Goal: Task Accomplishment & Management: Complete application form

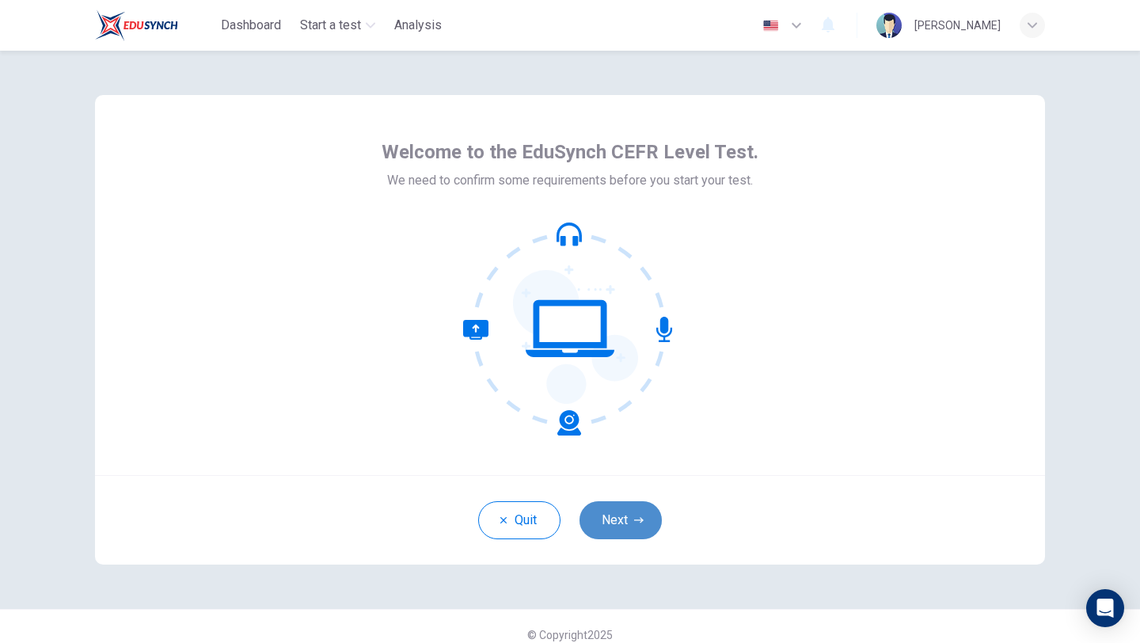
click at [633, 525] on button "Next" at bounding box center [621, 520] width 82 height 38
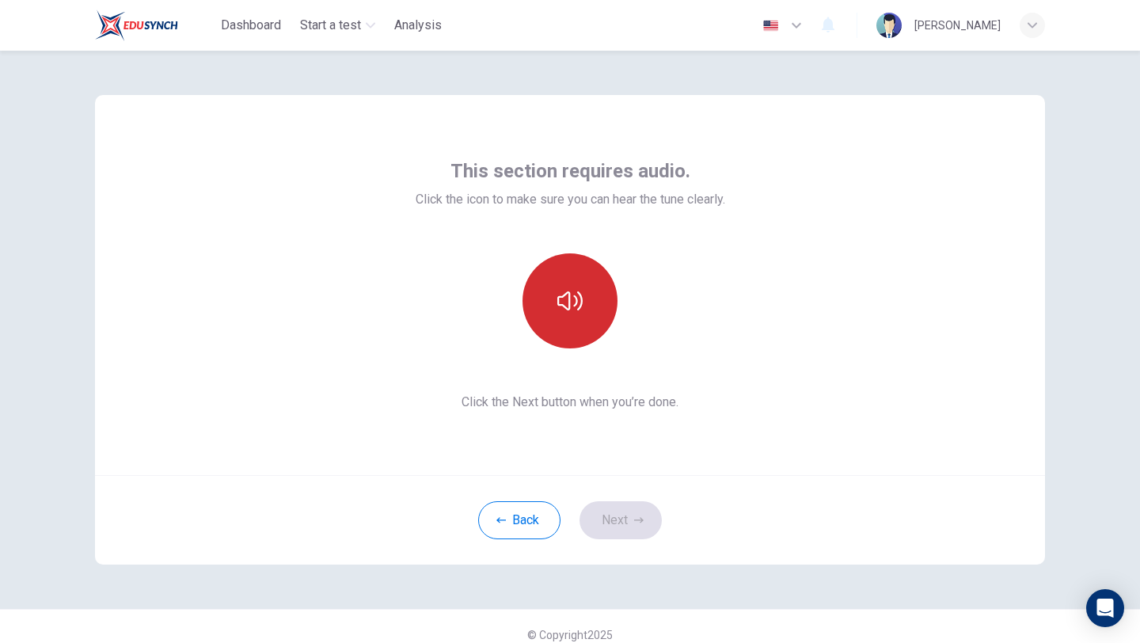
click at [560, 307] on icon "button" at bounding box center [570, 300] width 25 height 25
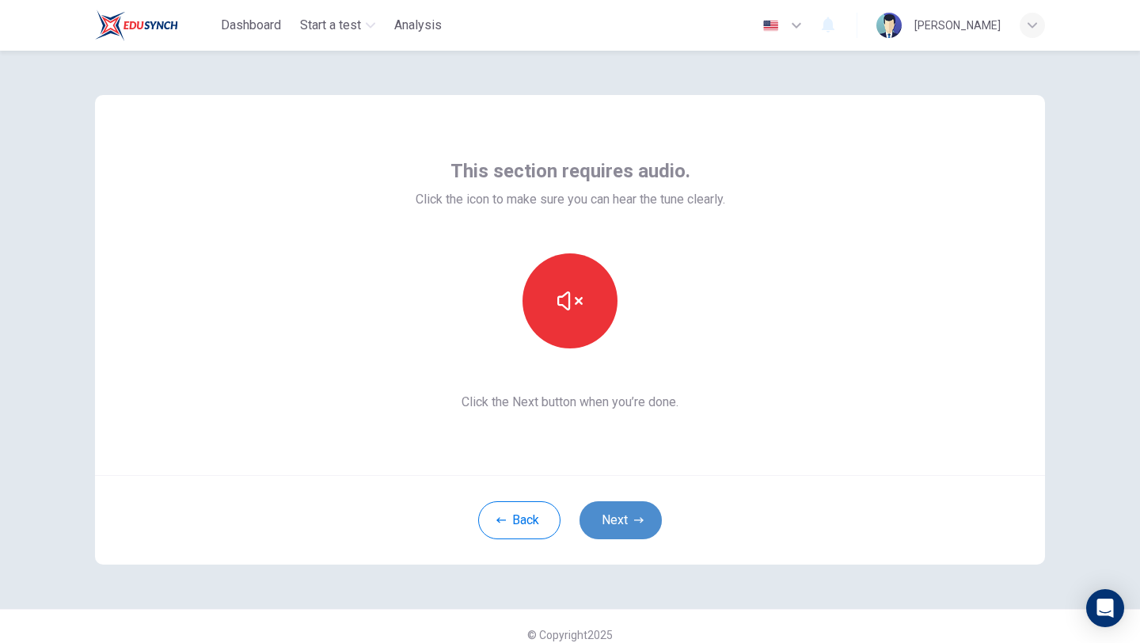
click at [592, 512] on button "Next" at bounding box center [621, 520] width 82 height 38
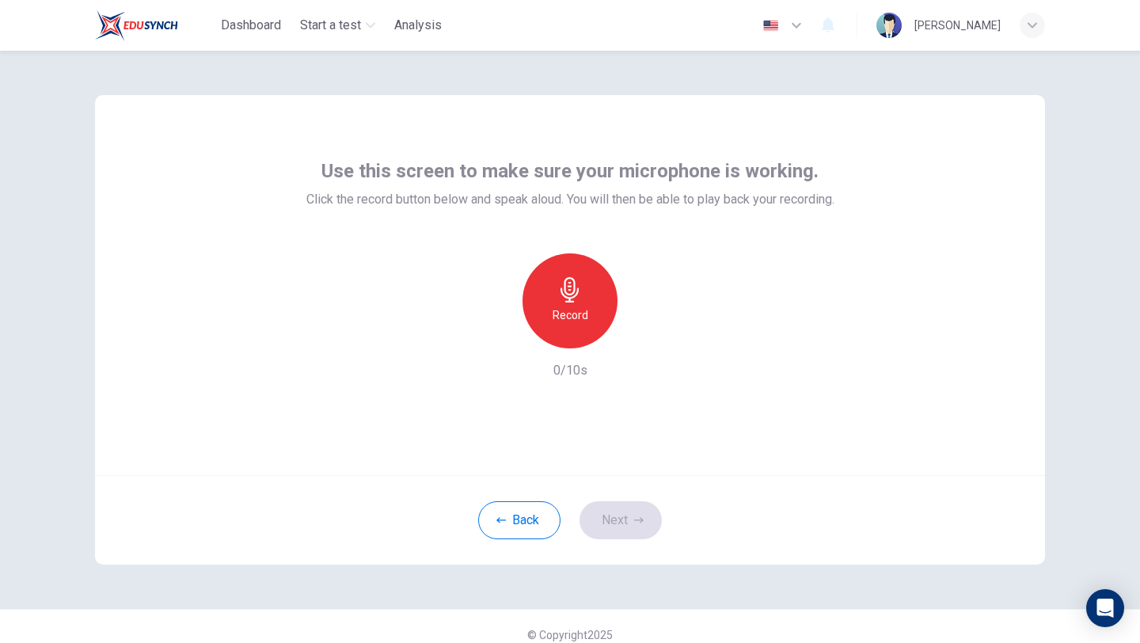
click at [553, 327] on div "Record" at bounding box center [570, 300] width 95 height 95
click at [565, 343] on div "Stop" at bounding box center [570, 300] width 95 height 95
click at [569, 323] on h6 "Record" at bounding box center [571, 315] width 36 height 19
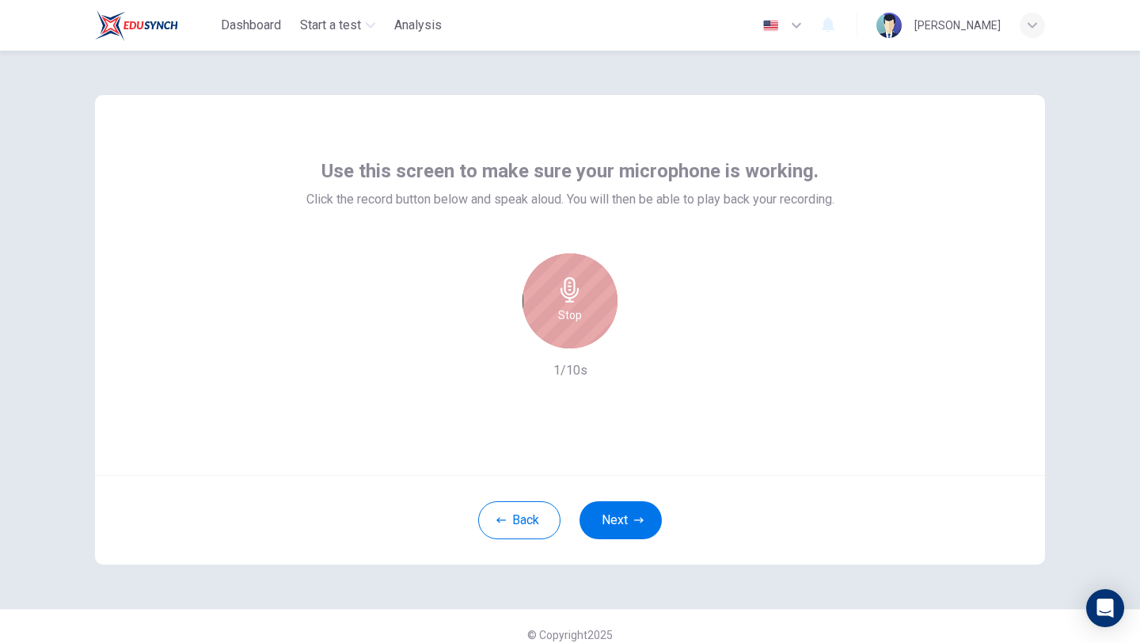
click at [569, 324] on h6 "Stop" at bounding box center [570, 315] width 24 height 19
click at [641, 332] on icon "button" at bounding box center [644, 336] width 7 height 10
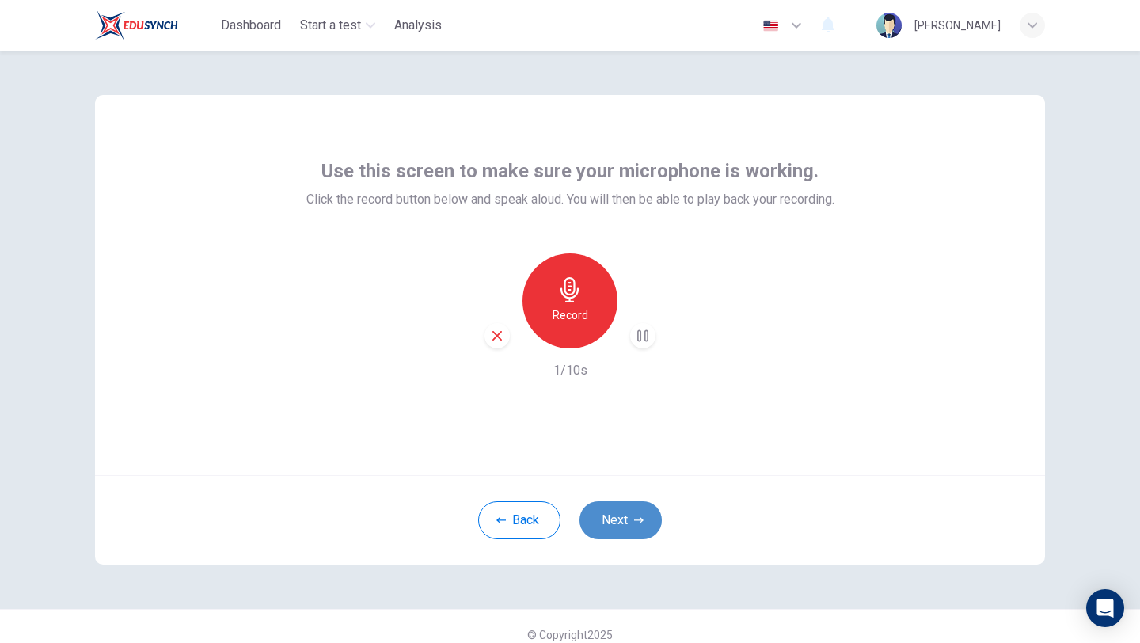
click at [609, 520] on button "Next" at bounding box center [621, 520] width 82 height 38
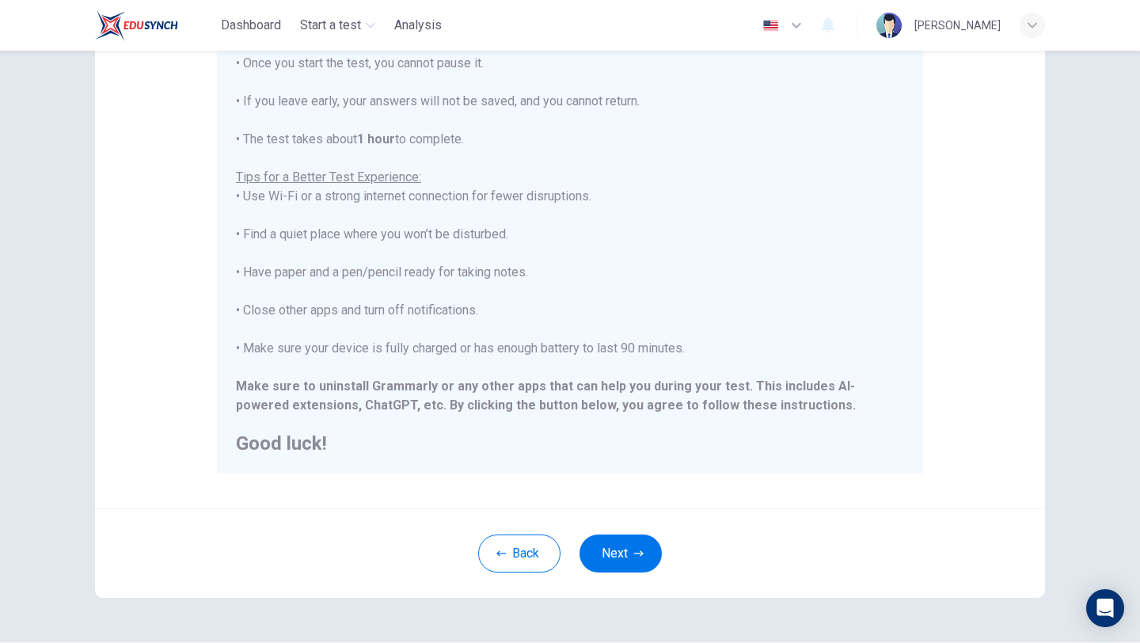
scroll to position [238, 0]
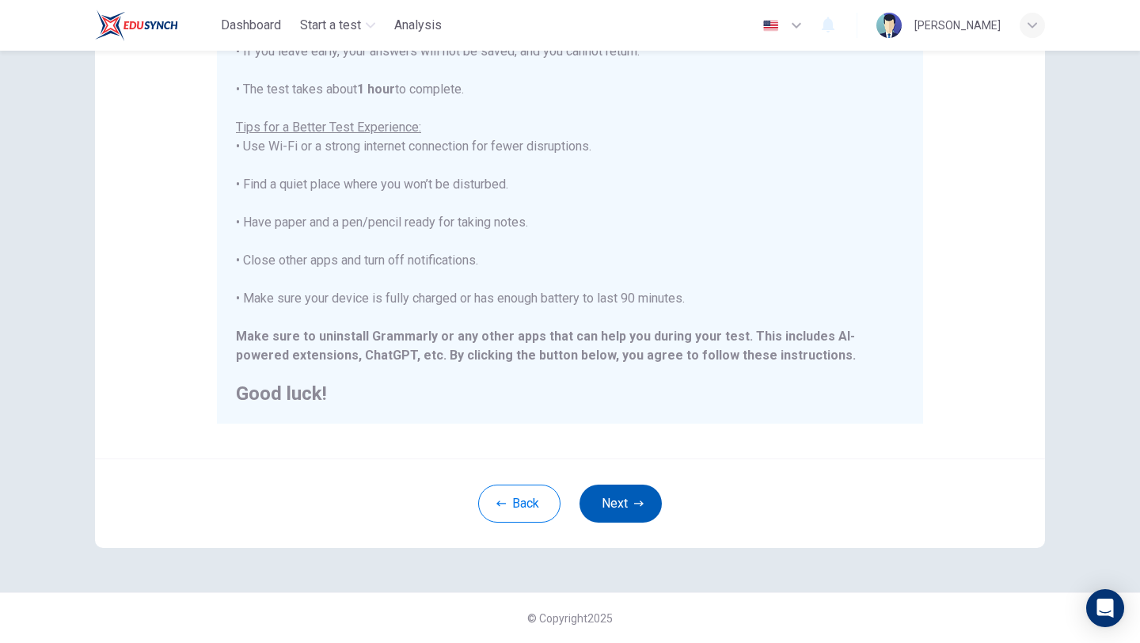
click at [620, 518] on button "Next" at bounding box center [621, 504] width 82 height 38
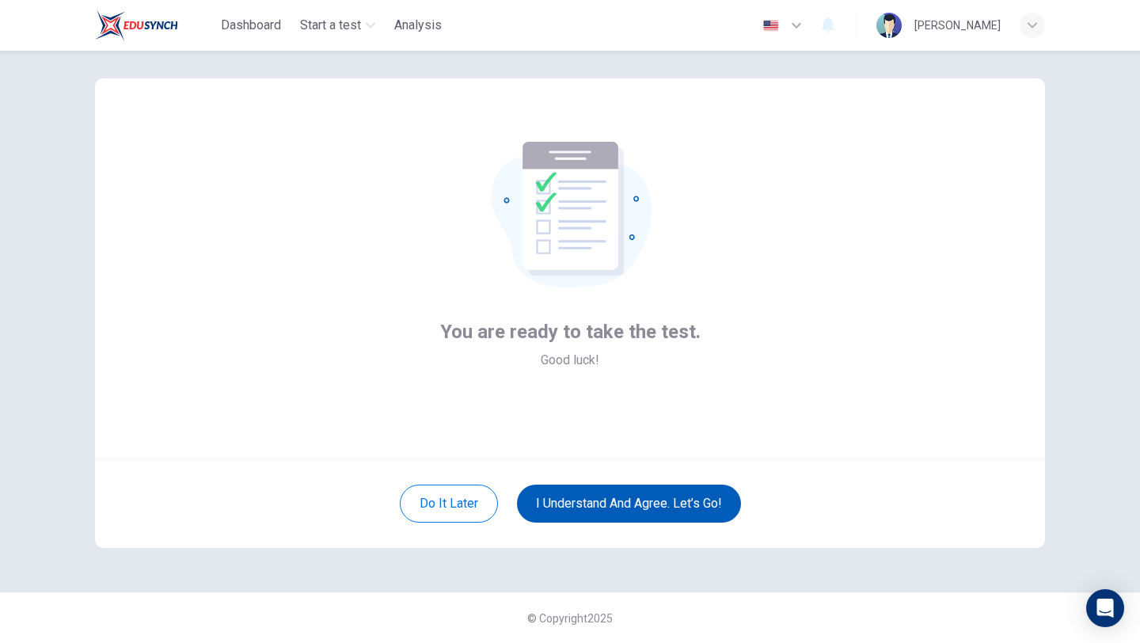
scroll to position [17, 0]
click at [632, 508] on button "I understand and agree. Let’s go!" at bounding box center [629, 504] width 224 height 38
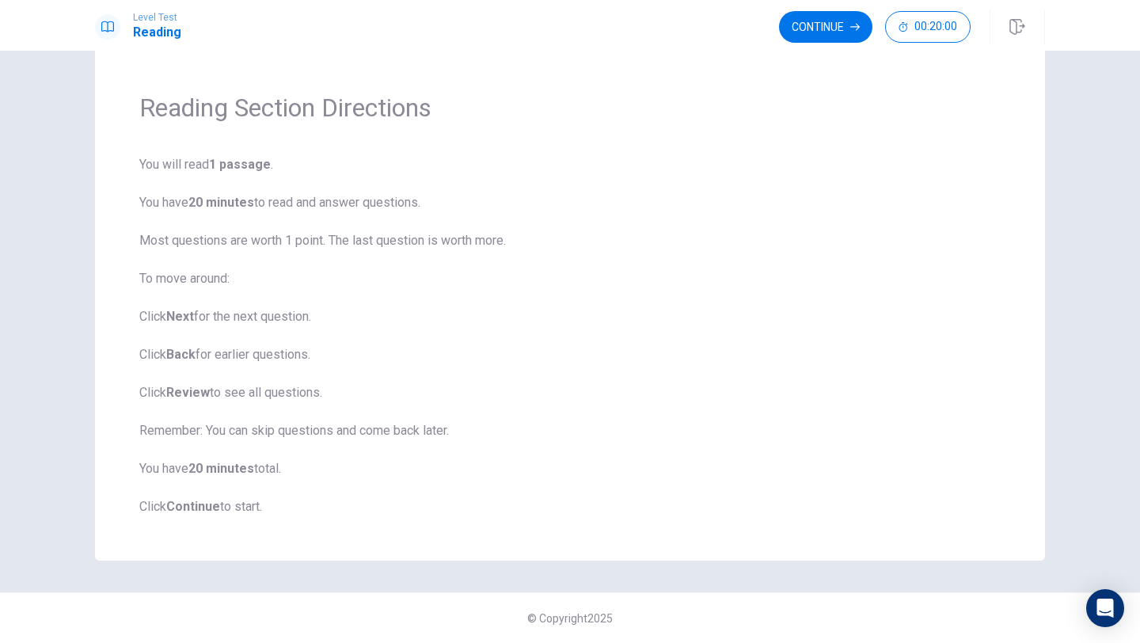
scroll to position [12, 0]
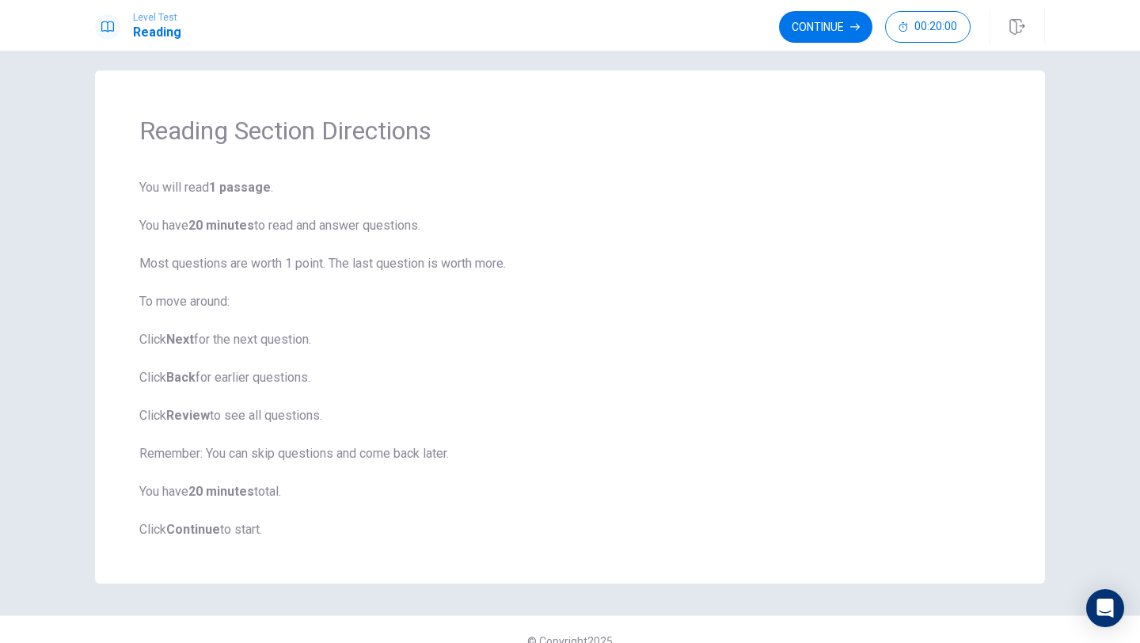
click at [198, 527] on b "Continue" at bounding box center [193, 529] width 54 height 15
click at [814, 32] on button "Continue" at bounding box center [825, 27] width 93 height 32
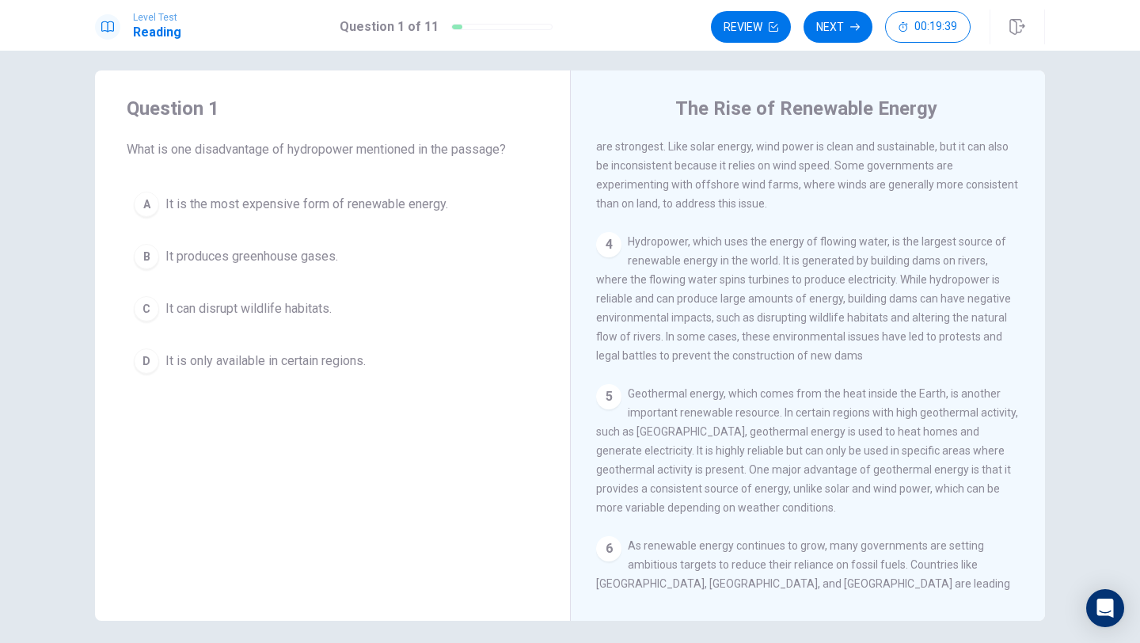
scroll to position [394, 0]
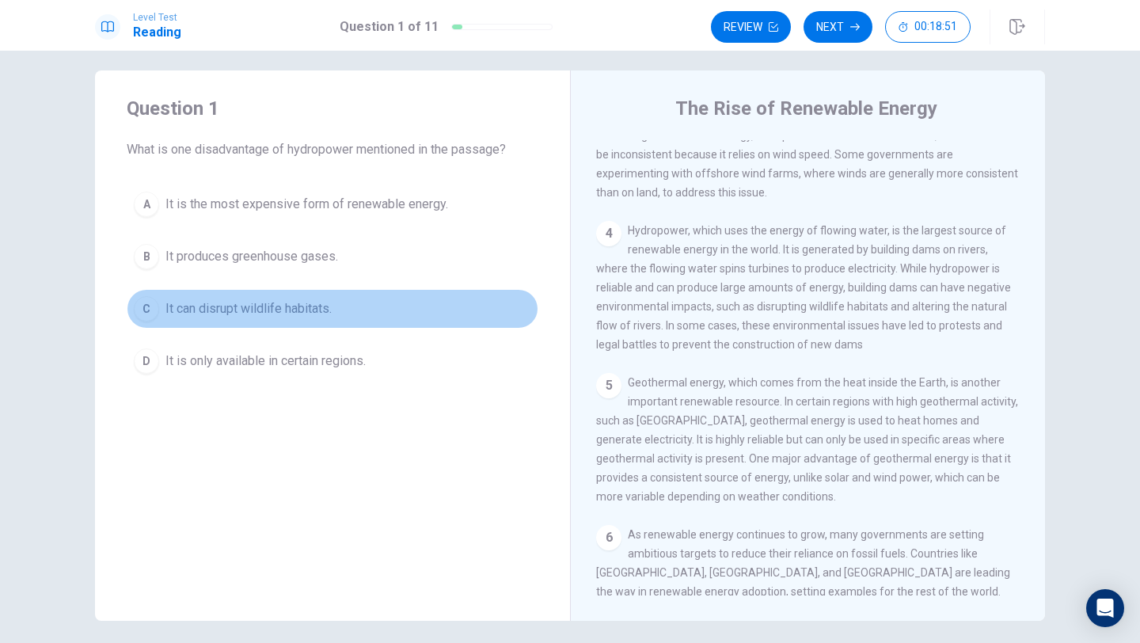
click at [146, 308] on div "C" at bounding box center [146, 308] width 25 height 25
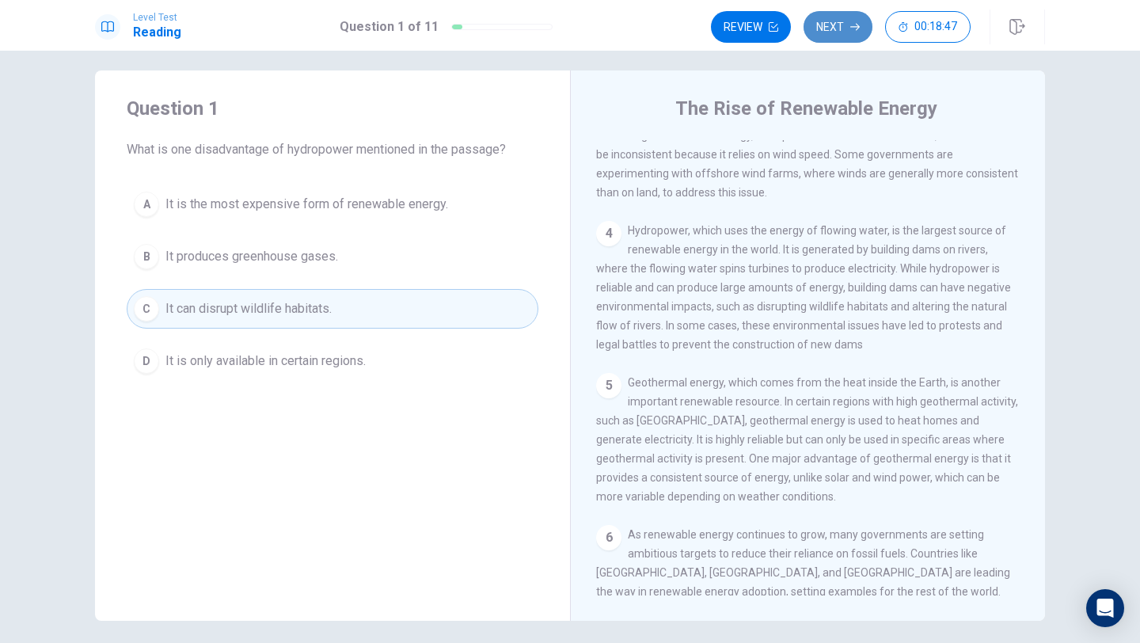
click at [834, 36] on button "Next" at bounding box center [838, 27] width 69 height 32
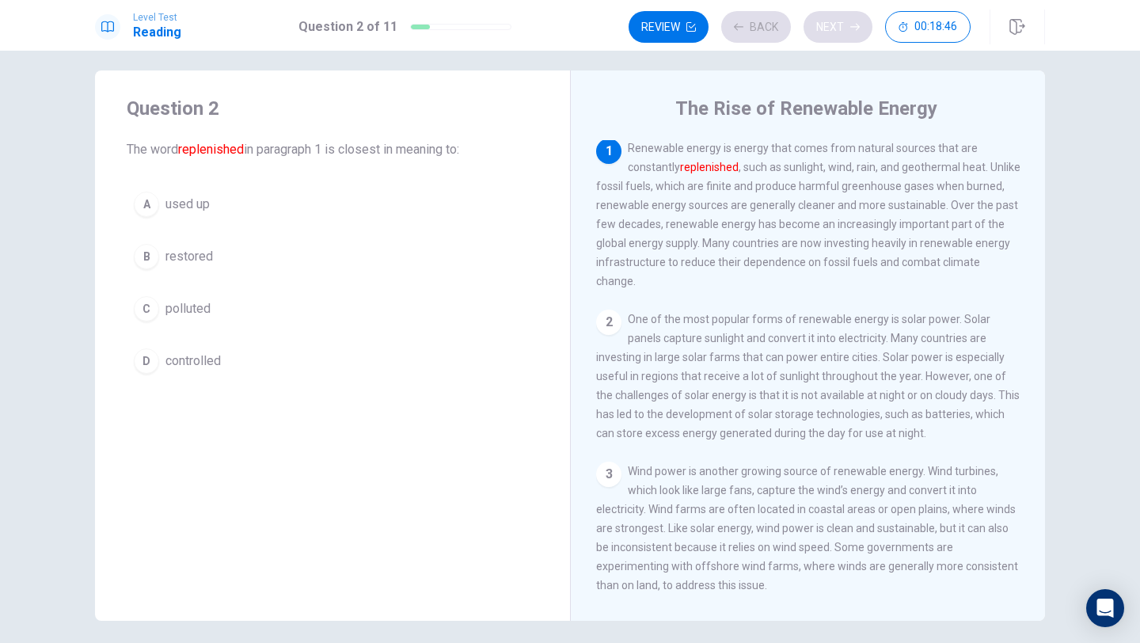
scroll to position [0, 0]
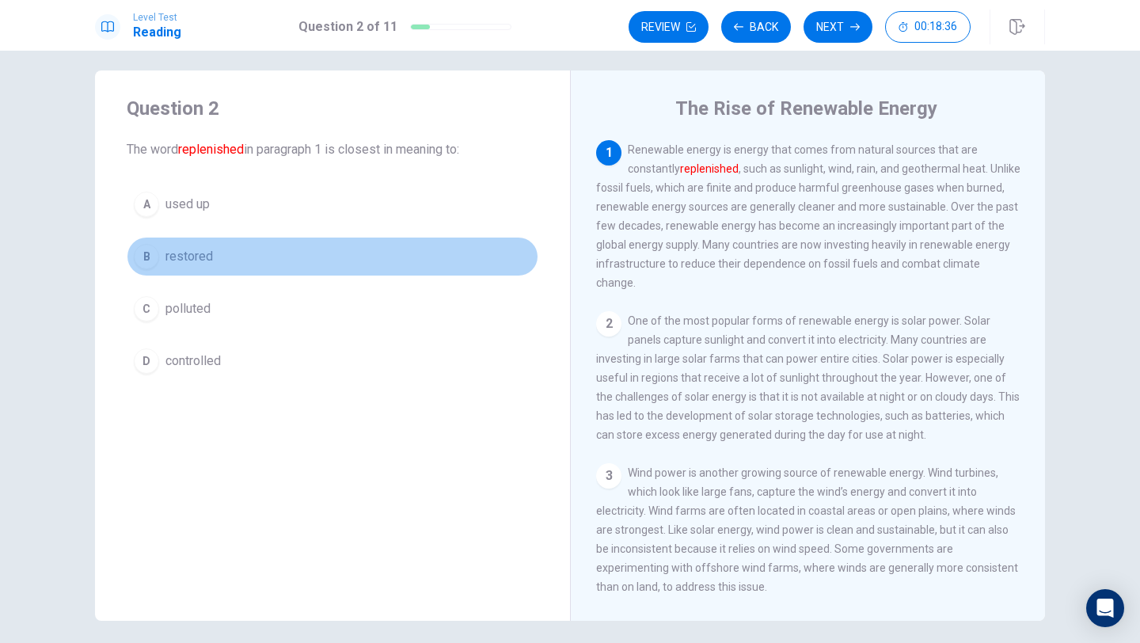
click at [150, 249] on div "B" at bounding box center [146, 256] width 25 height 25
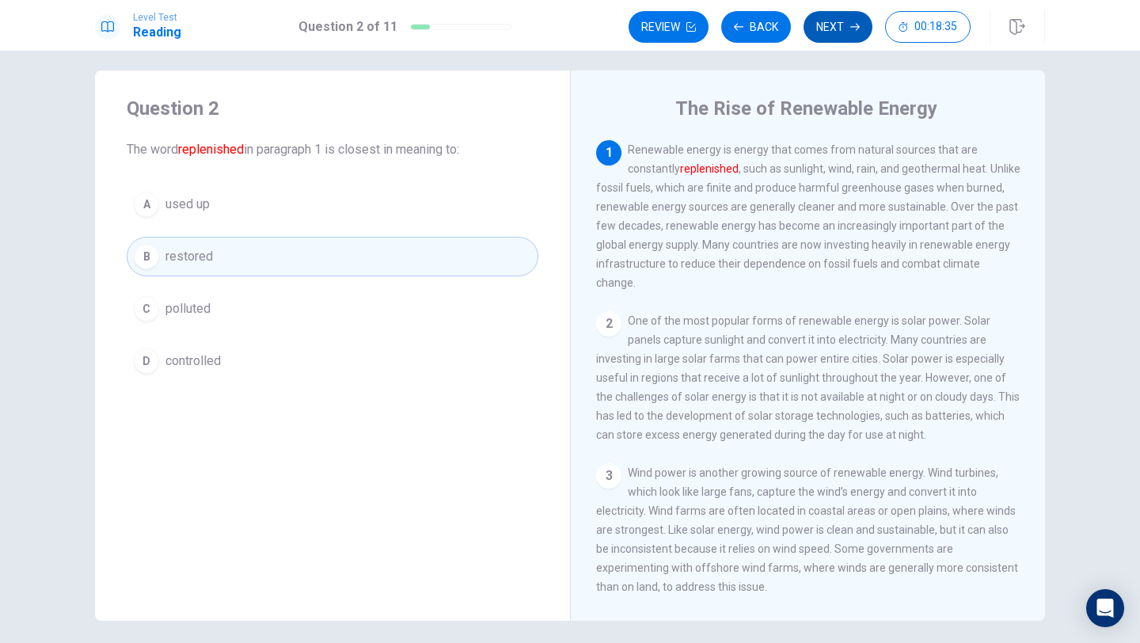
click at [853, 35] on button "Next" at bounding box center [838, 27] width 69 height 32
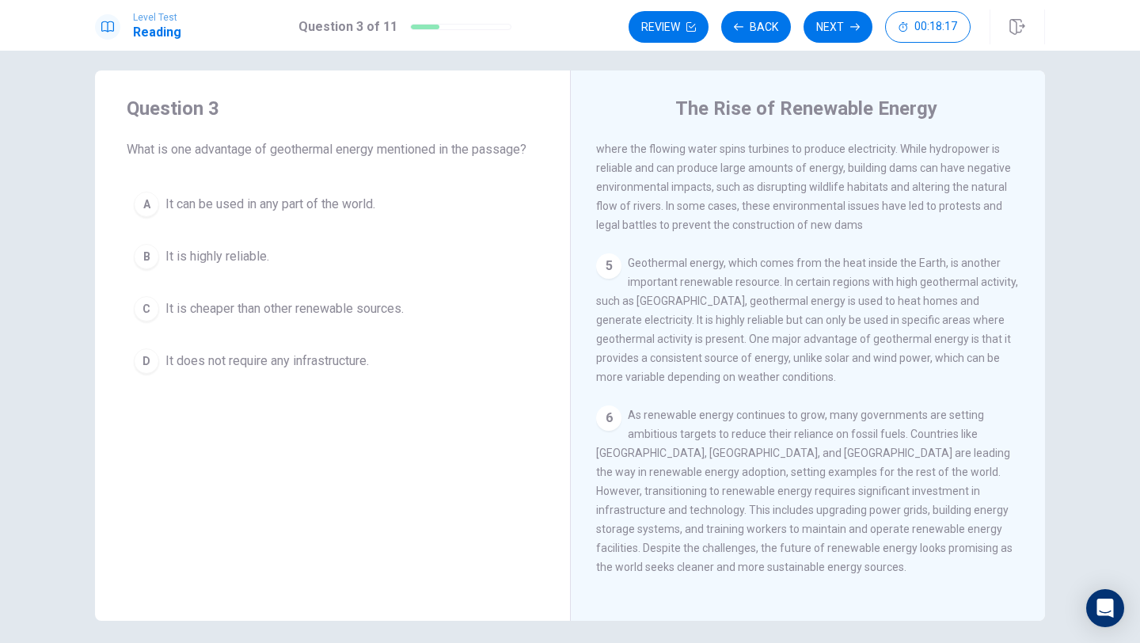
scroll to position [530, 0]
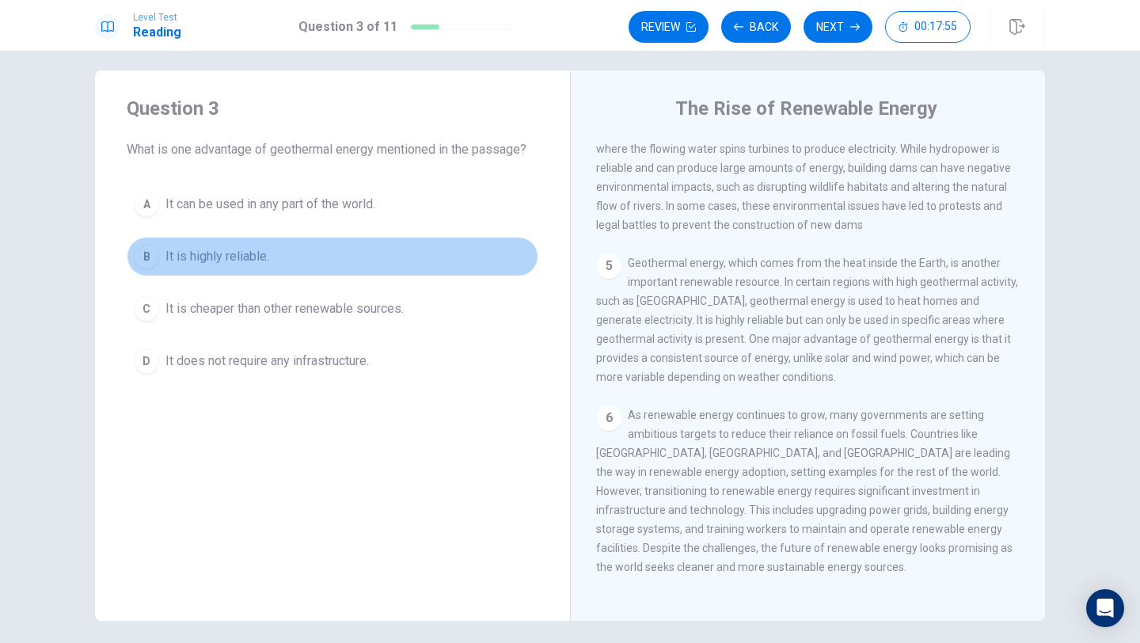
click at [145, 249] on div "B" at bounding box center [146, 256] width 25 height 25
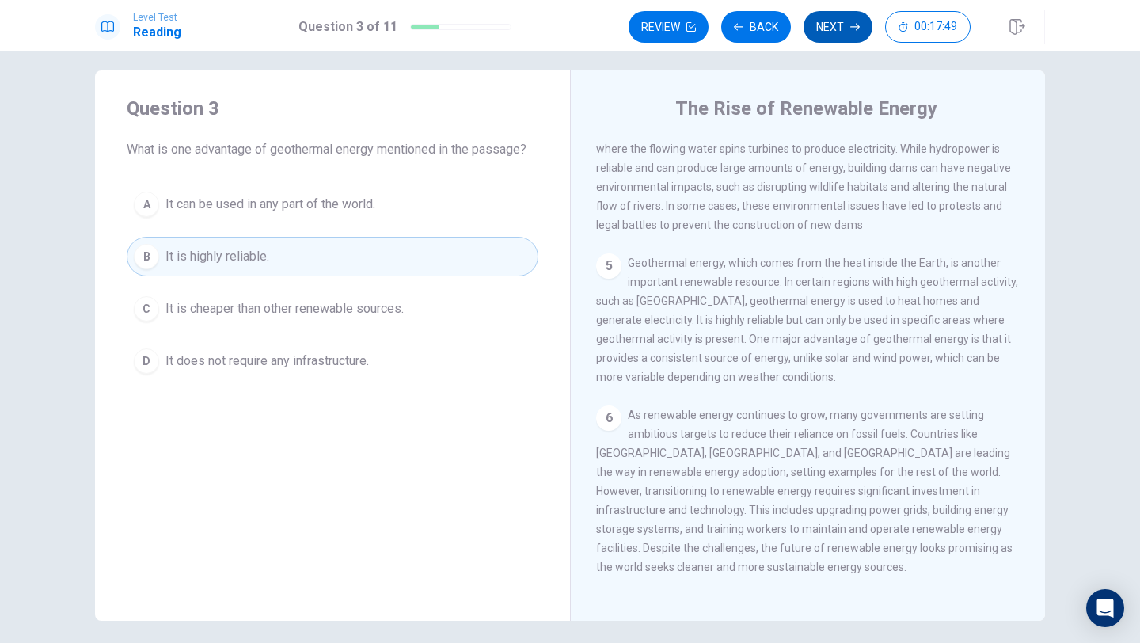
click at [836, 34] on button "Next" at bounding box center [838, 27] width 69 height 32
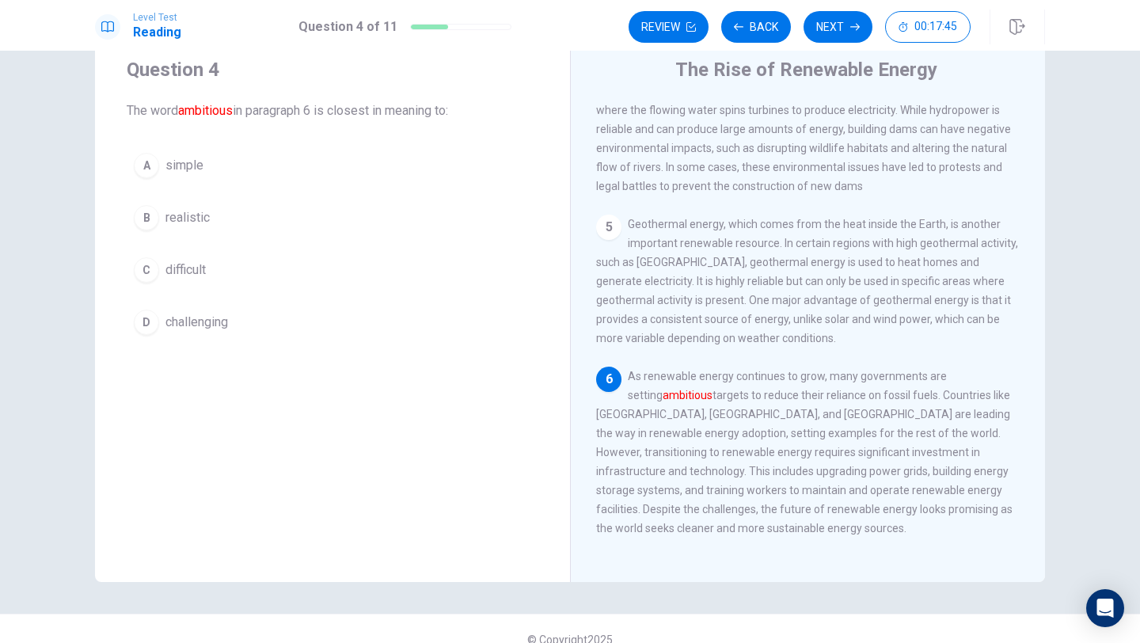
scroll to position [66, 0]
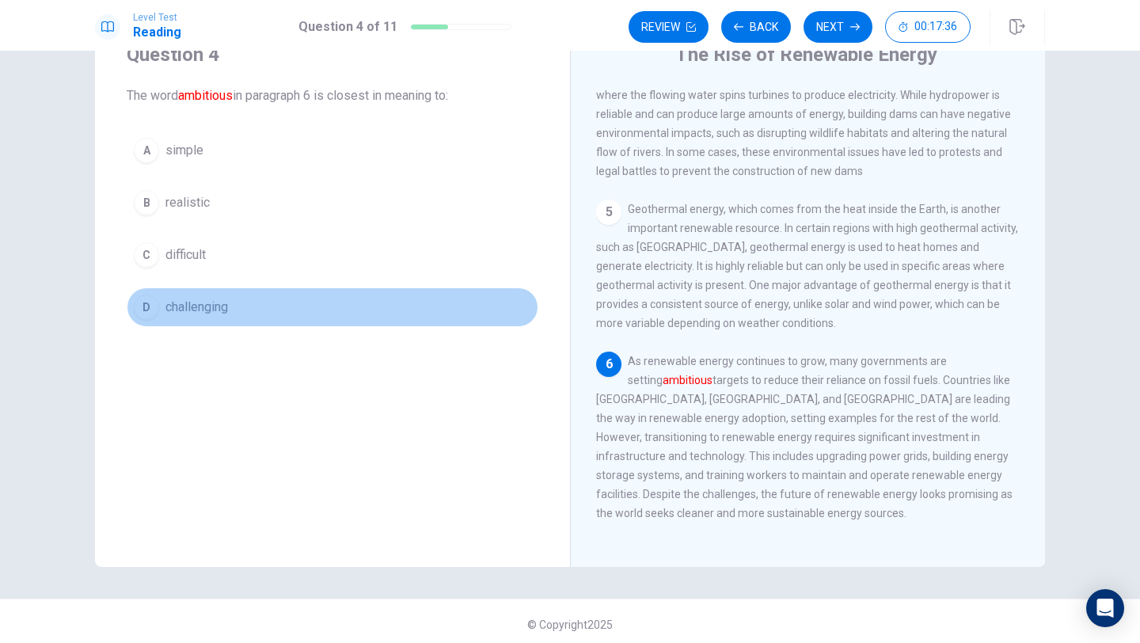
click at [143, 303] on div "D" at bounding box center [146, 307] width 25 height 25
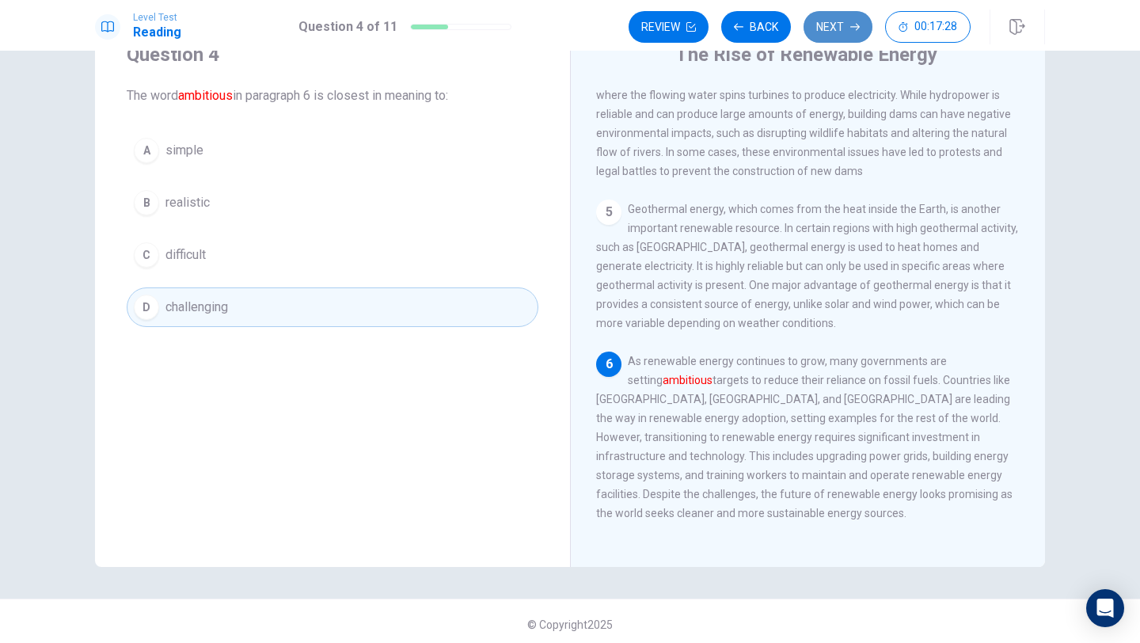
click at [819, 29] on button "Next" at bounding box center [838, 27] width 69 height 32
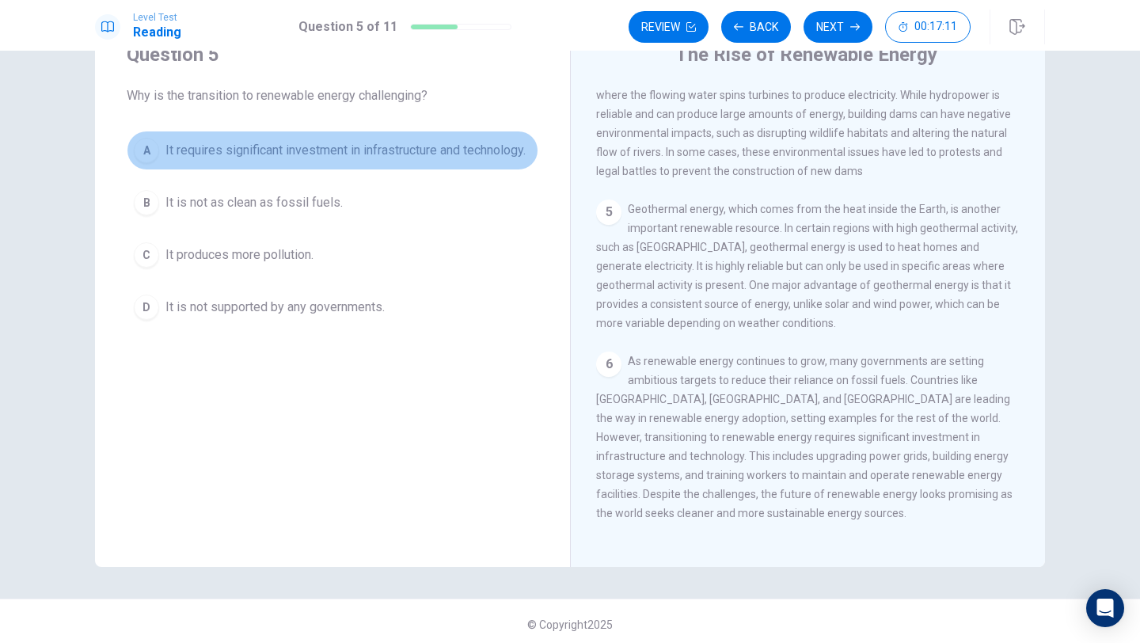
click at [165, 167] on button "A It requires significant investment in infrastructure and technology." at bounding box center [333, 151] width 412 height 40
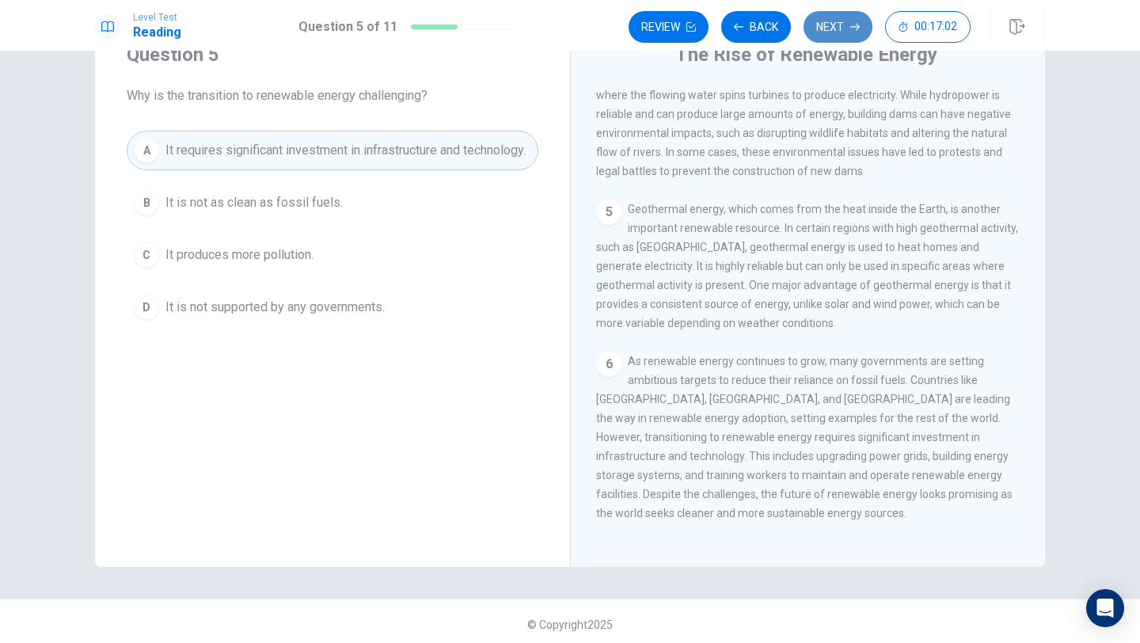
click at [830, 29] on button "Next" at bounding box center [838, 27] width 69 height 32
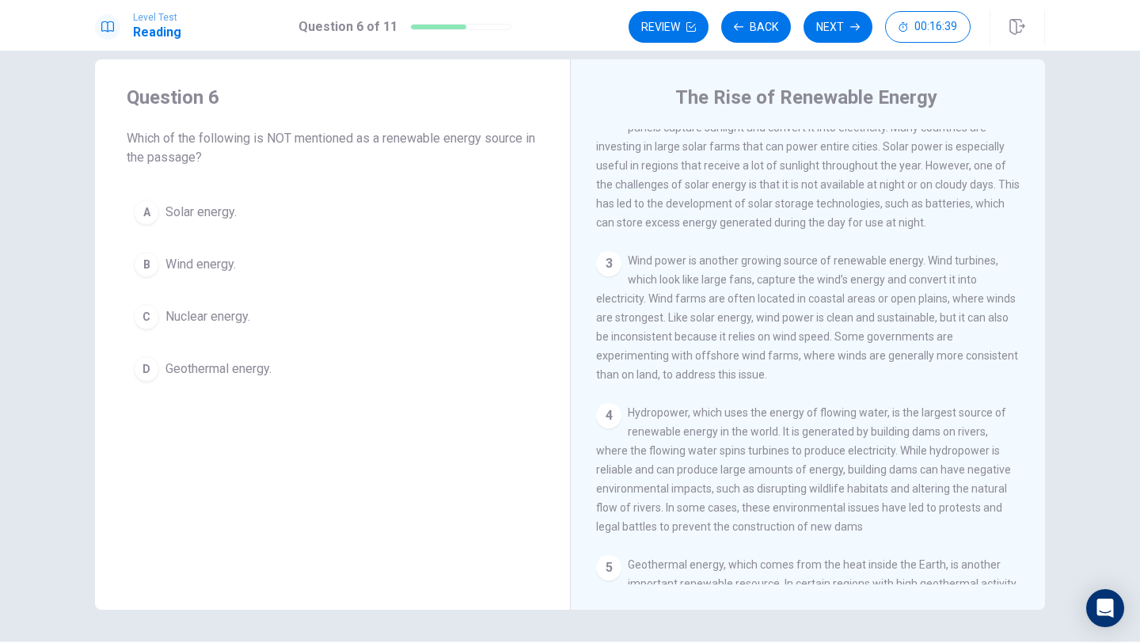
scroll to position [204, 0]
click at [154, 312] on div "C" at bounding box center [146, 316] width 25 height 25
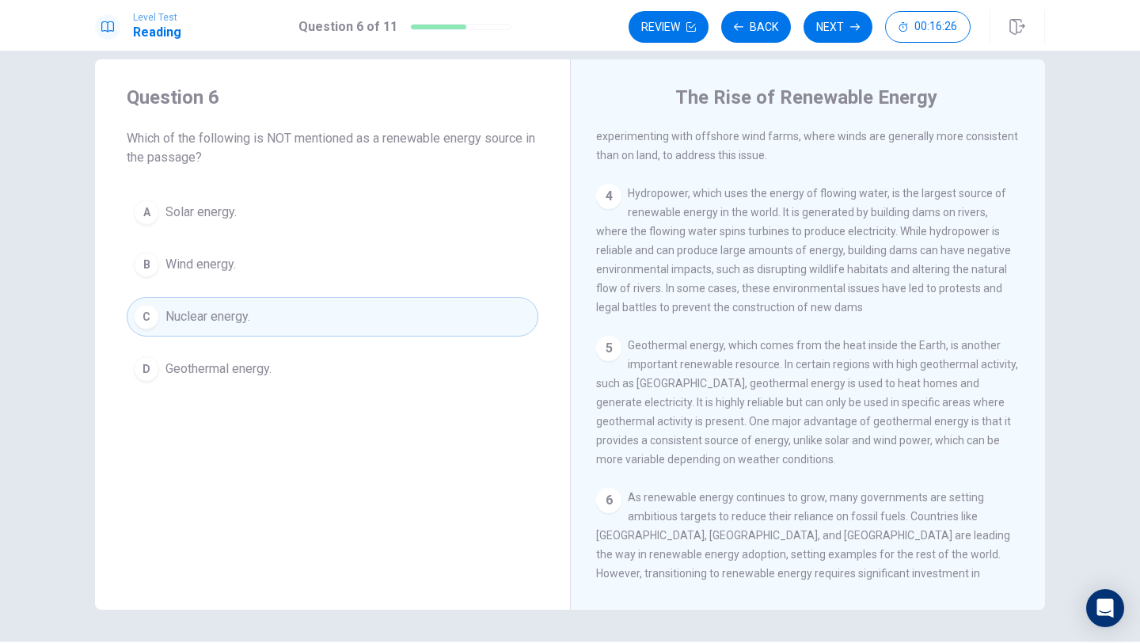
scroll to position [424, 0]
click at [831, 23] on button "Next" at bounding box center [838, 27] width 69 height 32
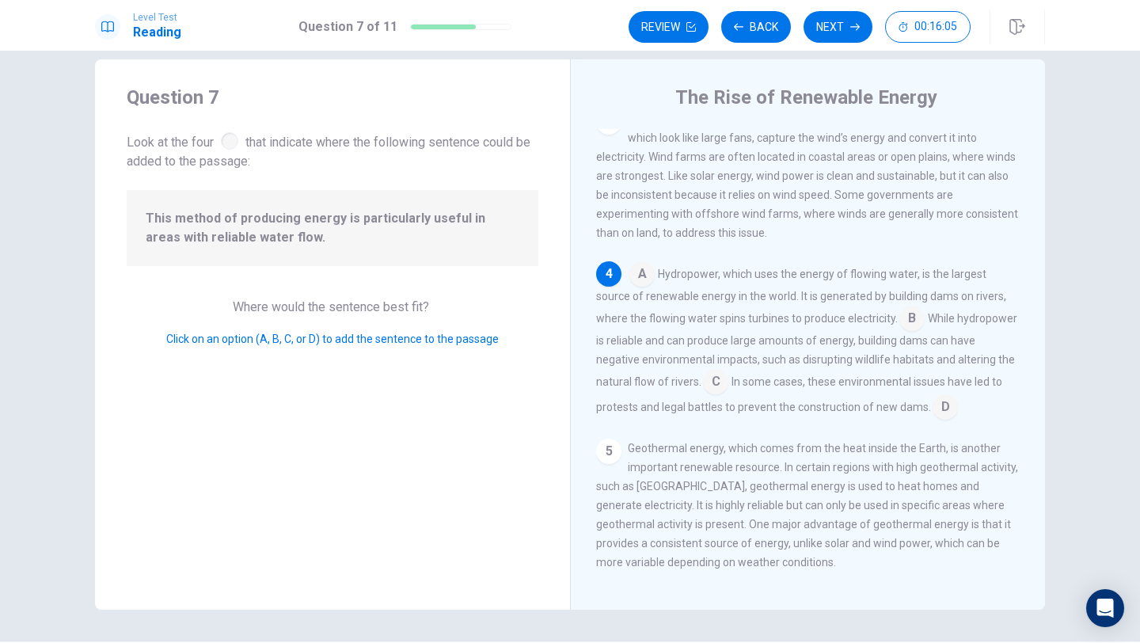
scroll to position [352, 0]
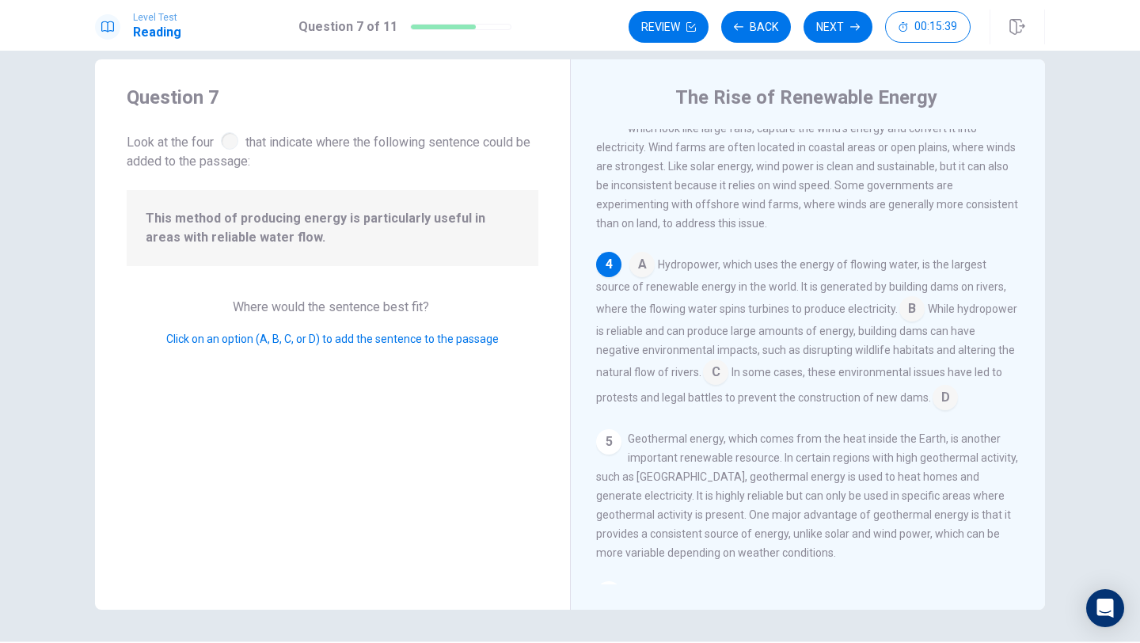
click at [900, 305] on input at bounding box center [912, 310] width 25 height 25
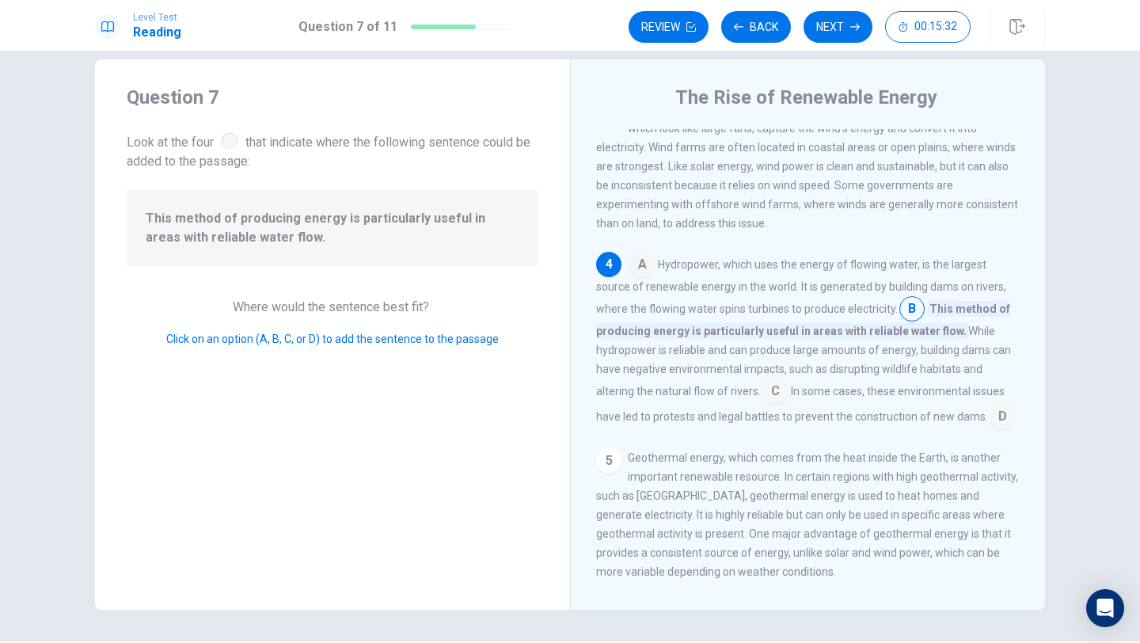
click at [763, 390] on input at bounding box center [775, 392] width 25 height 25
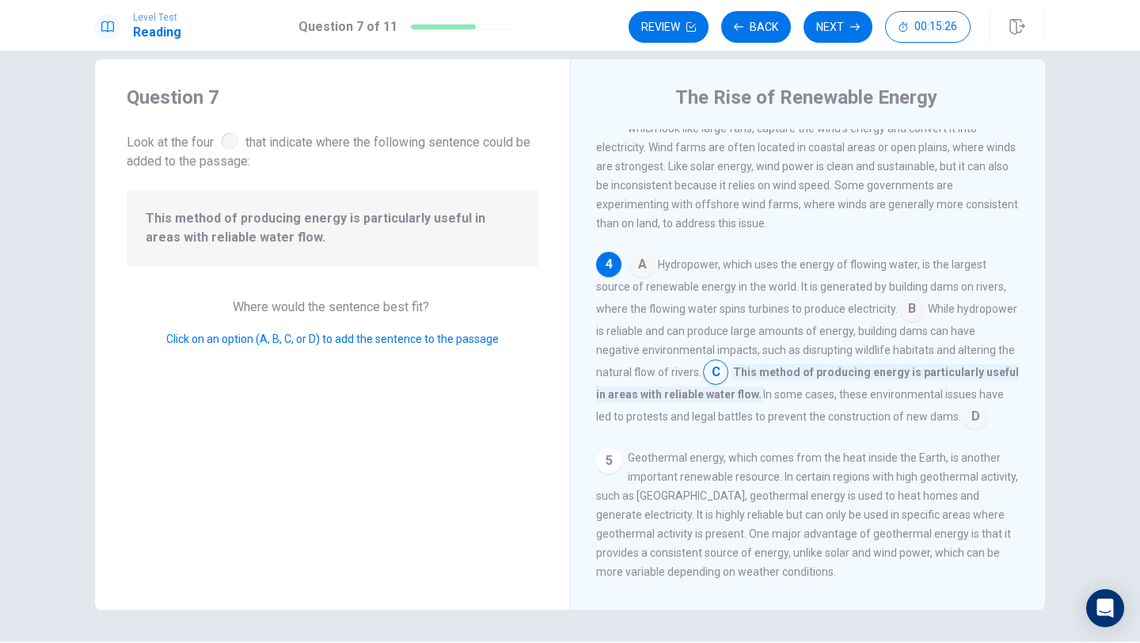
click at [900, 303] on input at bounding box center [912, 310] width 25 height 25
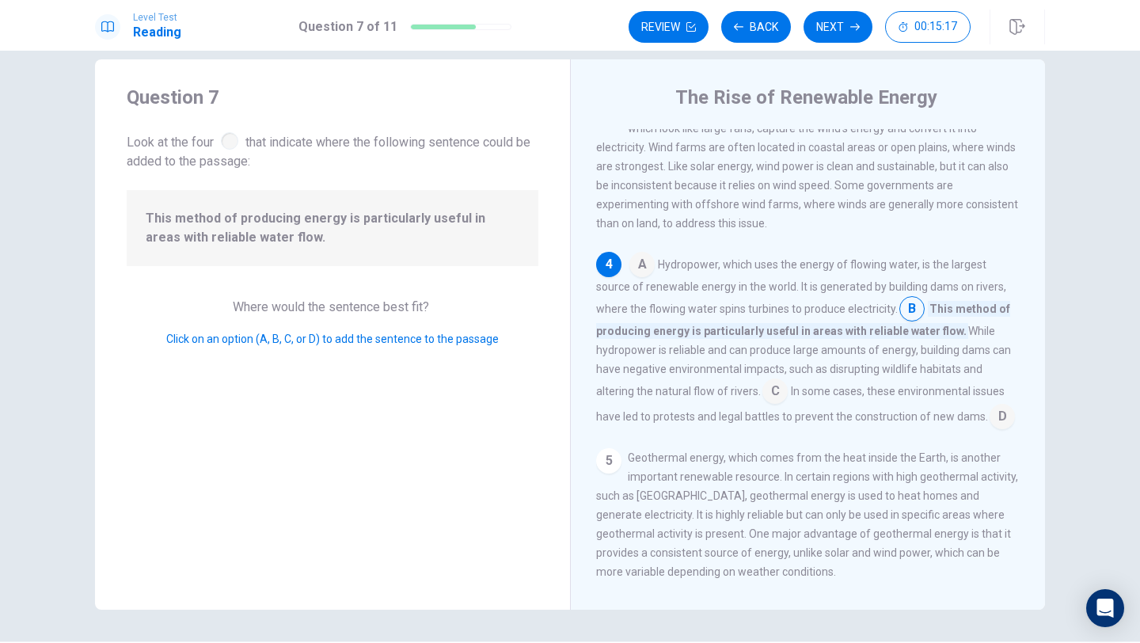
click at [763, 390] on input at bounding box center [775, 392] width 25 height 25
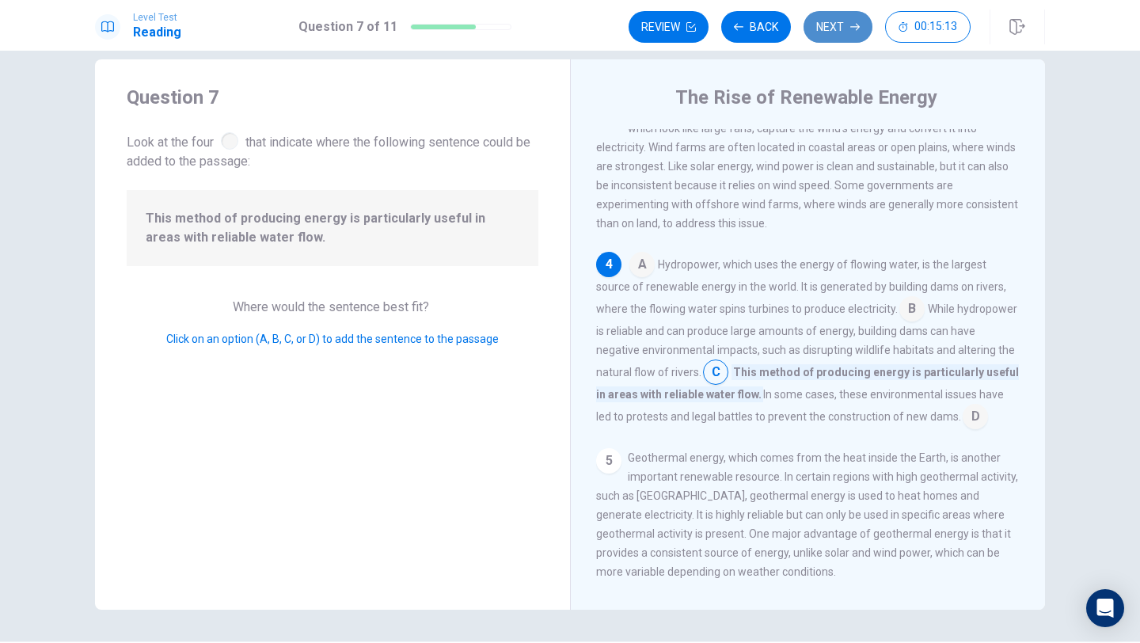
click at [832, 36] on button "Next" at bounding box center [838, 27] width 69 height 32
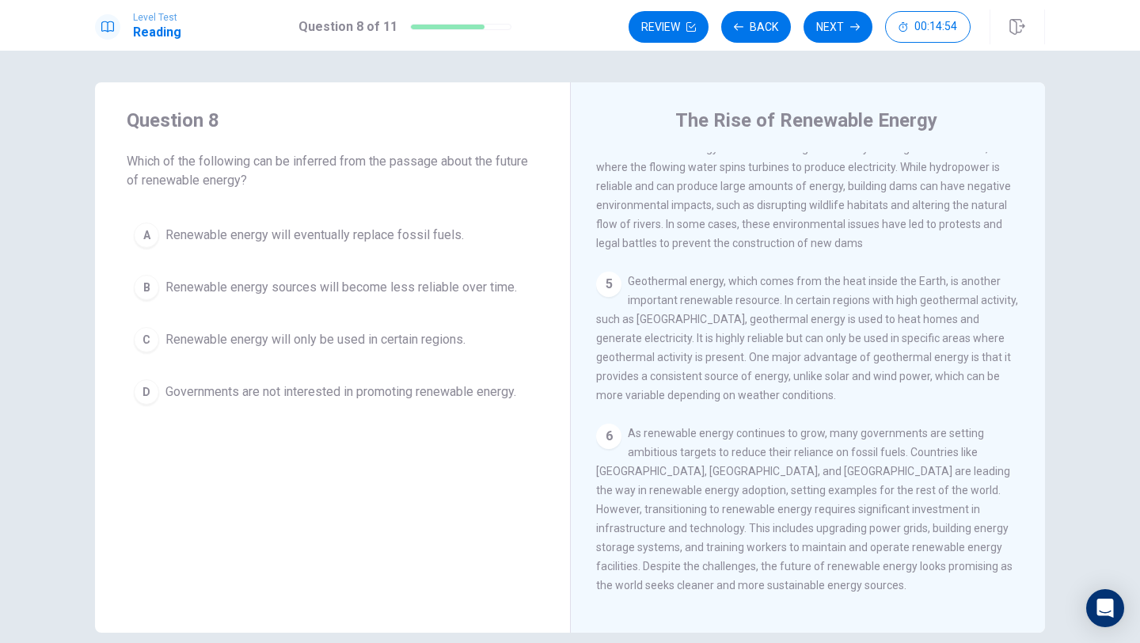
scroll to position [530, 0]
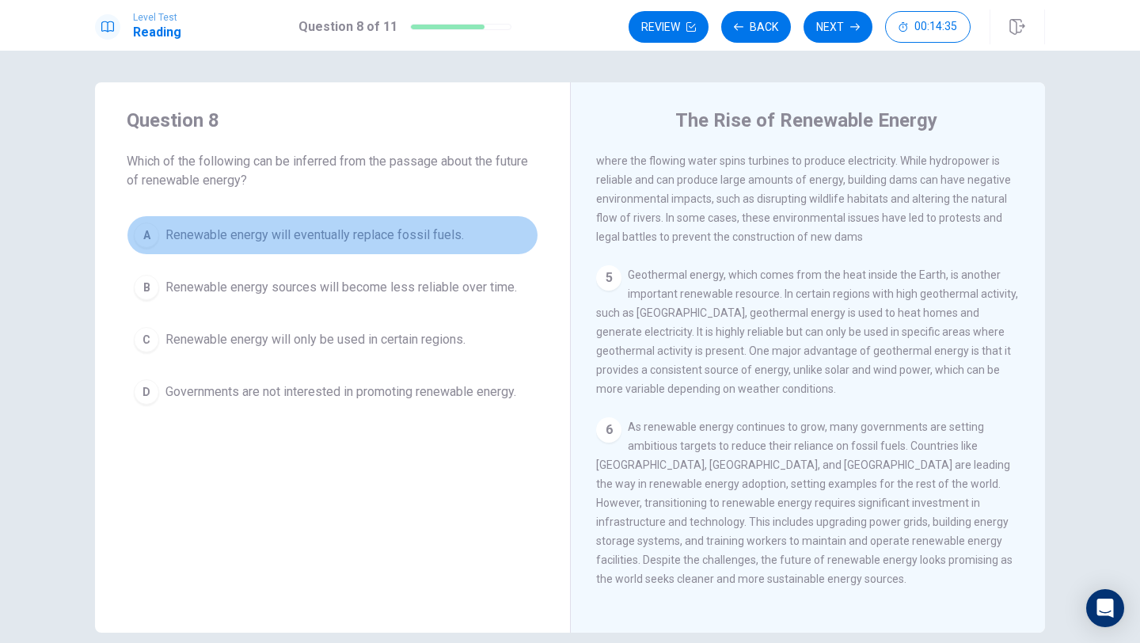
click at [147, 229] on div "A" at bounding box center [146, 235] width 25 height 25
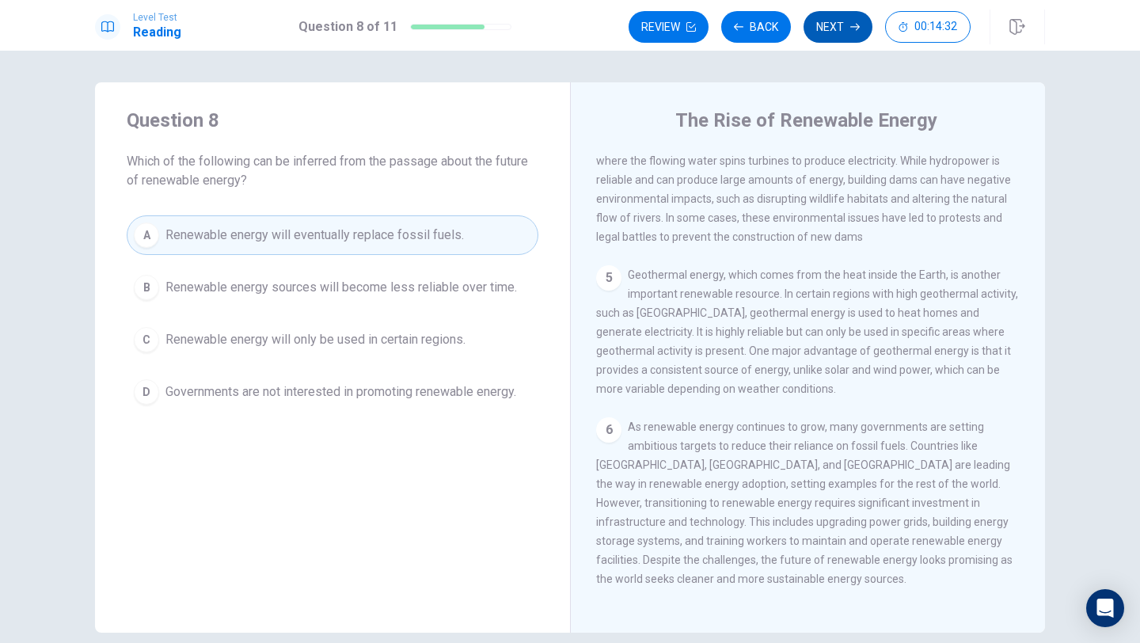
click at [843, 21] on button "Next" at bounding box center [838, 27] width 69 height 32
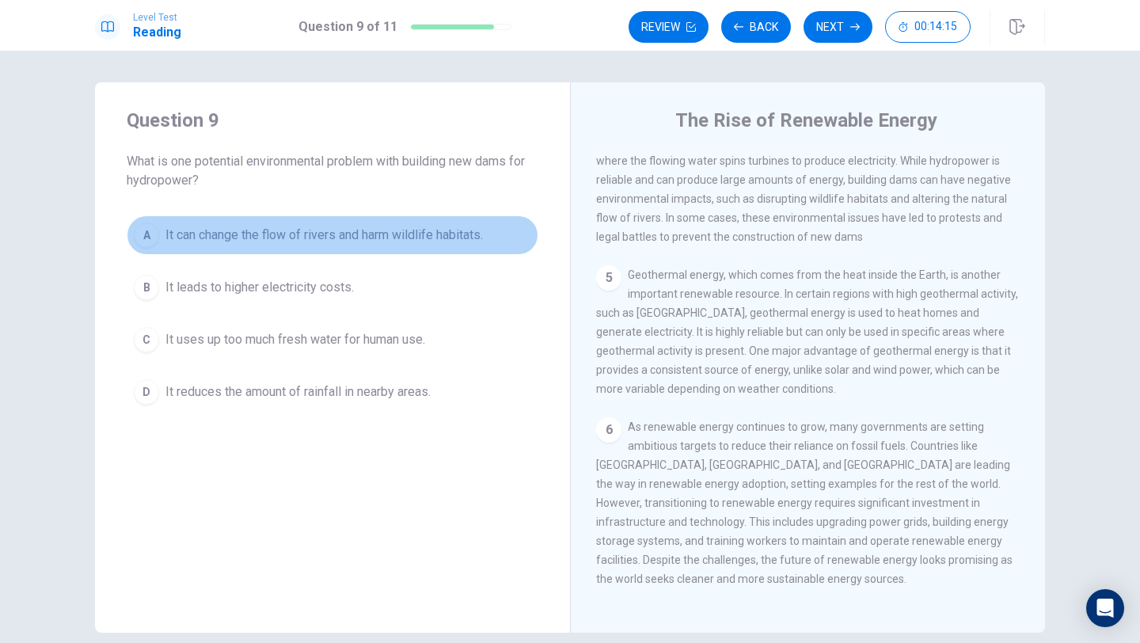
click at [147, 238] on div "A" at bounding box center [146, 235] width 25 height 25
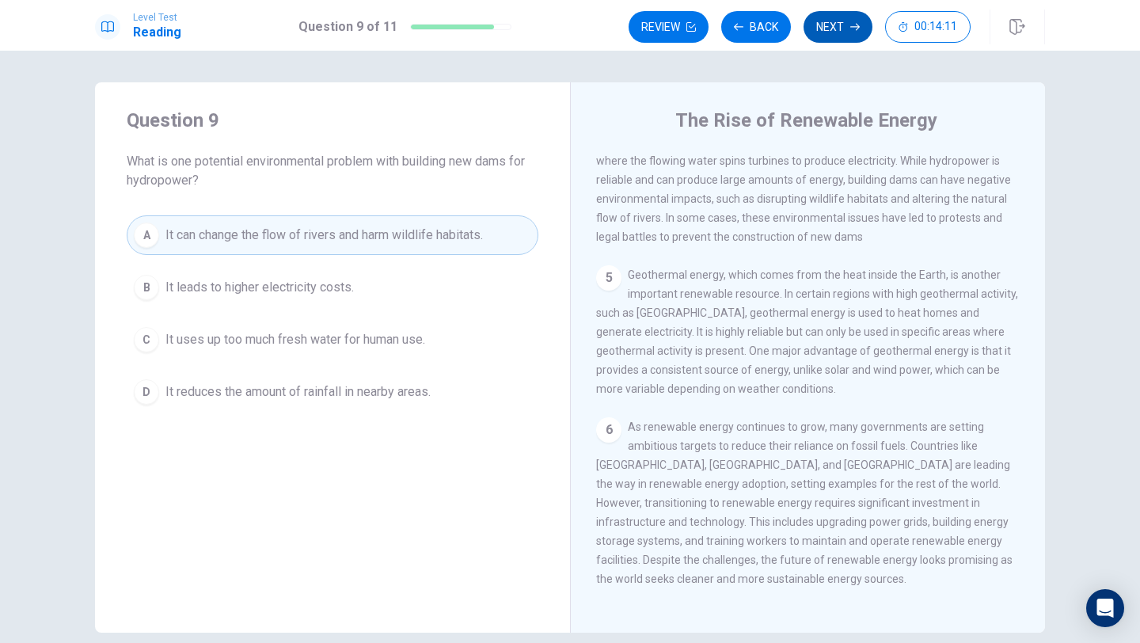
click at [835, 28] on button "Next" at bounding box center [838, 27] width 69 height 32
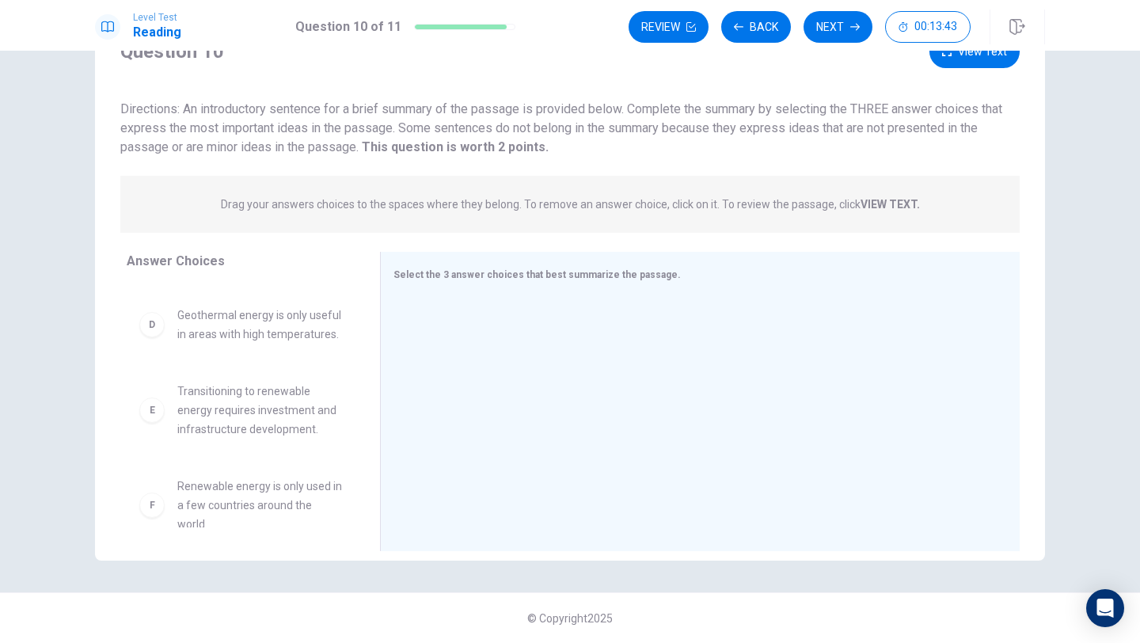
scroll to position [0, 0]
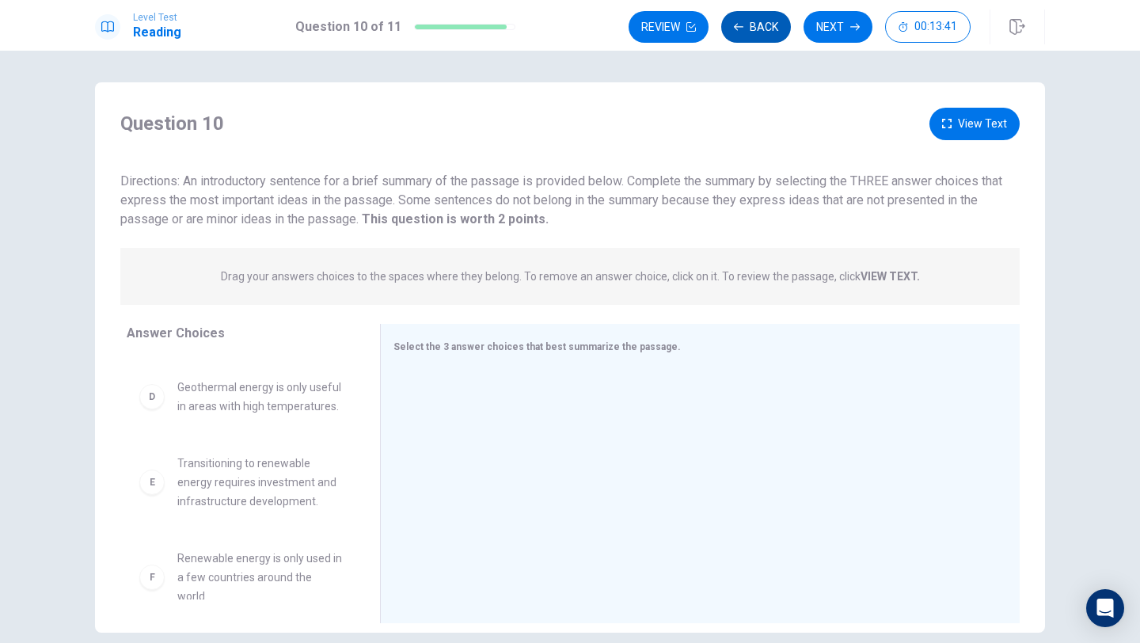
click at [739, 29] on icon "button" at bounding box center [739, 27] width 10 height 10
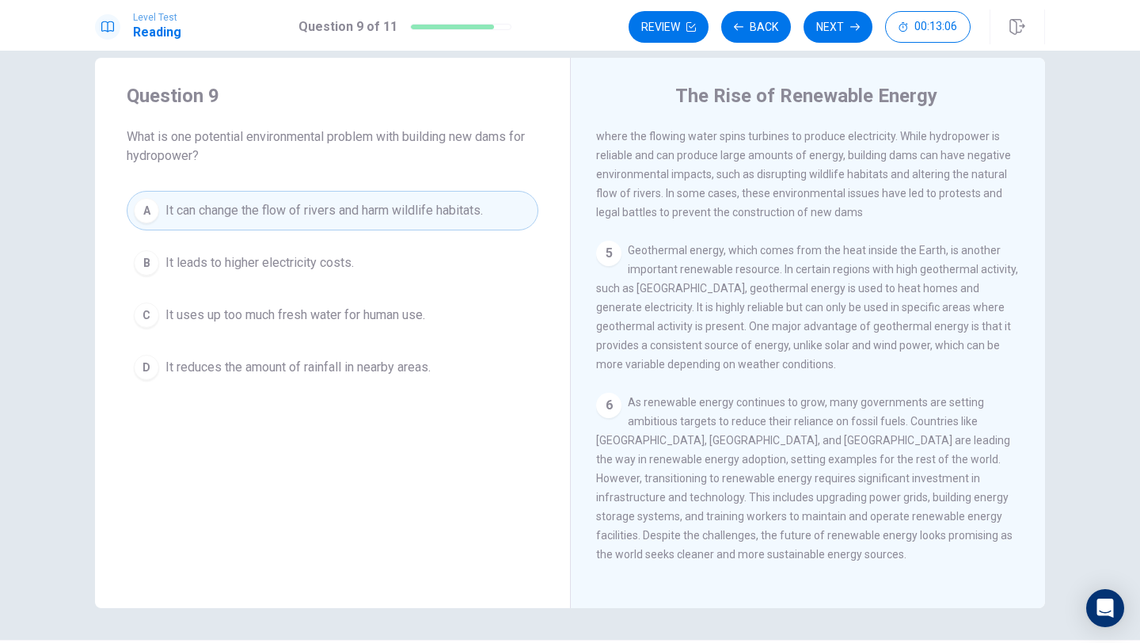
scroll to position [4, 0]
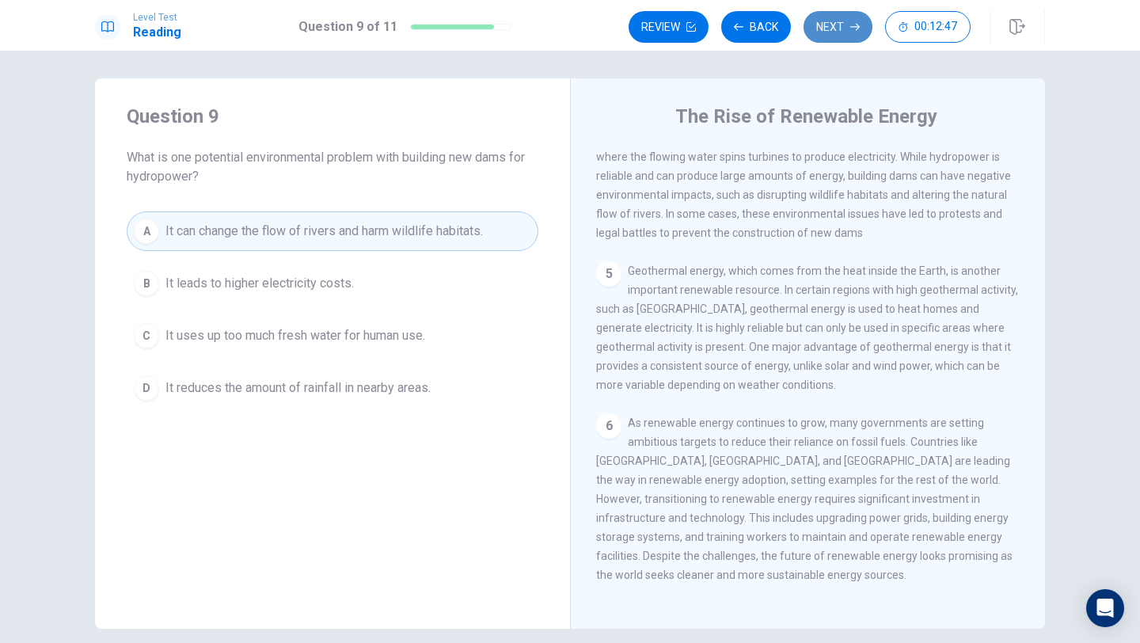
click at [834, 35] on button "Next" at bounding box center [838, 27] width 69 height 32
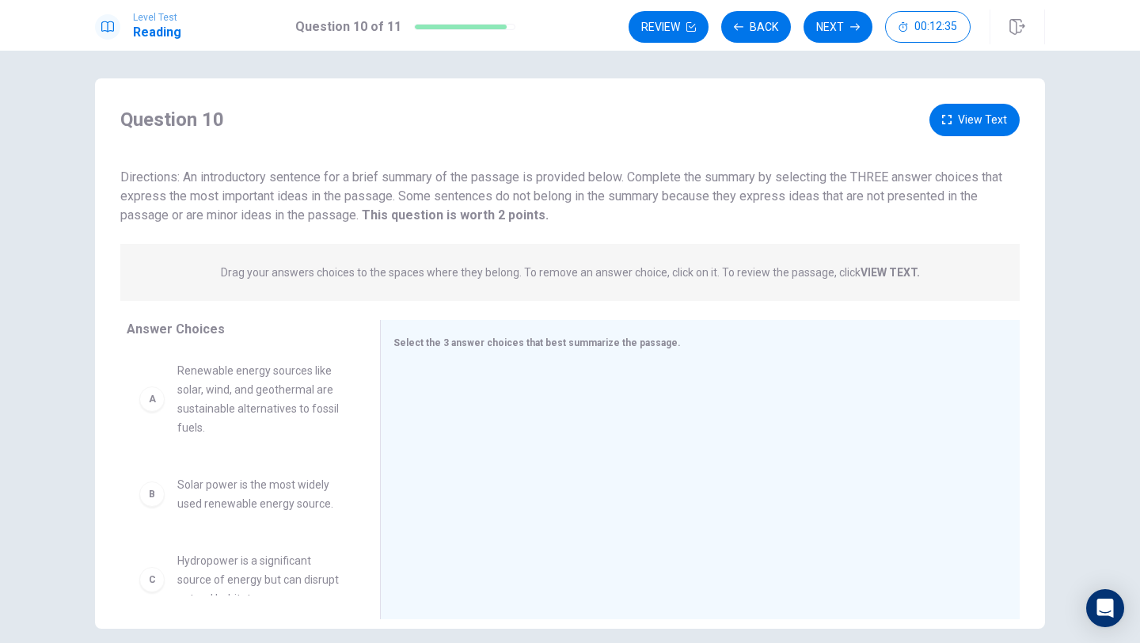
scroll to position [0, 0]
click at [154, 496] on div "B" at bounding box center [151, 497] width 25 height 25
click at [152, 499] on div "B" at bounding box center [151, 497] width 25 height 25
drag, startPoint x: 152, startPoint y: 499, endPoint x: 442, endPoint y: 459, distance: 292.6
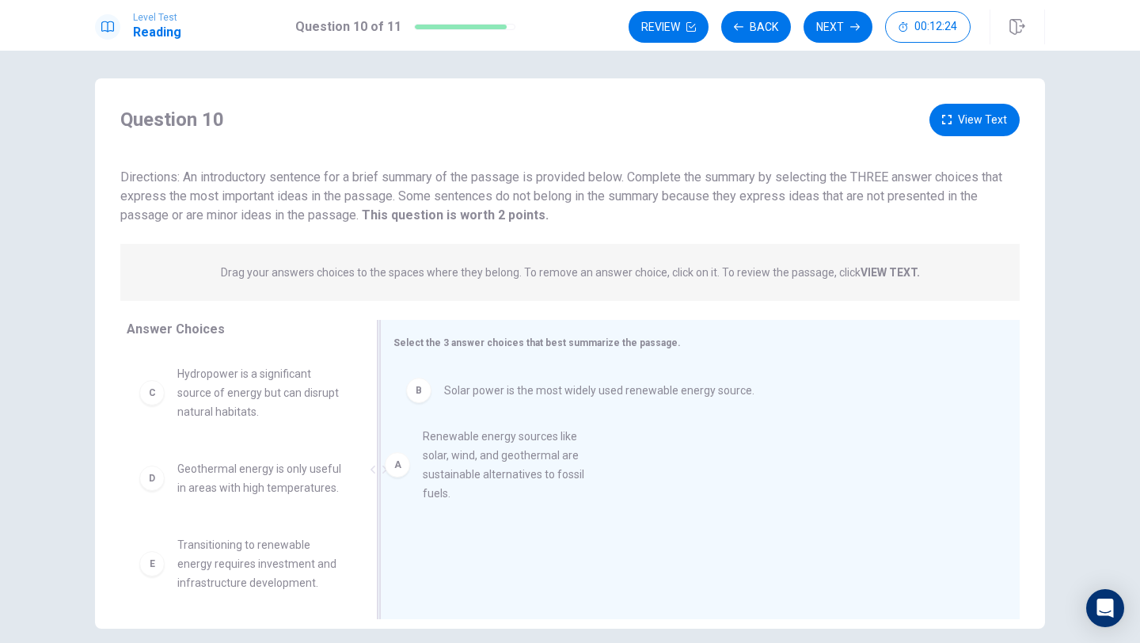
drag, startPoint x: 151, startPoint y: 408, endPoint x: 402, endPoint y: 470, distance: 258.0
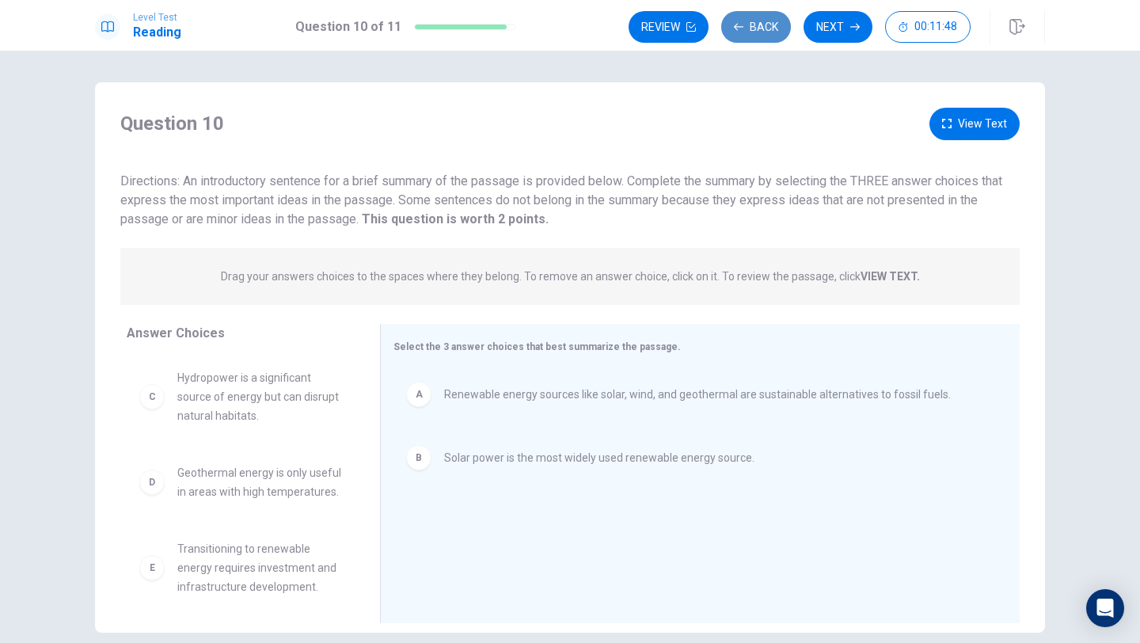
click at [744, 30] on button "Back" at bounding box center [757, 27] width 70 height 32
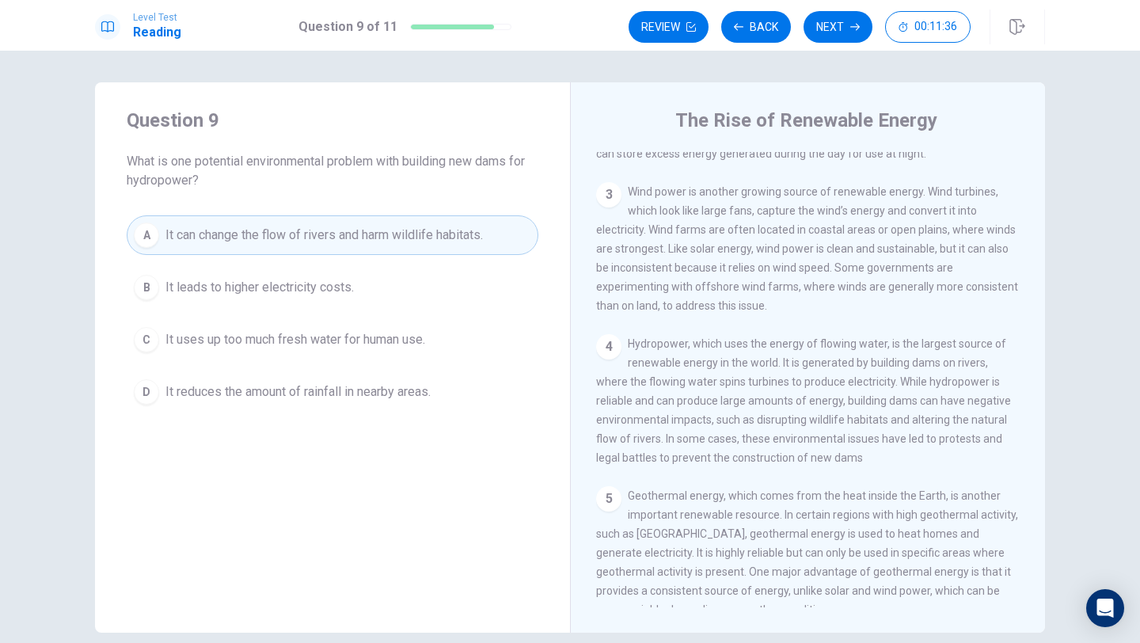
scroll to position [530, 0]
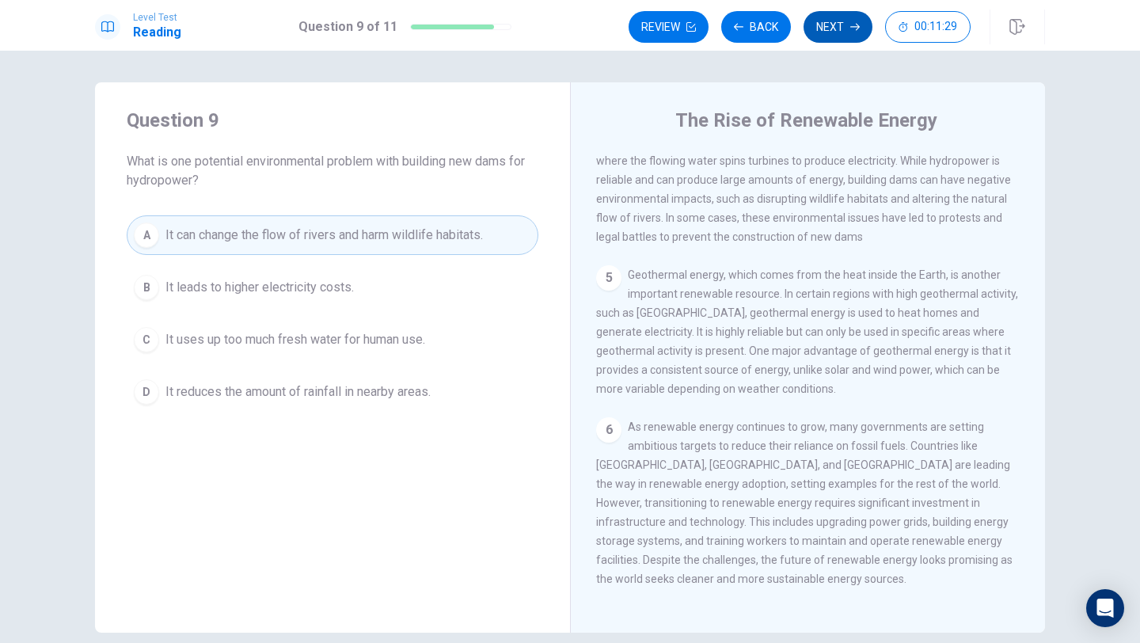
click at [833, 21] on button "Next" at bounding box center [838, 27] width 69 height 32
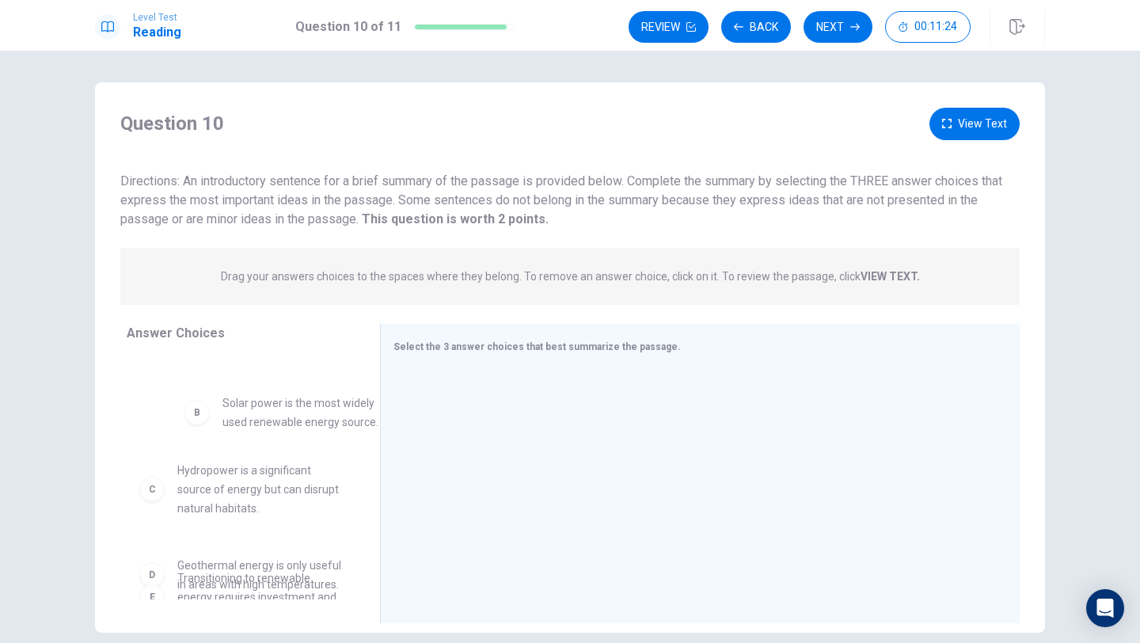
scroll to position [80, 0]
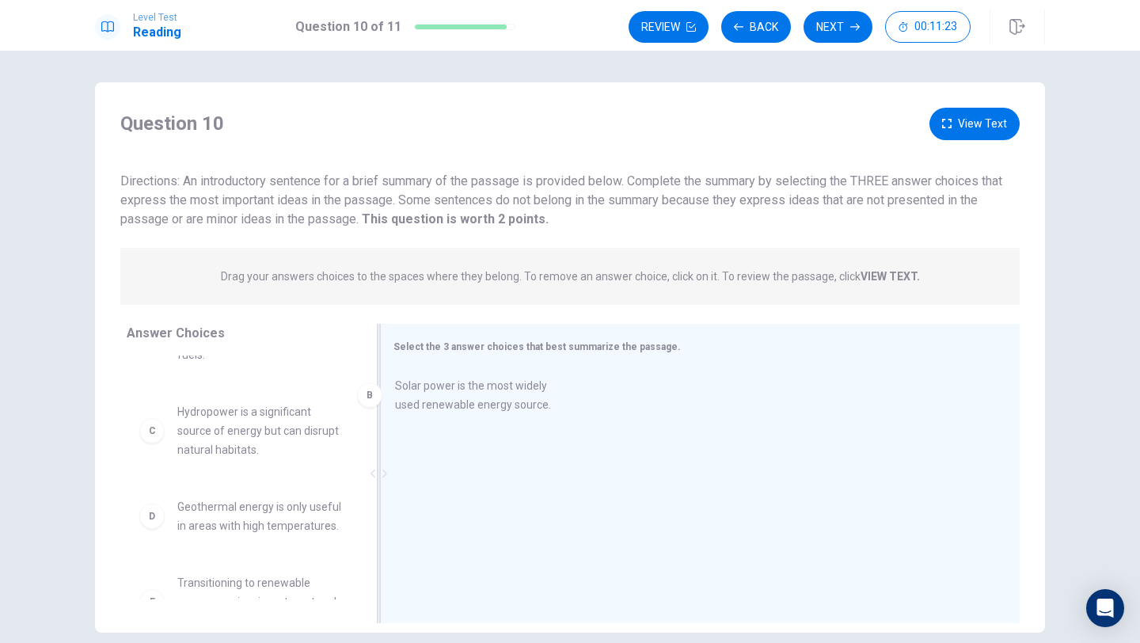
drag, startPoint x: 148, startPoint y: 417, endPoint x: 376, endPoint y: 399, distance: 228.8
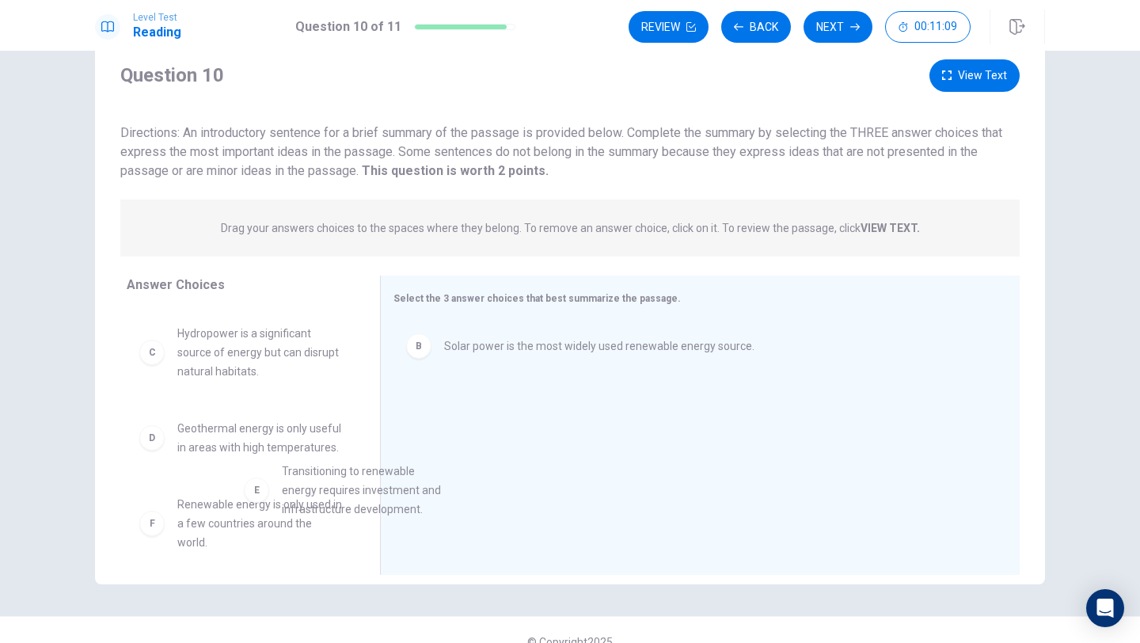
scroll to position [112, 0]
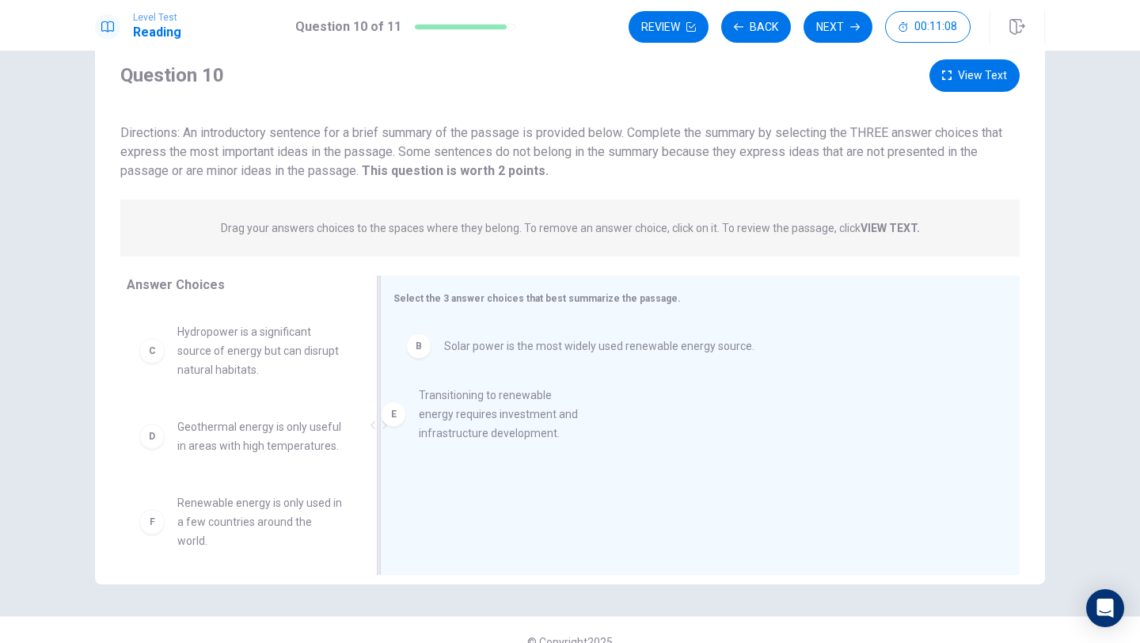
drag, startPoint x: 149, startPoint y: 533, endPoint x: 394, endPoint y: 418, distance: 271.0
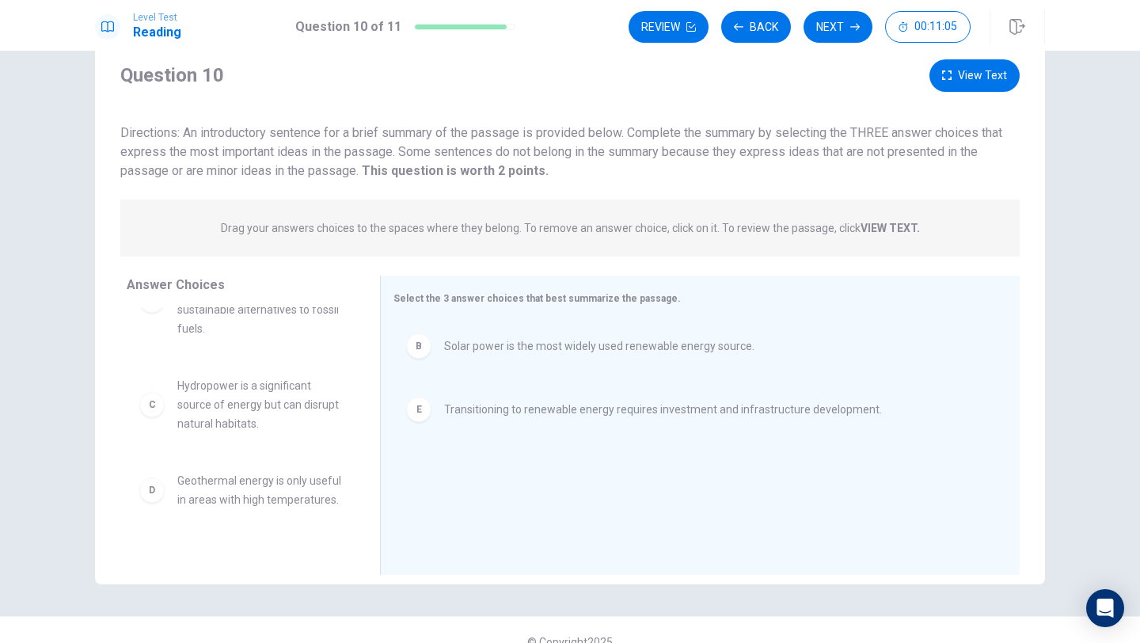
scroll to position [55, 0]
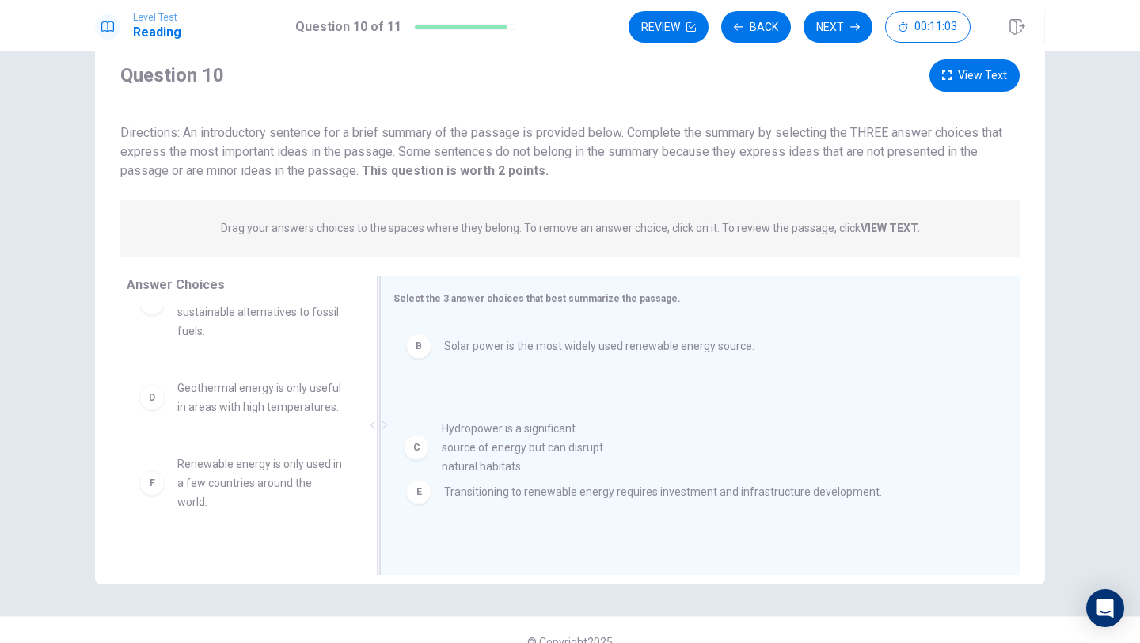
drag, startPoint x: 152, startPoint y: 414, endPoint x: 425, endPoint y: 455, distance: 276.2
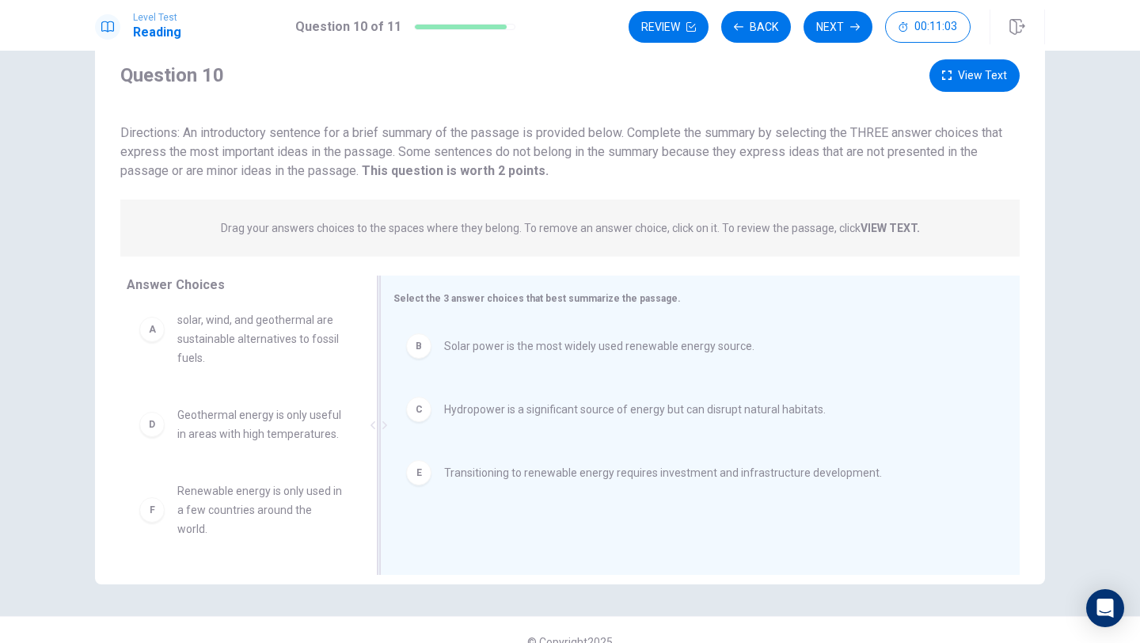
scroll to position [10, 0]
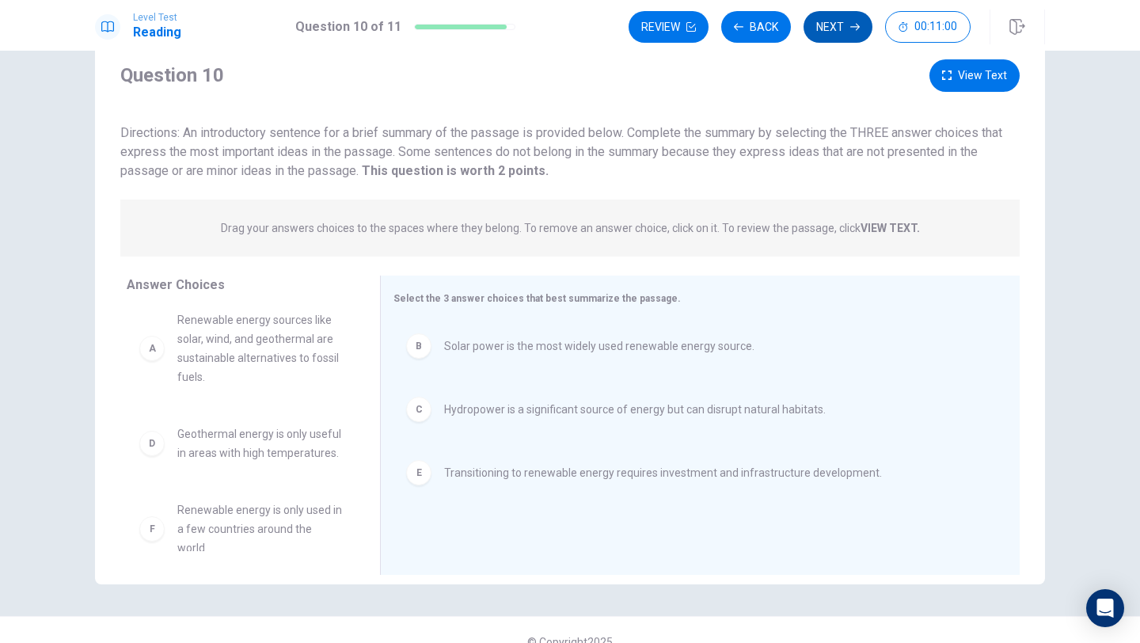
click at [832, 29] on button "Next" at bounding box center [838, 27] width 69 height 32
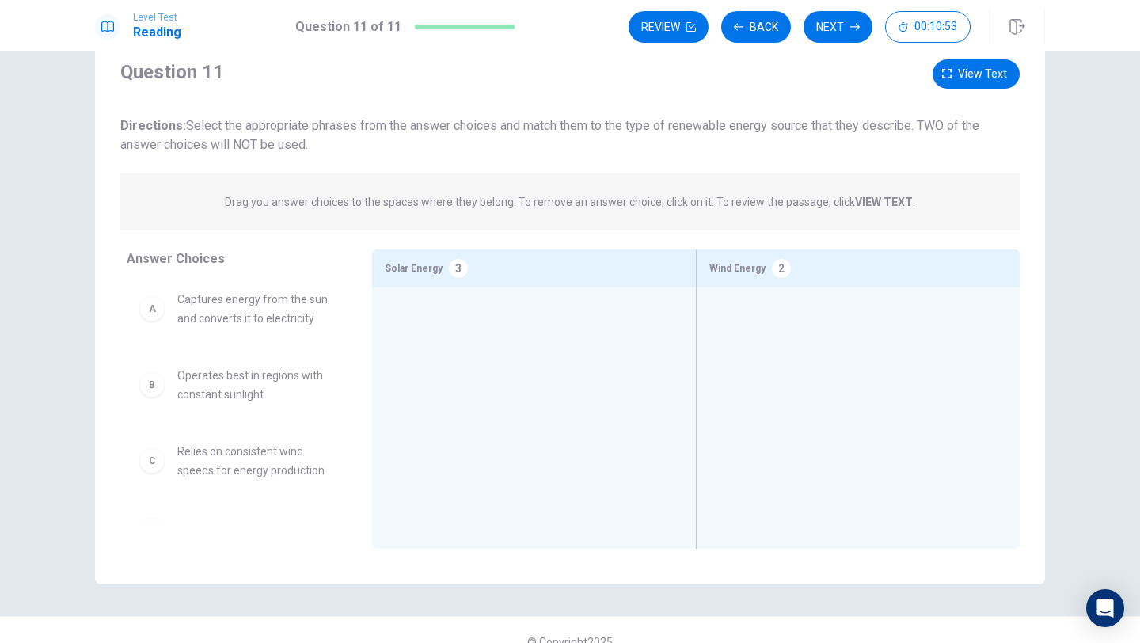
scroll to position [0, 0]
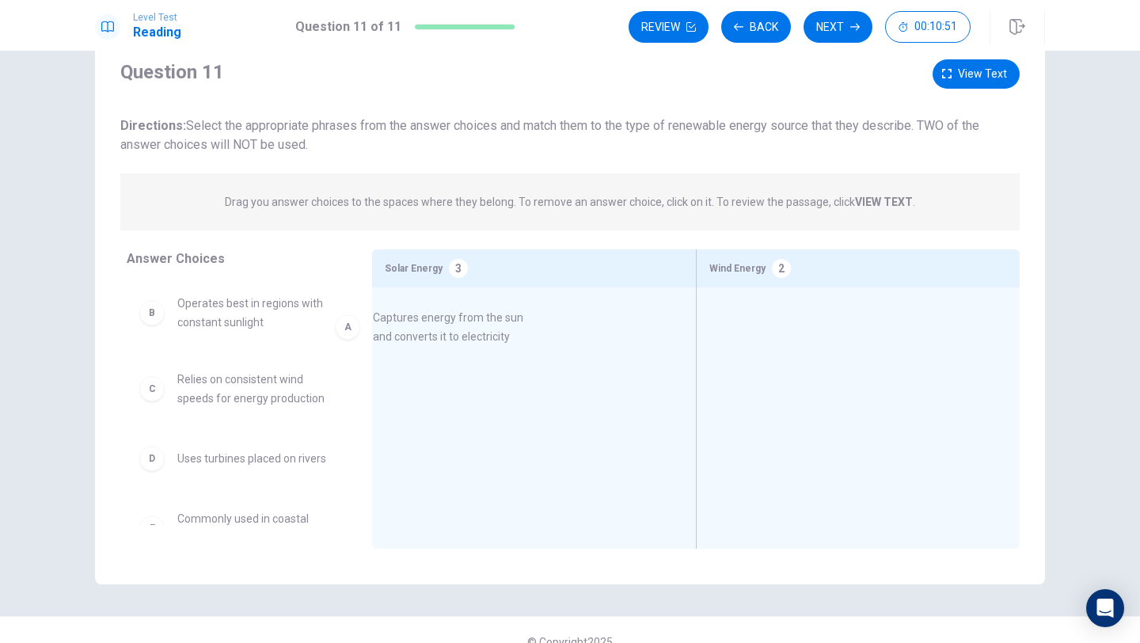
drag, startPoint x: 185, startPoint y: 308, endPoint x: 397, endPoint y: 321, distance: 211.8
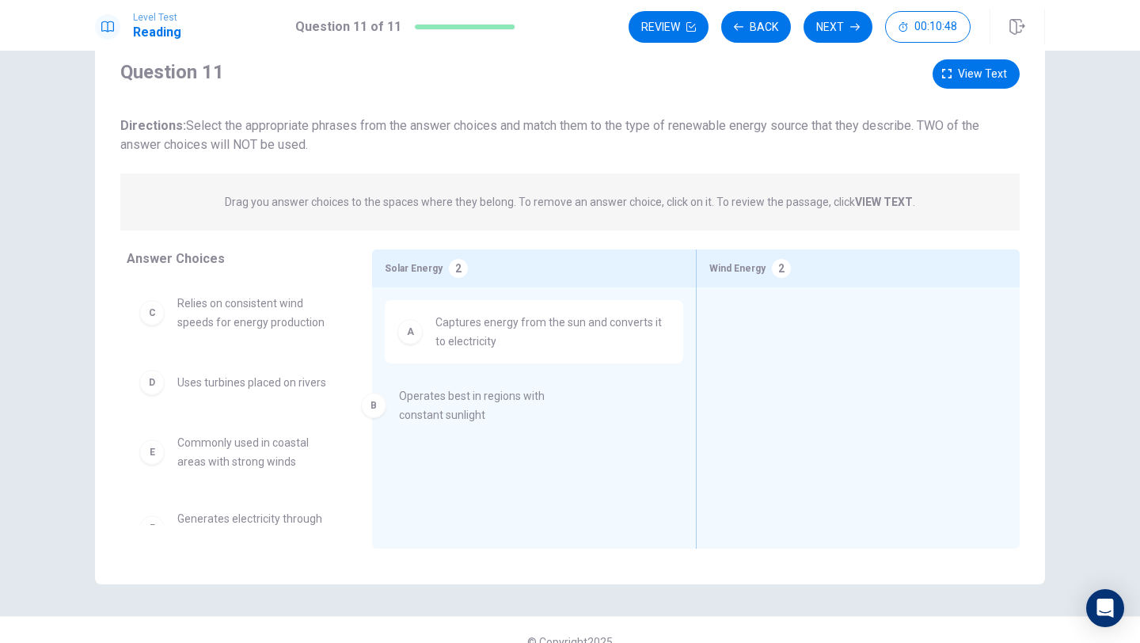
drag, startPoint x: 192, startPoint y: 310, endPoint x: 418, endPoint y: 402, distance: 244.4
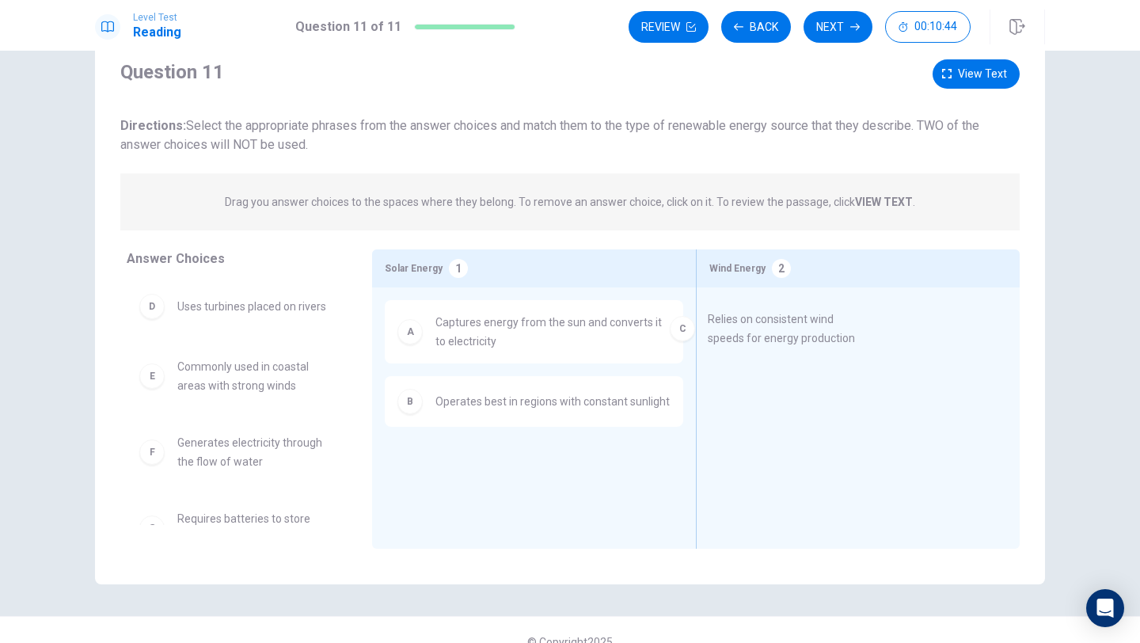
drag, startPoint x: 273, startPoint y: 333, endPoint x: 809, endPoint y: 348, distance: 536.4
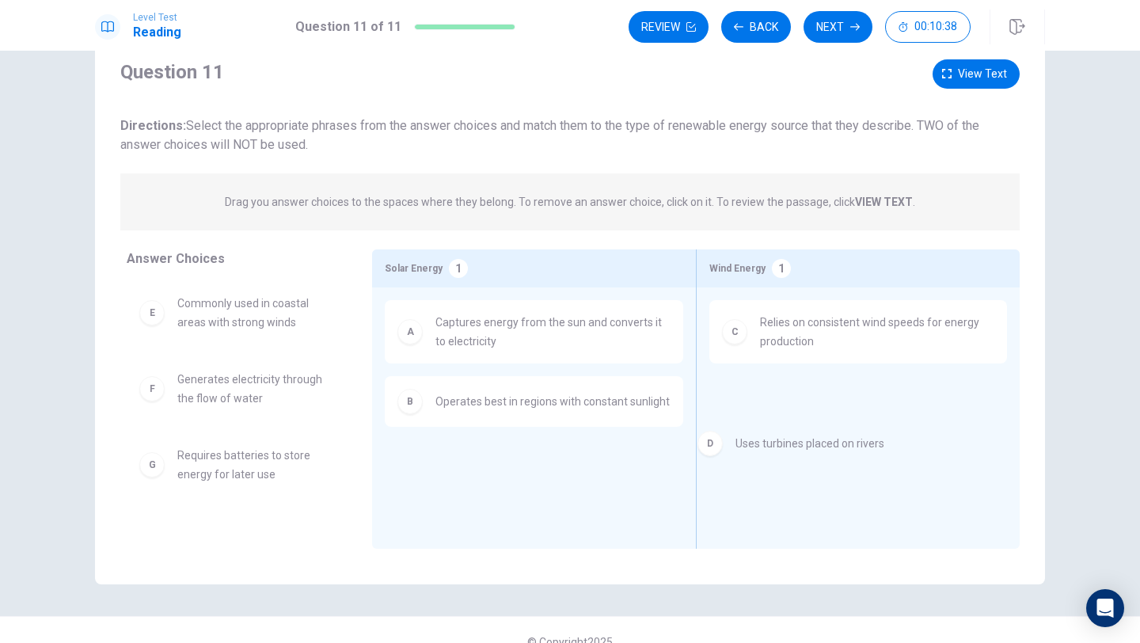
drag, startPoint x: 221, startPoint y: 309, endPoint x: 784, endPoint y: 448, distance: 580.1
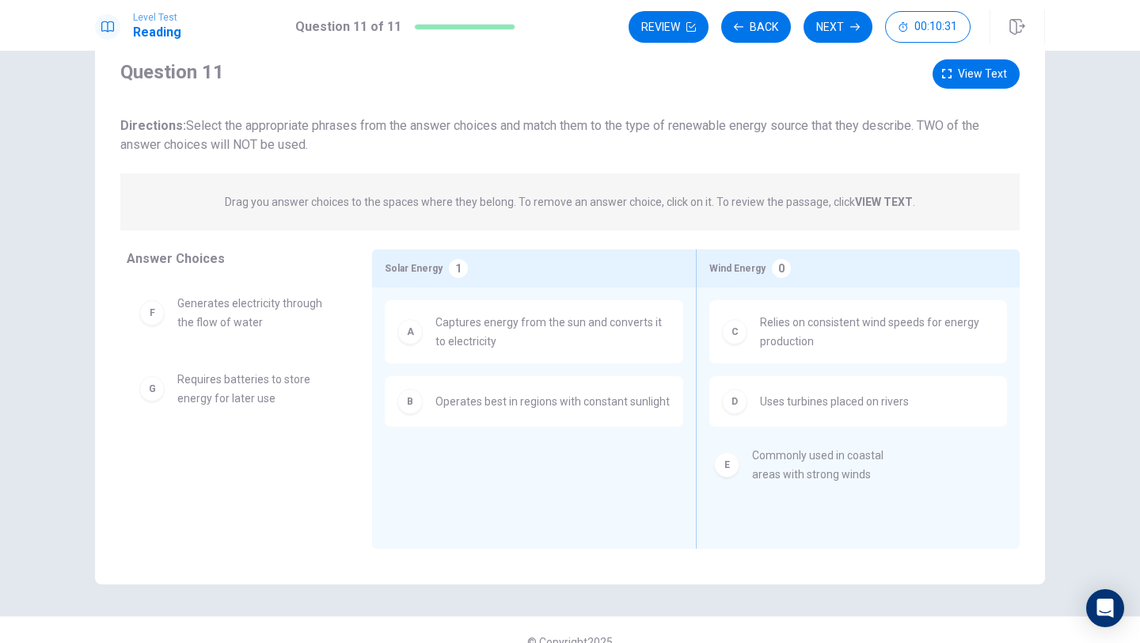
drag, startPoint x: 191, startPoint y: 312, endPoint x: 771, endPoint y: 463, distance: 599.2
drag, startPoint x: 147, startPoint y: 326, endPoint x: 691, endPoint y: 452, distance: 559.4
drag, startPoint x: 152, startPoint y: 311, endPoint x: 774, endPoint y: 441, distance: 635.1
drag, startPoint x: 157, startPoint y: 317, endPoint x: 751, endPoint y: 474, distance: 614.3
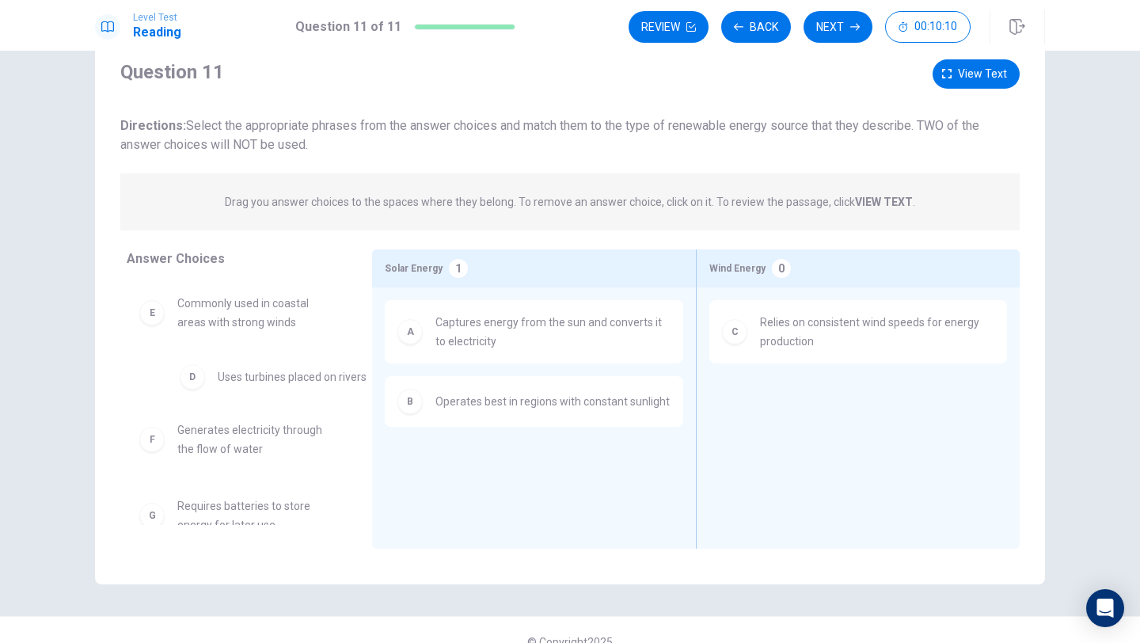
drag, startPoint x: 734, startPoint y: 408, endPoint x: 184, endPoint y: 379, distance: 551.2
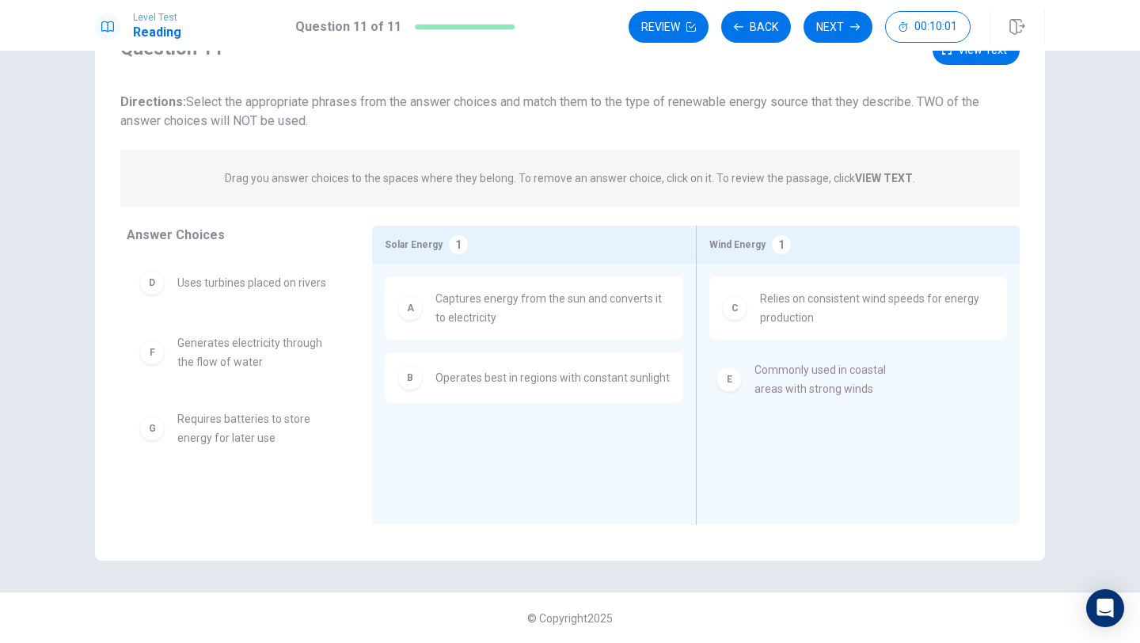
drag, startPoint x: 159, startPoint y: 356, endPoint x: 744, endPoint y: 381, distance: 585.8
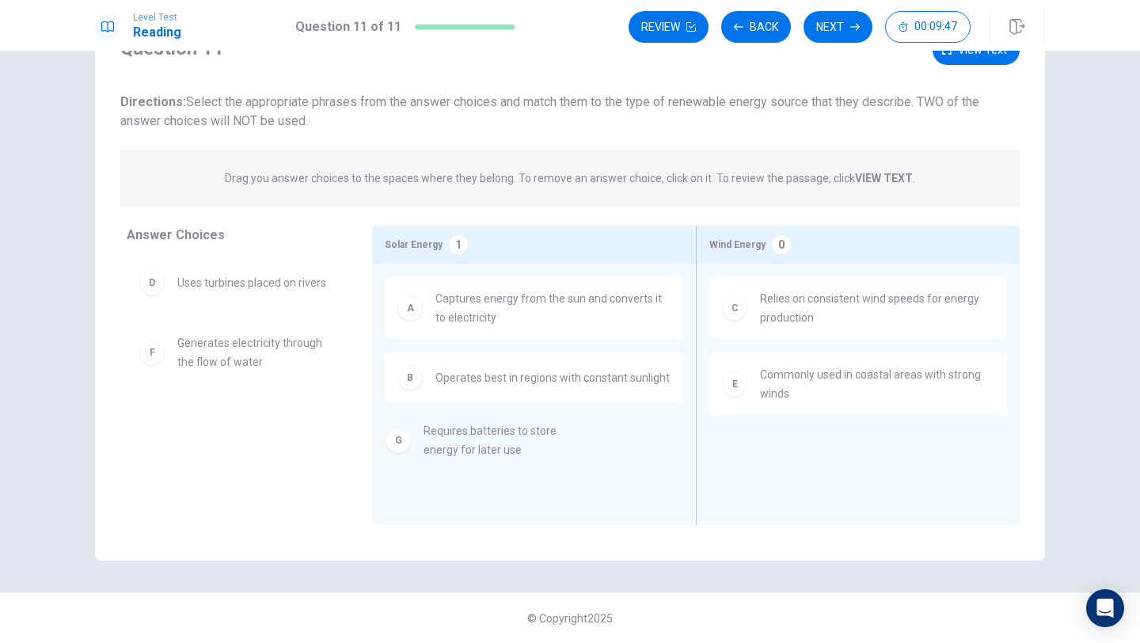
drag, startPoint x: 154, startPoint y: 436, endPoint x: 417, endPoint y: 446, distance: 263.1
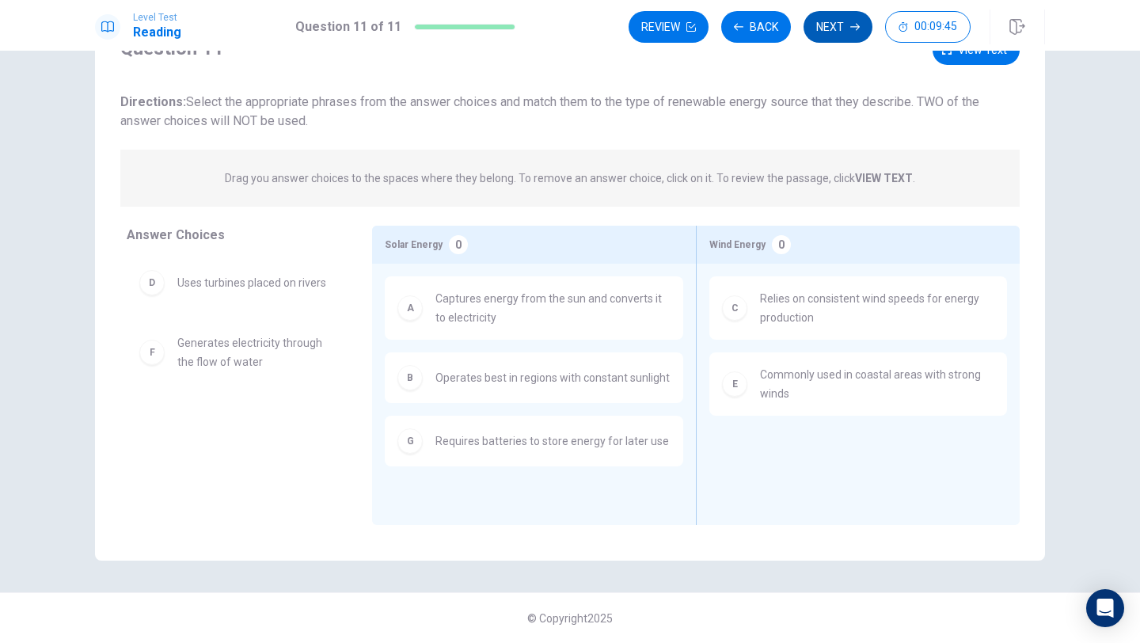
click at [841, 30] on button "Next" at bounding box center [838, 27] width 69 height 32
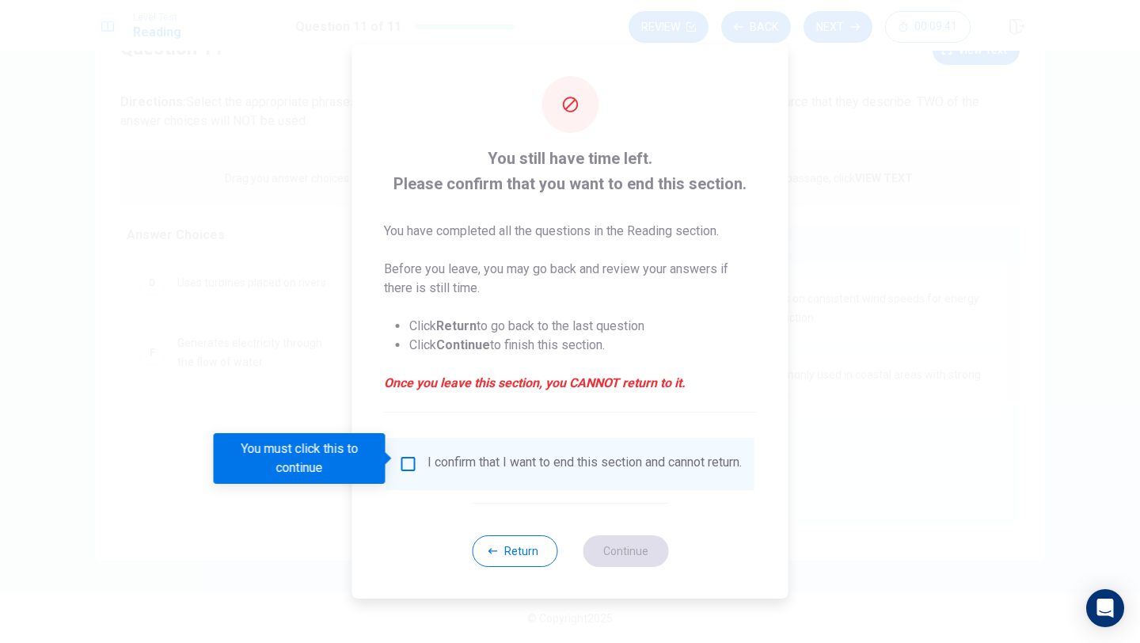
click at [407, 472] on div "I confirm that I want to end this section and cannot return." at bounding box center [570, 464] width 343 height 19
click at [406, 459] on input "You must click this to continue" at bounding box center [408, 464] width 19 height 19
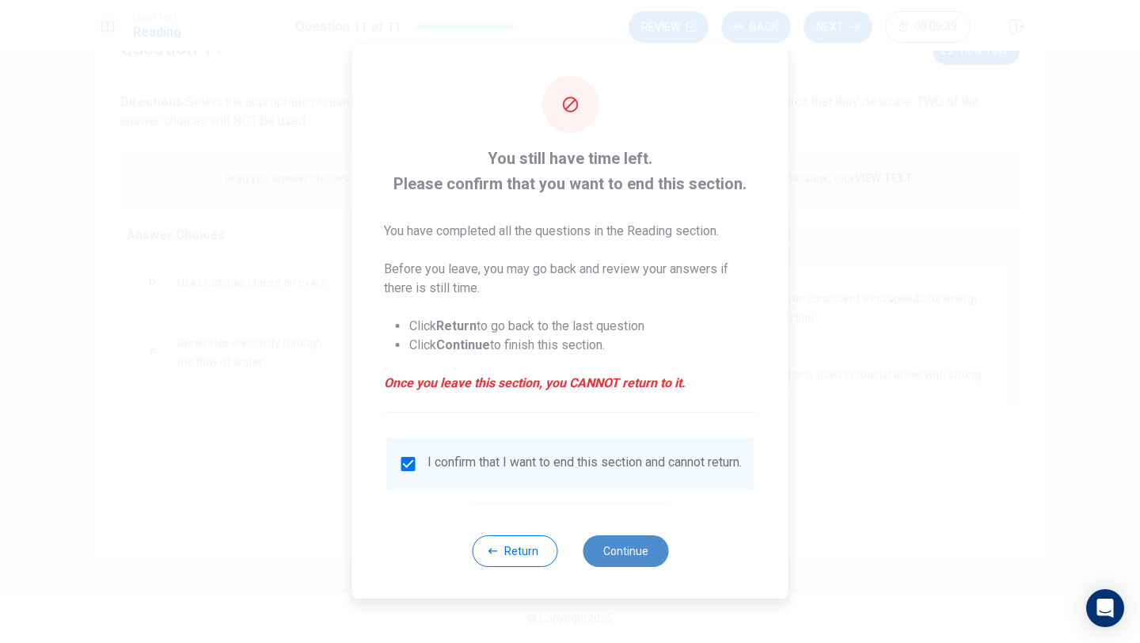
click at [637, 563] on button "Continue" at bounding box center [626, 551] width 86 height 32
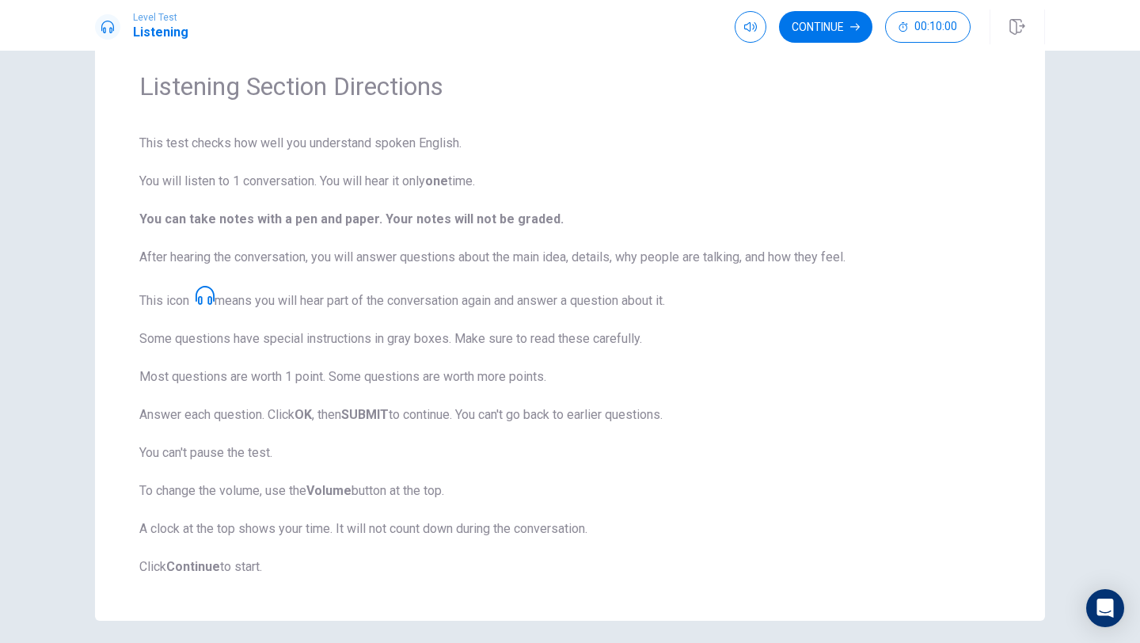
scroll to position [59, 0]
click at [821, 25] on button "Continue" at bounding box center [825, 27] width 93 height 32
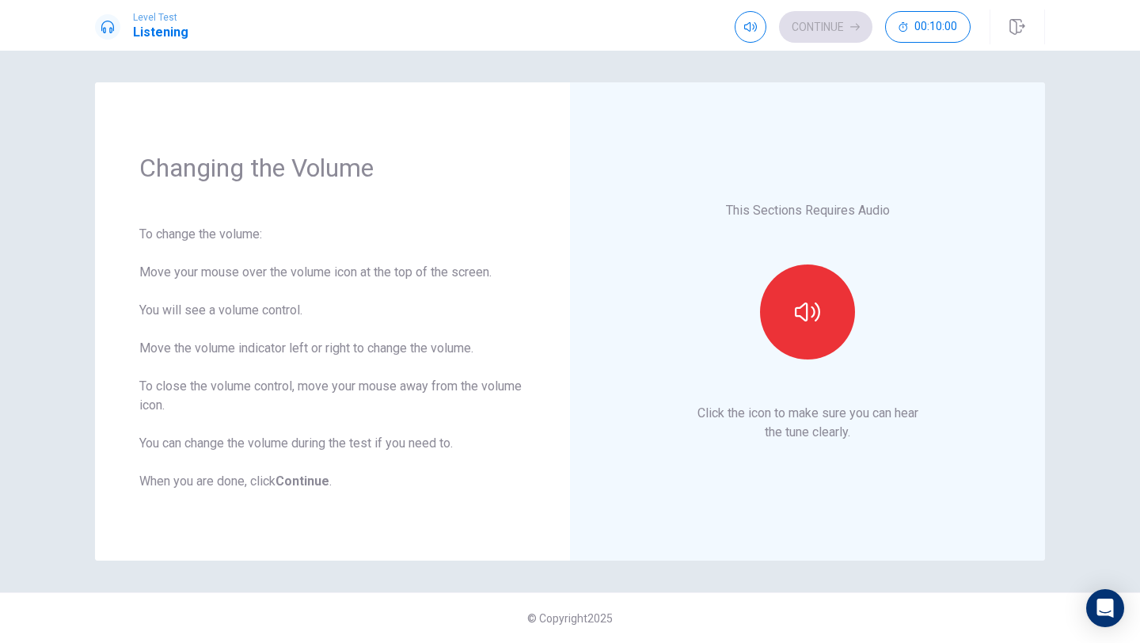
scroll to position [0, 0]
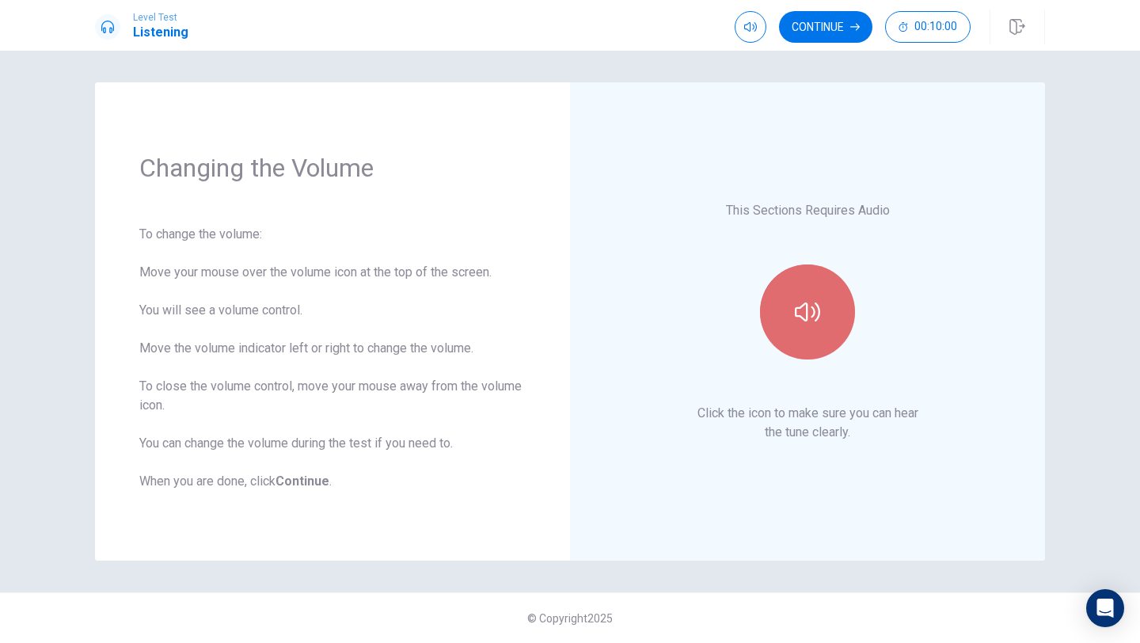
click at [798, 309] on icon "button" at bounding box center [807, 311] width 25 height 25
click at [803, 309] on icon "button" at bounding box center [807, 311] width 25 height 25
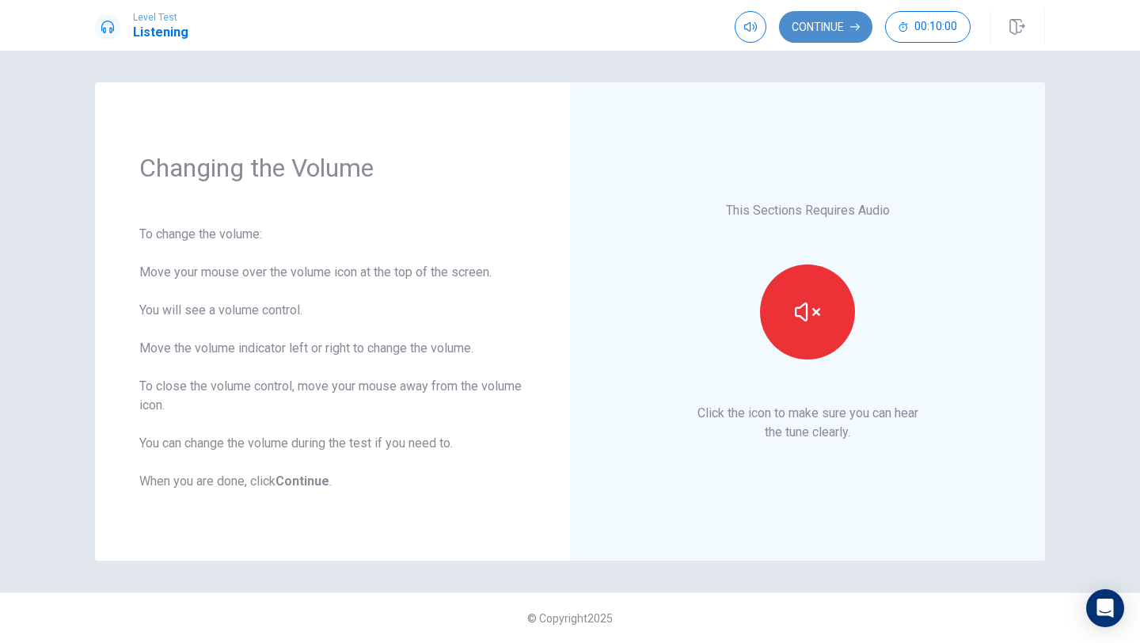
click at [823, 25] on button "Continue" at bounding box center [825, 27] width 93 height 32
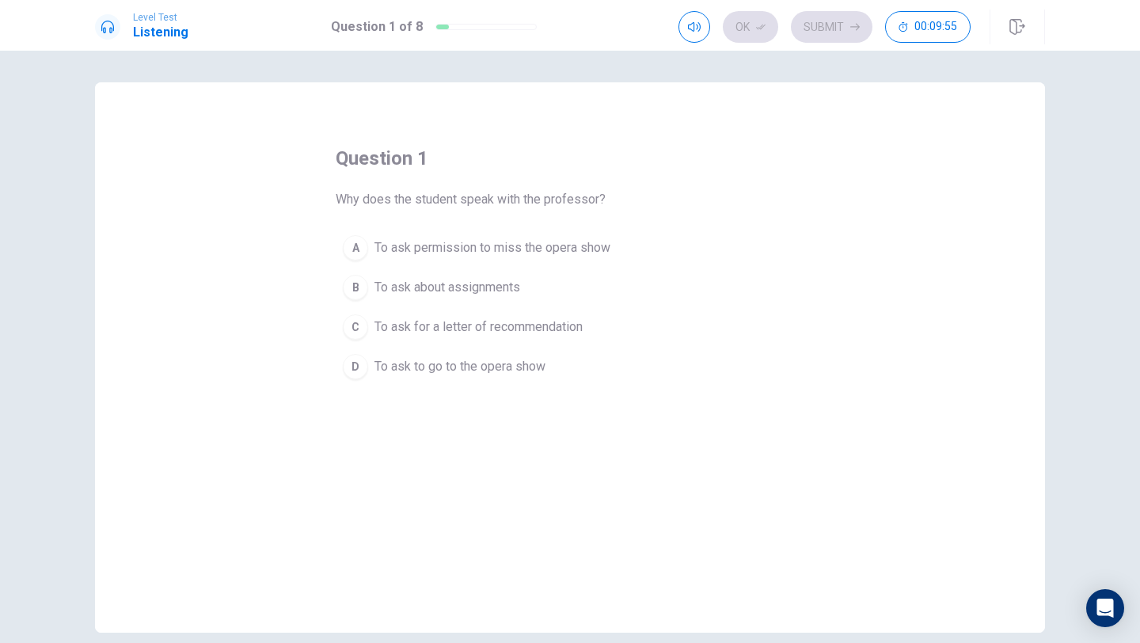
click at [360, 367] on div "D" at bounding box center [355, 366] width 25 height 25
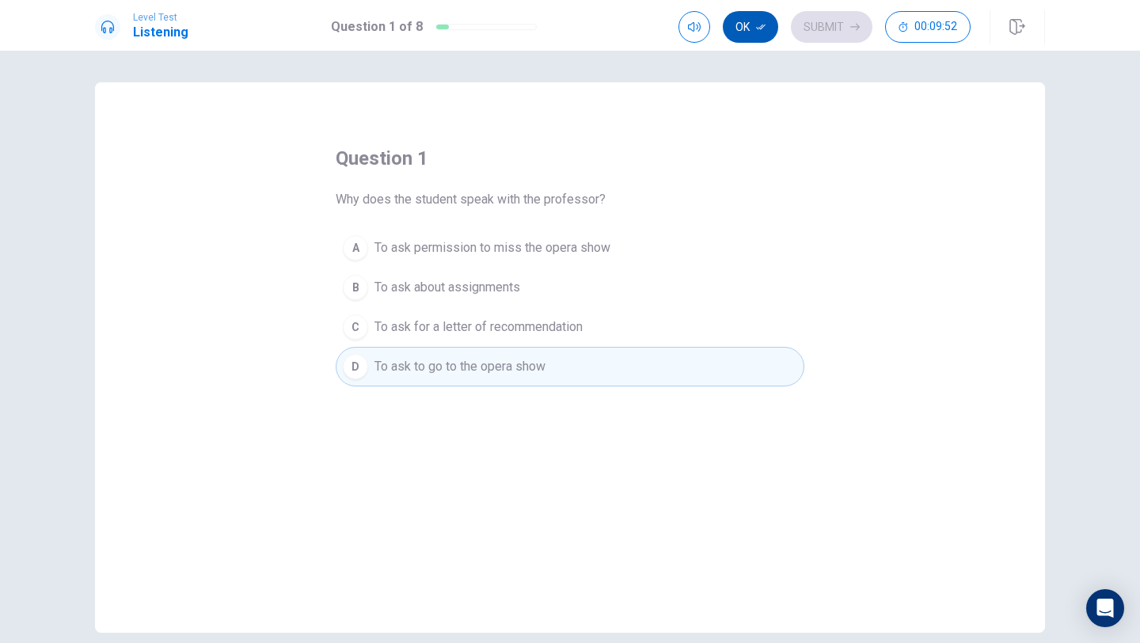
click at [746, 18] on button "Ok" at bounding box center [750, 27] width 55 height 32
click at [835, 29] on button "Submit" at bounding box center [832, 27] width 82 height 32
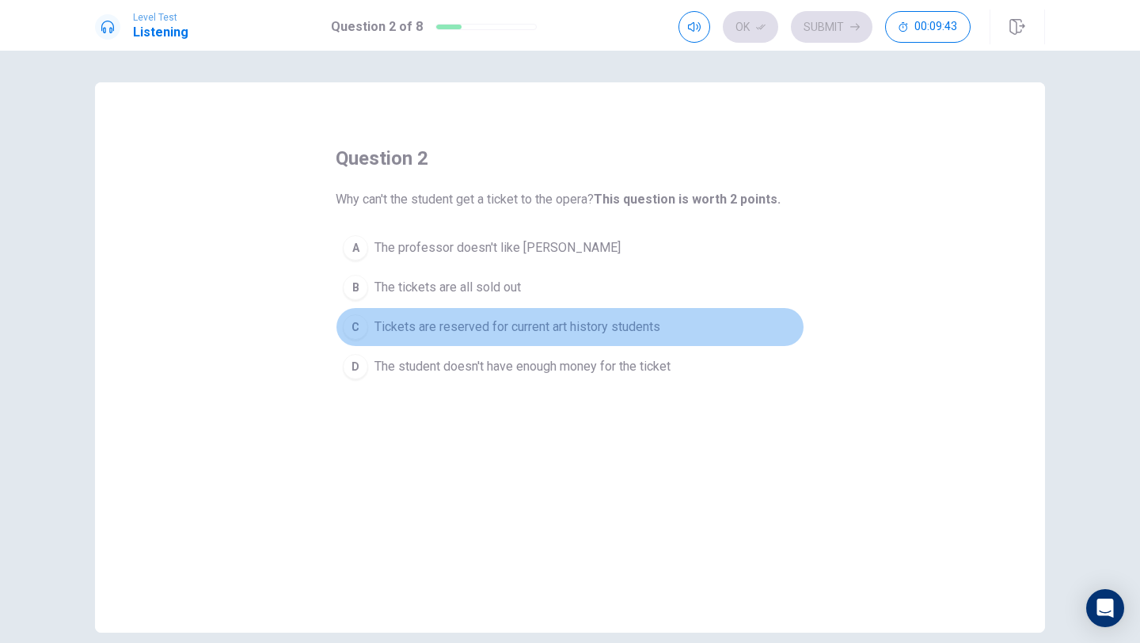
click at [369, 322] on button "C Tickets are reserved for current art history students" at bounding box center [570, 327] width 469 height 40
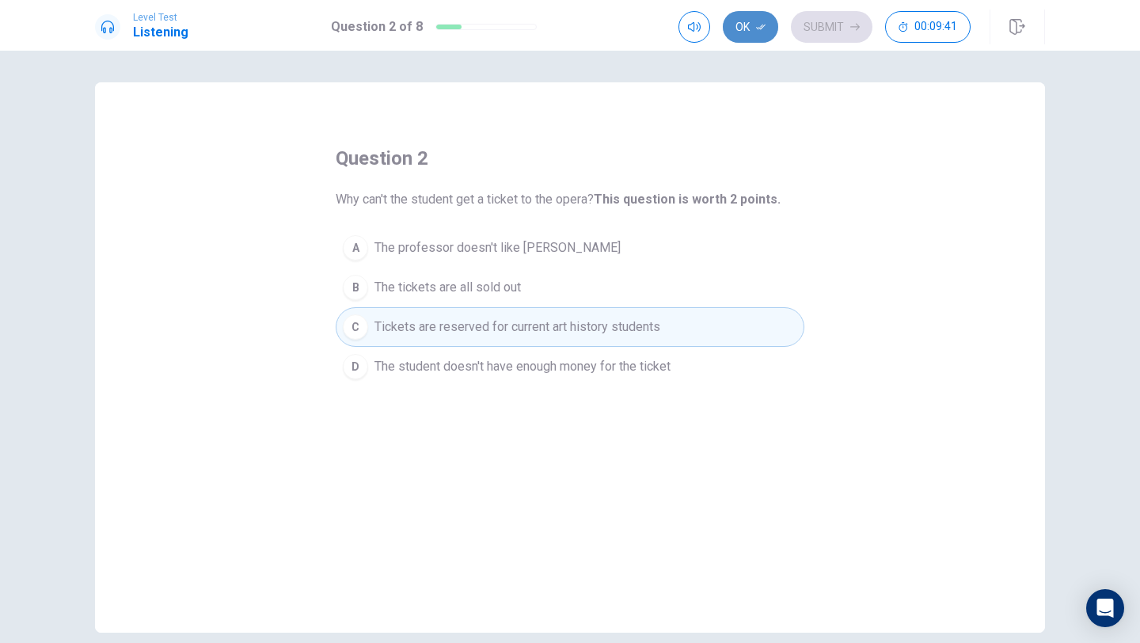
click at [746, 23] on button "Ok" at bounding box center [750, 27] width 55 height 32
click at [858, 27] on icon "button" at bounding box center [856, 27] width 10 height 10
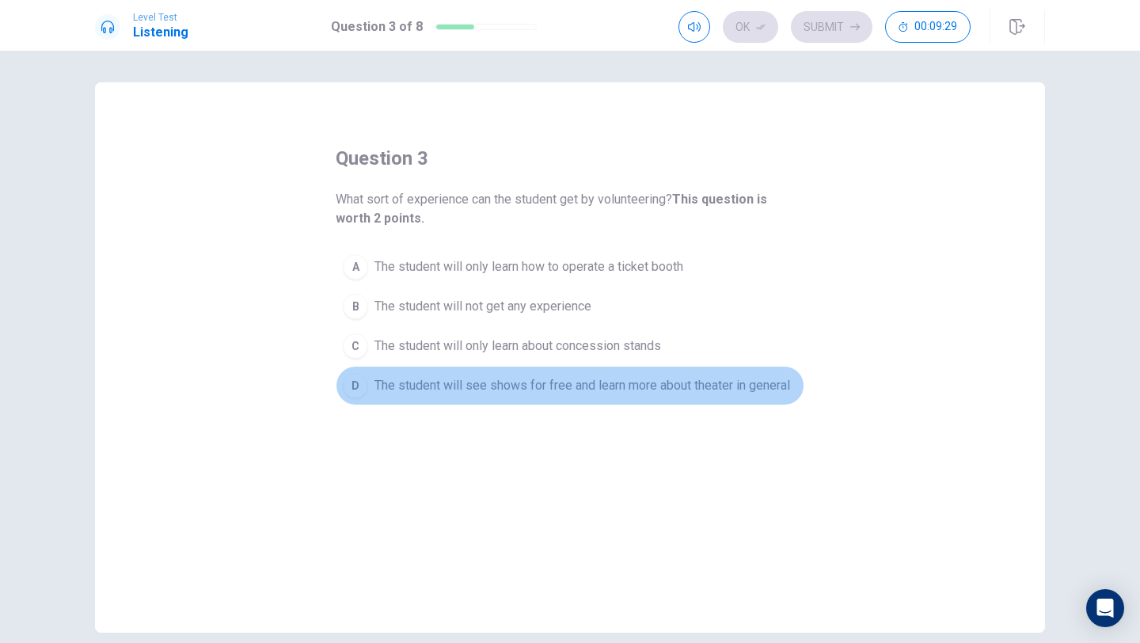
click at [489, 389] on span "The student will see shows for free and learn more about theater in general" at bounding box center [583, 385] width 416 height 19
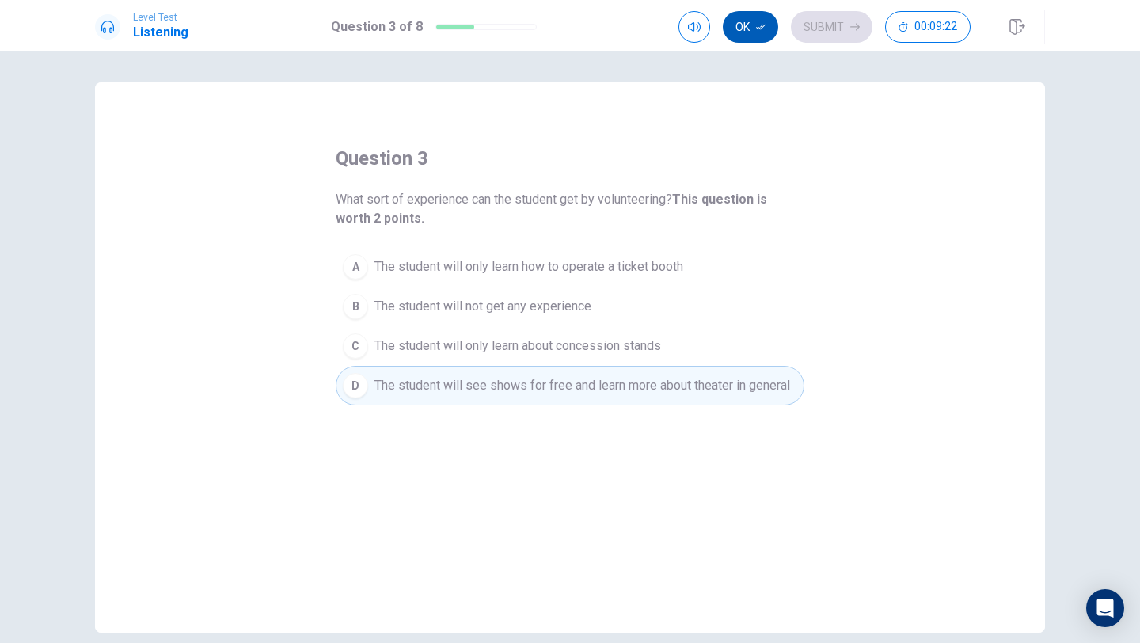
click at [756, 36] on button "Ok" at bounding box center [750, 27] width 55 height 32
click at [813, 23] on button "Submit" at bounding box center [832, 27] width 82 height 32
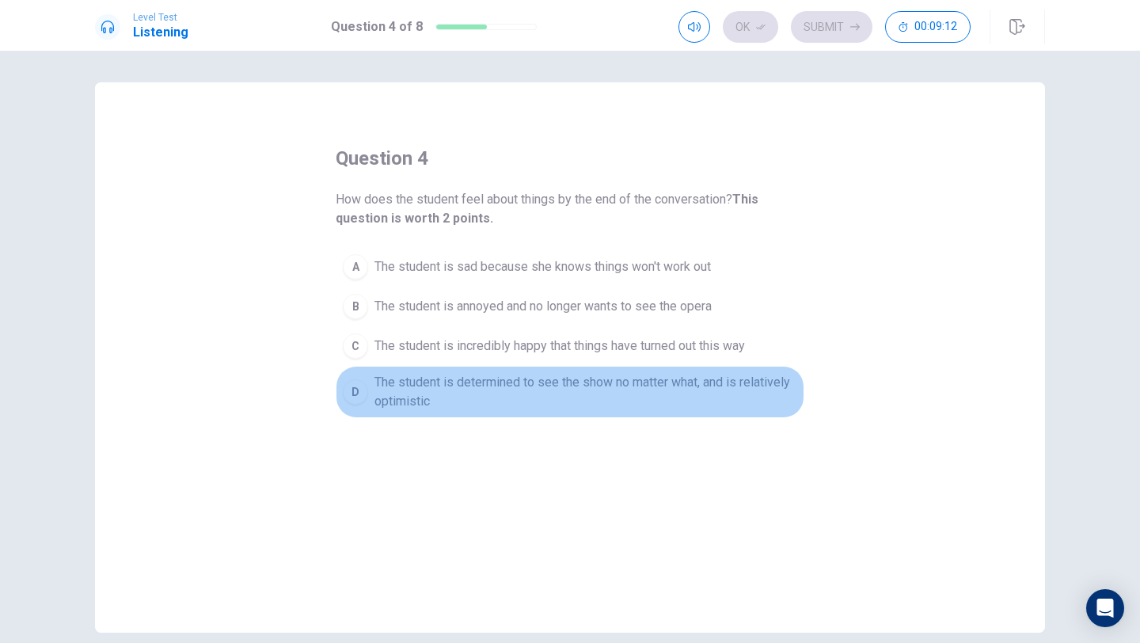
click at [388, 404] on span "The student is determined to see the show no matter what, and is relatively opt…" at bounding box center [586, 392] width 423 height 38
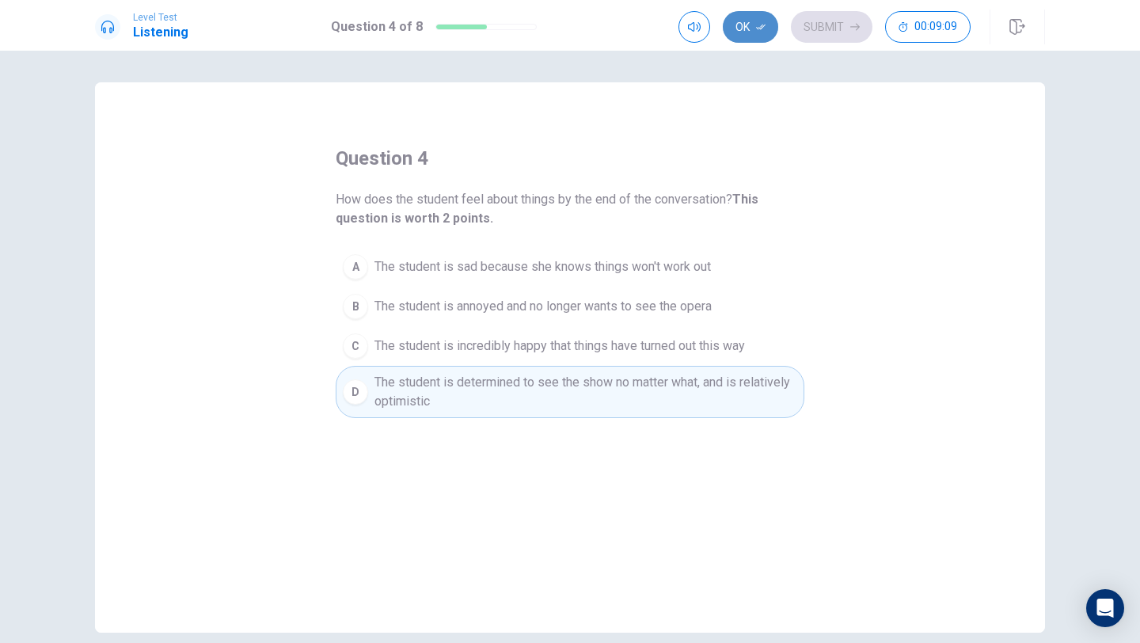
click at [754, 27] on button "Ok" at bounding box center [750, 27] width 55 height 32
click at [828, 22] on button "Submit" at bounding box center [832, 27] width 82 height 32
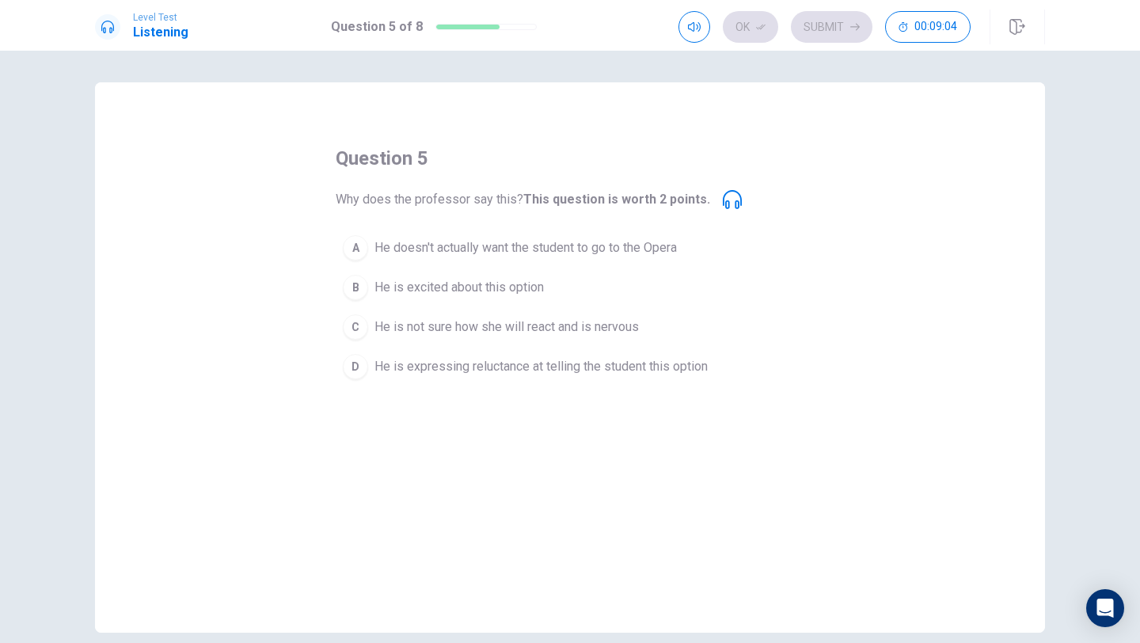
click at [354, 366] on div "D" at bounding box center [355, 366] width 25 height 25
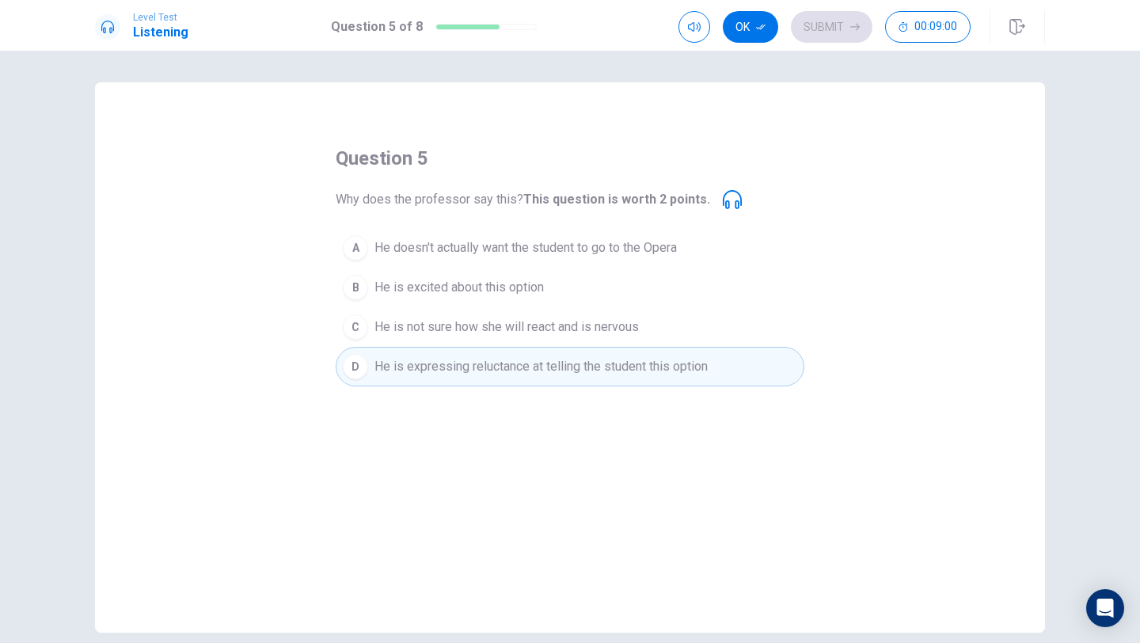
click at [367, 280] on button "B He is excited about this option" at bounding box center [570, 288] width 469 height 40
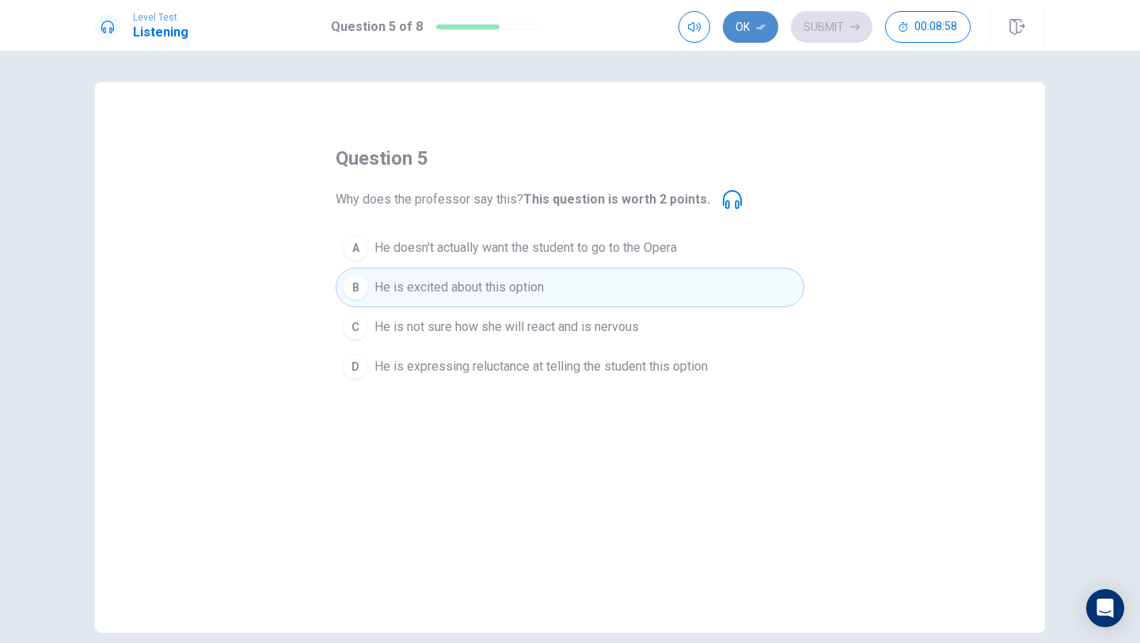
click at [754, 31] on button "Ok" at bounding box center [750, 27] width 55 height 32
click at [831, 17] on button "Submit" at bounding box center [832, 27] width 82 height 32
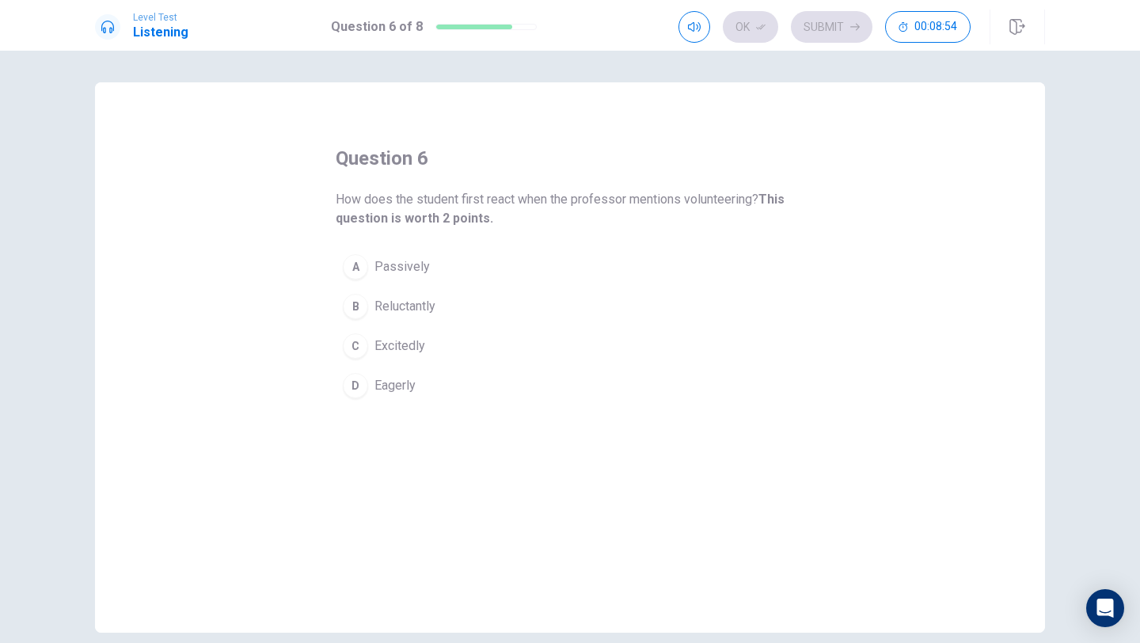
click at [366, 310] on div "B" at bounding box center [355, 306] width 25 height 25
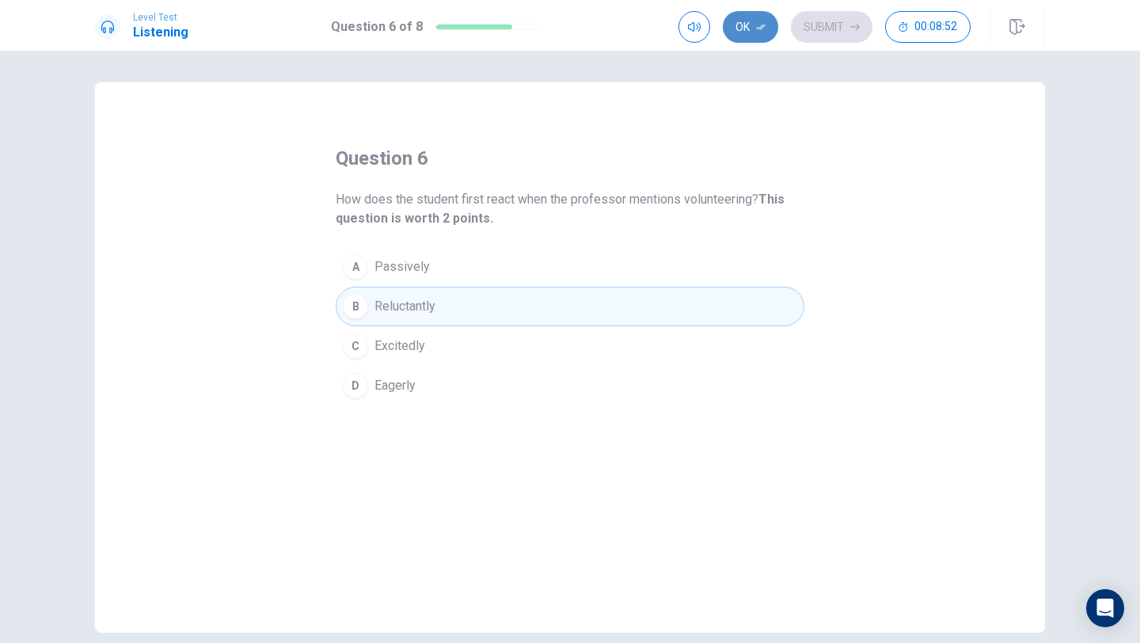
click at [758, 36] on button "Ok" at bounding box center [750, 27] width 55 height 32
click at [811, 29] on button "Submit" at bounding box center [832, 27] width 82 height 32
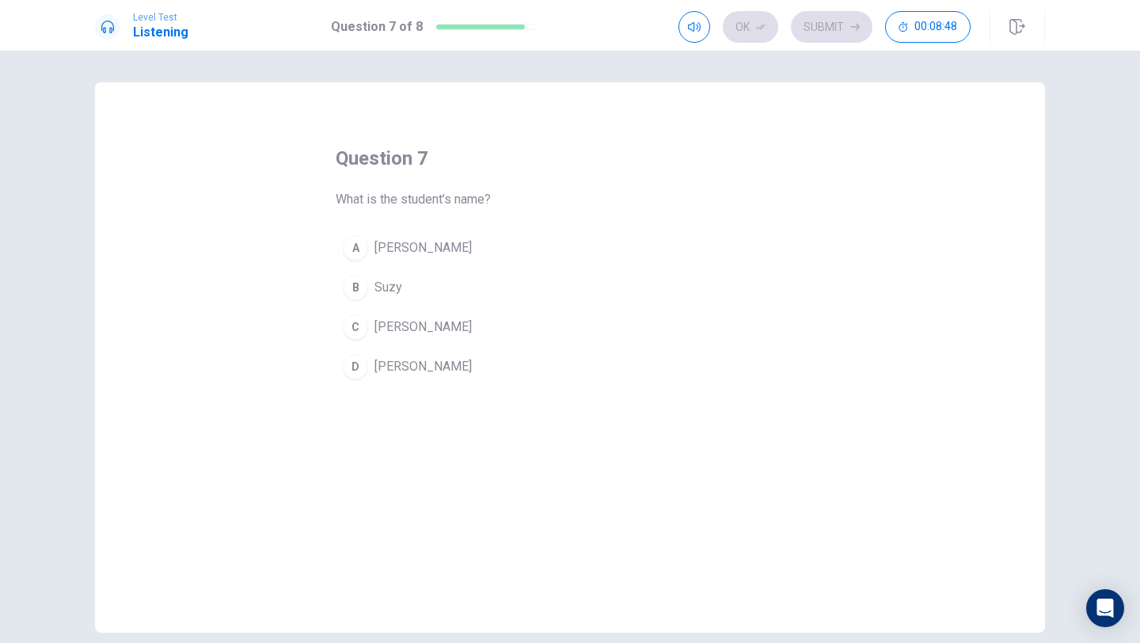
click at [354, 335] on div "C" at bounding box center [355, 326] width 25 height 25
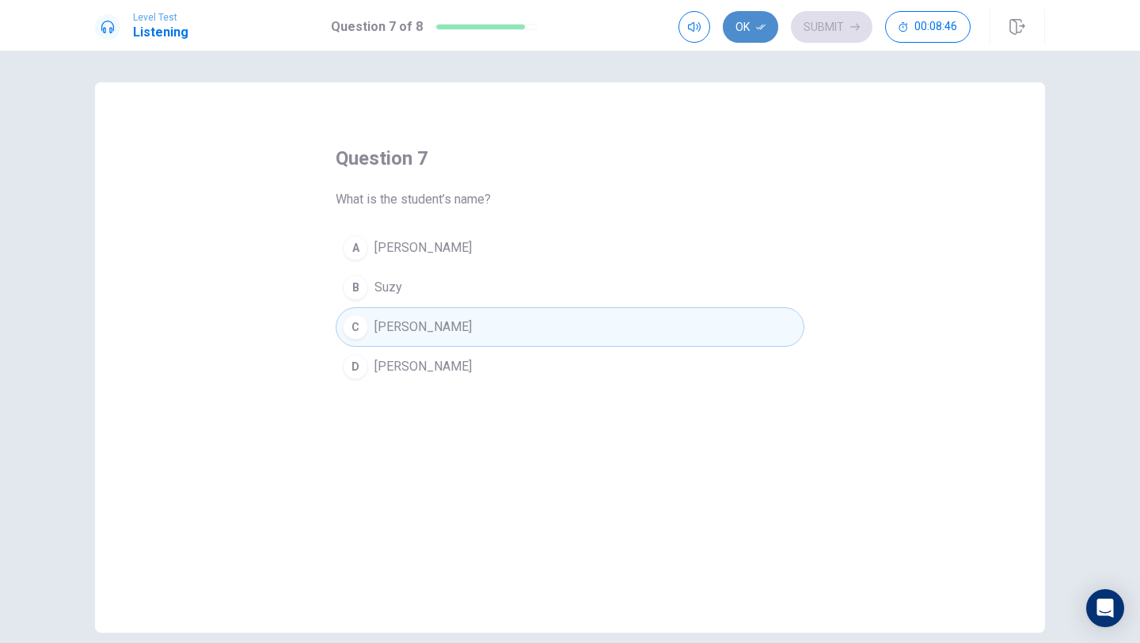
click at [752, 31] on button "Ok" at bounding box center [750, 27] width 55 height 32
click at [821, 21] on button "Submit" at bounding box center [832, 27] width 82 height 32
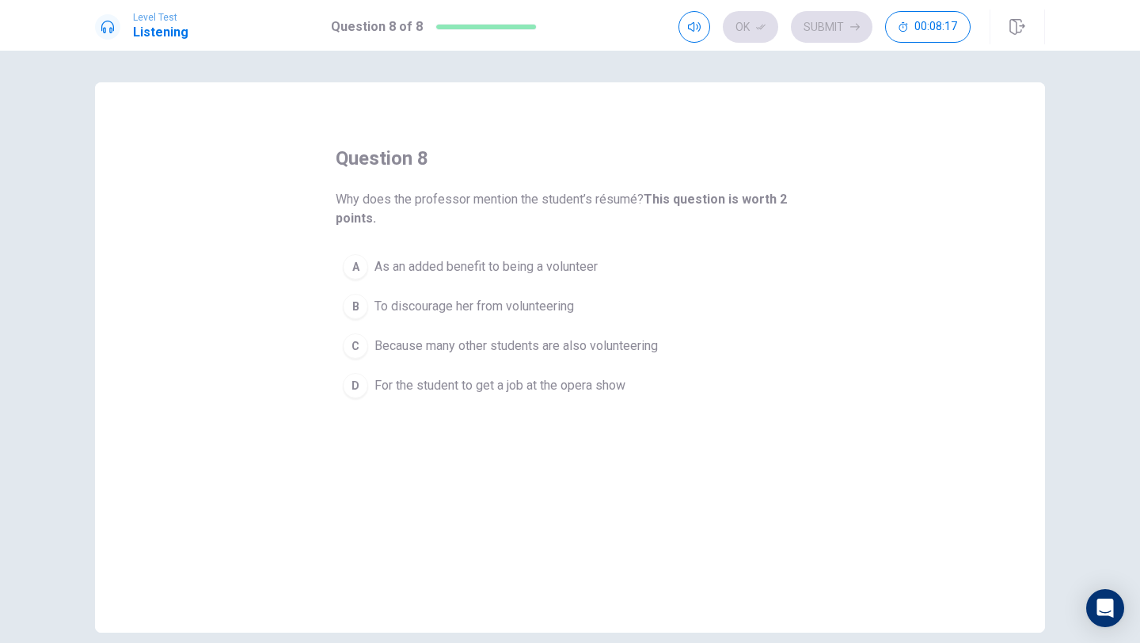
click at [341, 265] on button "A As an added benefit to being a volunteer" at bounding box center [570, 267] width 469 height 40
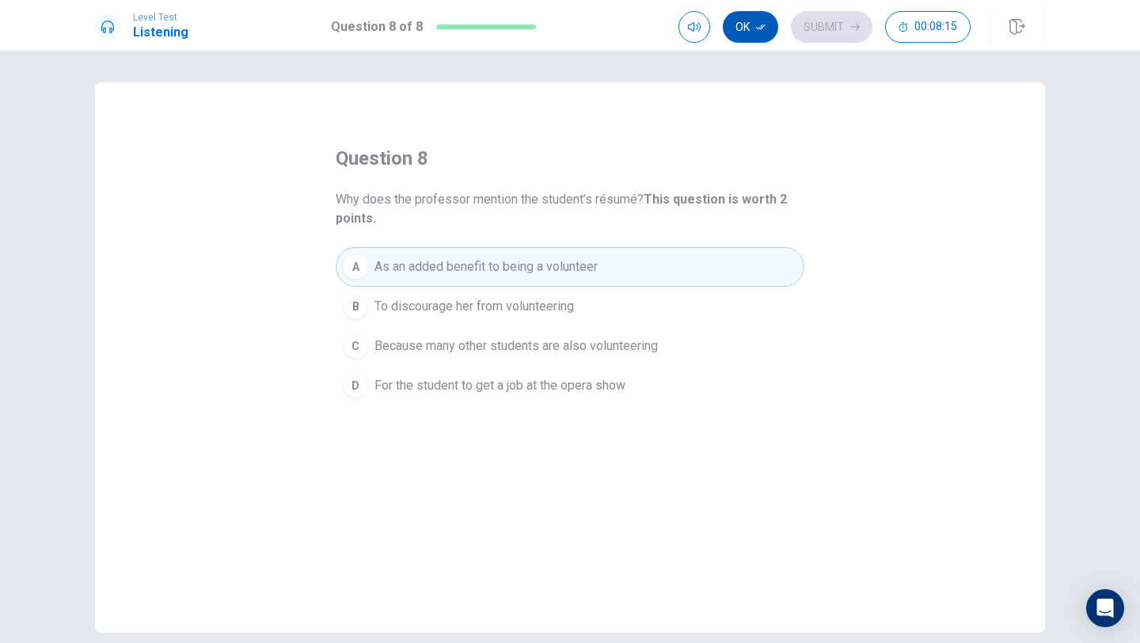
click at [753, 25] on button "Ok" at bounding box center [750, 27] width 55 height 32
click at [814, 19] on button "Submit" at bounding box center [832, 27] width 82 height 32
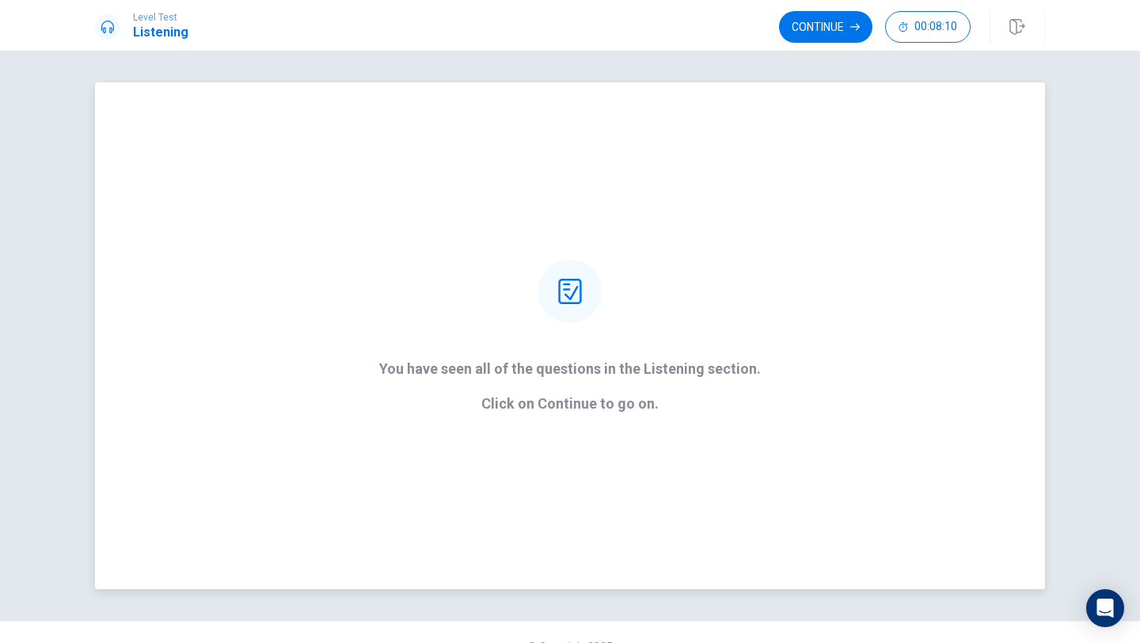
click at [568, 303] on icon at bounding box center [569, 291] width 23 height 25
click at [811, 16] on button "Continue" at bounding box center [825, 27] width 93 height 32
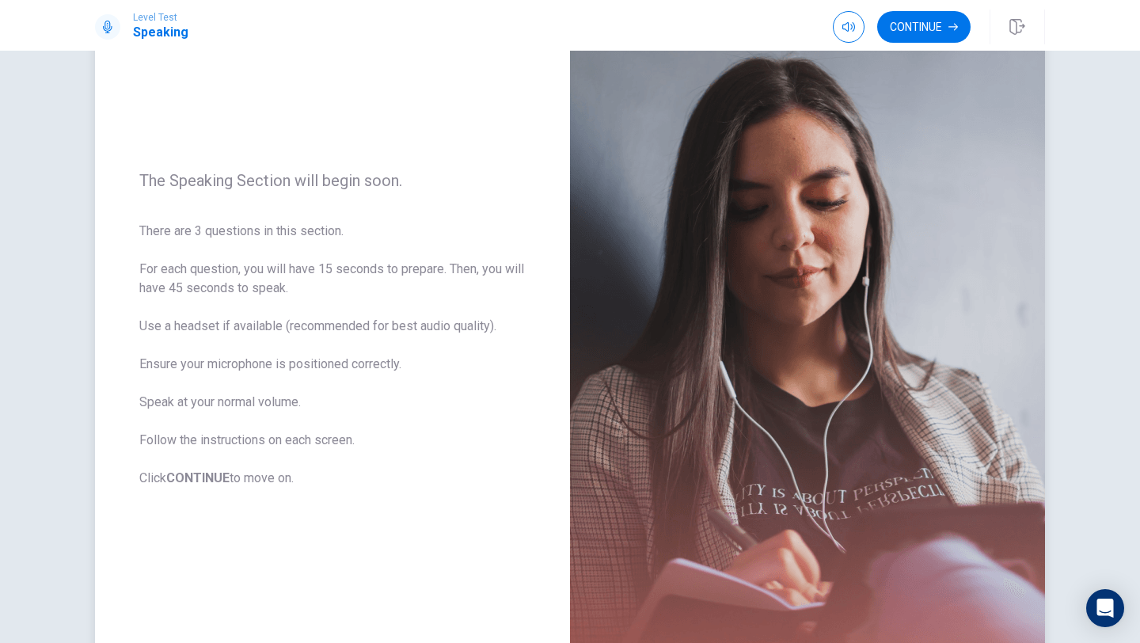
scroll to position [97, 0]
click at [920, 36] on button "Continue" at bounding box center [924, 27] width 93 height 32
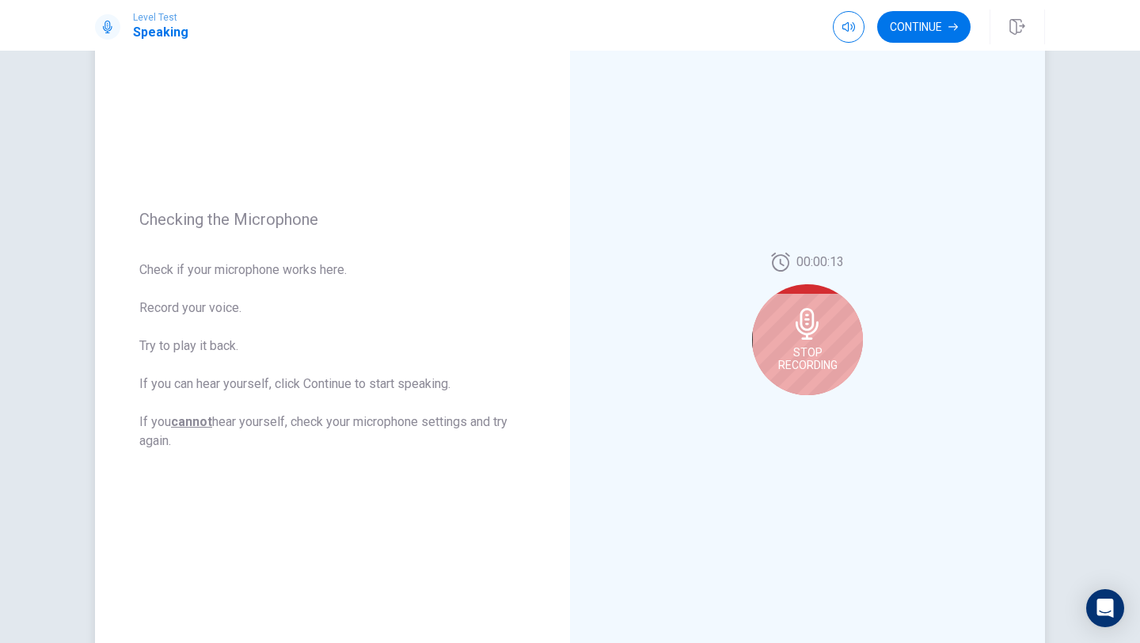
click at [792, 317] on icon at bounding box center [808, 324] width 32 height 32
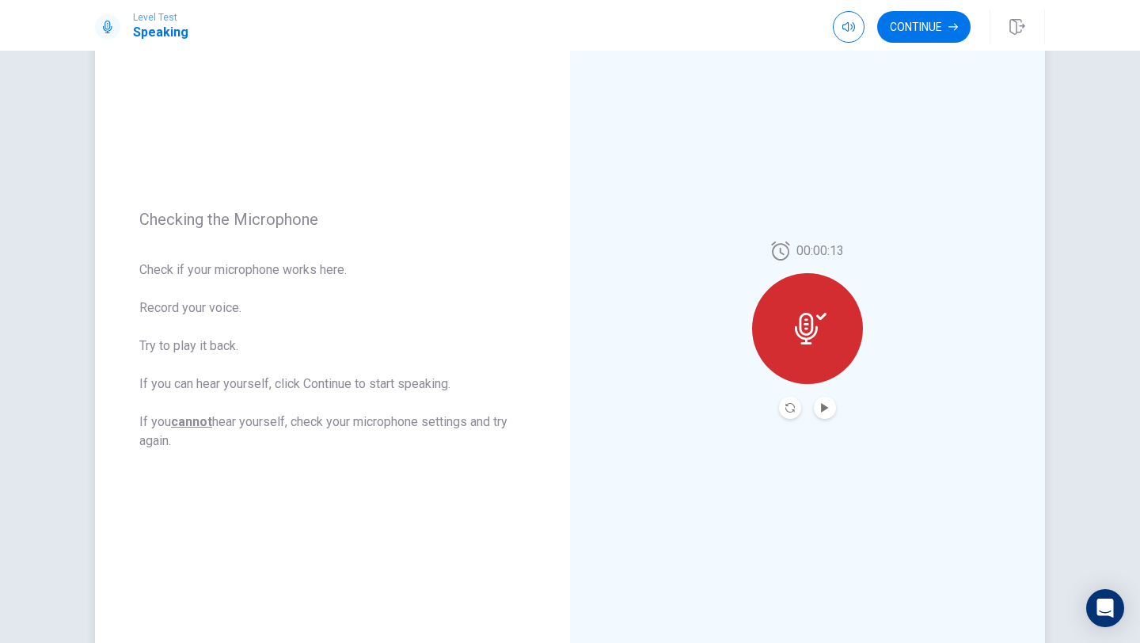
click at [792, 317] on div at bounding box center [807, 328] width 111 height 111
click at [789, 402] on button "Record Again" at bounding box center [790, 408] width 22 height 22
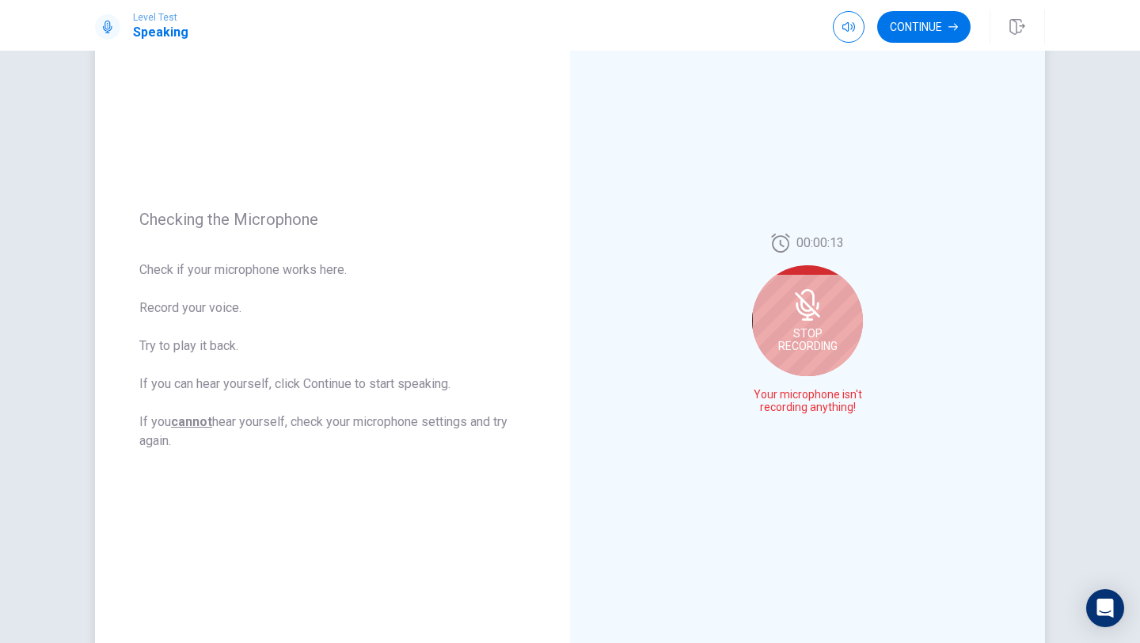
click at [803, 333] on span "Stop Recording" at bounding box center [808, 339] width 59 height 25
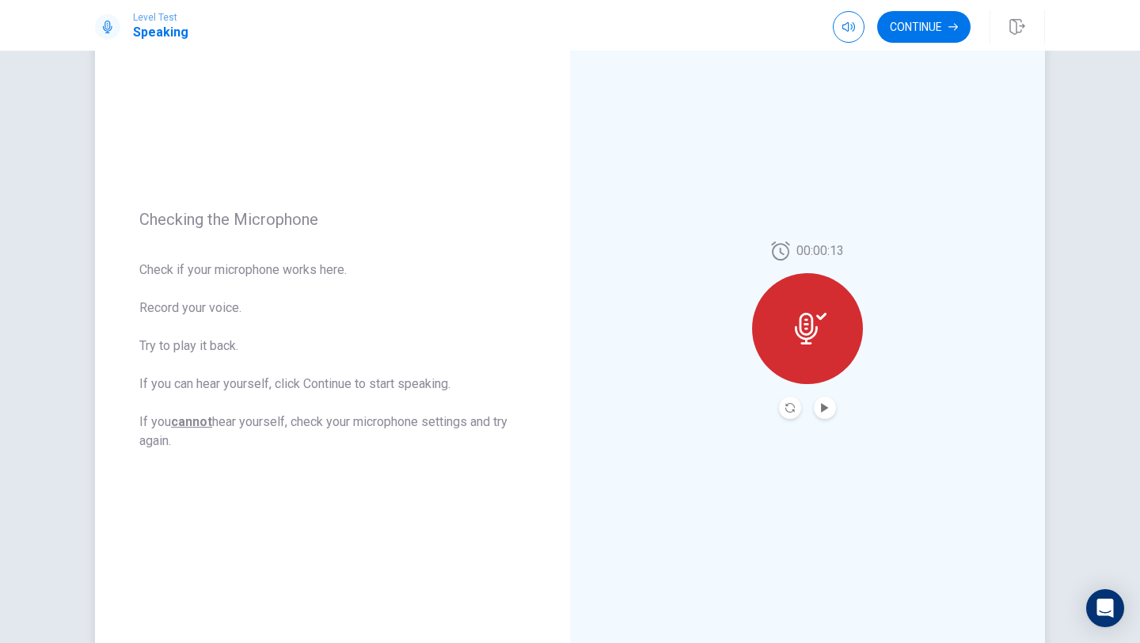
click at [814, 344] on icon at bounding box center [811, 329] width 32 height 32
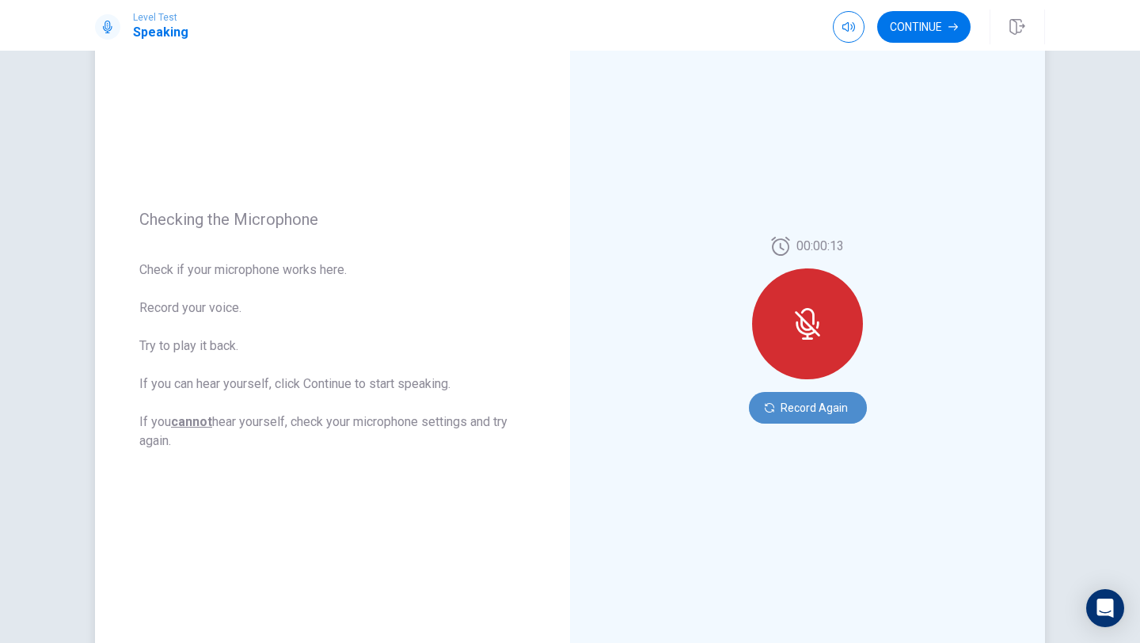
click at [789, 413] on button "Record Again" at bounding box center [808, 408] width 118 height 32
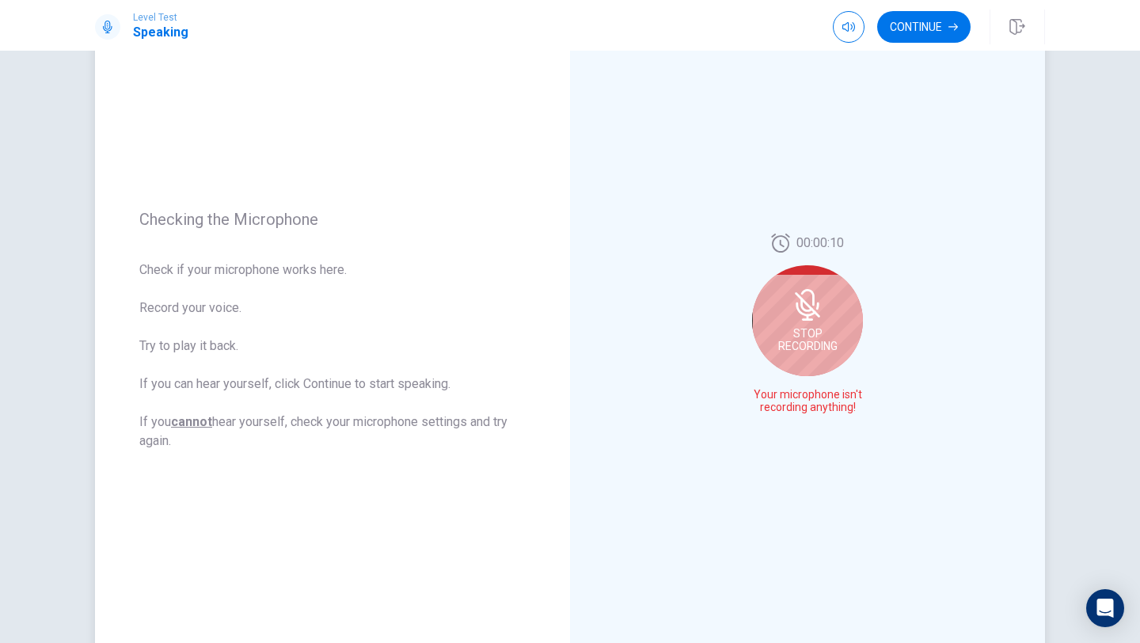
click at [792, 328] on span "Stop Recording" at bounding box center [808, 339] width 59 height 25
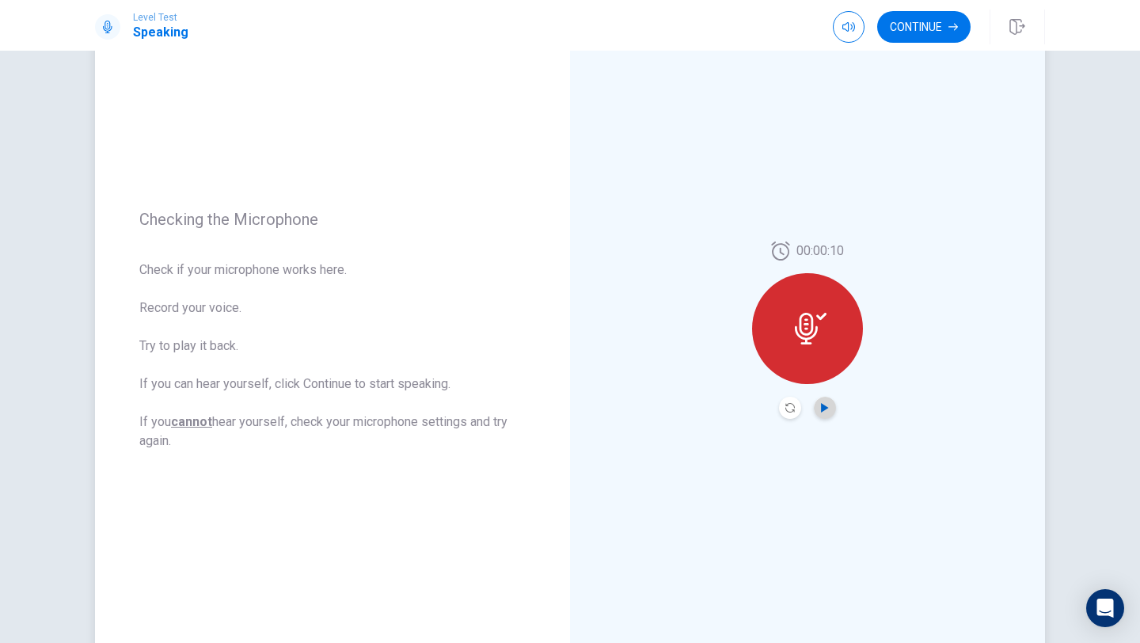
click at [821, 403] on icon "Play Audio" at bounding box center [826, 408] width 10 height 10
click at [786, 399] on button "Record Again" at bounding box center [790, 408] width 22 height 22
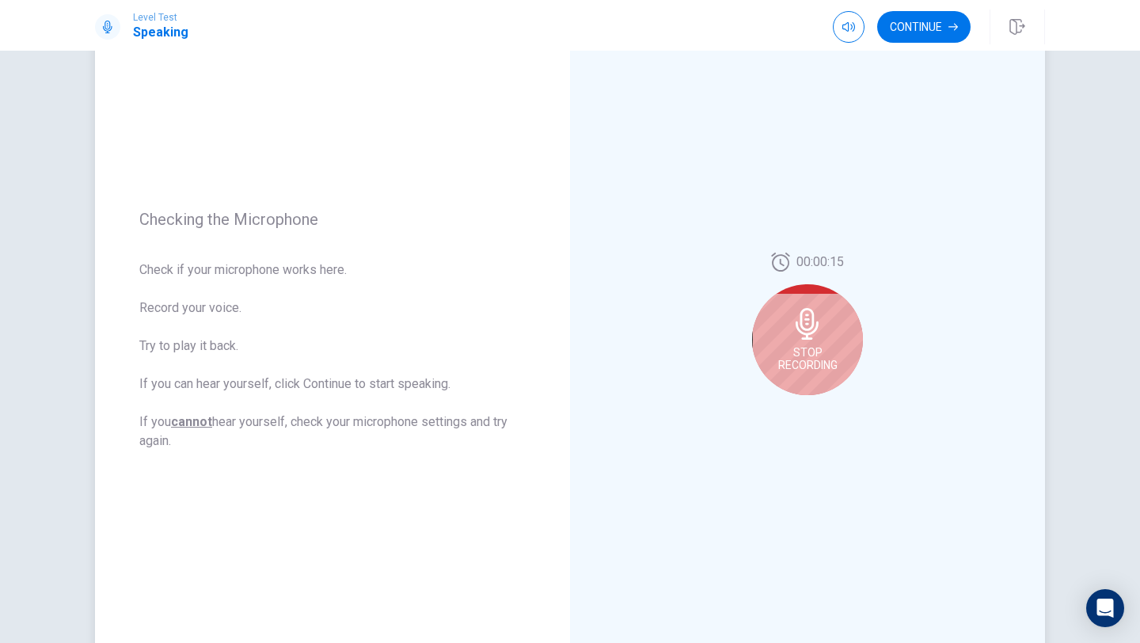
click at [809, 346] on span "Stop Recording" at bounding box center [808, 358] width 59 height 25
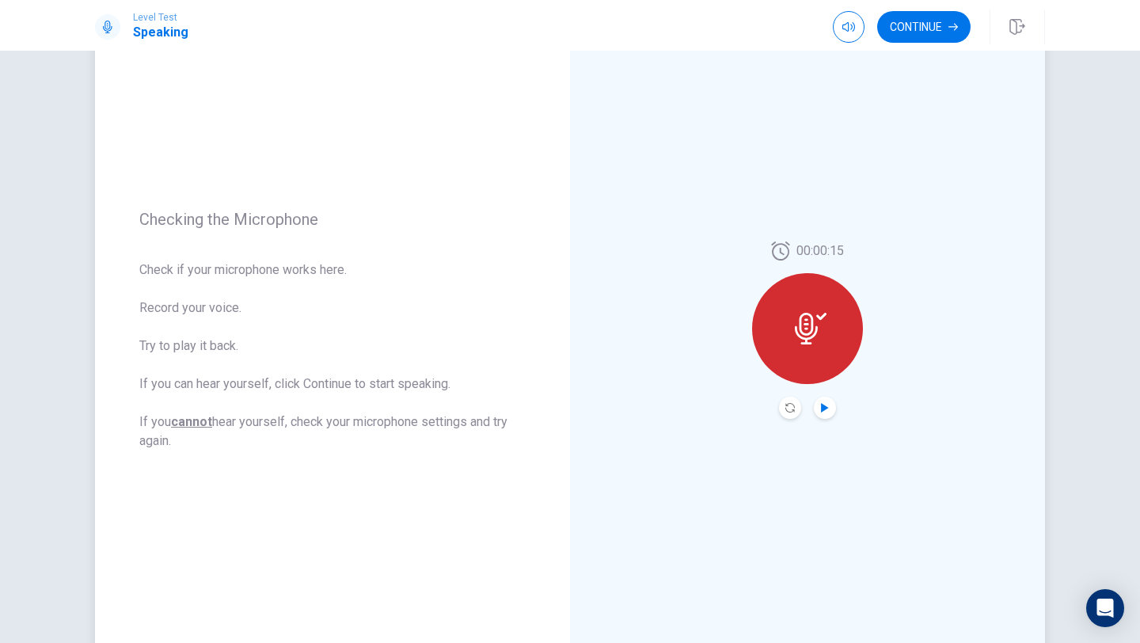
click at [821, 406] on icon "Play Audio" at bounding box center [826, 408] width 10 height 10
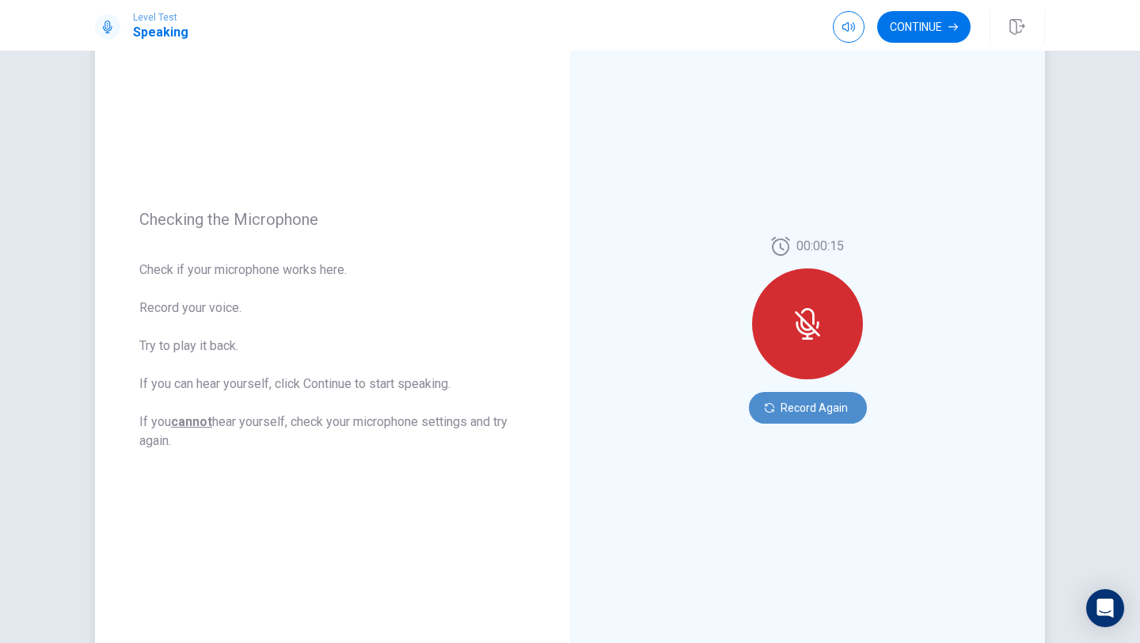
click at [791, 408] on button "Record Again" at bounding box center [808, 408] width 118 height 32
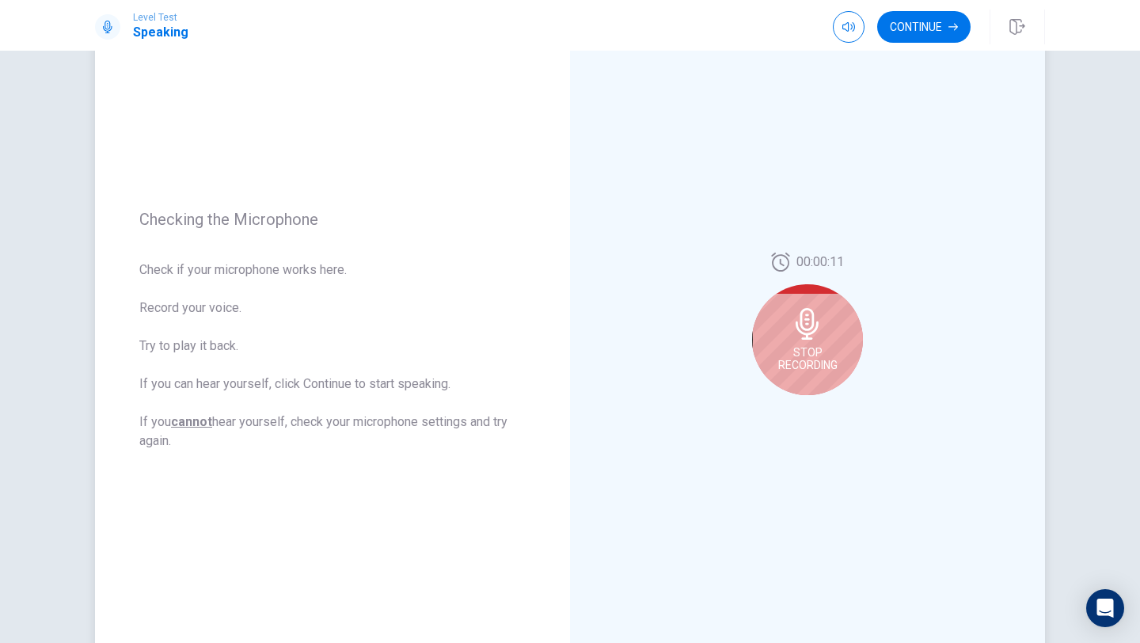
click at [791, 333] on div "Stop Recording" at bounding box center [807, 339] width 111 height 111
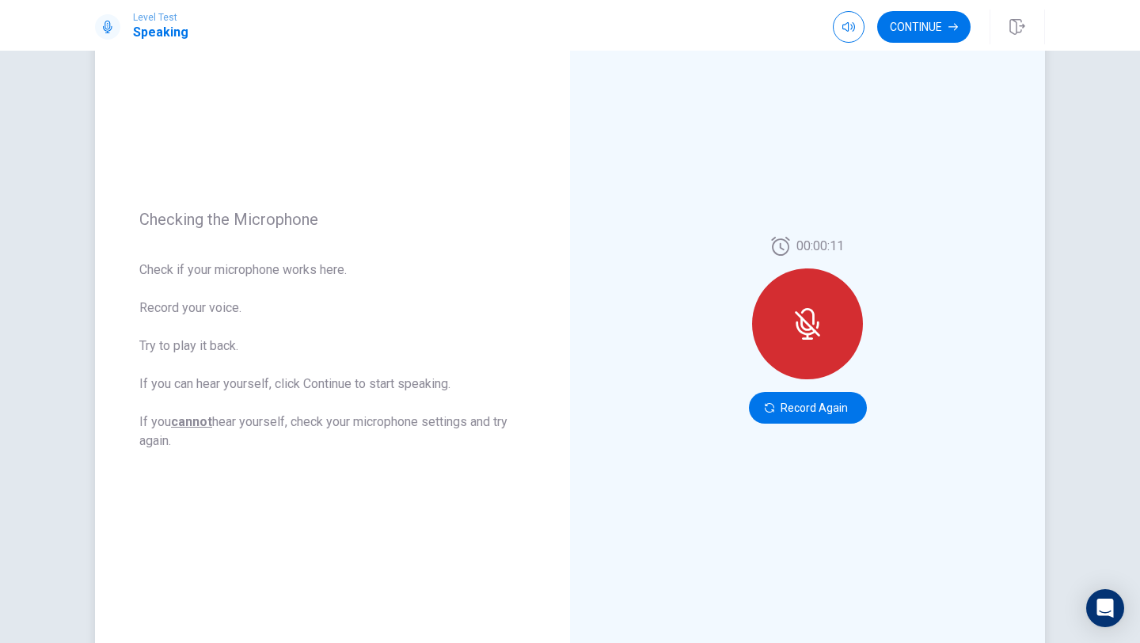
click at [806, 299] on div at bounding box center [807, 323] width 111 height 111
click at [806, 410] on button "Record Again" at bounding box center [808, 408] width 118 height 32
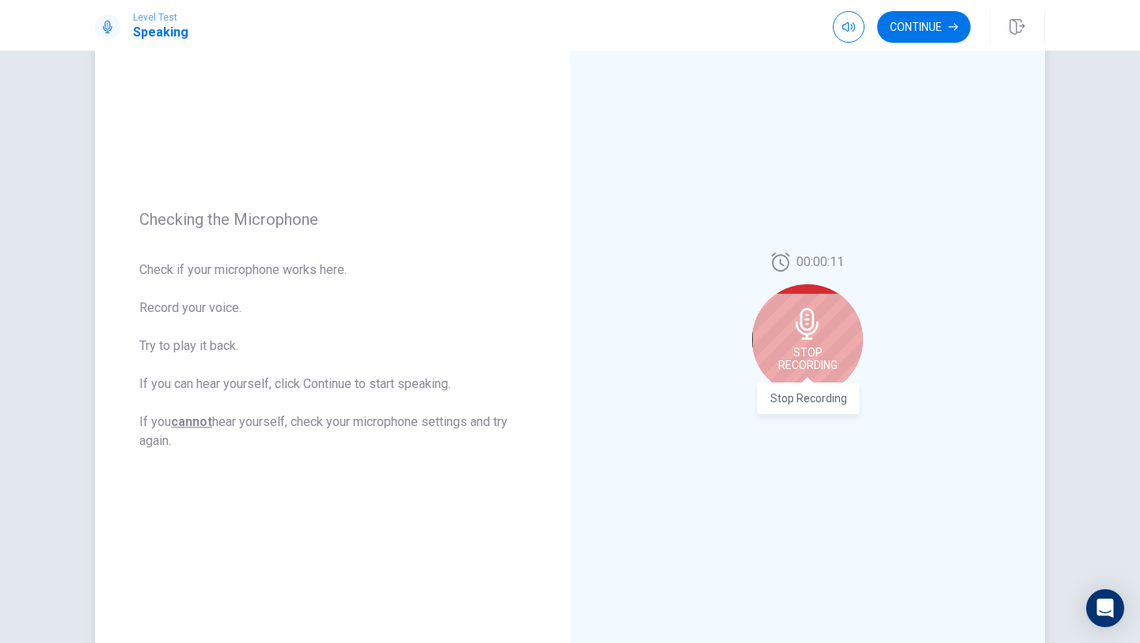
click at [826, 364] on span "Stop Recording" at bounding box center [808, 358] width 59 height 25
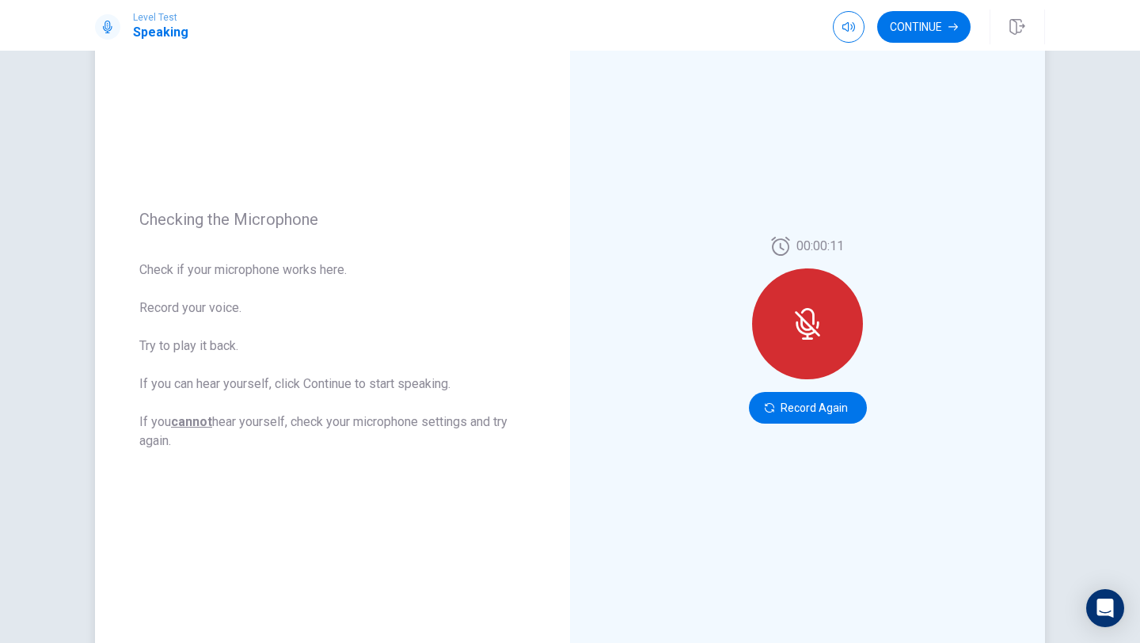
click at [805, 322] on icon at bounding box center [807, 323] width 25 height 25
click at [791, 342] on div at bounding box center [807, 323] width 111 height 111
click at [790, 343] on div at bounding box center [807, 323] width 111 height 111
click at [838, 314] on div at bounding box center [807, 323] width 111 height 111
click at [828, 316] on div at bounding box center [807, 323] width 111 height 111
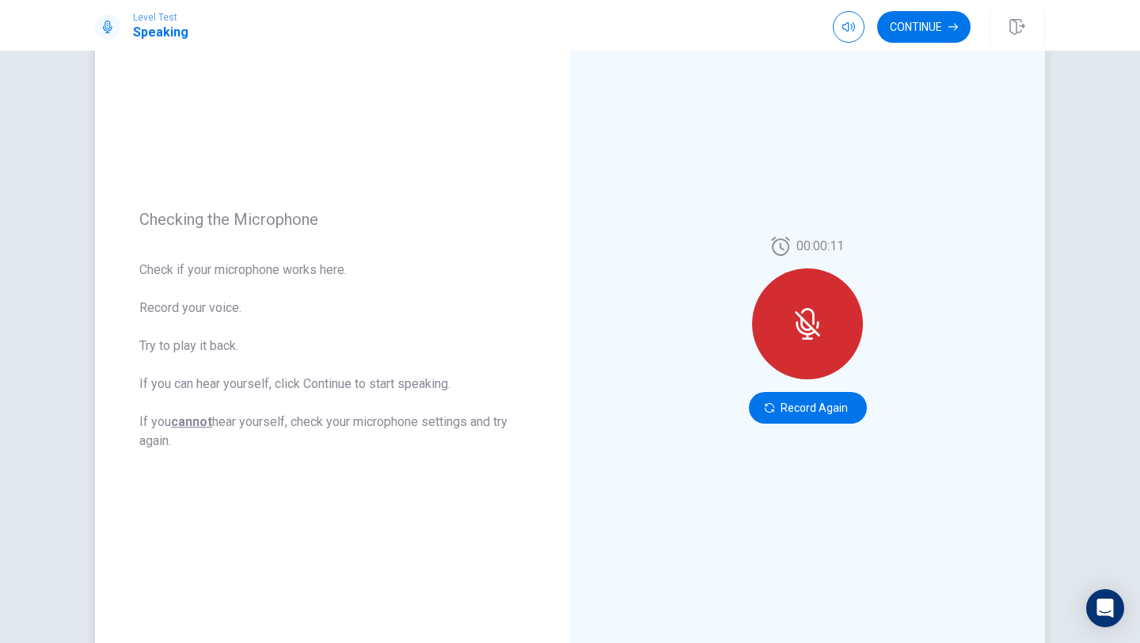
click at [806, 319] on icon at bounding box center [808, 324] width 32 height 32
click at [775, 412] on button "Record Again" at bounding box center [808, 408] width 118 height 32
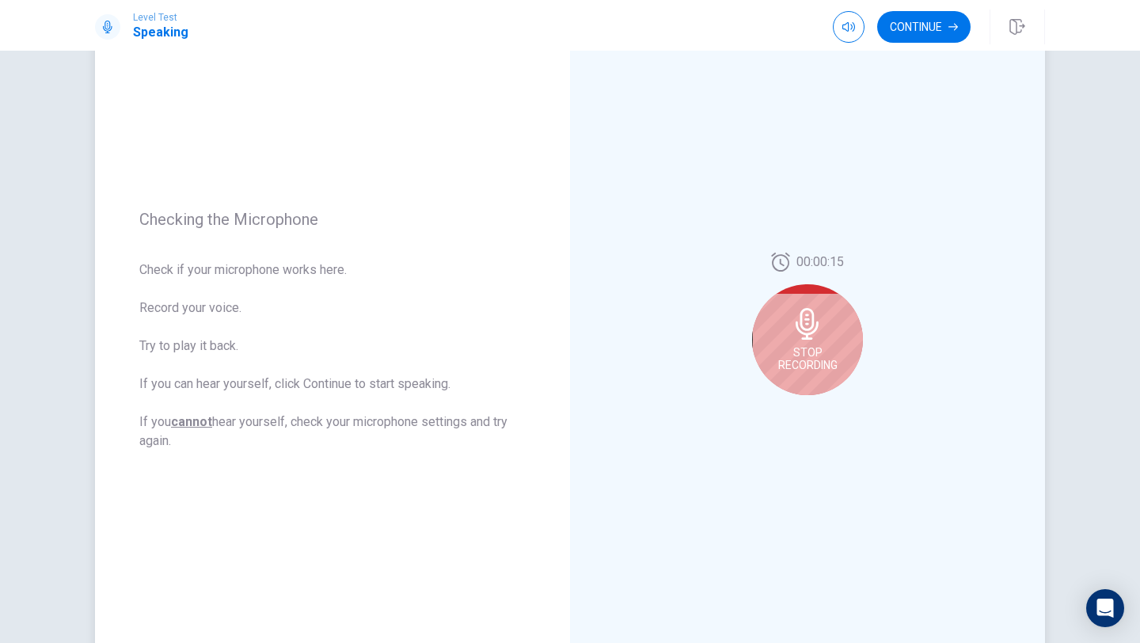
click at [812, 352] on span "Stop Recording" at bounding box center [808, 358] width 59 height 25
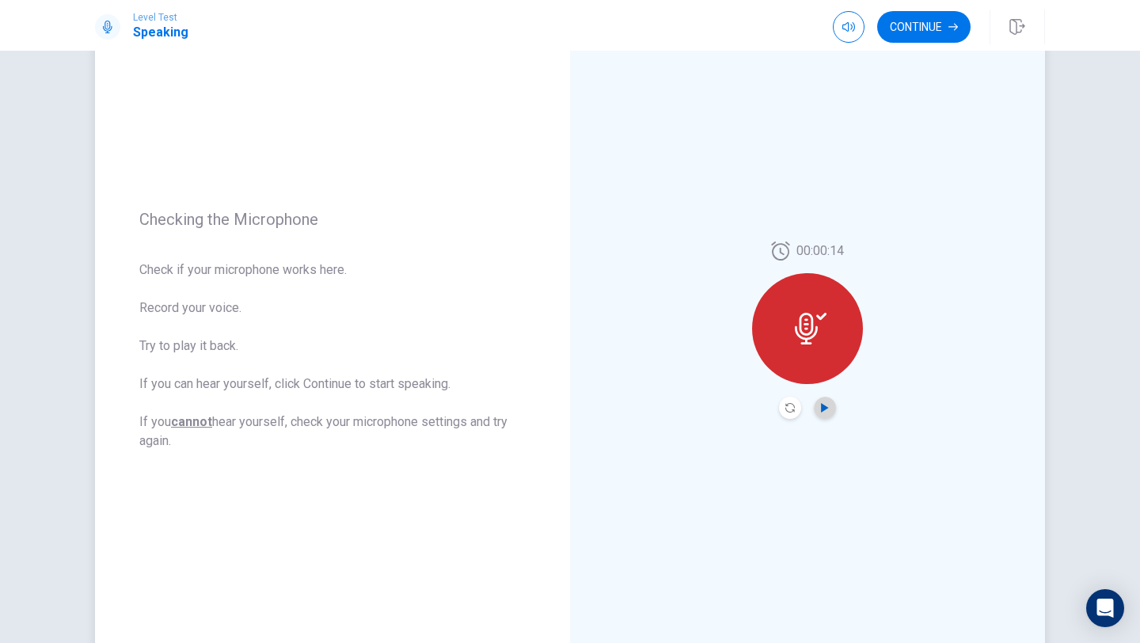
click at [824, 409] on icon "Play Audio" at bounding box center [824, 408] width 7 height 10
click at [820, 399] on button "Play Audio" at bounding box center [825, 408] width 22 height 22
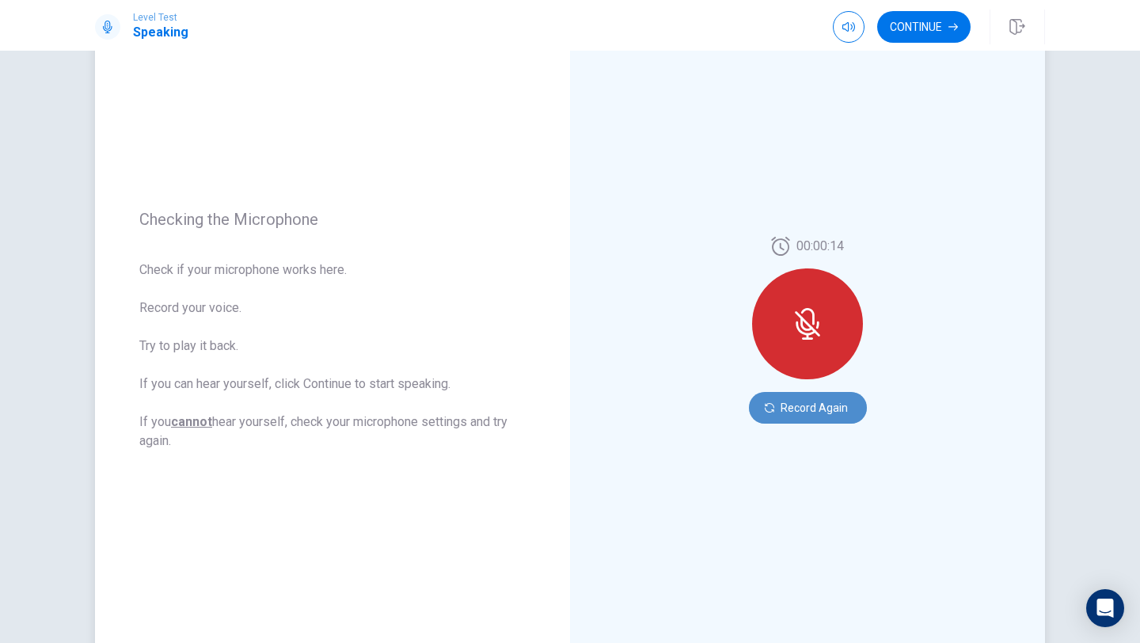
click at [811, 410] on button "Record Again" at bounding box center [808, 408] width 118 height 32
click at [809, 406] on button "Record Again" at bounding box center [808, 408] width 118 height 32
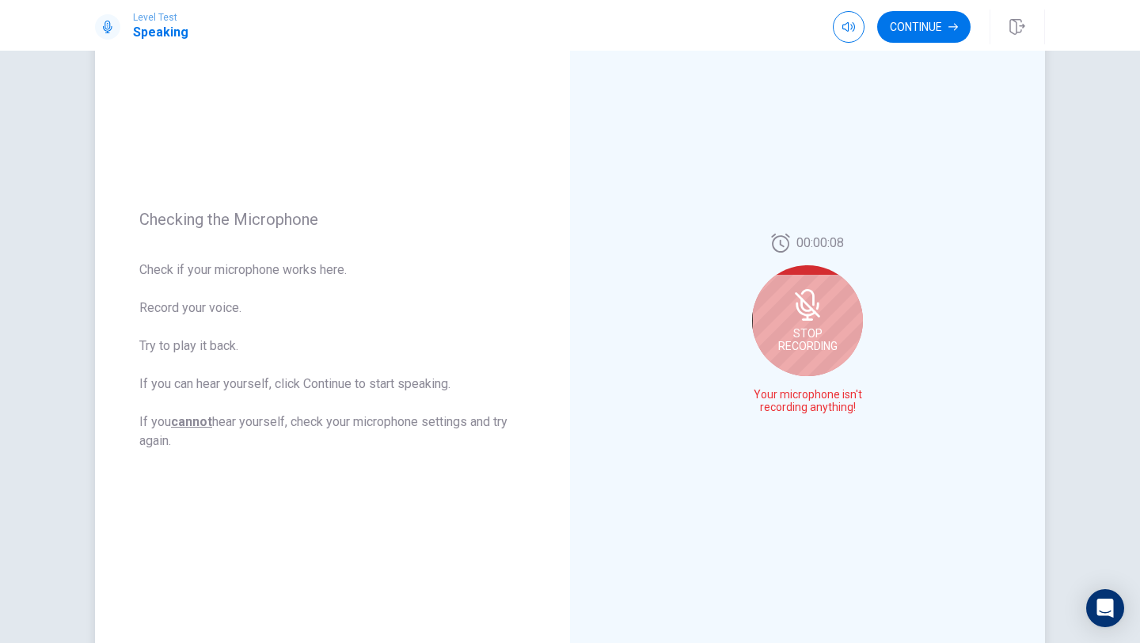
click at [790, 337] on span "Stop Recording" at bounding box center [808, 339] width 59 height 25
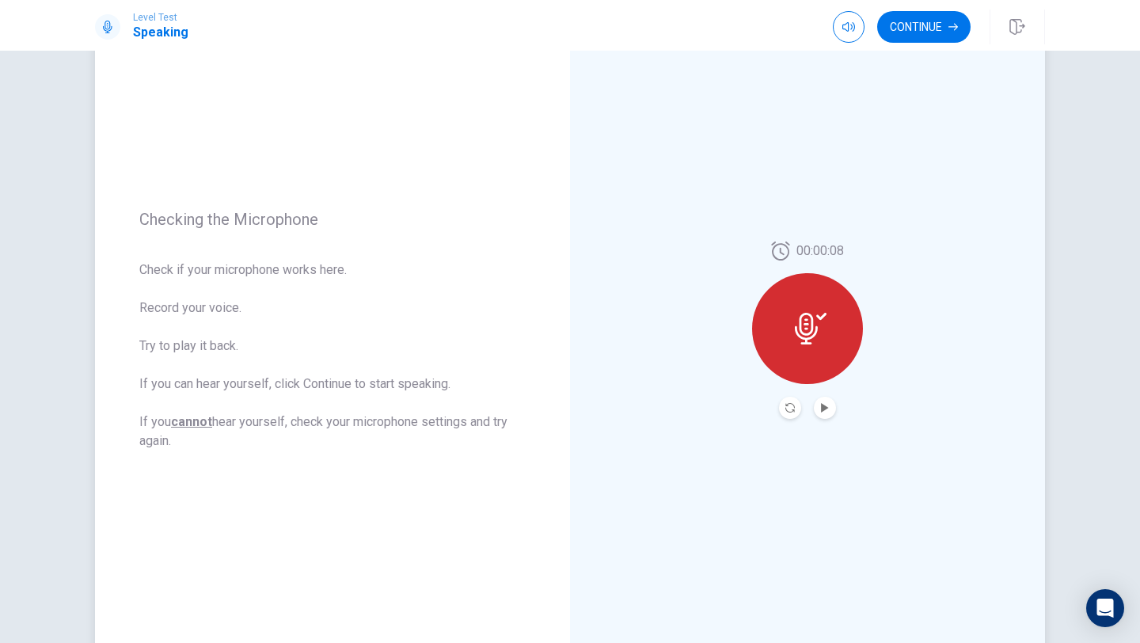
click at [830, 413] on button "Play Audio" at bounding box center [825, 408] width 22 height 22
click at [789, 411] on icon "Record Again" at bounding box center [791, 408] width 10 height 10
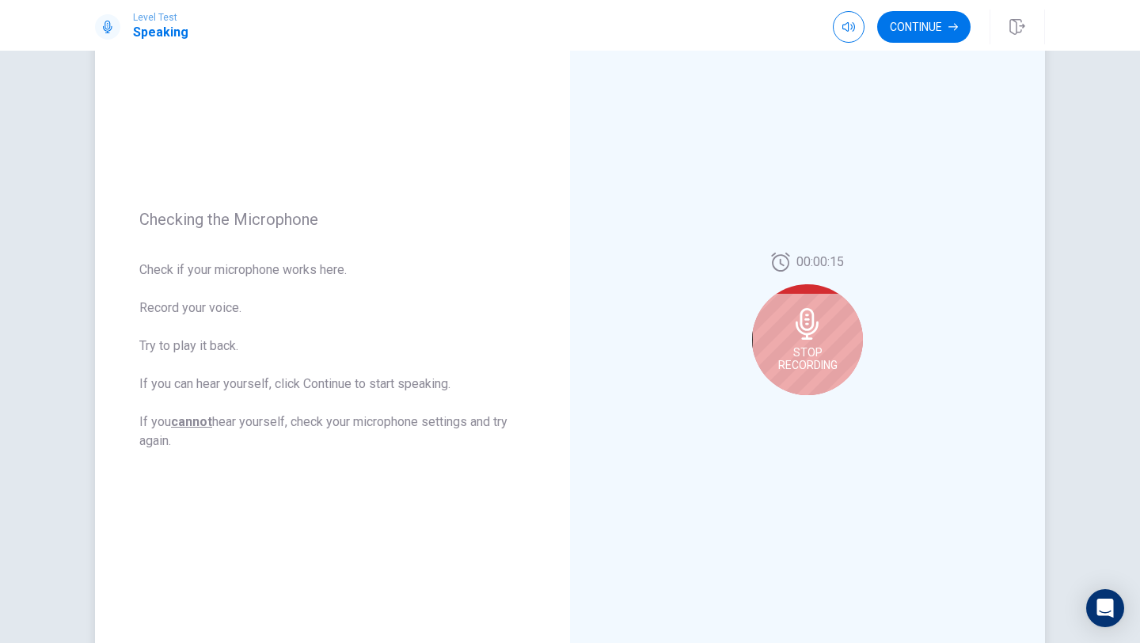
click at [805, 353] on span "Stop Recording" at bounding box center [808, 358] width 59 height 25
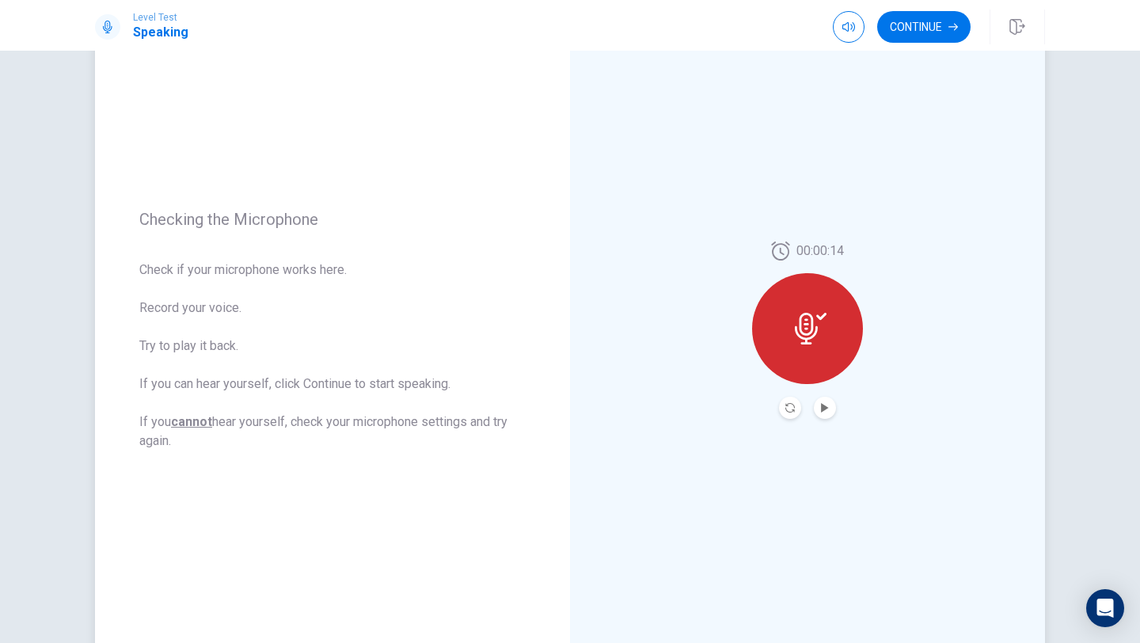
click at [819, 406] on button "Play Audio" at bounding box center [825, 408] width 22 height 22
click at [791, 413] on button "Record Again" at bounding box center [790, 408] width 22 height 22
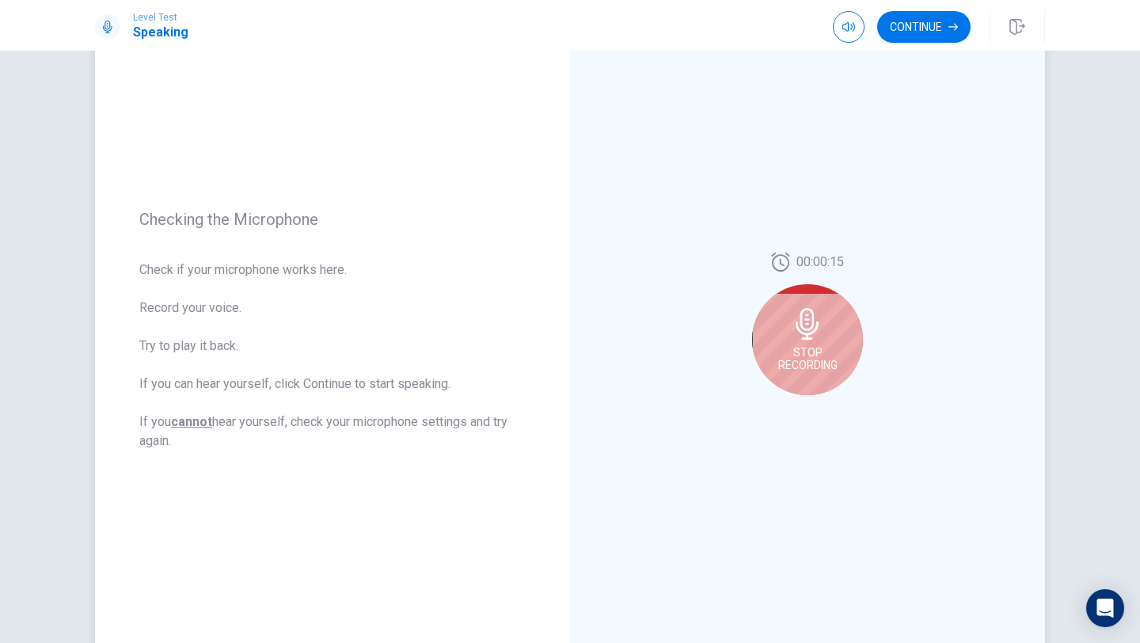
click at [802, 347] on span "Stop Recording" at bounding box center [808, 358] width 59 height 25
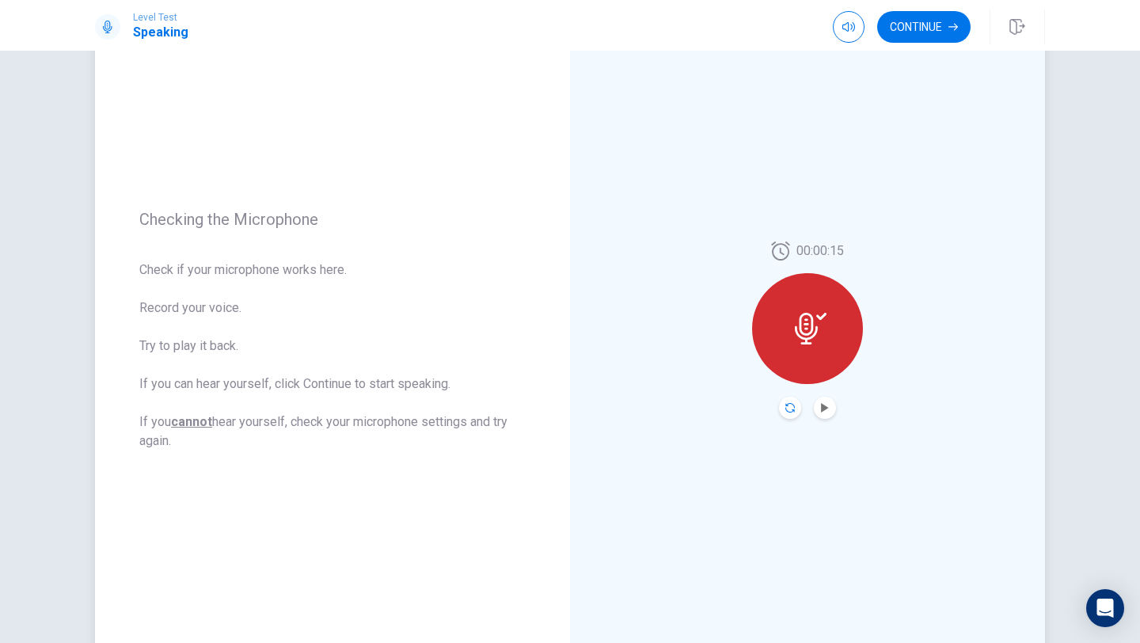
click at [789, 405] on icon "Record Again" at bounding box center [791, 408] width 10 height 10
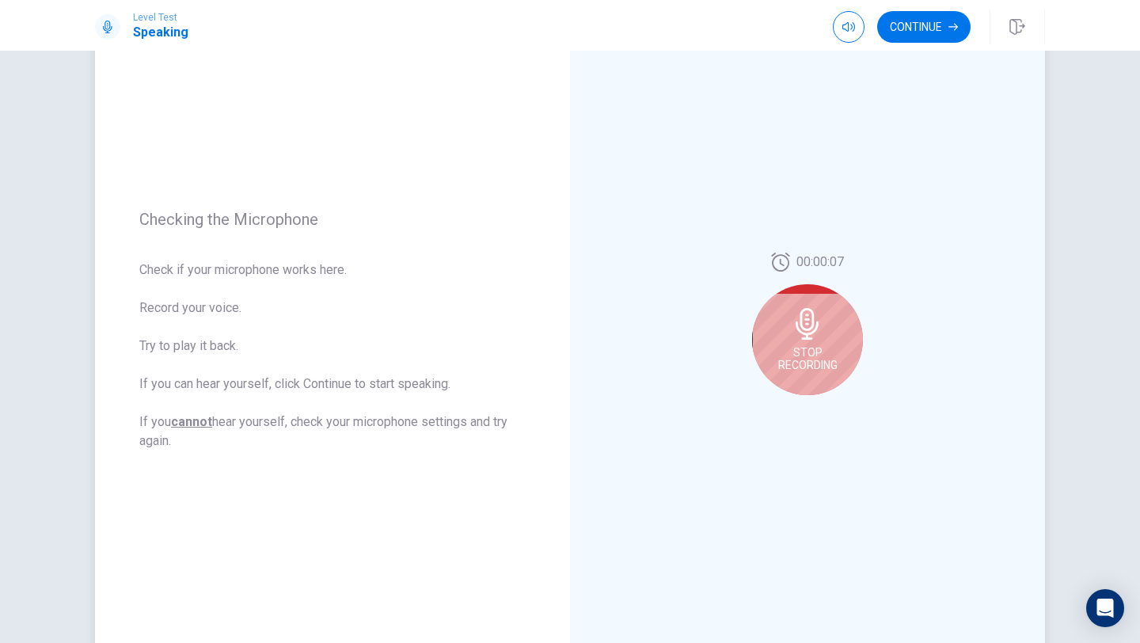
click at [795, 373] on div "Stop Recording" at bounding box center [807, 339] width 111 height 111
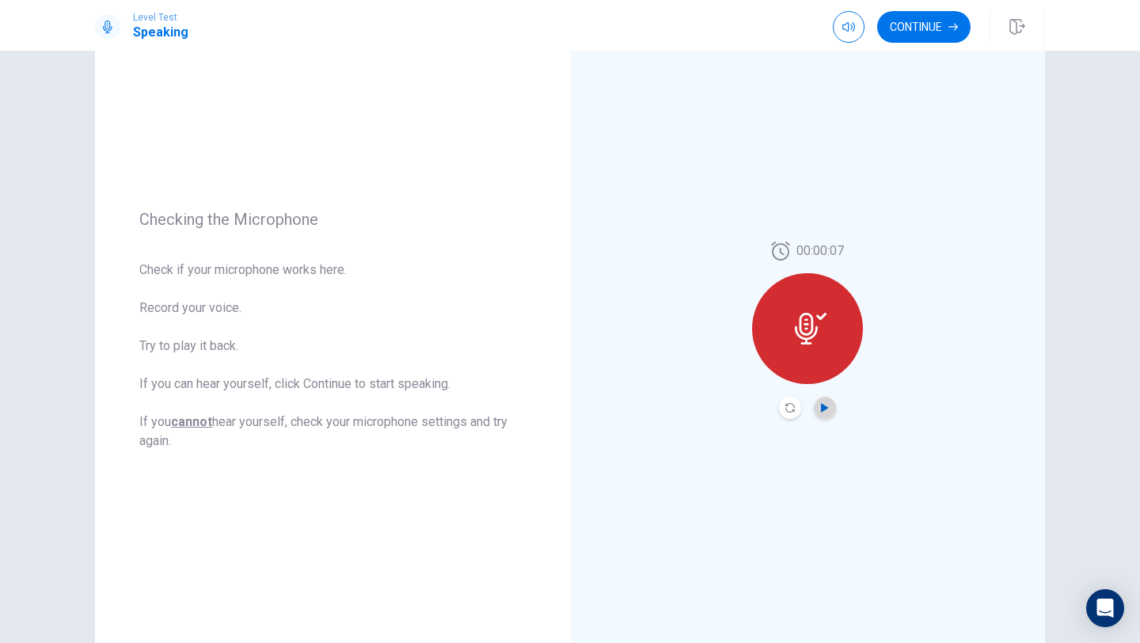
click at [827, 403] on icon "Play Audio" at bounding box center [826, 408] width 10 height 10
click at [790, 408] on icon "Record Again" at bounding box center [791, 408] width 10 height 10
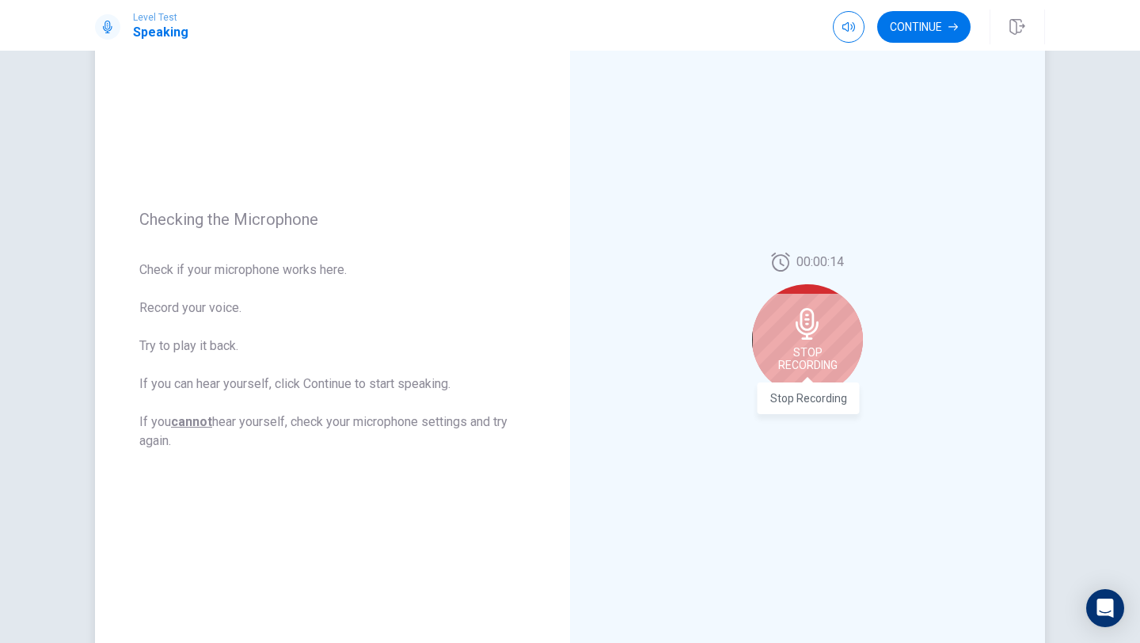
click at [814, 348] on span "Stop Recording" at bounding box center [808, 358] width 59 height 25
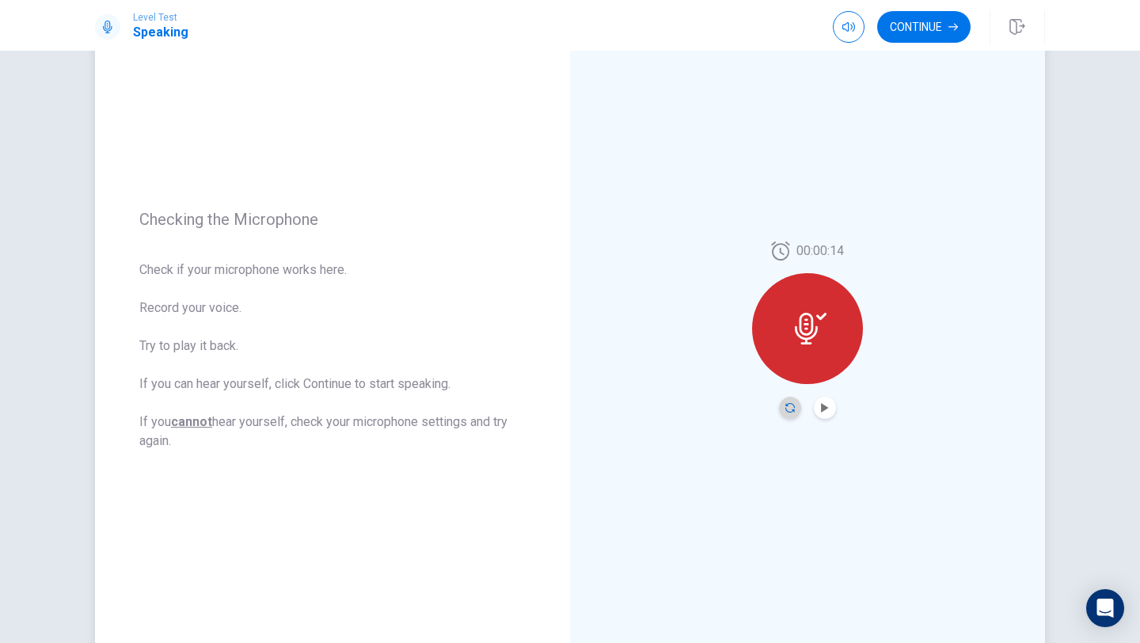
click at [793, 409] on icon "Record Again" at bounding box center [791, 408] width 10 height 10
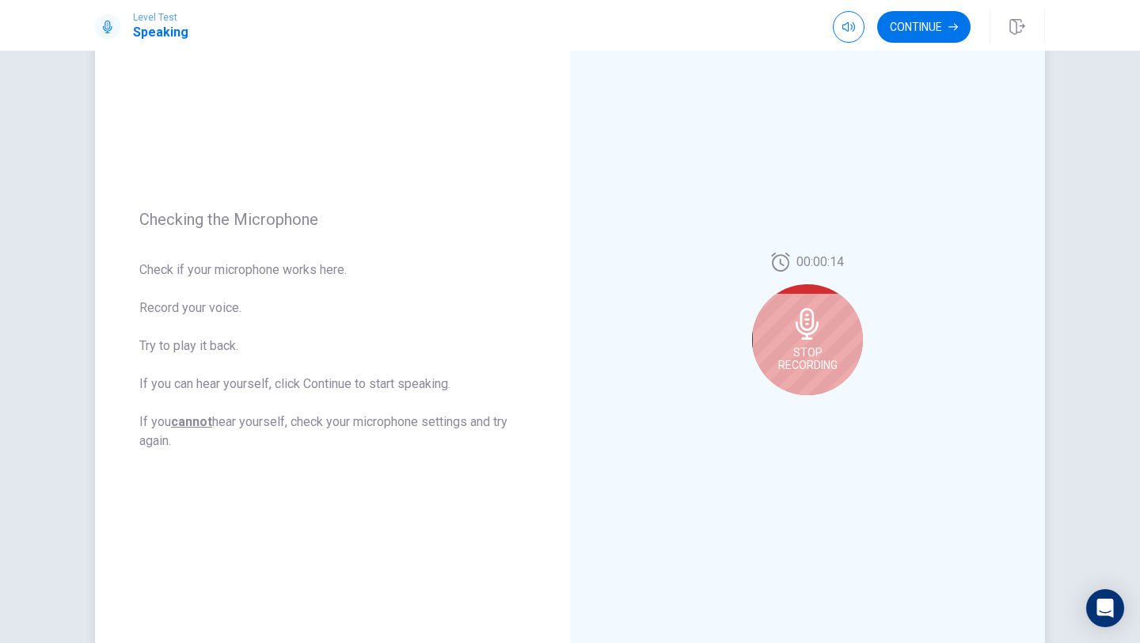
click at [794, 356] on span "Stop Recording" at bounding box center [808, 358] width 59 height 25
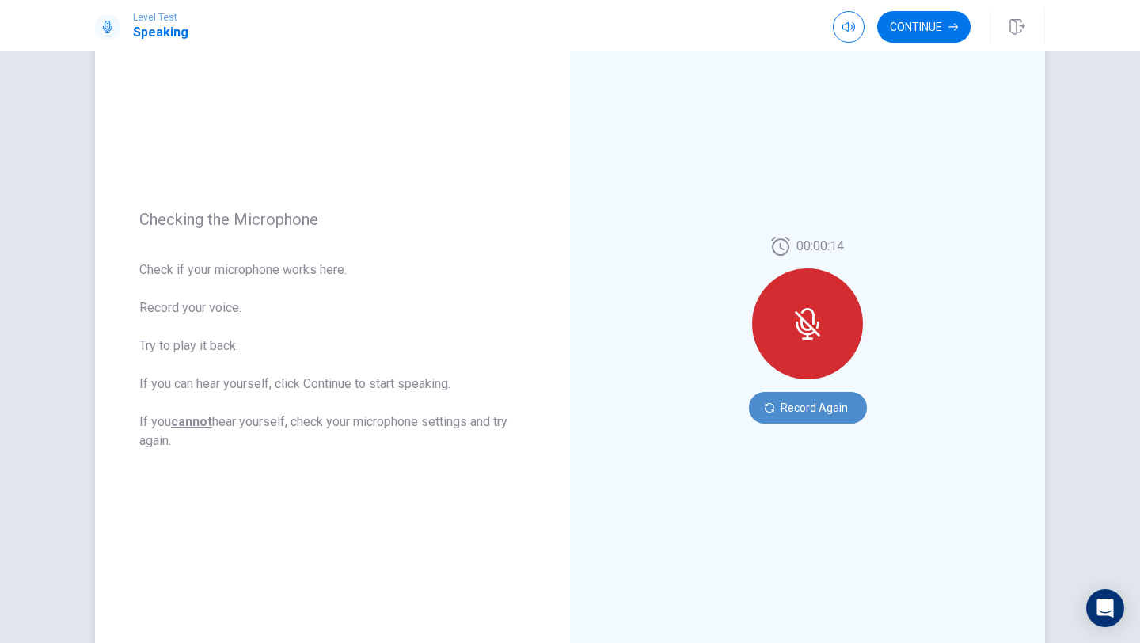
click at [798, 412] on button "Record Again" at bounding box center [808, 408] width 118 height 32
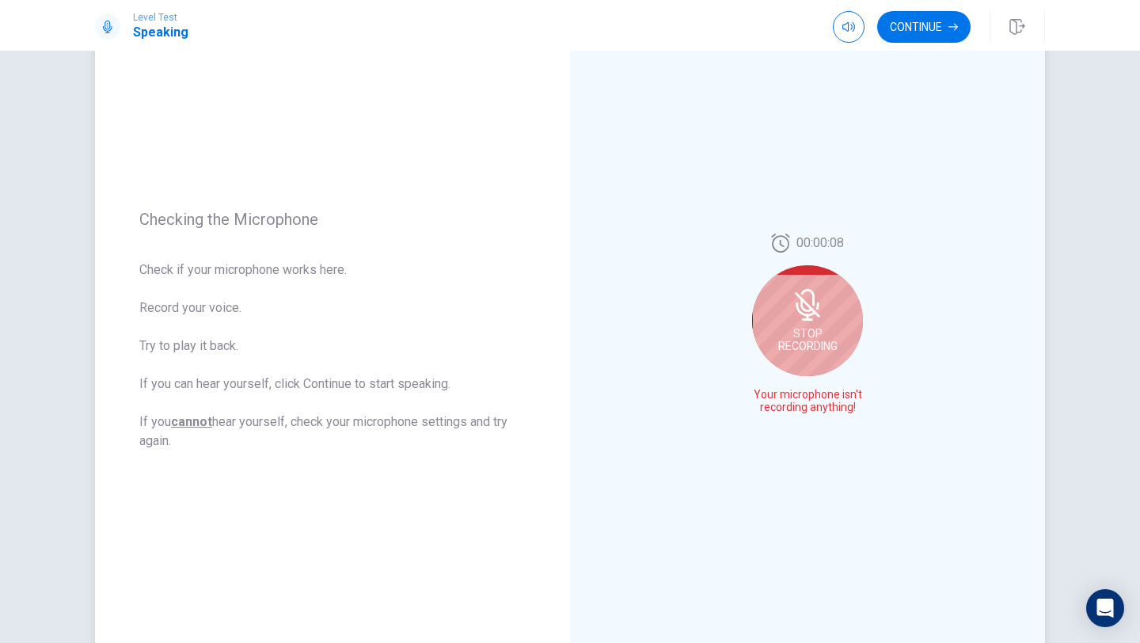
click at [795, 336] on span "Stop Recording" at bounding box center [808, 339] width 59 height 25
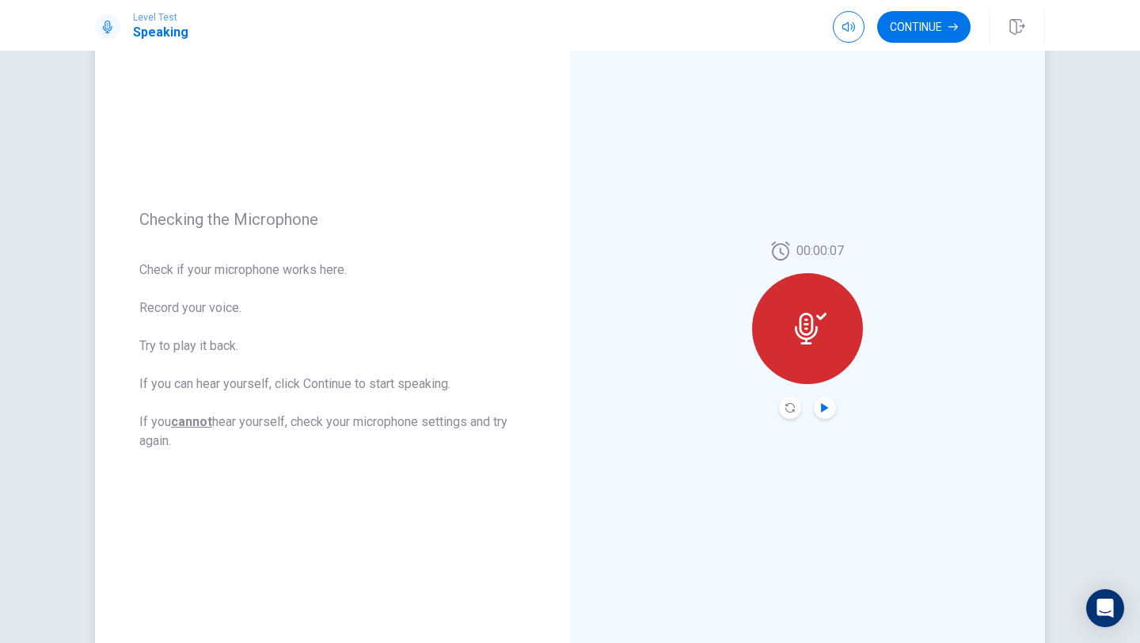
click at [824, 410] on icon "Play Audio" at bounding box center [824, 408] width 7 height 10
click at [790, 406] on icon "Record Again" at bounding box center [791, 408] width 10 height 10
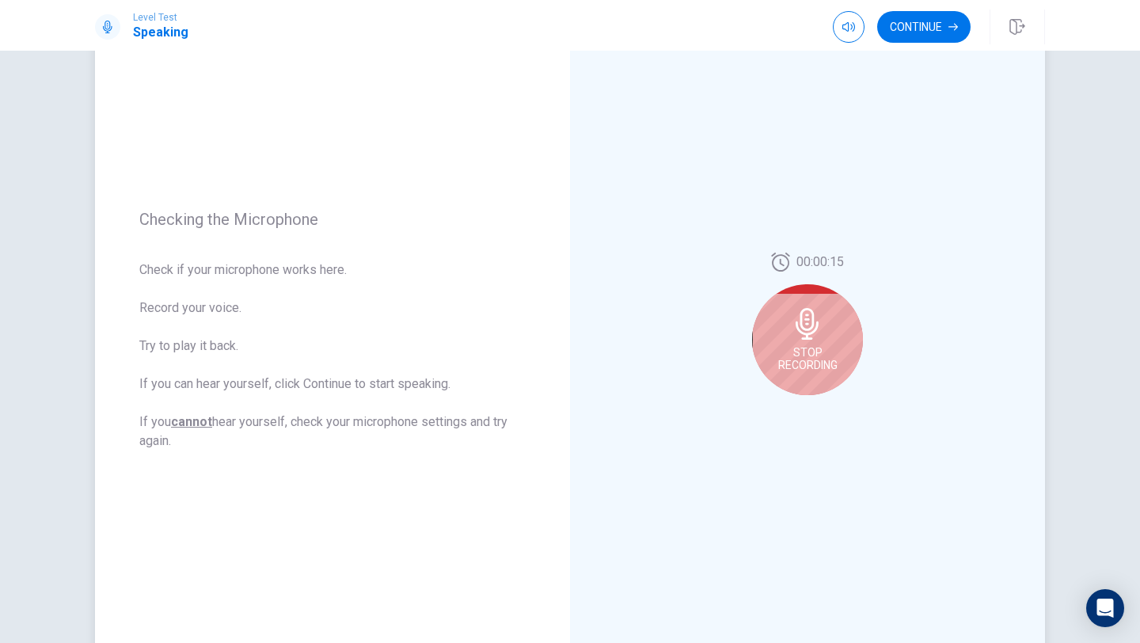
click at [806, 342] on div "Stop Recording" at bounding box center [807, 339] width 111 height 111
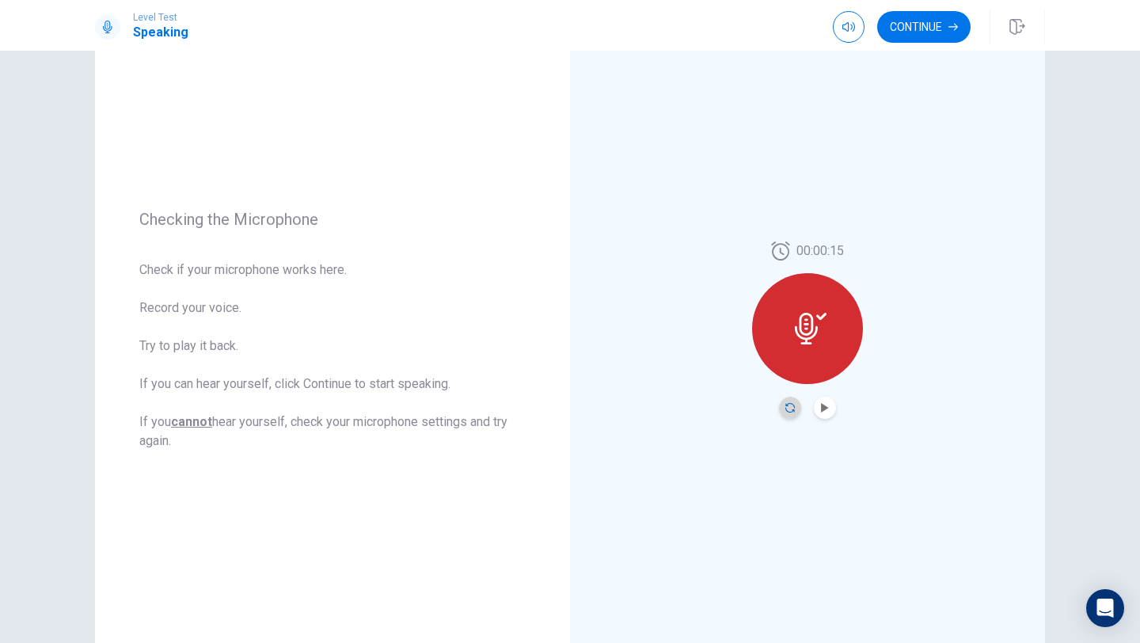
click at [791, 404] on icon "Record Again" at bounding box center [791, 408] width 10 height 10
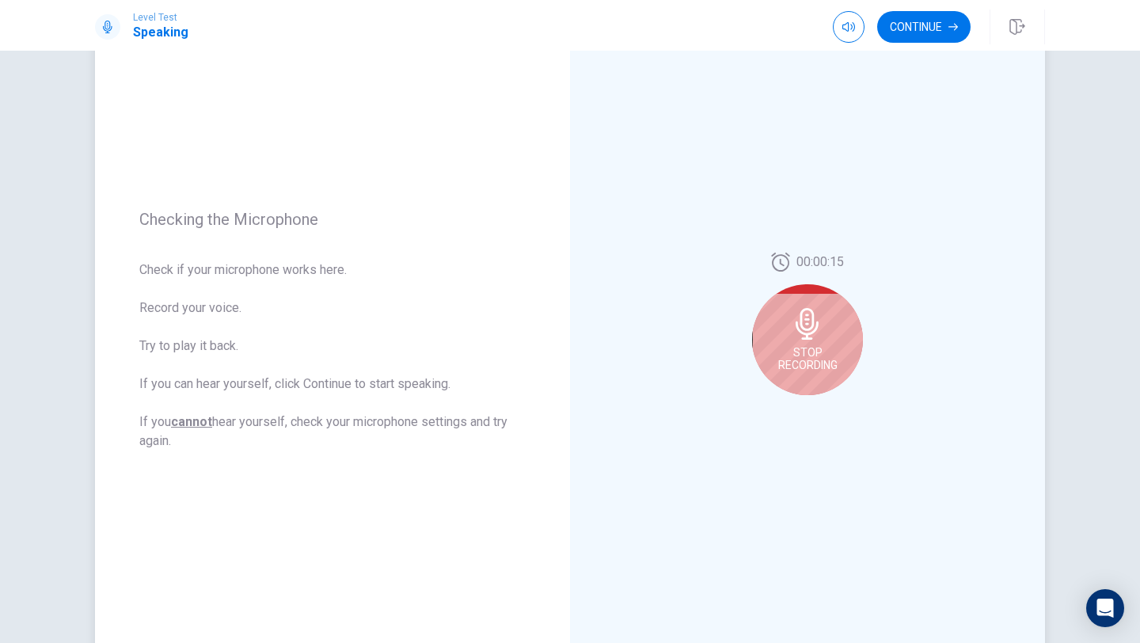
click at [794, 384] on div "Stop Recording" at bounding box center [807, 339] width 111 height 111
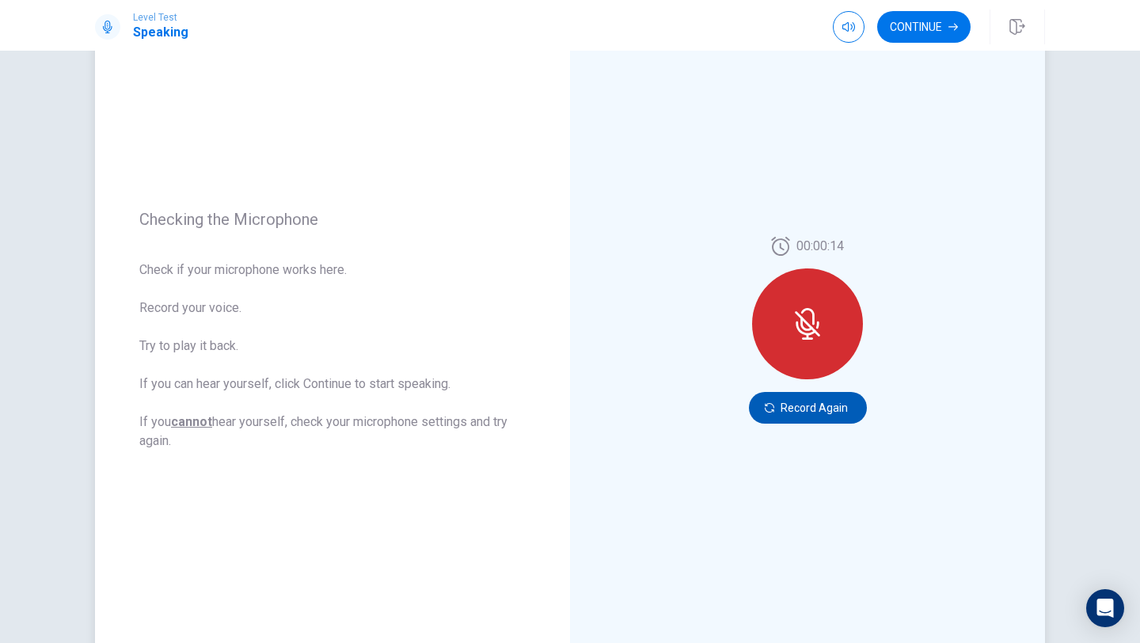
click at [788, 406] on button "Record Again" at bounding box center [808, 408] width 118 height 32
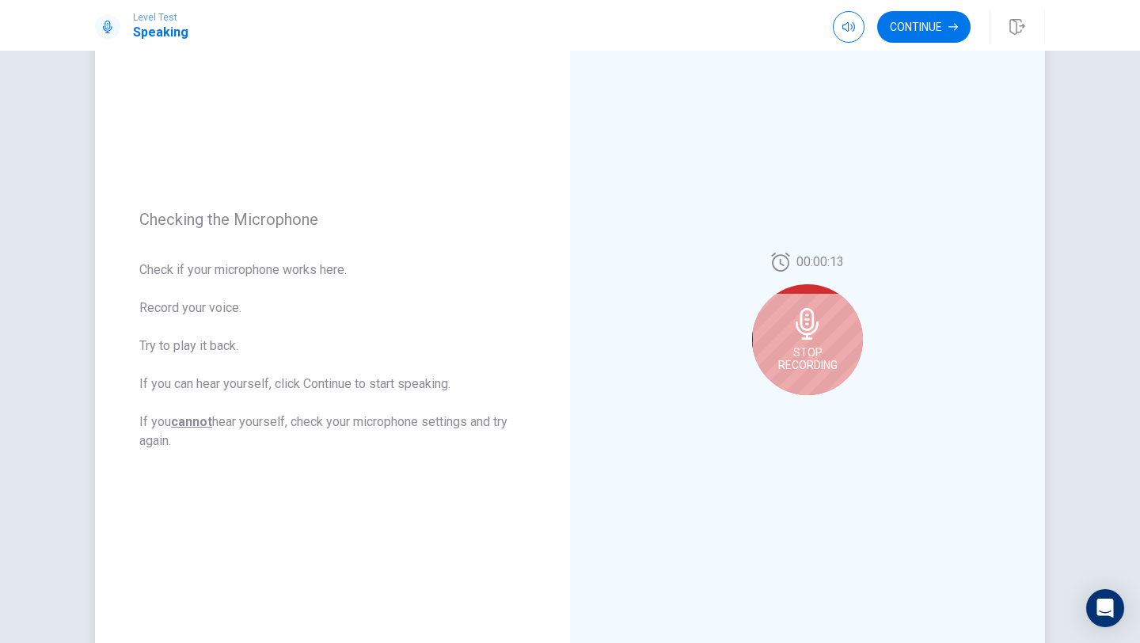
click at [795, 371] on span "Stop Recording" at bounding box center [808, 358] width 59 height 25
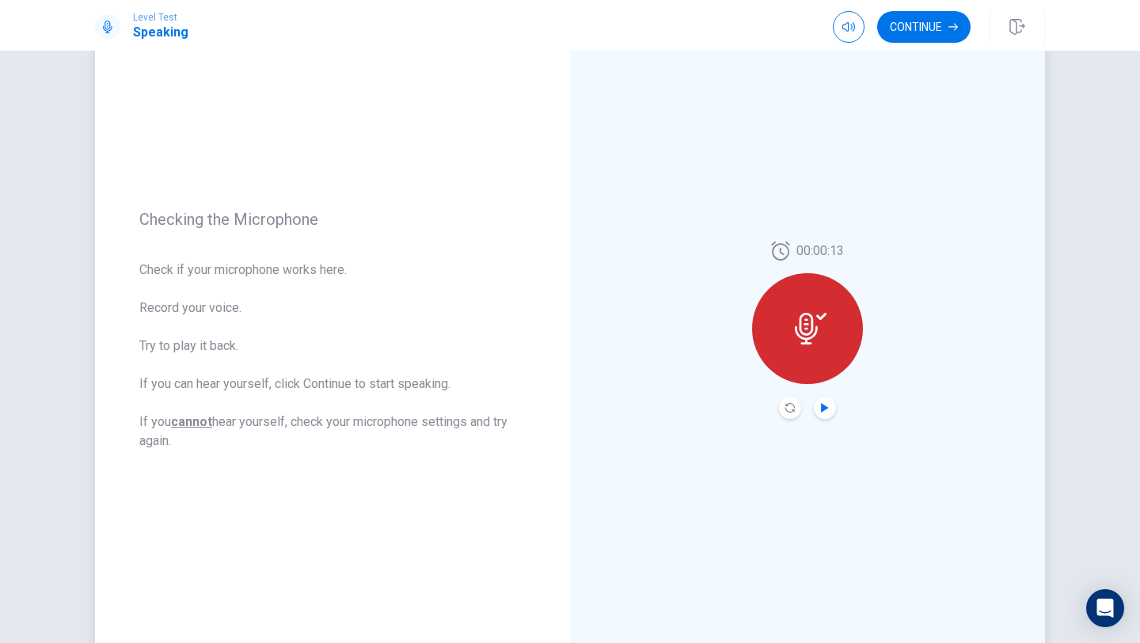
click at [825, 408] on icon "Play Audio" at bounding box center [824, 408] width 7 height 10
click at [892, 25] on button "Continue" at bounding box center [924, 27] width 93 height 32
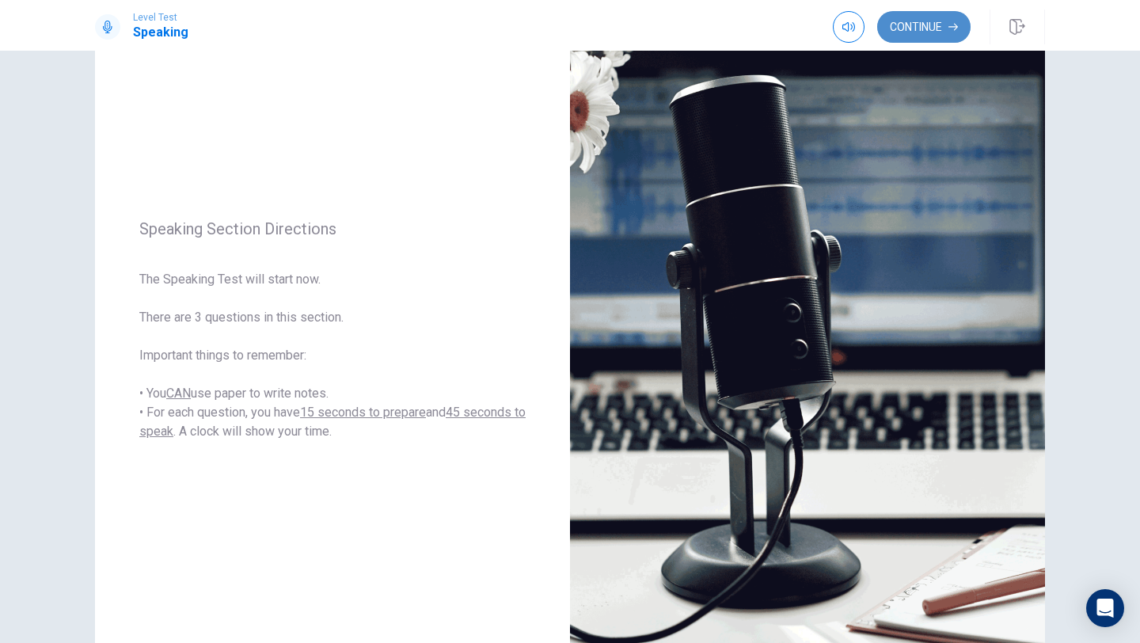
click at [916, 32] on button "Continue" at bounding box center [924, 27] width 93 height 32
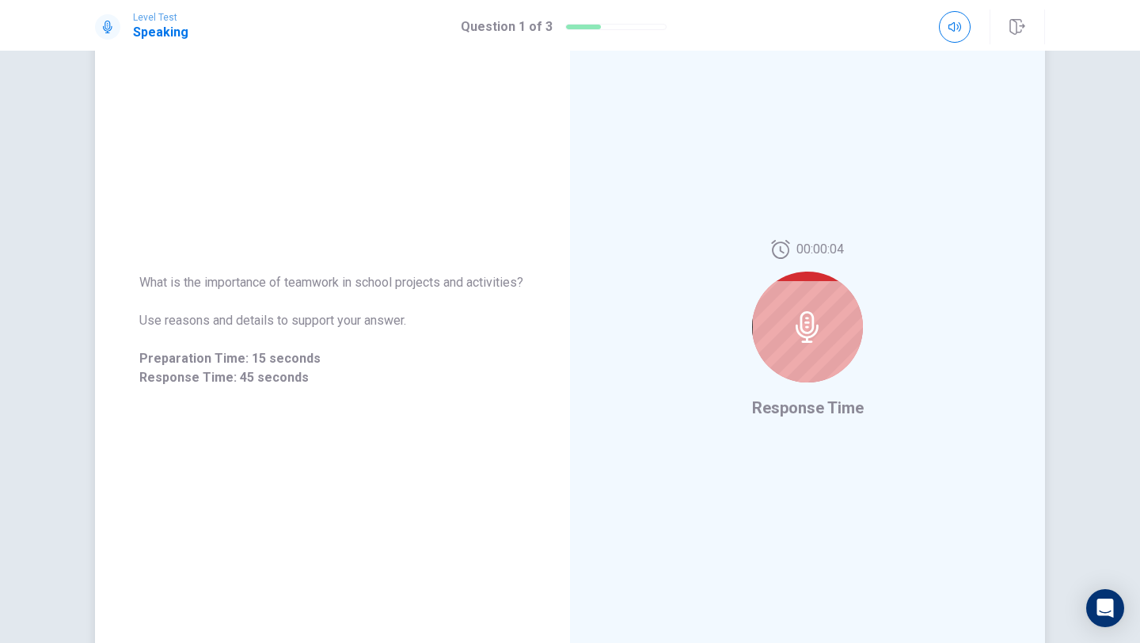
click at [325, 254] on div "What is the importance of teamwork in school projects and activities? Use reaso…" at bounding box center [332, 330] width 475 height 152
click at [796, 329] on icon at bounding box center [808, 327] width 32 height 32
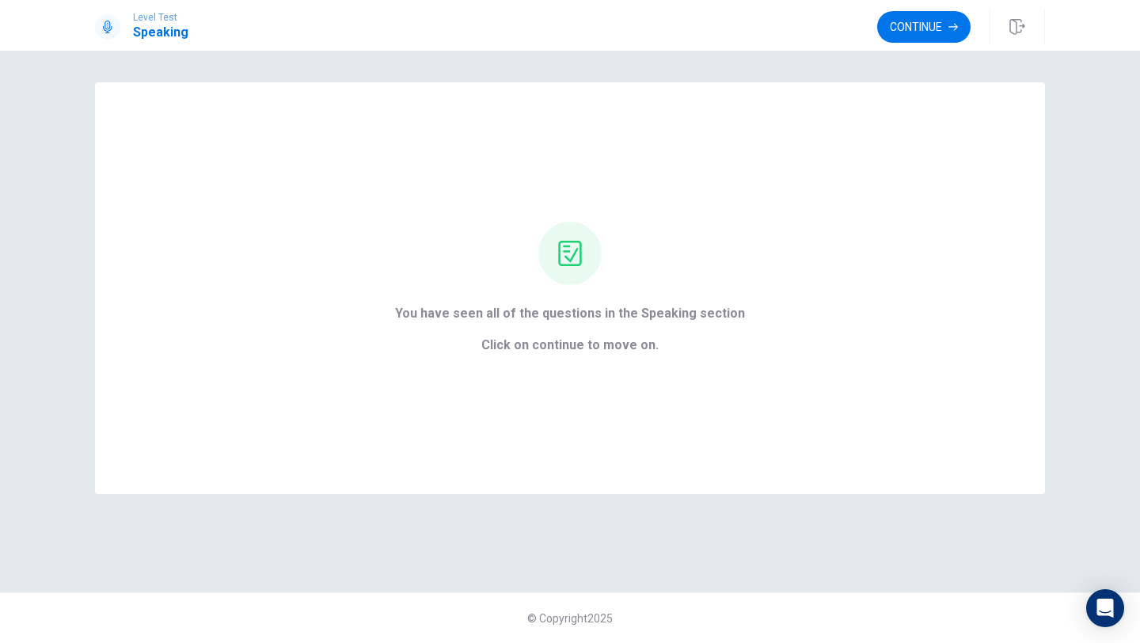
scroll to position [0, 0]
click at [537, 336] on span "Click on continue to move on." at bounding box center [570, 345] width 350 height 19
click at [923, 19] on button "Continue" at bounding box center [924, 27] width 93 height 32
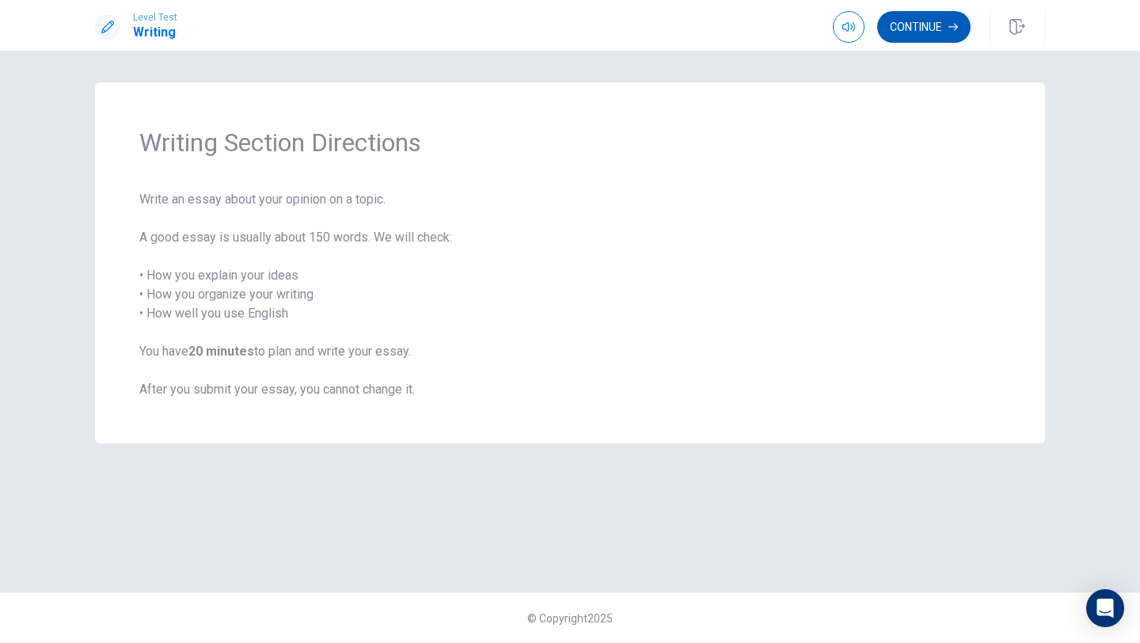
click at [910, 34] on button "Continue" at bounding box center [924, 27] width 93 height 32
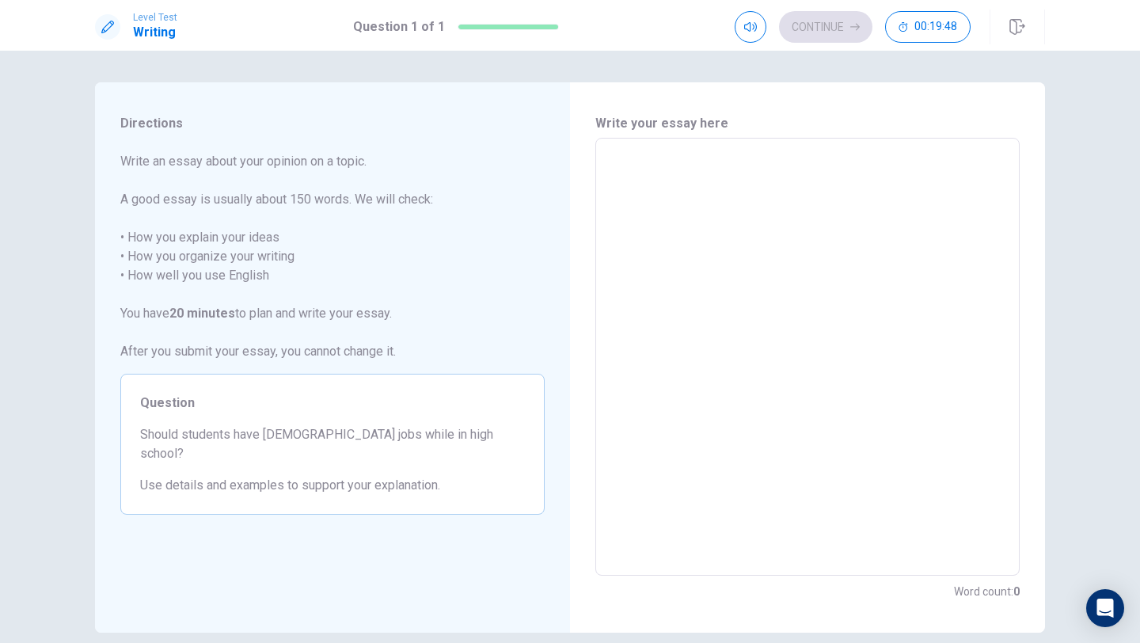
click at [656, 202] on textarea at bounding box center [808, 357] width 402 height 412
type textarea "x"
type textarea "s"
type textarea "x"
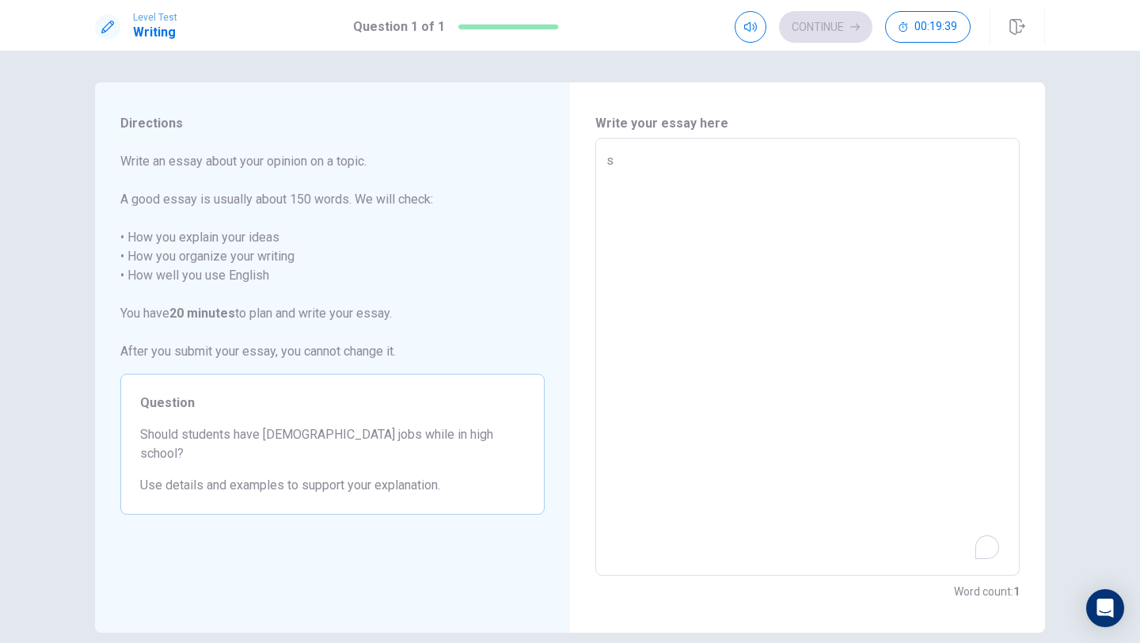
type textarea "sh"
type textarea "x"
type textarea "s"
type textarea "x"
type textarea "st"
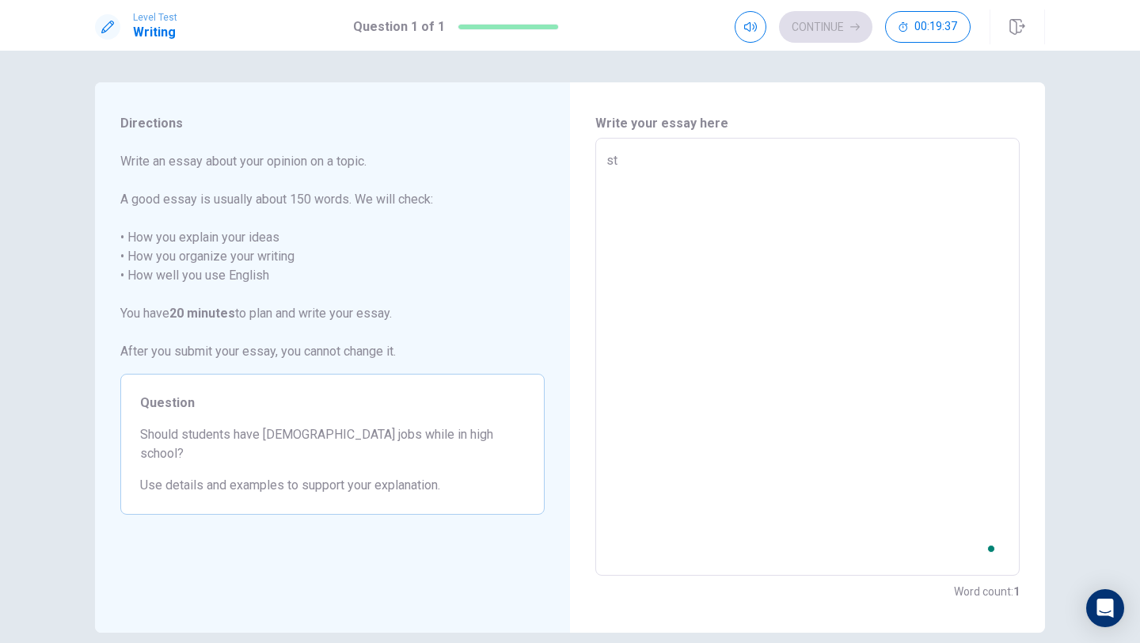
type textarea "x"
type textarea "stu"
type textarea "x"
type textarea "stud"
type textarea "x"
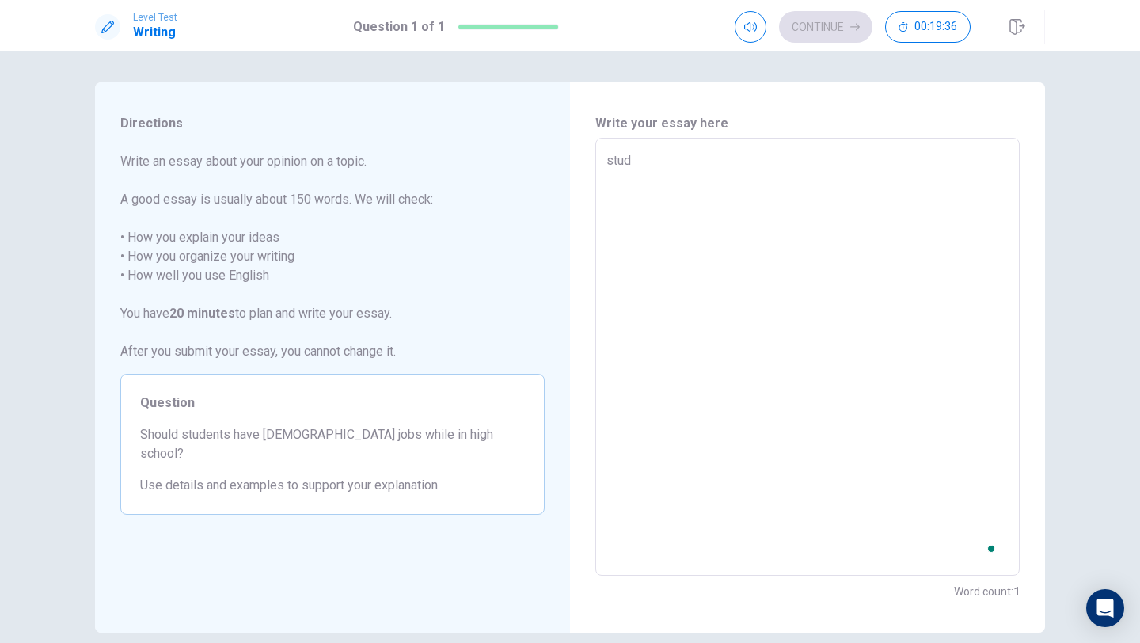
type textarea "stude"
type textarea "x"
type textarea "studen"
type textarea "x"
type textarea "student"
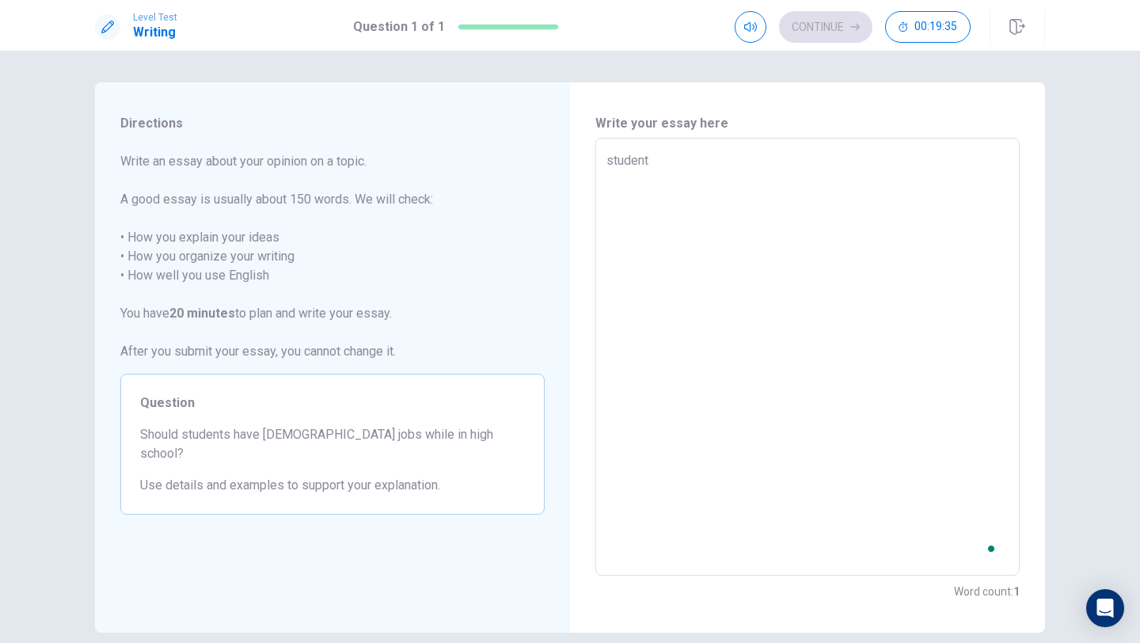
type textarea "x"
type textarea "students"
type textarea "x"
type textarea "students"
type textarea "x"
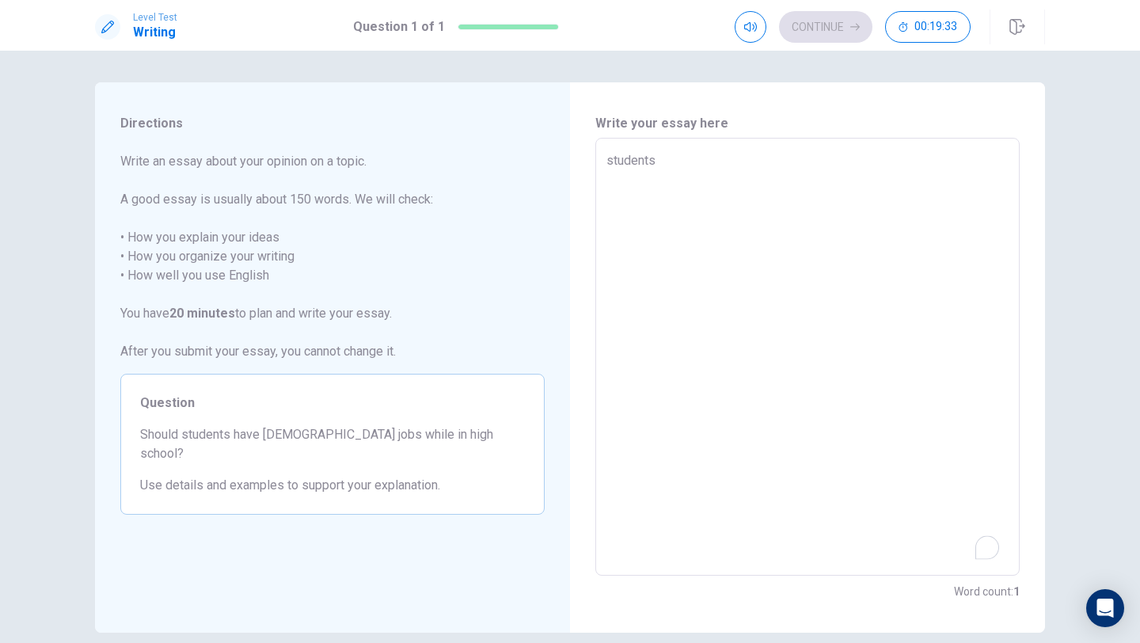
type textarea "students s"
type textarea "x"
type textarea "students sh"
type textarea "x"
type textarea "students sho"
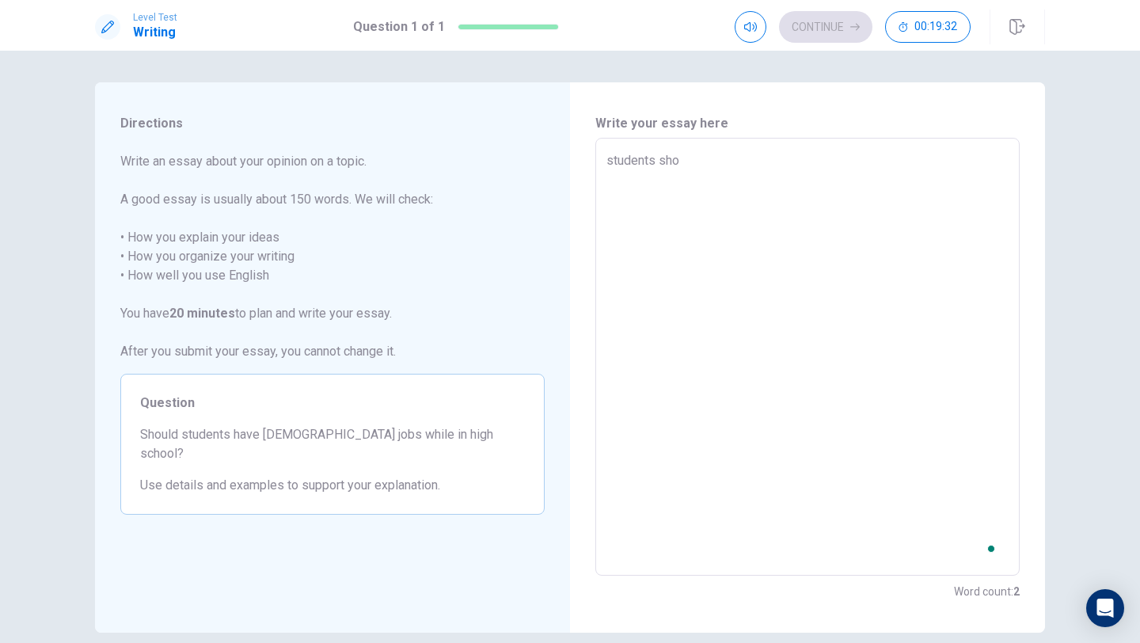
type textarea "x"
type textarea "students shou"
type textarea "x"
type textarea "students shoul"
type textarea "x"
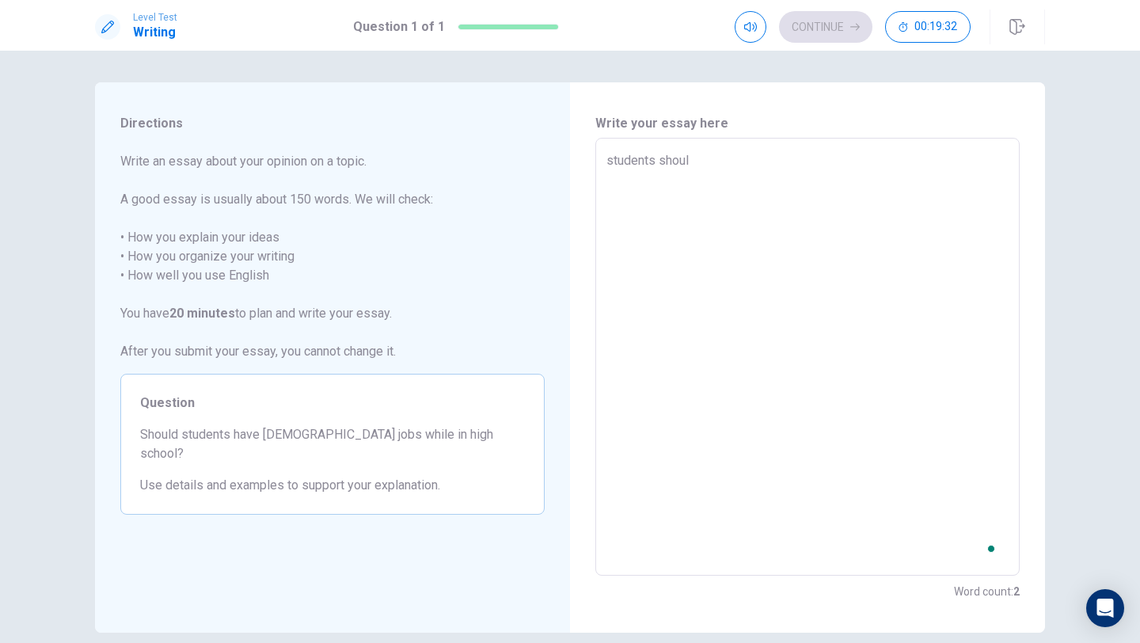
type textarea "students should"
type textarea "x"
type textarea "students should"
type textarea "x"
type textarea "students should n"
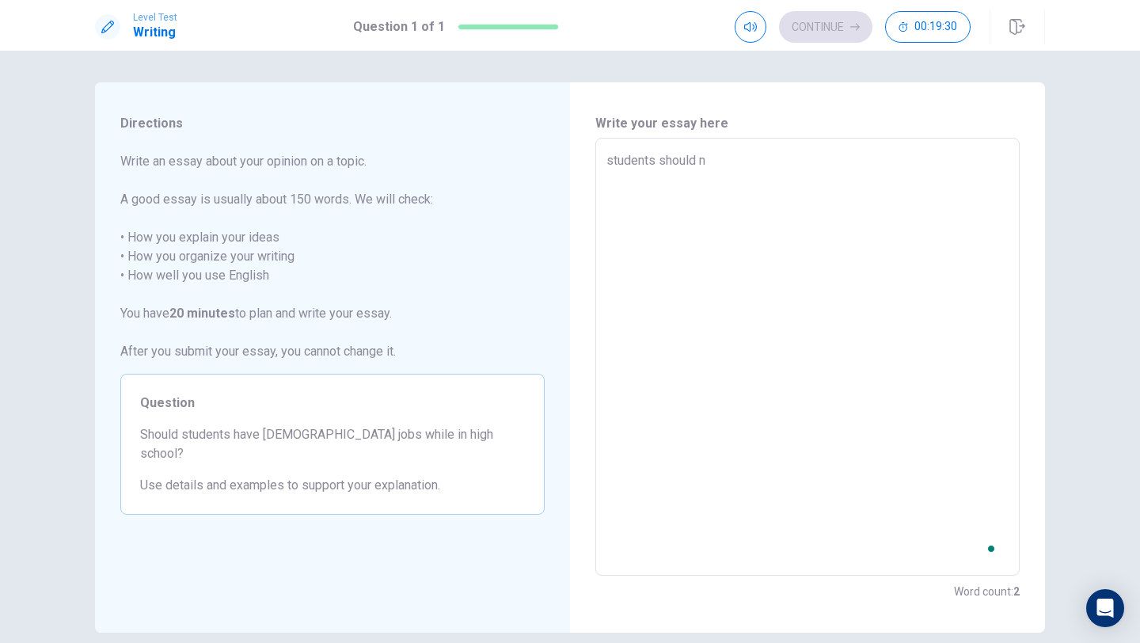
type textarea "x"
type textarea "students should no"
type textarea "x"
type textarea "students should not"
type textarea "x"
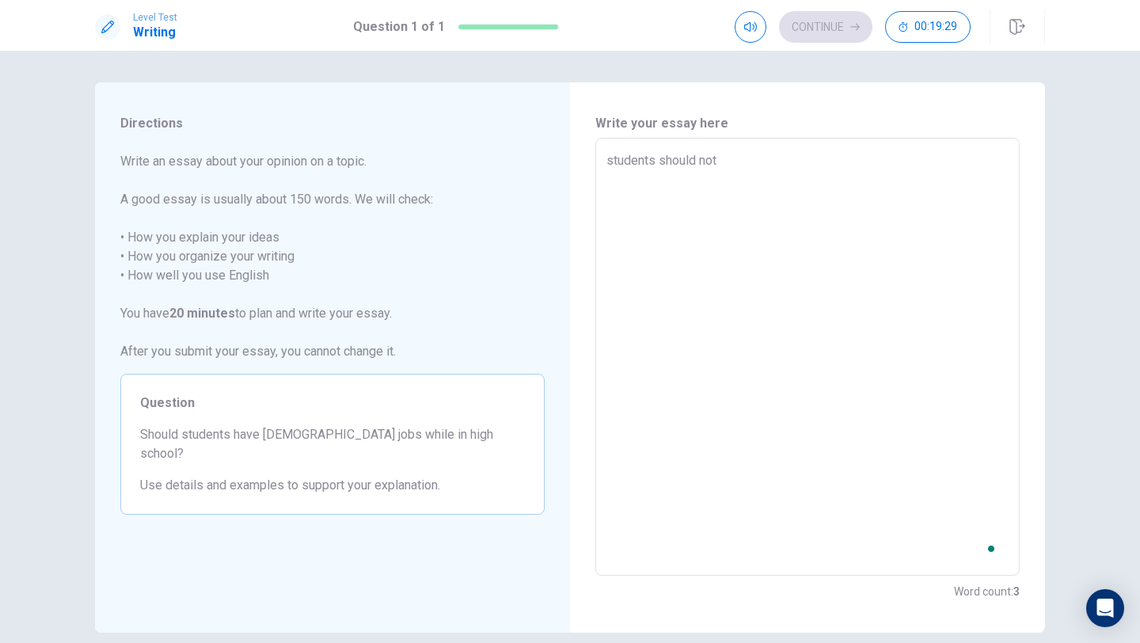
type textarea "students should not"
type textarea "x"
type textarea "students should not h"
type textarea "x"
type textarea "students should not ha"
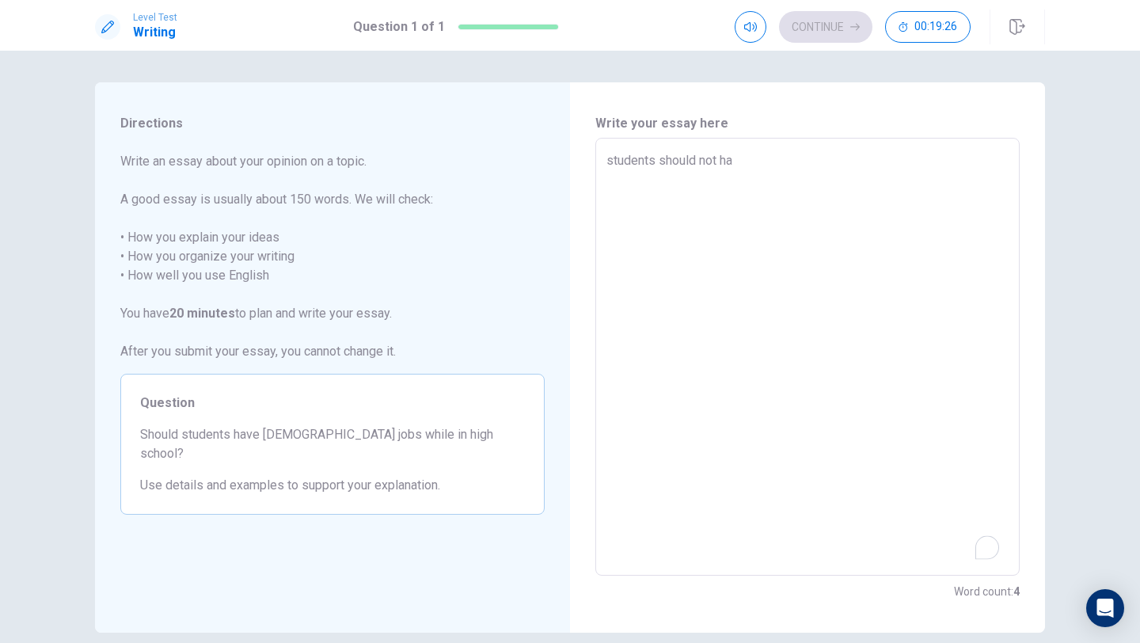
type textarea "x"
type textarea "students should not hav"
type textarea "x"
type textarea "students should not have"
type textarea "x"
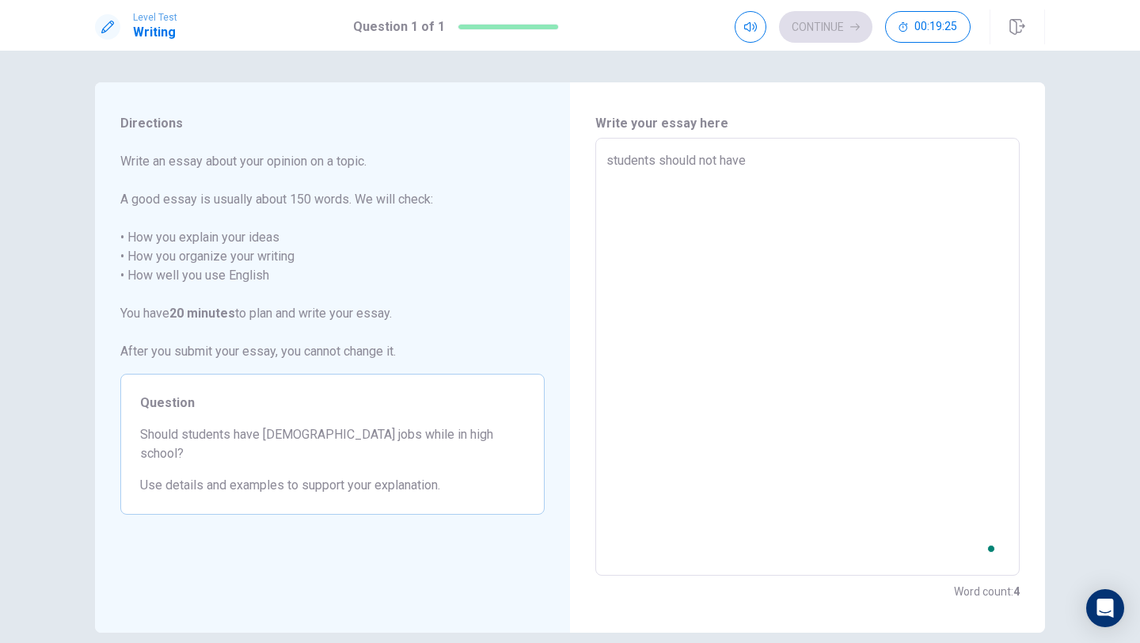
type textarea "students should not have"
type textarea "x"
type textarea "students should not have p"
type textarea "x"
type textarea "students should not have pa"
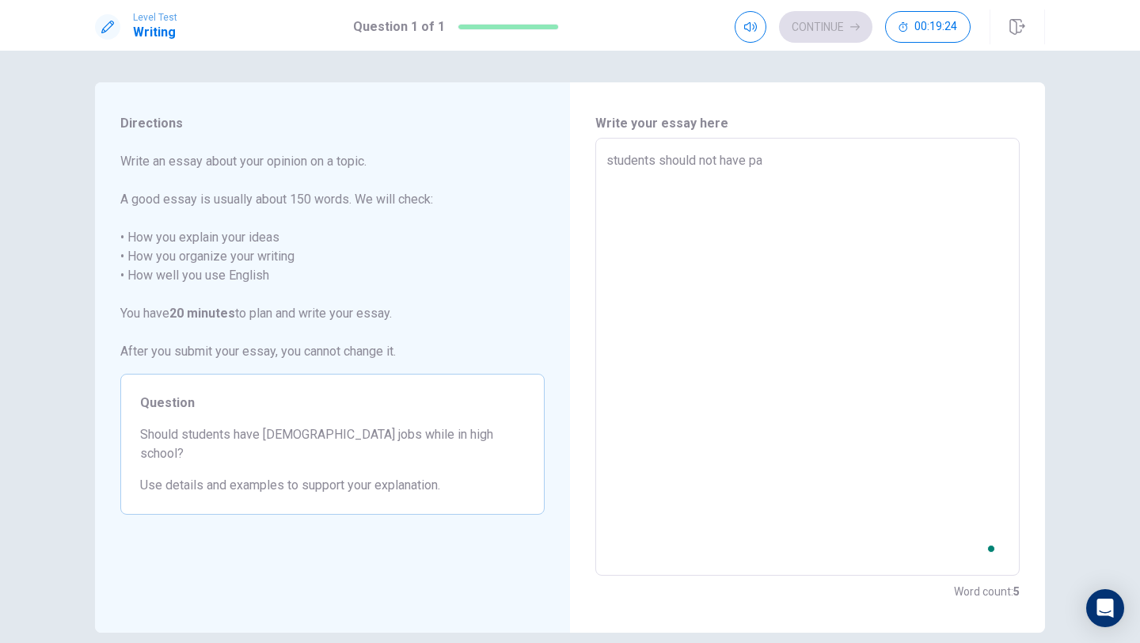
type textarea "x"
type textarea "students should not have par"
type textarea "x"
type textarea "students should not have part"
type textarea "x"
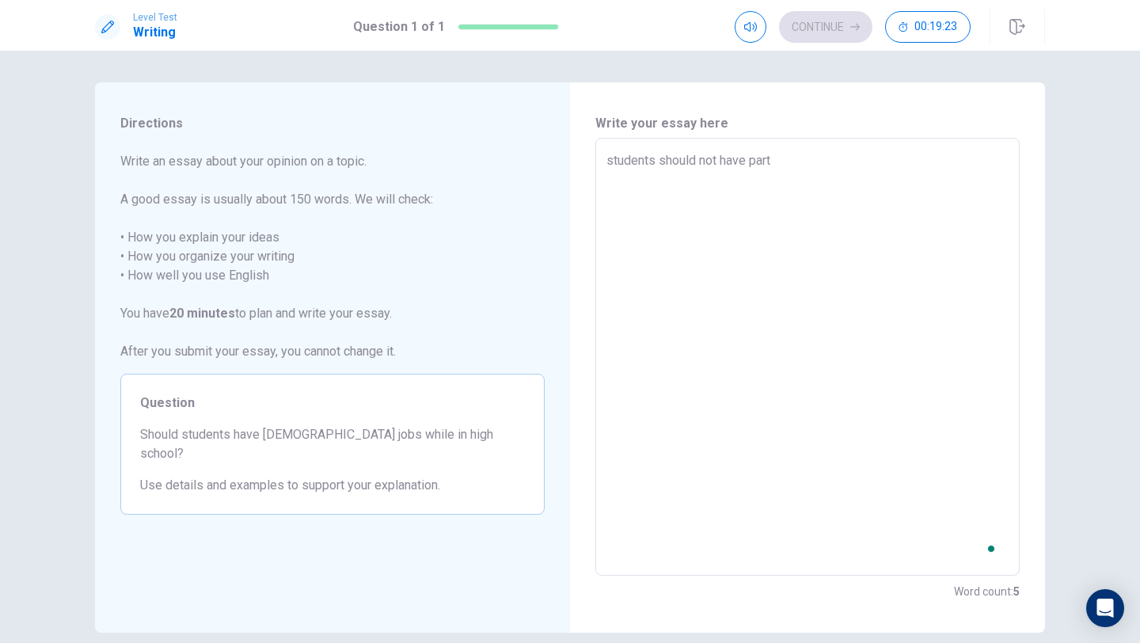
type textarea "students should not have part"
type textarea "x"
type textarea "students should not have part t"
type textarea "x"
type textarea "students should not have part to"
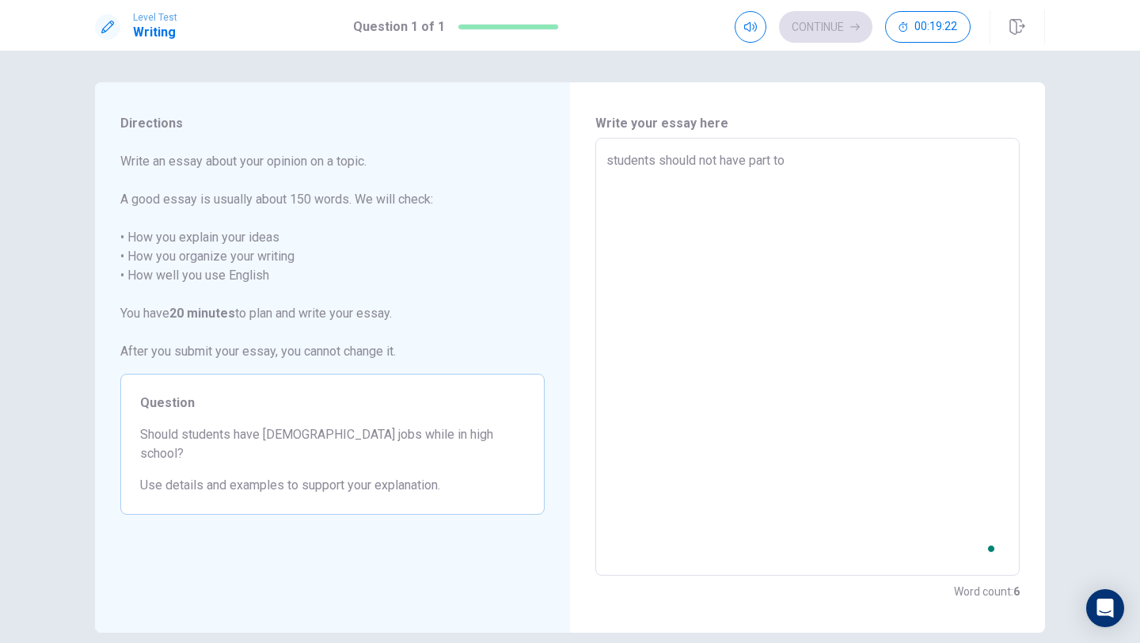
type textarea "x"
type textarea "students should not have part t"
type textarea "x"
type textarea "students should not have part tio"
type textarea "x"
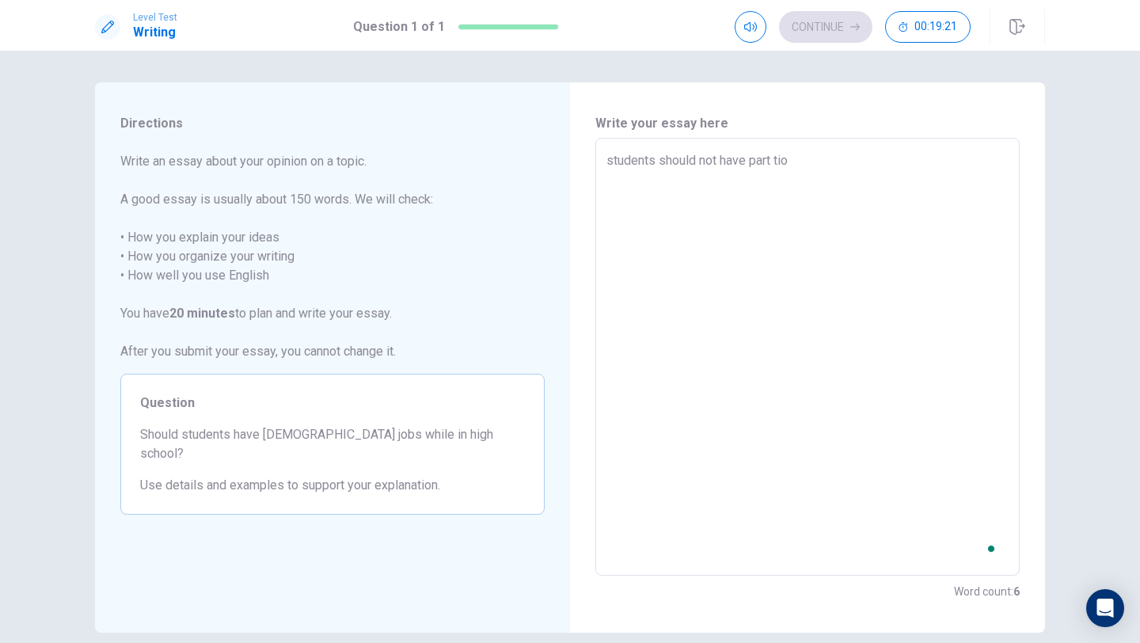
type textarea "students should not have part tiom"
type textarea "x"
type textarea "students should not have part tiome"
type textarea "x"
type textarea "students should not have part tiome"
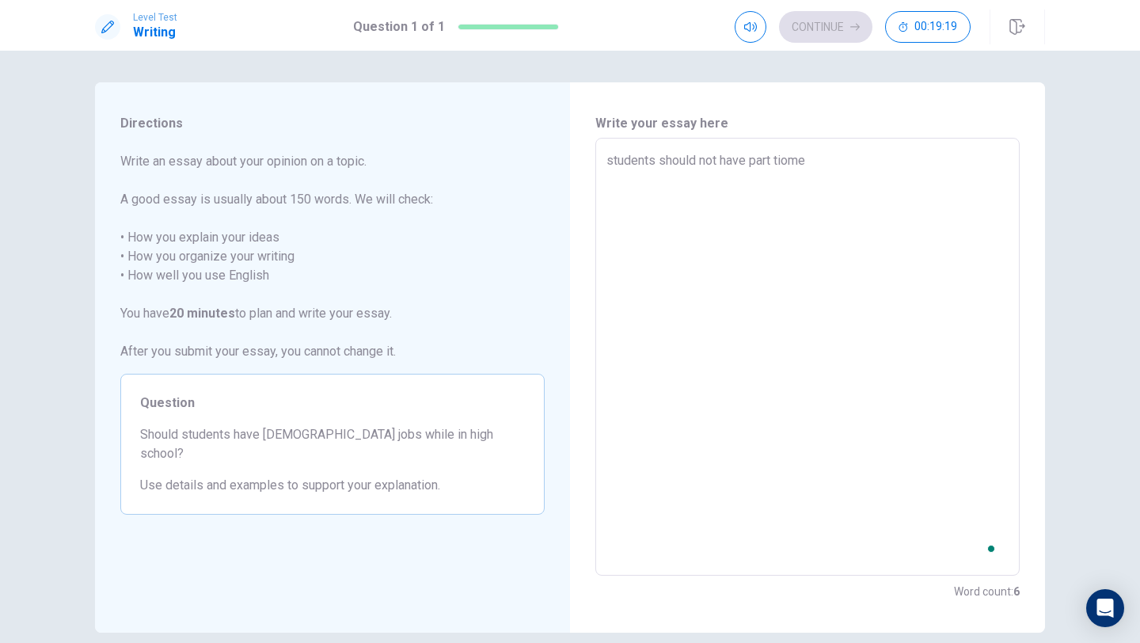
type textarea "x"
type textarea "students should not have part tiome j"
type textarea "x"
type textarea "students should not have part tiome jo"
type textarea "x"
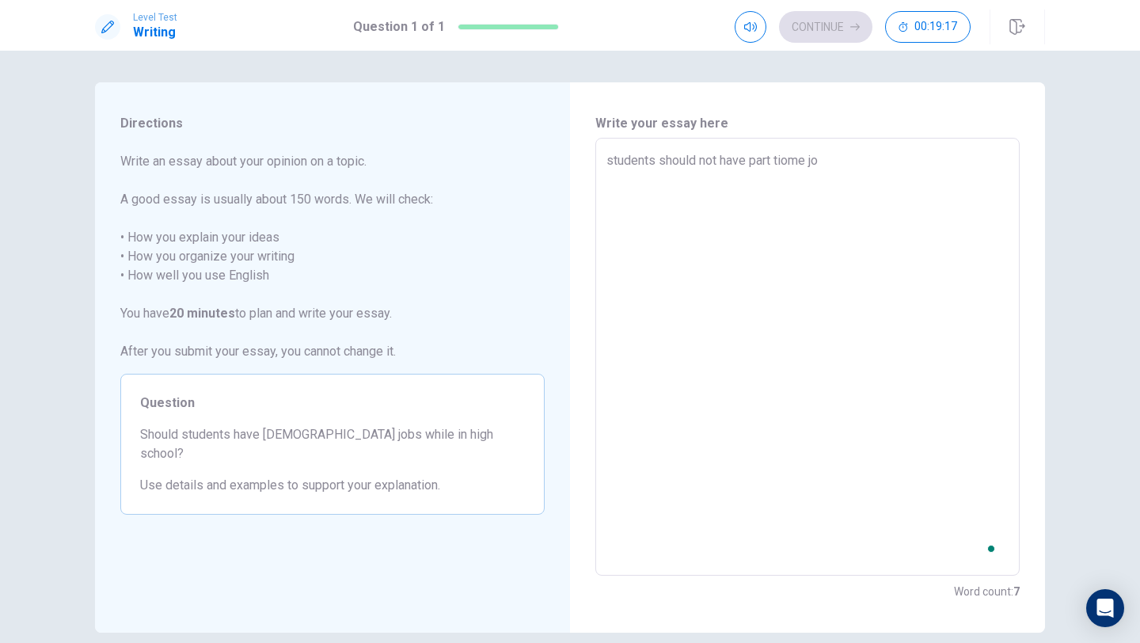
type textarea "students should not have part tiome job"
type textarea "x"
type textarea "students should not have part tiome jobs"
type textarea "x"
type textarea "students should not have part tiome jobs"
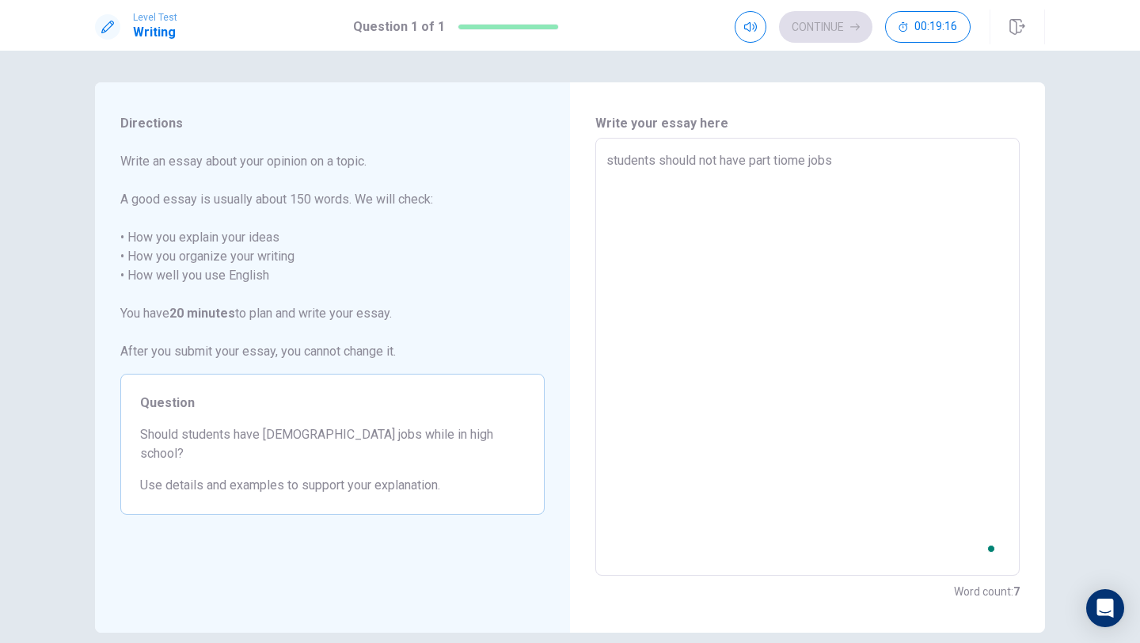
type textarea "x"
type textarea "students should not have part tiome jobs w"
type textarea "x"
type textarea "students should not have part tiome jobs wh"
type textarea "x"
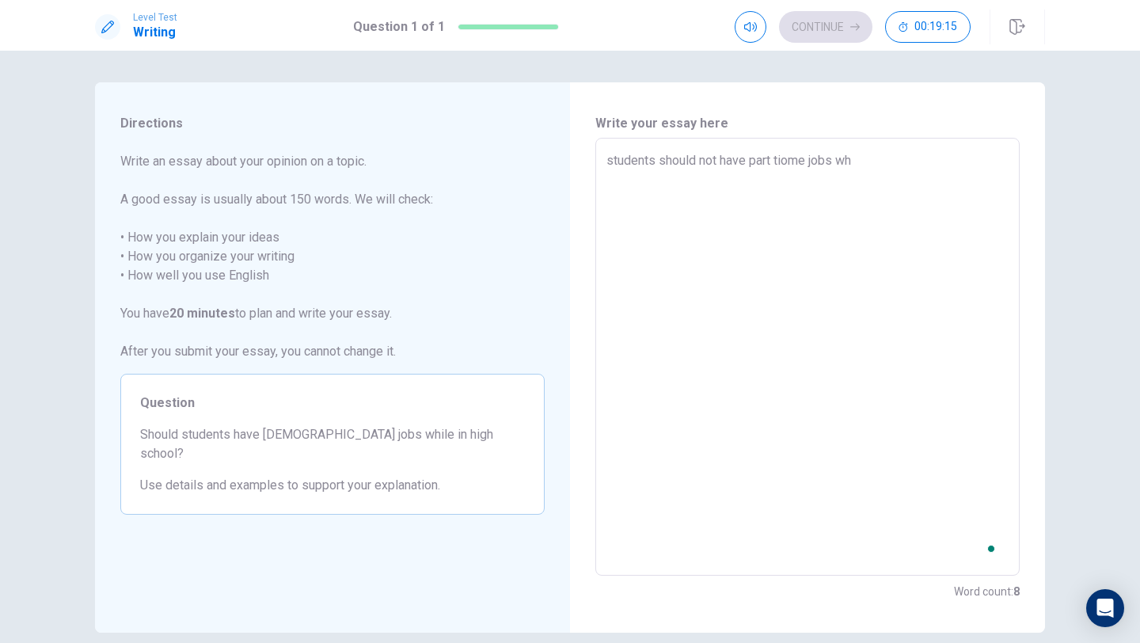
type textarea "students should not have part tiome jobs whi"
type textarea "x"
type textarea "students should not have part tiome jobs whil"
type textarea "x"
type textarea "students should not have part tiome jobs while"
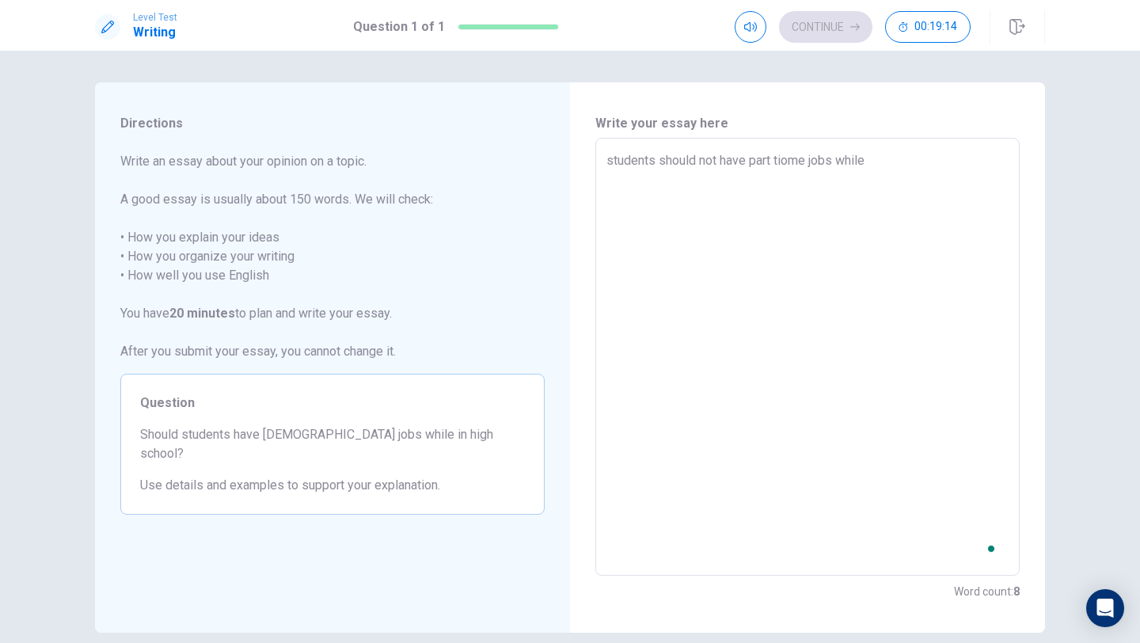
type textarea "x"
type textarea "students should not have part tiome jobs while"
type textarea "x"
type textarea "students should not have part tiome jobs while s"
type textarea "x"
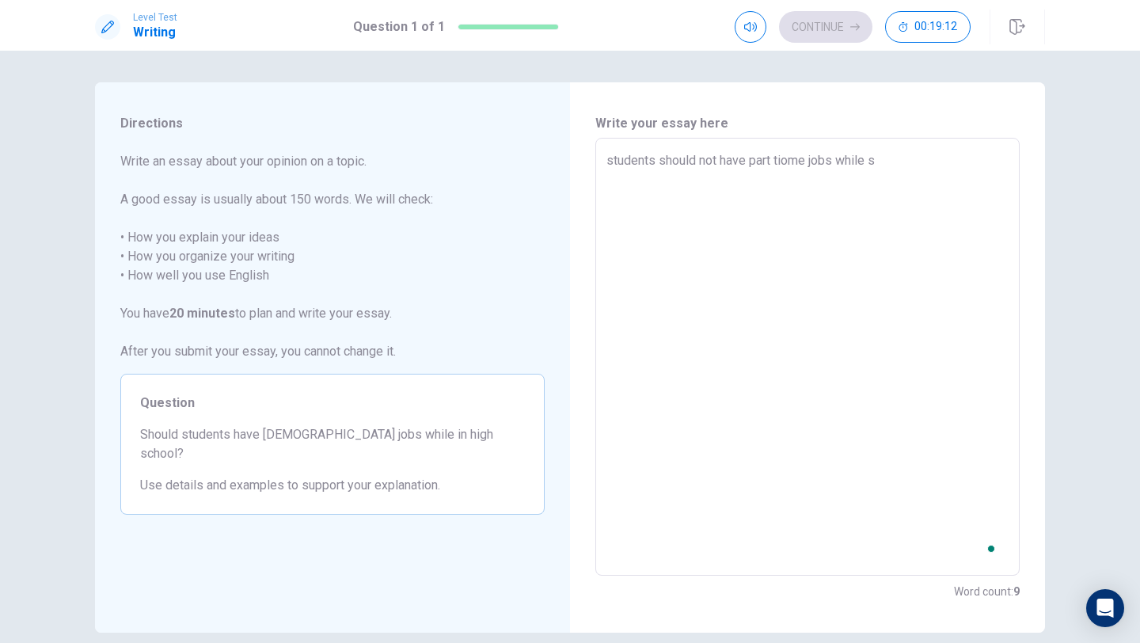
type textarea "students should not have part tiome jobs while st"
type textarea "x"
type textarea "students should not have part tiome jobs while sti"
type textarea "x"
type textarea "students should not have part tiome jobs while stil"
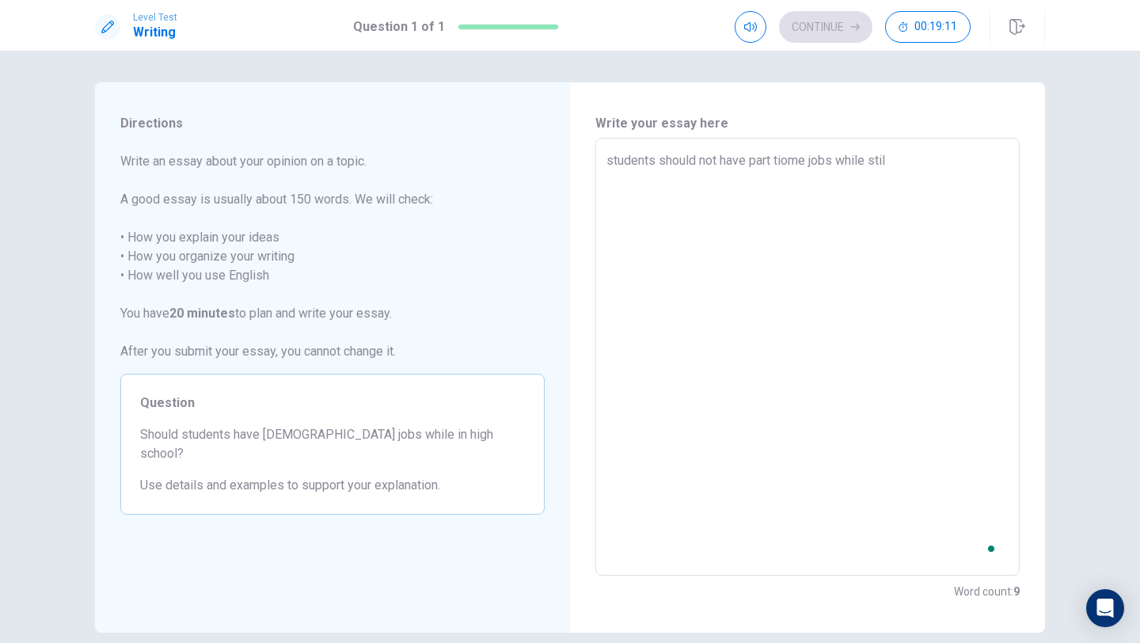
type textarea "x"
type textarea "students should not have part tiome jobs while still"
type textarea "x"
type textarea "students should not have part tiome jobs while still"
type textarea "x"
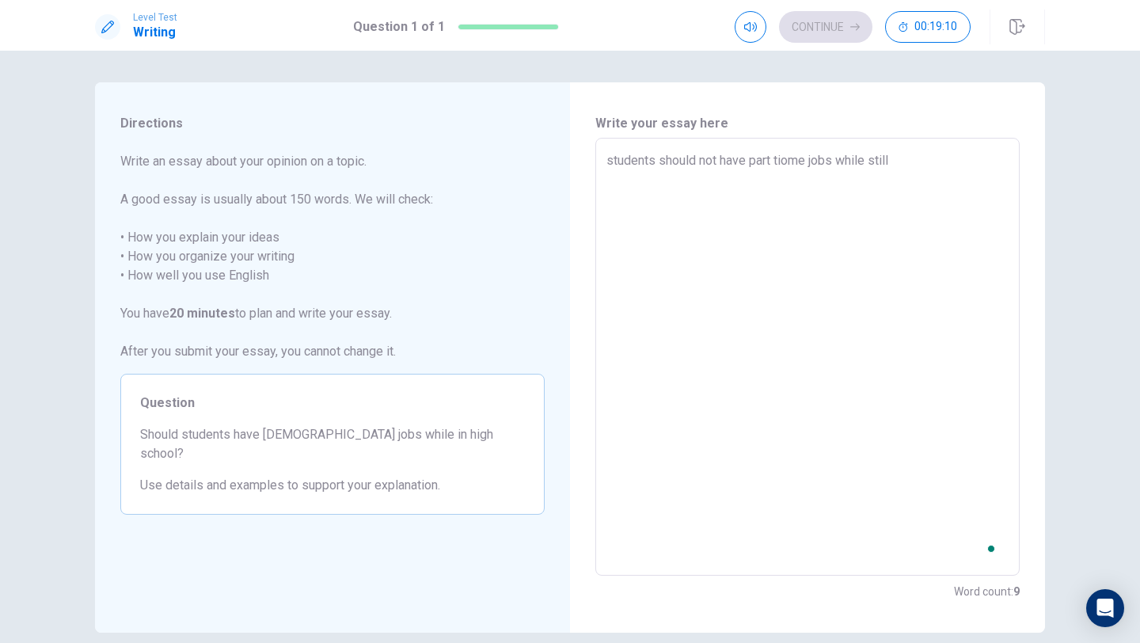
type textarea "students should not have part tiome jobs while still i"
type textarea "x"
type textarea "students should not have part tiome jobs while still in"
type textarea "x"
type textarea "students should not have part tiome jobs while still in"
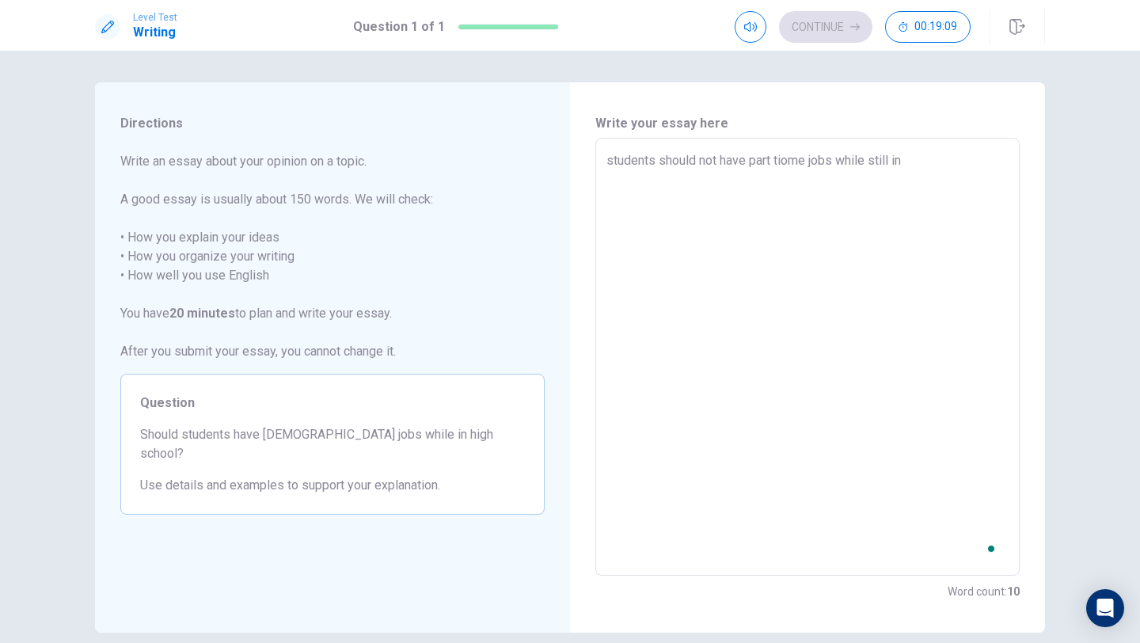
type textarea "x"
type textarea "students should not have part tiome jobs while still in h"
type textarea "x"
type textarea "students should not have part tiome jobs while still in [GEOGRAPHIC_DATA]"
type textarea "x"
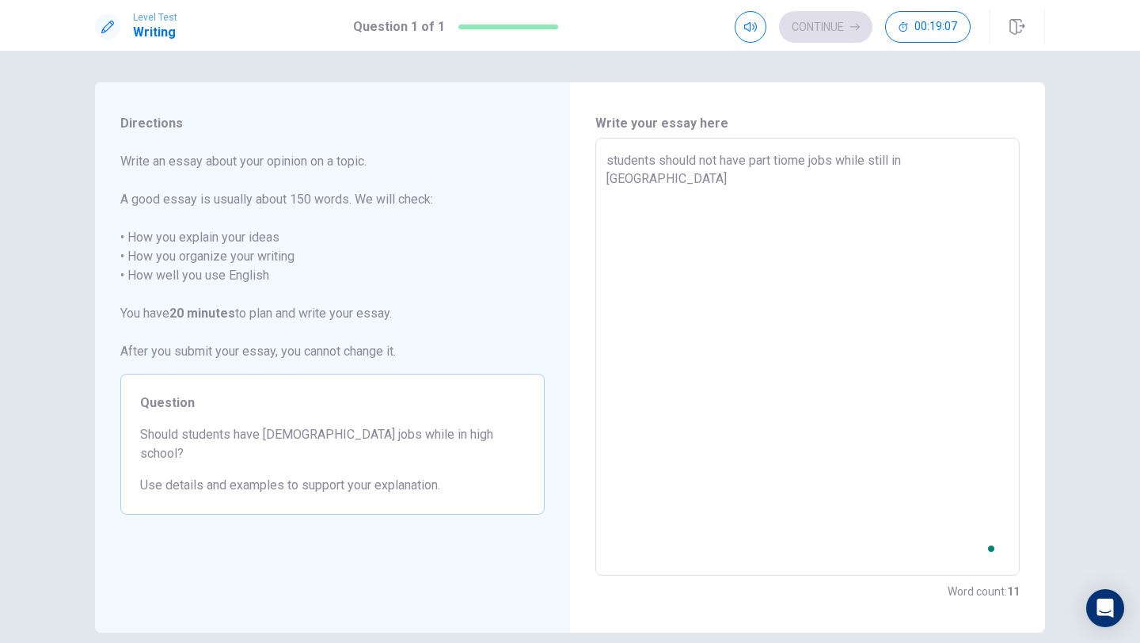
type textarea "students should not have part tiome jobs while still in [GEOGRAPHIC_DATA]"
type textarea "x"
type textarea "students should not have part tiome jobs while still in high"
type textarea "x"
type textarea "students should not have part tiome jobs while still in high"
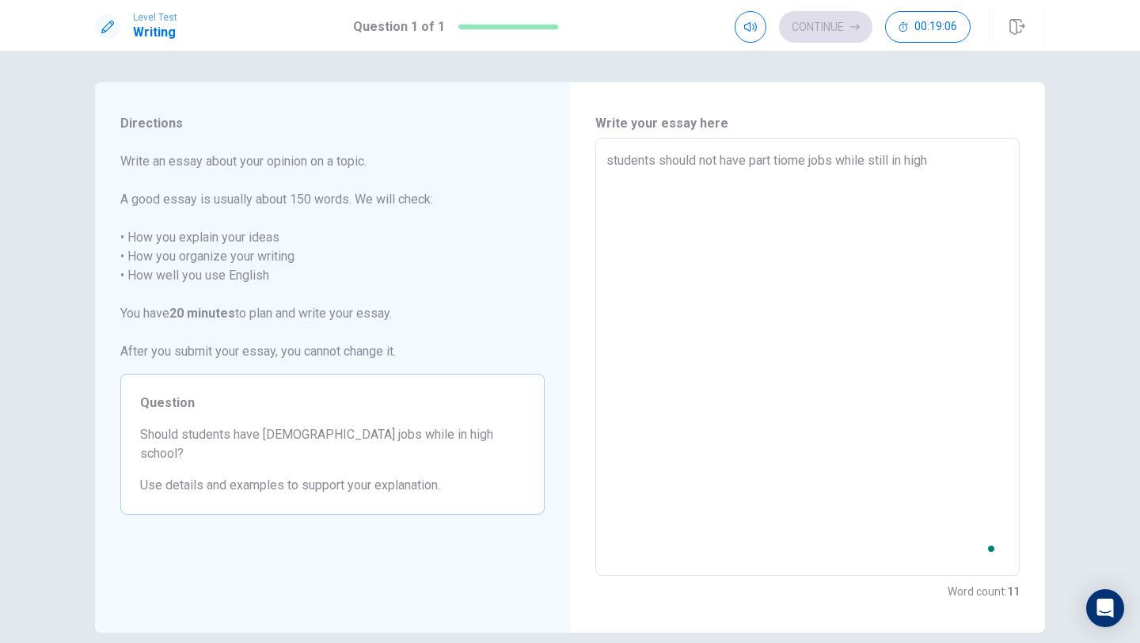
type textarea "x"
type textarea "students should not have part tiome jobs while still in high s"
type textarea "x"
type textarea "students should not have part tiome jobs while still in high [GEOGRAPHIC_DATA]"
type textarea "x"
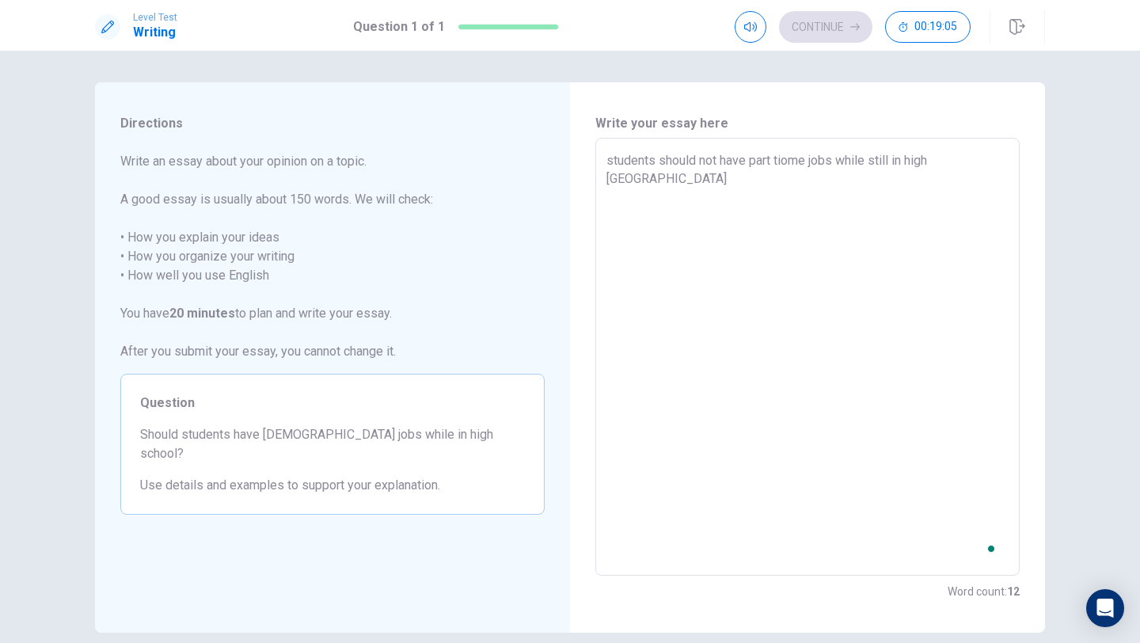
type textarea "students should not have part tiome jobs while still in high sch"
type textarea "x"
type textarea "students should not have part tiome jobs while still in high scho"
type textarea "x"
type textarea "students should not have part tiome jobs while still in high schoo"
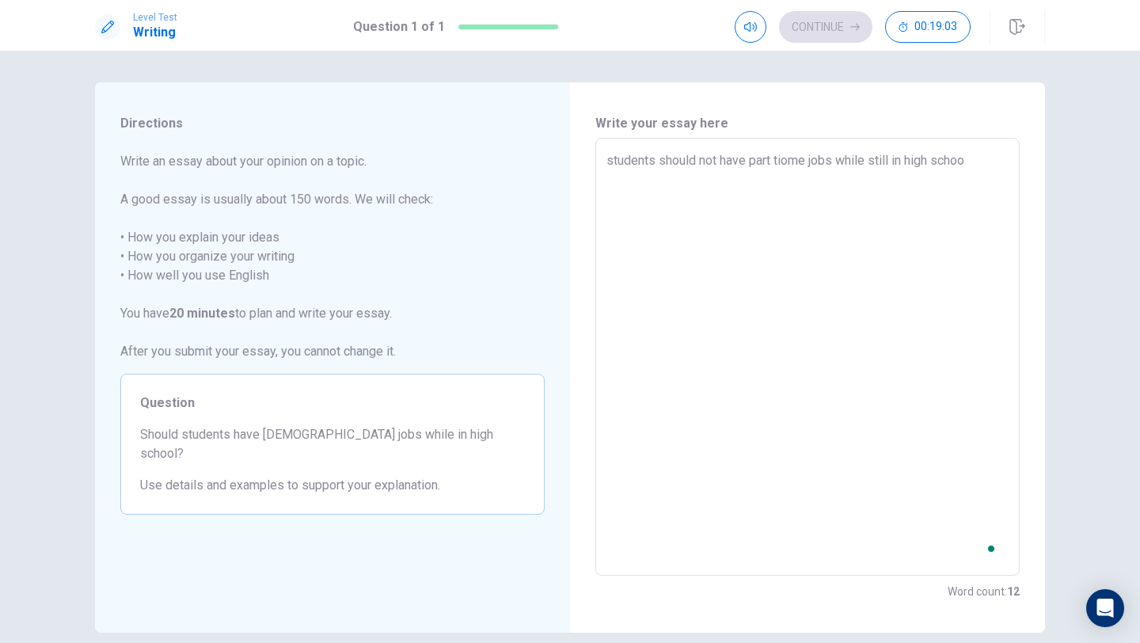
type textarea "x"
type textarea "students should not have part tiome jobs while still in high school"
type textarea "x"
type textarea "students should not have part tiome jobs while still in high school."
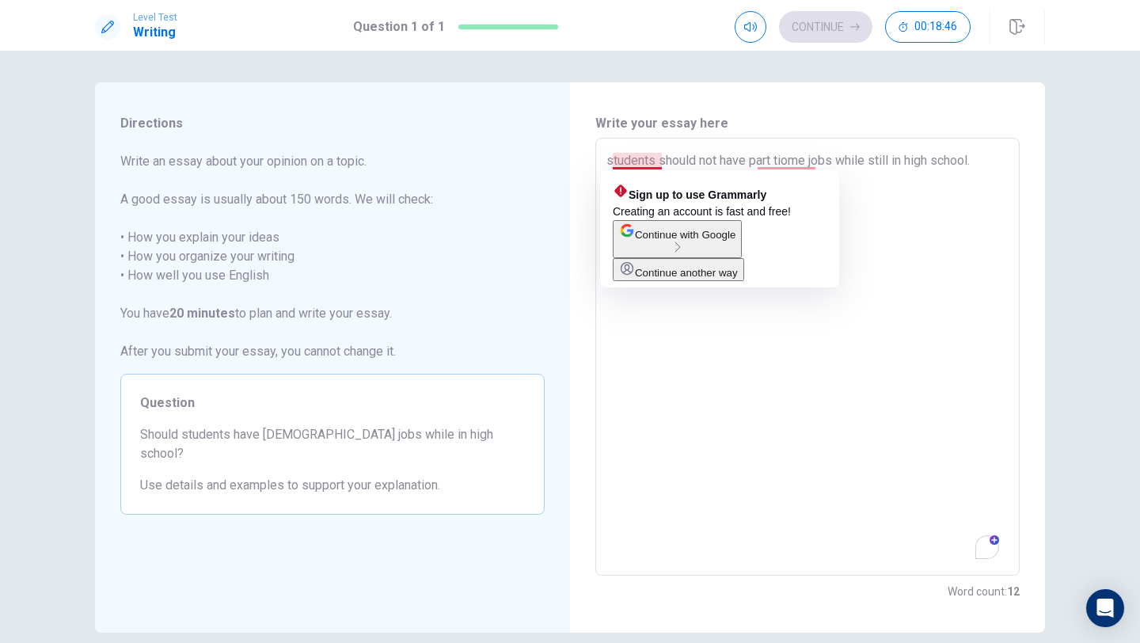
click at [661, 164] on textarea "students should not have part tiome jobs while still in high school." at bounding box center [808, 357] width 402 height 412
type textarea "x"
type textarea "student should not have part tiome jobs while still in high school."
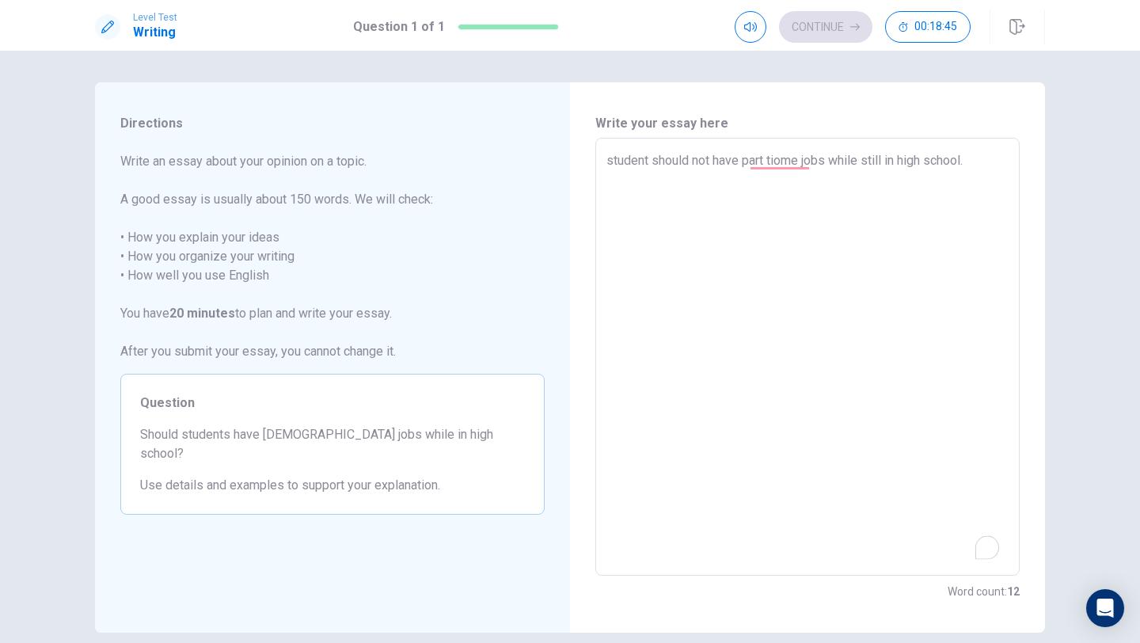
type textarea "x"
type textarea "studen should not have part tiome jobs while still in high school."
type textarea "x"
type textarea "stude should not have part tiome jobs while still in high school."
type textarea "x"
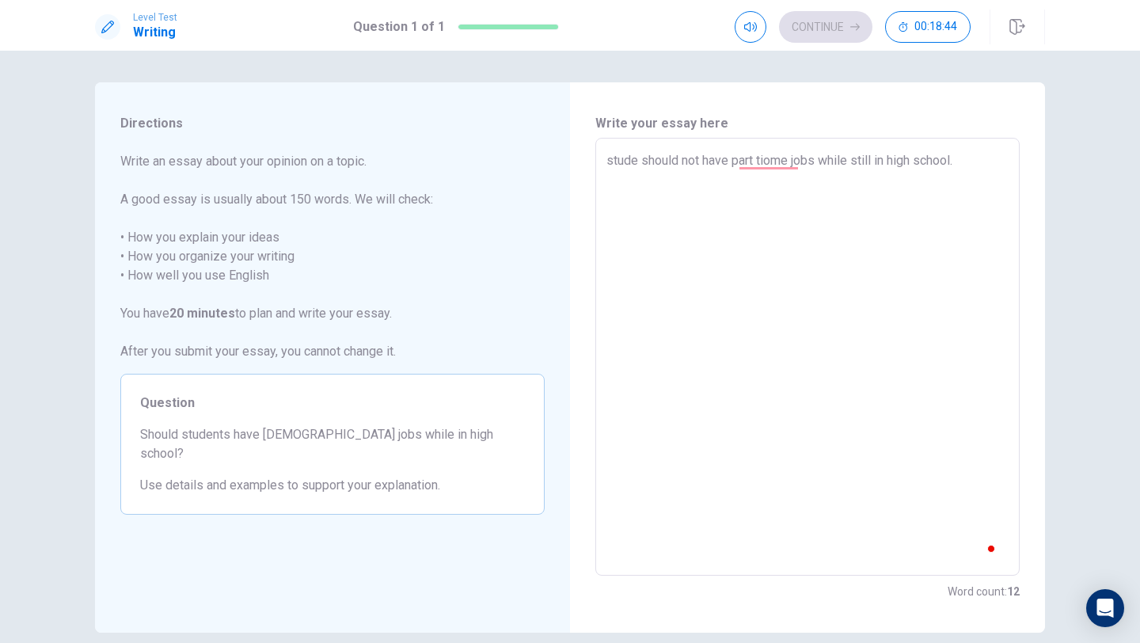
type textarea "stud should not have part tiome jobs while still in high school."
type textarea "x"
type textarea "stu should not have part tiome jobs while still in high school."
type textarea "x"
type textarea "st should not have part tiome jobs while still in high school."
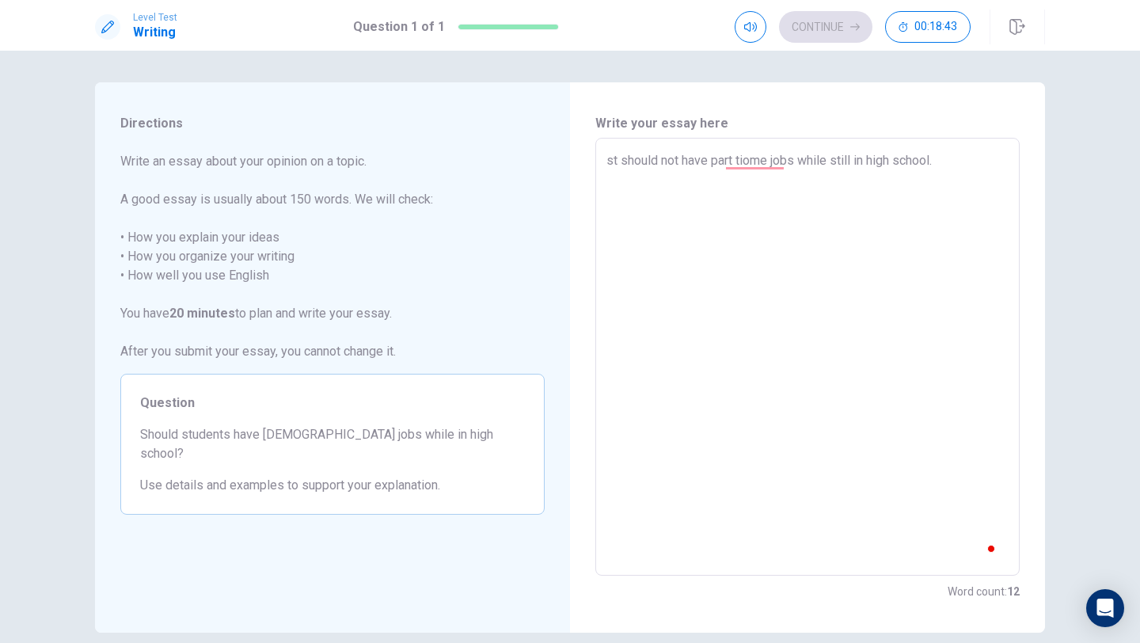
type textarea "x"
type textarea "s should not have part tiome jobs while still in high school."
type textarea "x"
type textarea "should not have part tiome jobs while still in high school."
type textarea "x"
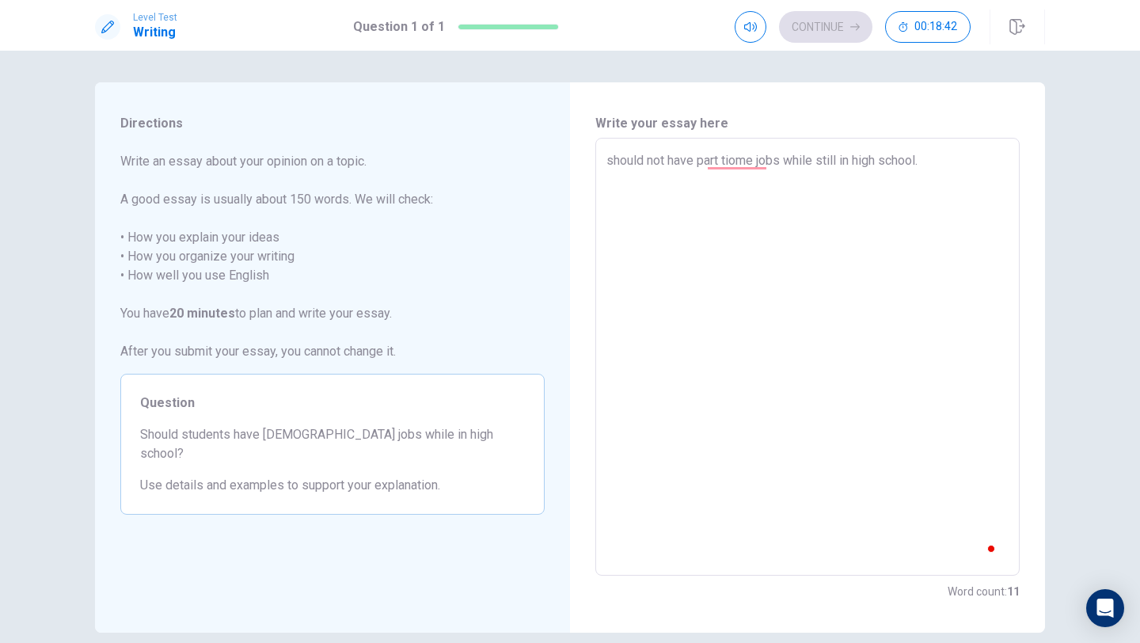
type textarea "should not have part tiome jobs while still in high school."
type textarea "x"
type textarea "S should not have part tiome jobs while still in high school."
type textarea "x"
type textarea "Sr should not have part tiome jobs while still in high school."
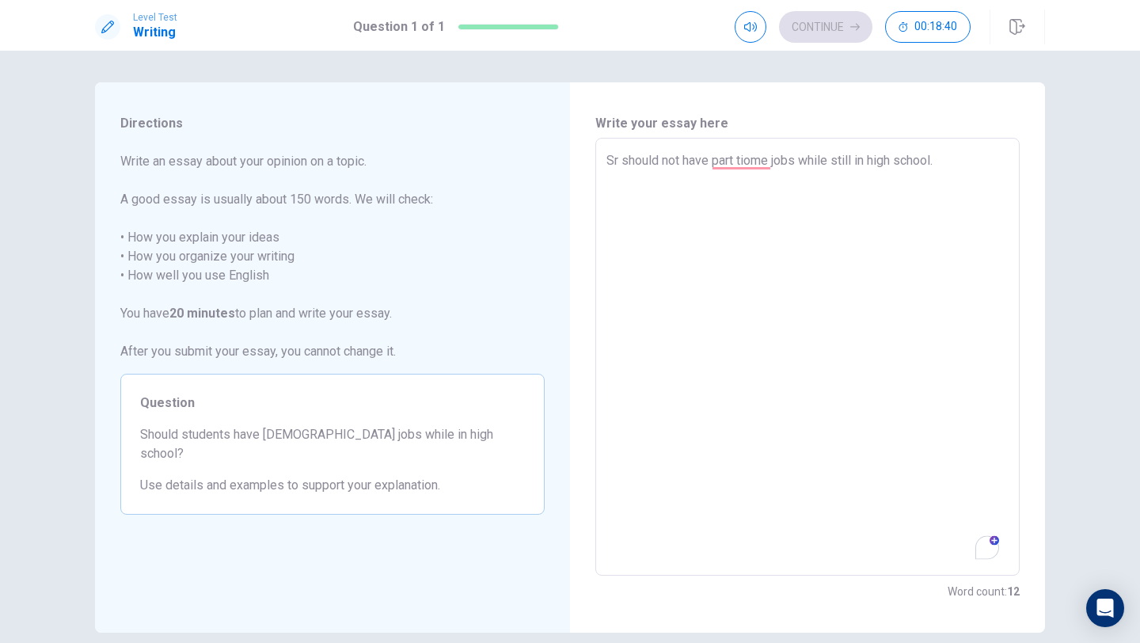
type textarea "x"
type textarea "S should not have part tiome jobs while still in high school."
type textarea "x"
type textarea "St should not have part tiome jobs while still in high school."
type textarea "x"
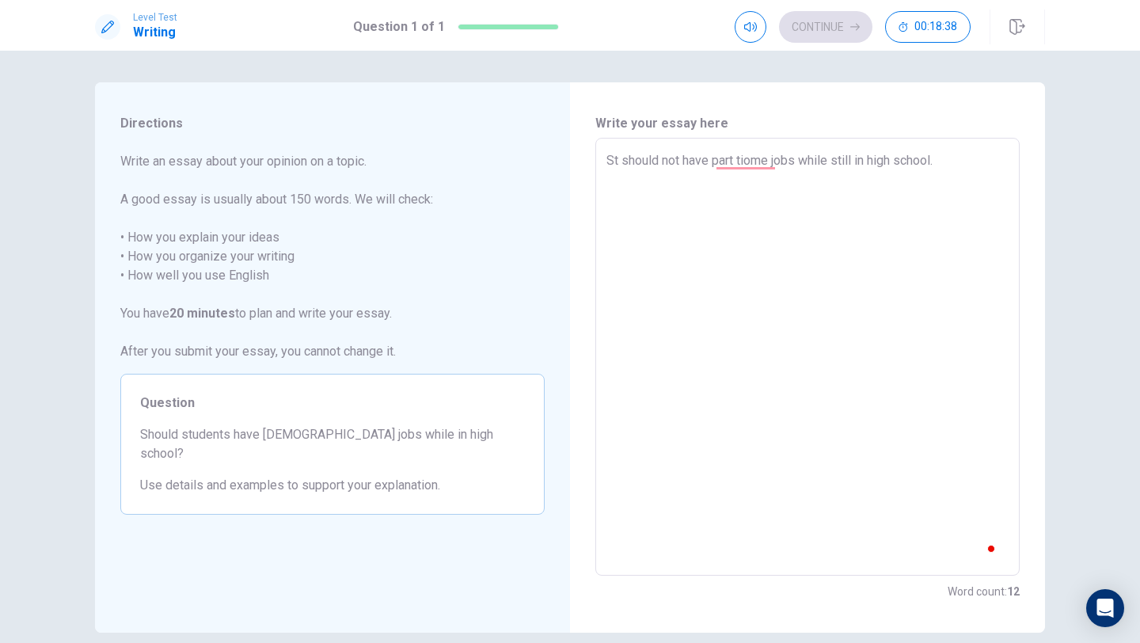
type textarea "Stu should not have part tiome jobs while still in high school."
type textarea "x"
type textarea "Stud should not have part tiome jobs while still in high school."
type textarea "x"
type textarea "Stude should not have part tiome jobs while still in high school."
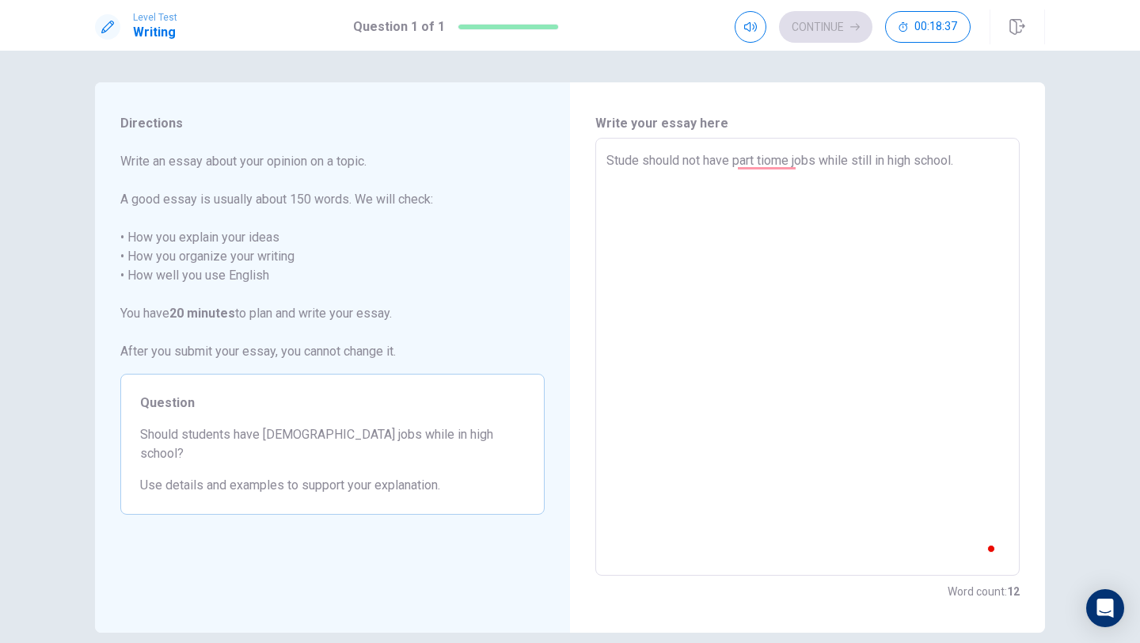
type textarea "x"
type textarea "Studen should not have part tiome jobs while still in high school."
type textarea "x"
type textarea "Student should not have part tiome jobs while still in high school."
type textarea "x"
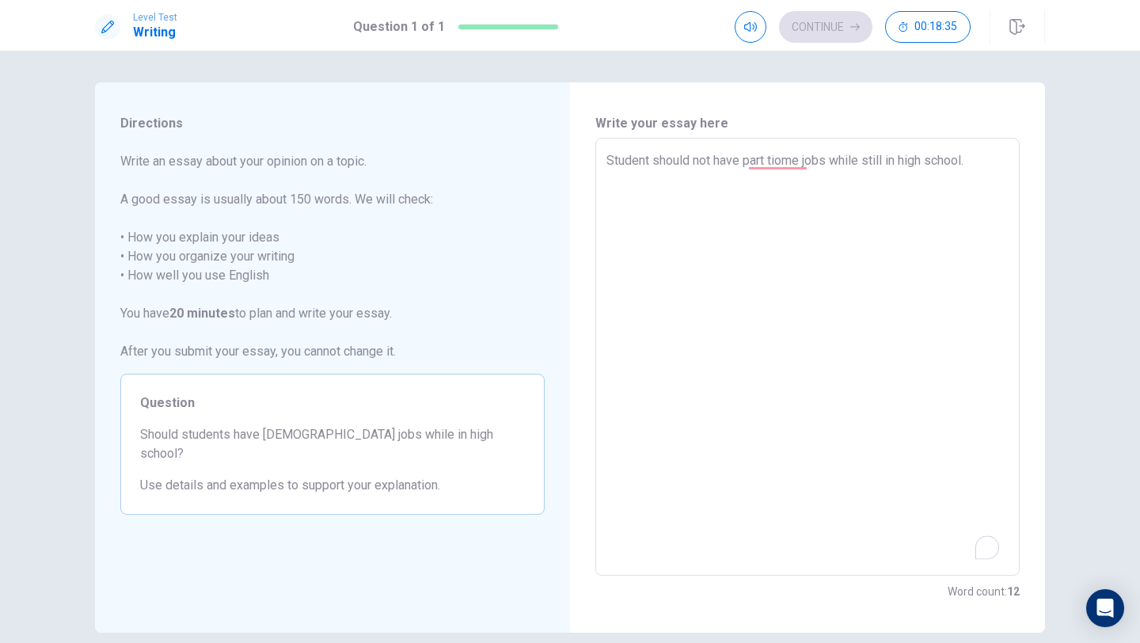
type textarea "Students should not have part tiome jobs while still in high school."
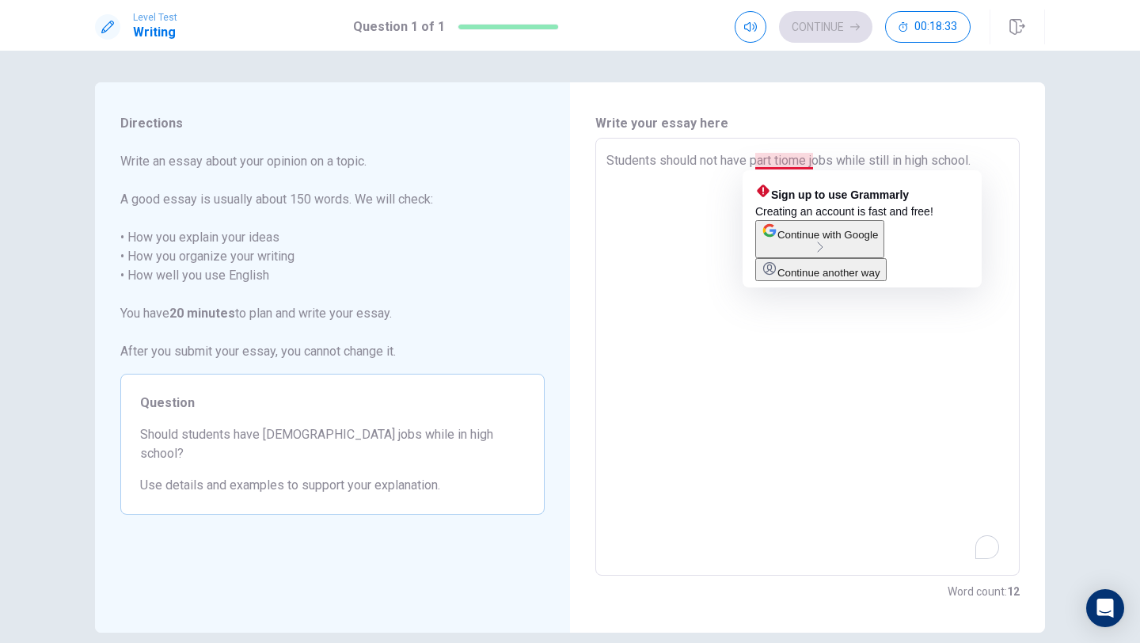
click at [809, 160] on textarea "Students should not have part tiome jobs while still in high school." at bounding box center [808, 357] width 402 height 412
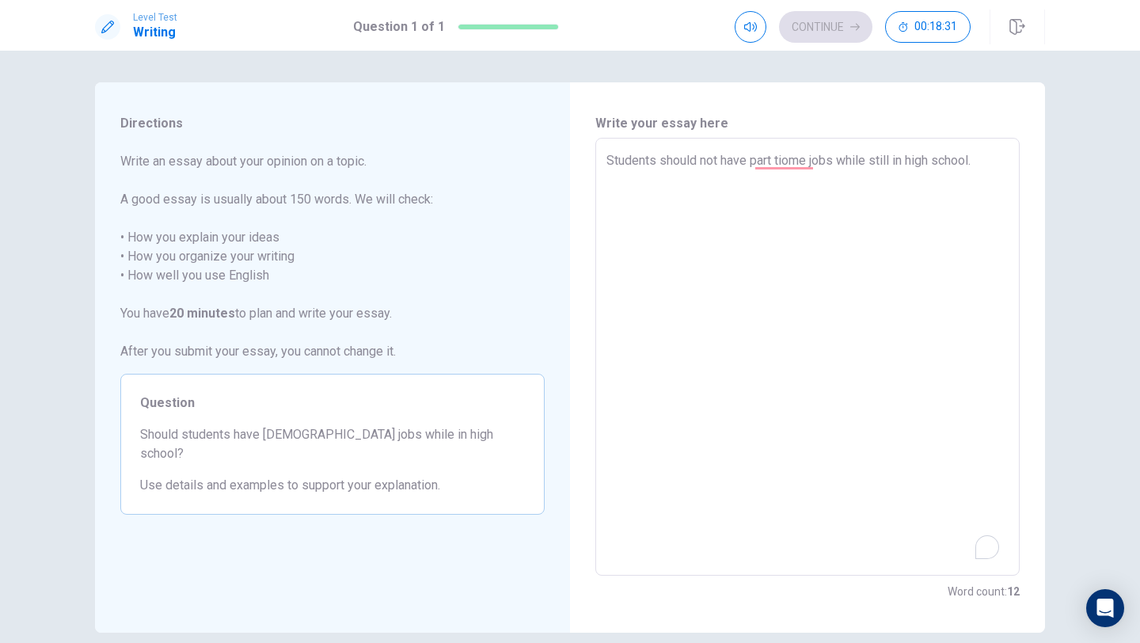
click at [816, 163] on textarea "Students should not have part tiome jobs while still in high school." at bounding box center [808, 357] width 402 height 412
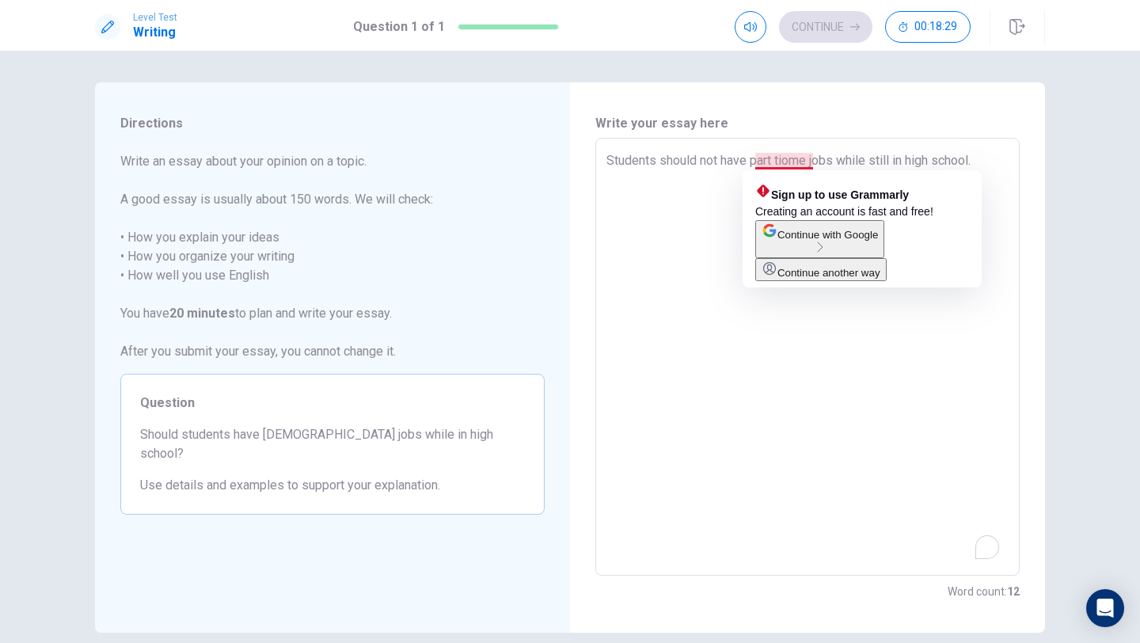
click at [813, 161] on textarea "Students should not have part tiome jobs while still in high school." at bounding box center [808, 357] width 402 height 412
type textarea "x"
type textarea "Students should not have part tiom jobs while still in high school."
type textarea "x"
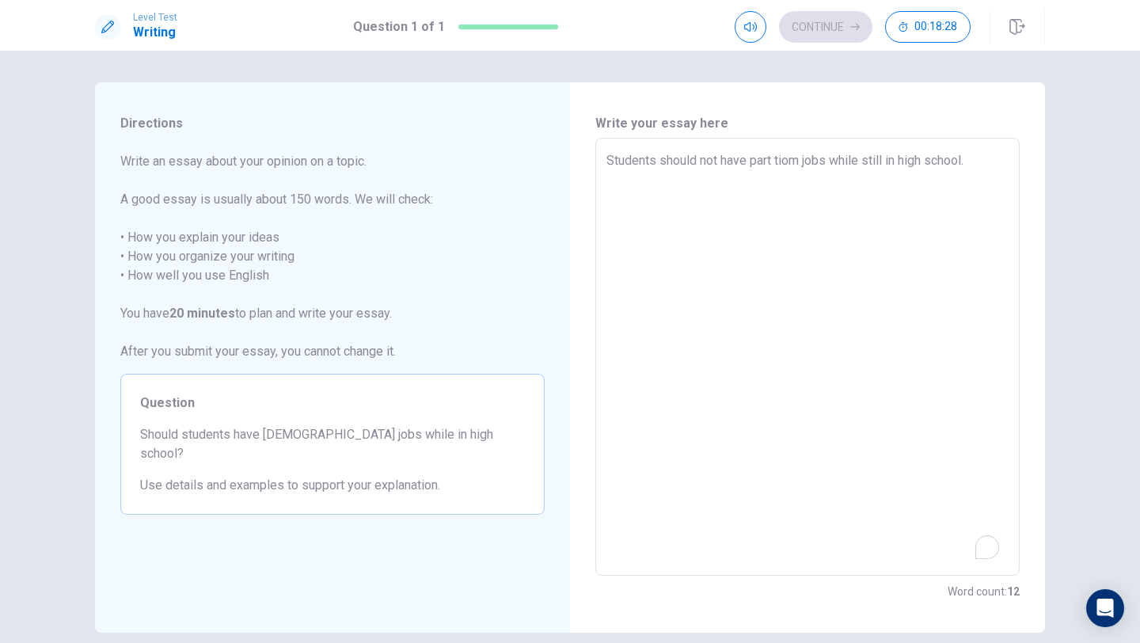
type textarea "Students should not have part tio jobs while still in high school."
type textarea "x"
type textarea "Students should not have part ti jobs while still in high school."
type textarea "x"
type textarea "Students should not have part [PERSON_NAME] jobs while still in high school."
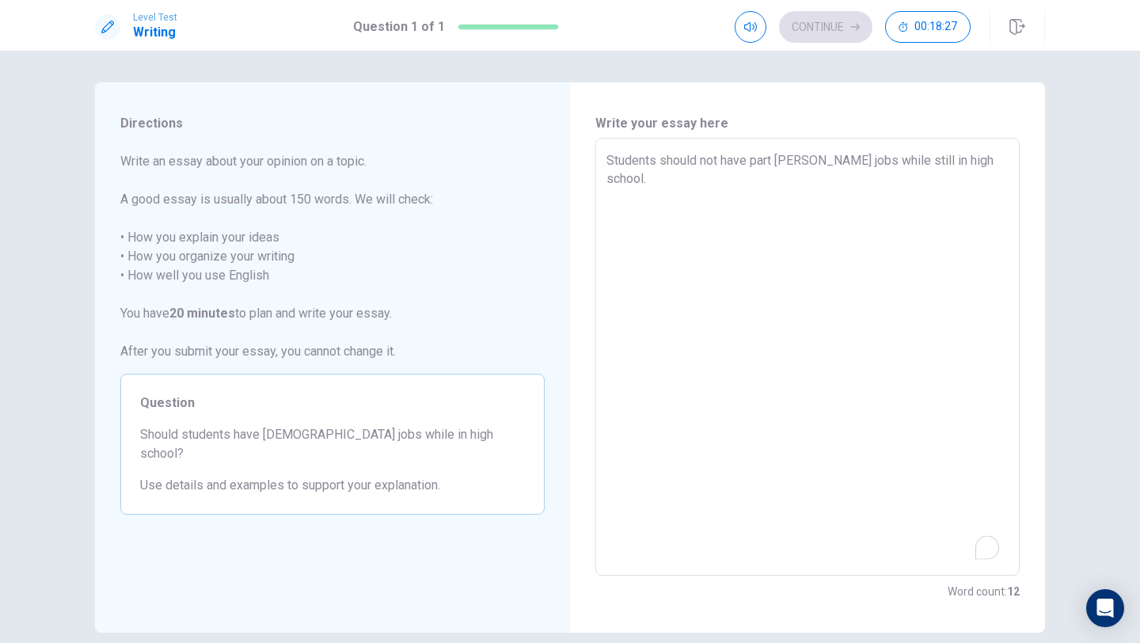
type textarea "x"
type textarea "Students should not have [DEMOGRAPHIC_DATA] jobs while still in high school."
type textarea "x"
type textarea "Students should not have [DEMOGRAPHIC_DATA] jobs while still in high school."
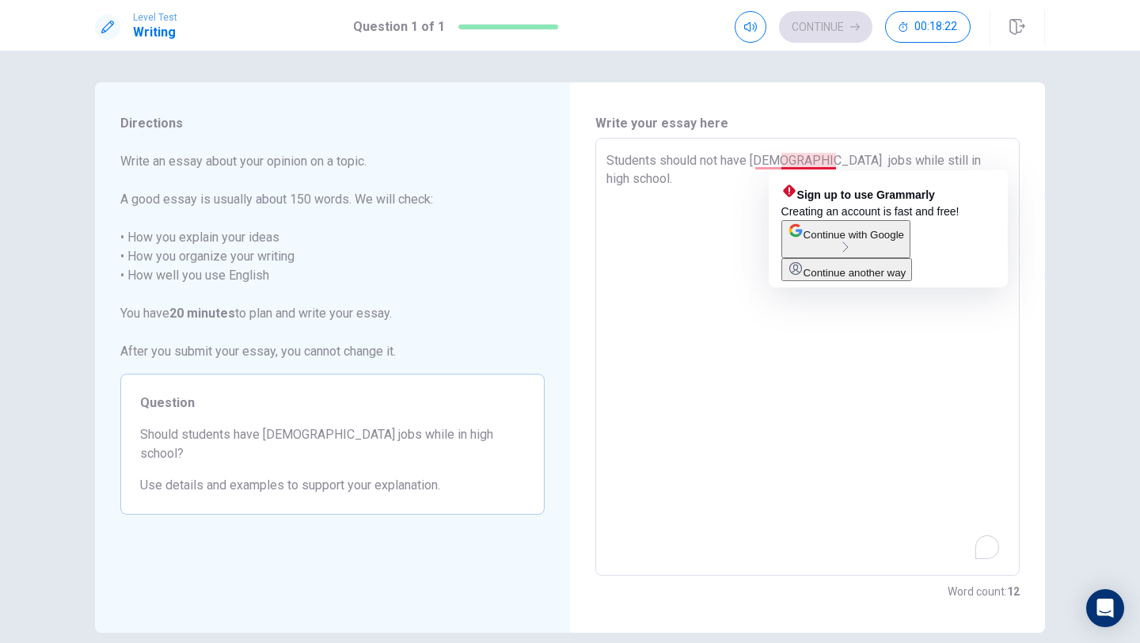
type textarea "x"
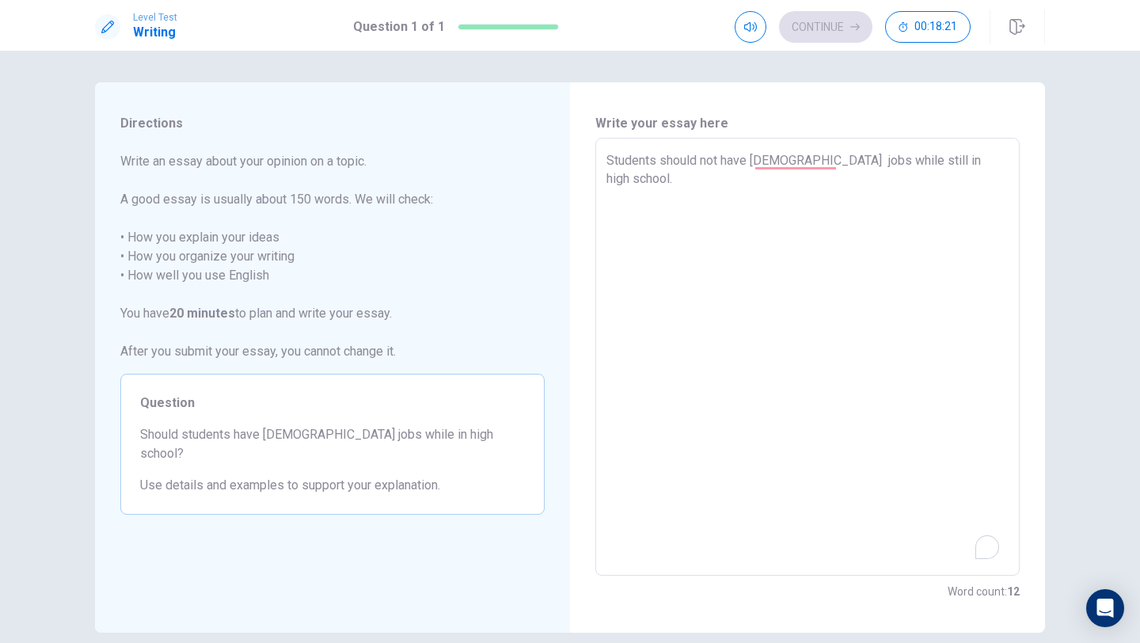
type textarea "Students should not have [DEMOGRAPHIC_DATA] jobs while still in high school."
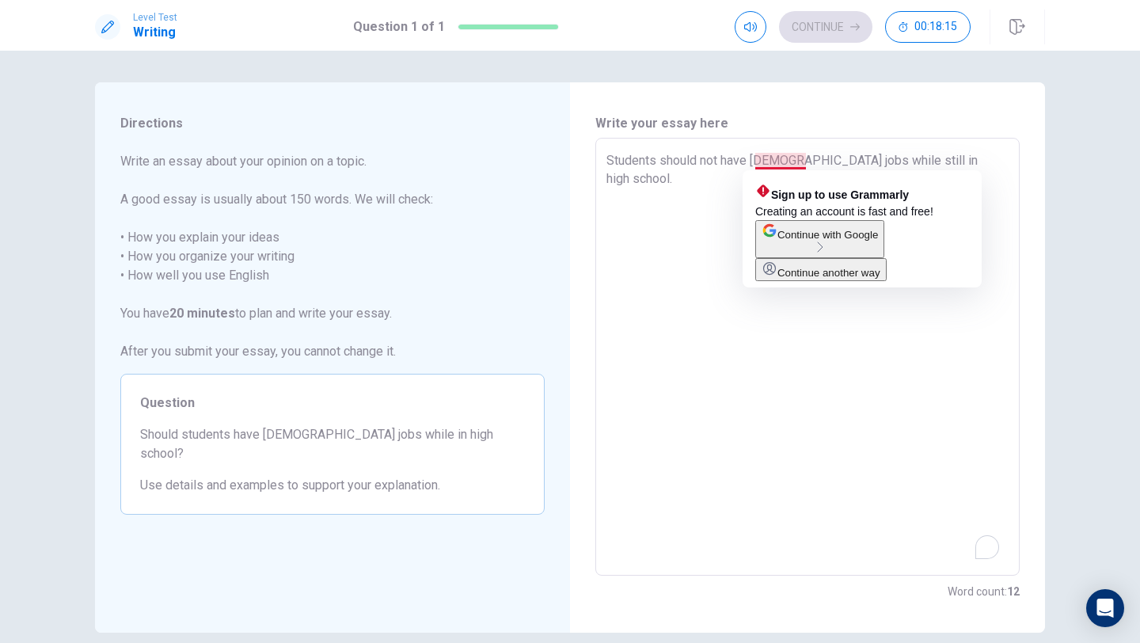
click at [782, 162] on textarea "Students should not have [DEMOGRAPHIC_DATA] jobs while still in high school." at bounding box center [808, 357] width 402 height 412
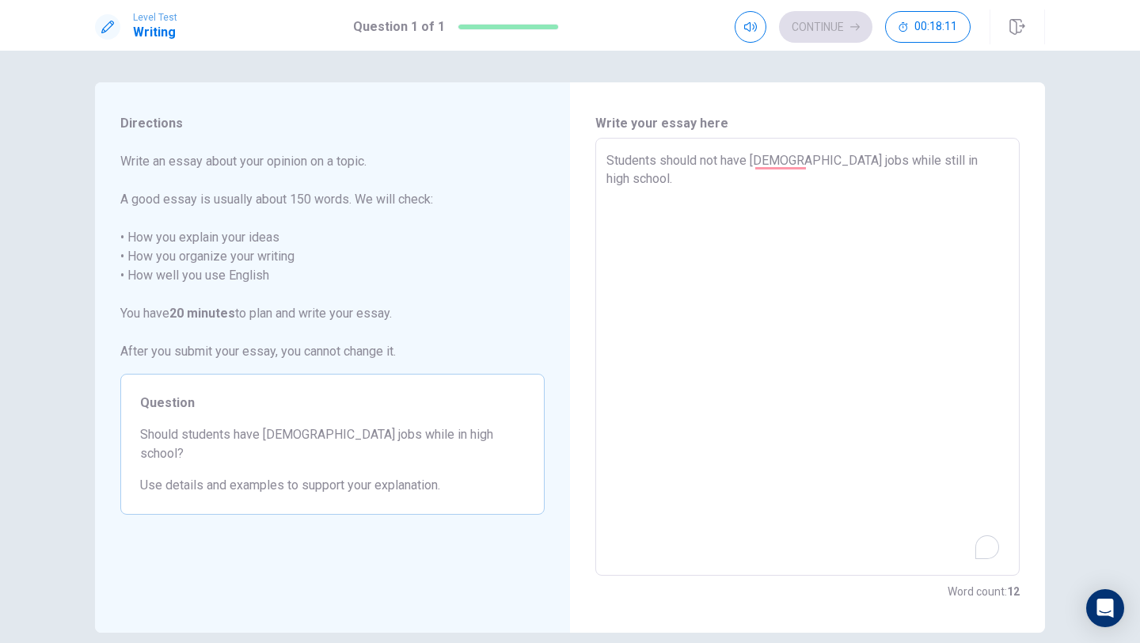
type textarea "x"
type textarea "Students should not have part -time jobs while still in high school."
type textarea "x"
click at [977, 164] on textarea "Students should not have [DEMOGRAPHIC_DATA] jobs while still in high school." at bounding box center [808, 357] width 402 height 412
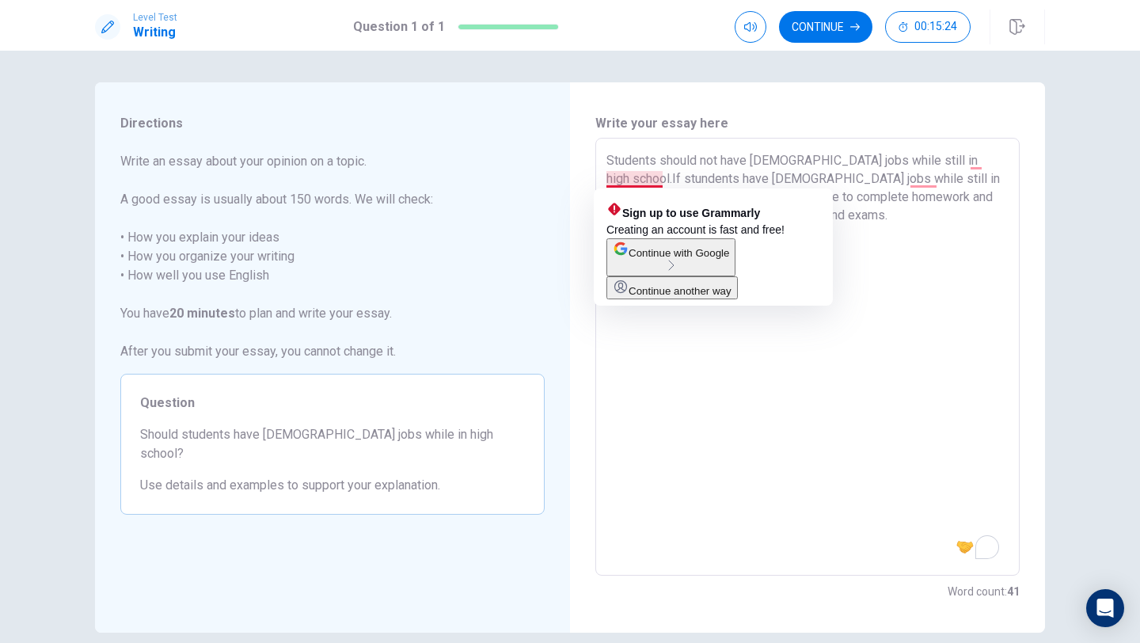
click at [630, 179] on textarea "Students should not have [DEMOGRAPHIC_DATA] jobs while still in high school.If …" at bounding box center [808, 357] width 402 height 412
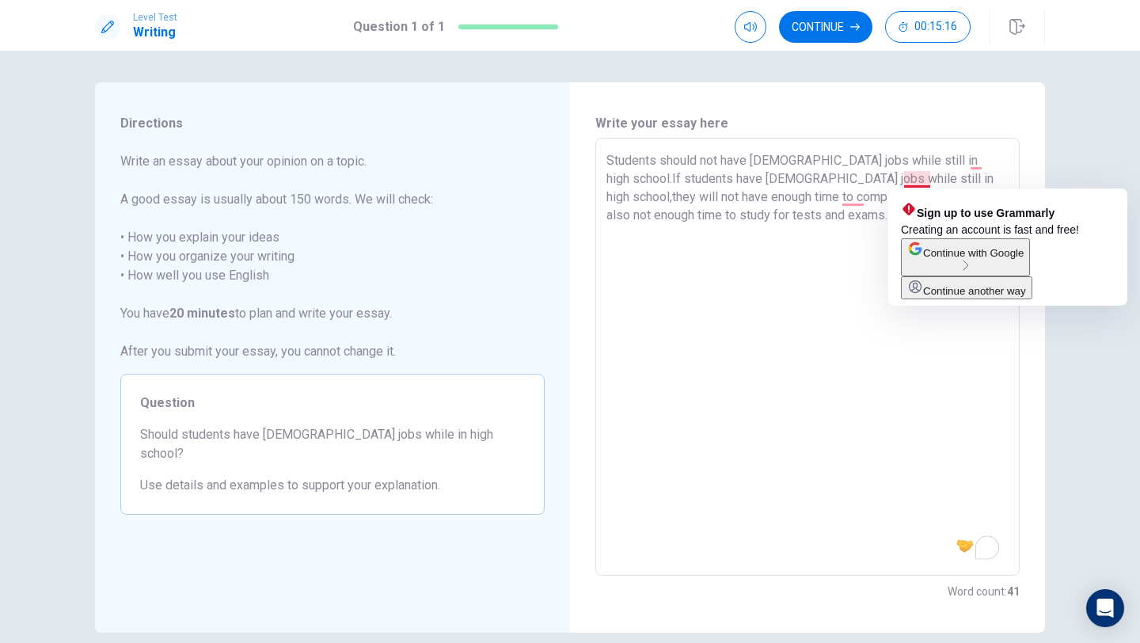
click at [908, 180] on textarea "Students should not have [DEMOGRAPHIC_DATA] jobs while still in high school.If …" at bounding box center [808, 357] width 402 height 412
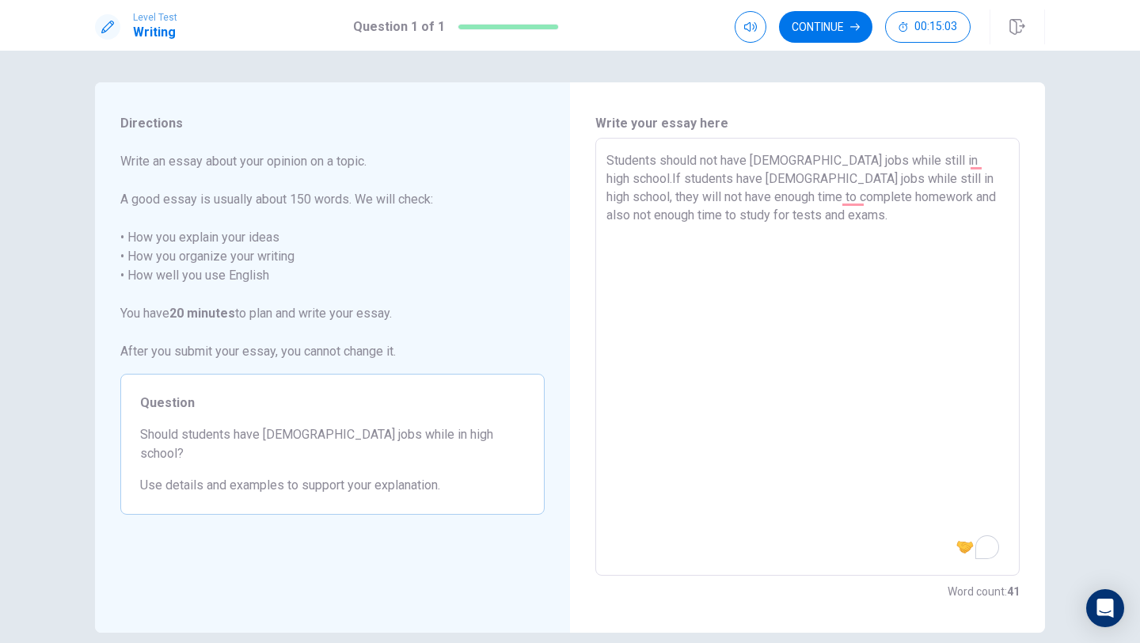
click at [864, 199] on textarea "Students should not have [DEMOGRAPHIC_DATA] jobs while still in high school.If …" at bounding box center [808, 357] width 402 height 412
click at [875, 197] on textarea "Students should not have [DEMOGRAPHIC_DATA] jobs while still in high school.If …" at bounding box center [808, 357] width 402 height 412
click at [944, 198] on textarea "Students should not have [DEMOGRAPHIC_DATA] jobs while still in high school.If …" at bounding box center [808, 357] width 402 height 412
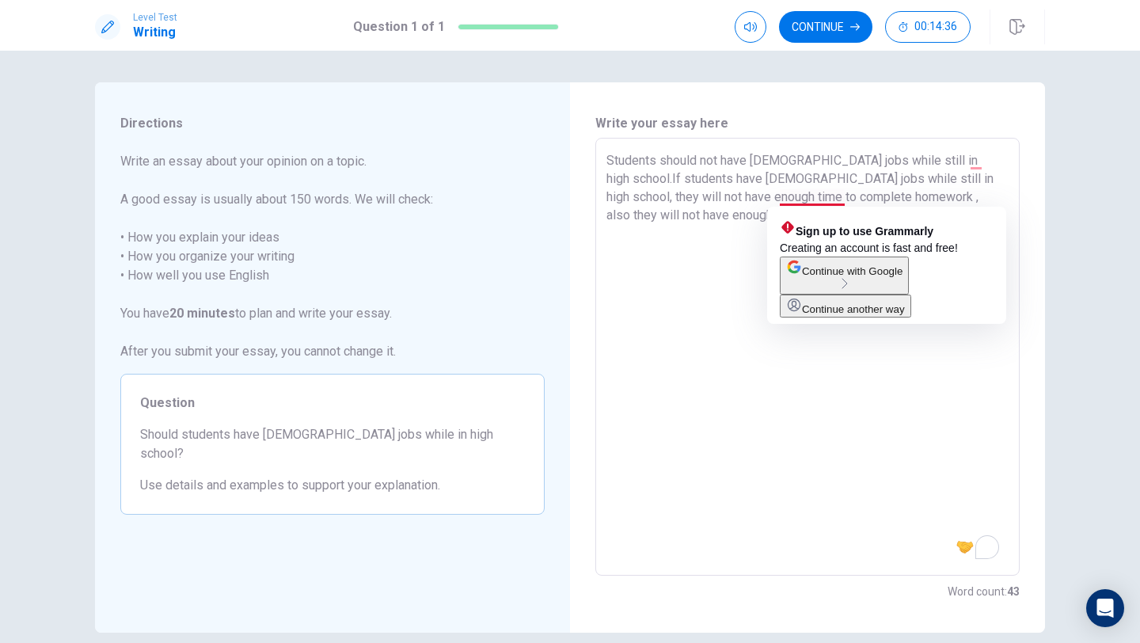
click at [811, 197] on textarea "Students should not have [DEMOGRAPHIC_DATA] jobs while still in high school.If …" at bounding box center [808, 357] width 402 height 412
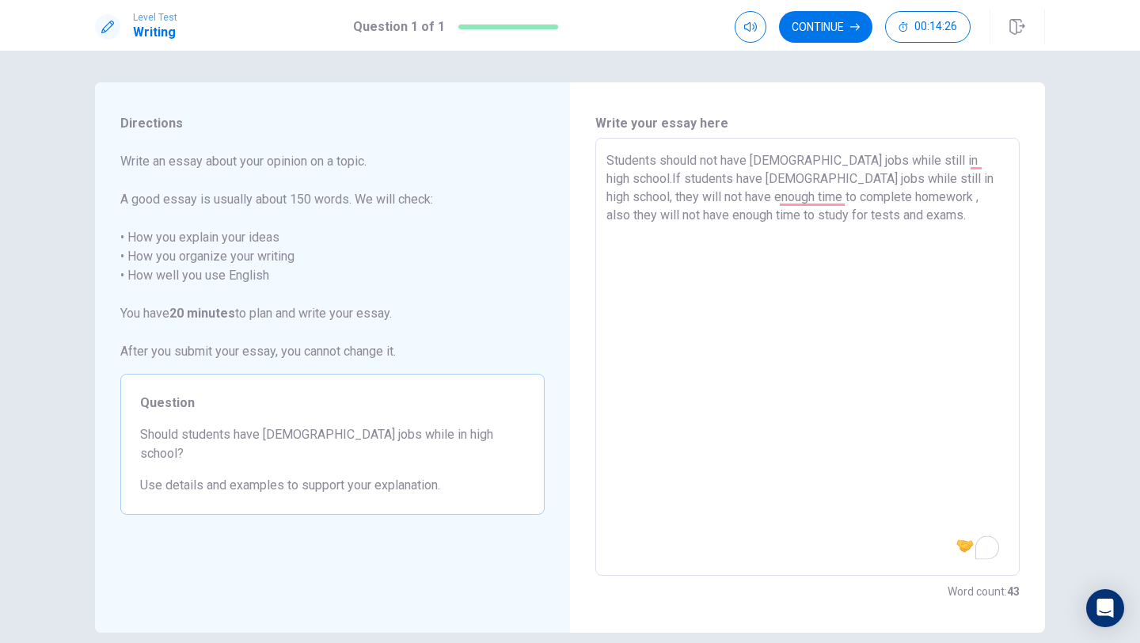
click at [858, 220] on textarea "Students should not have [DEMOGRAPHIC_DATA] jobs while still in high school.If …" at bounding box center [808, 357] width 402 height 412
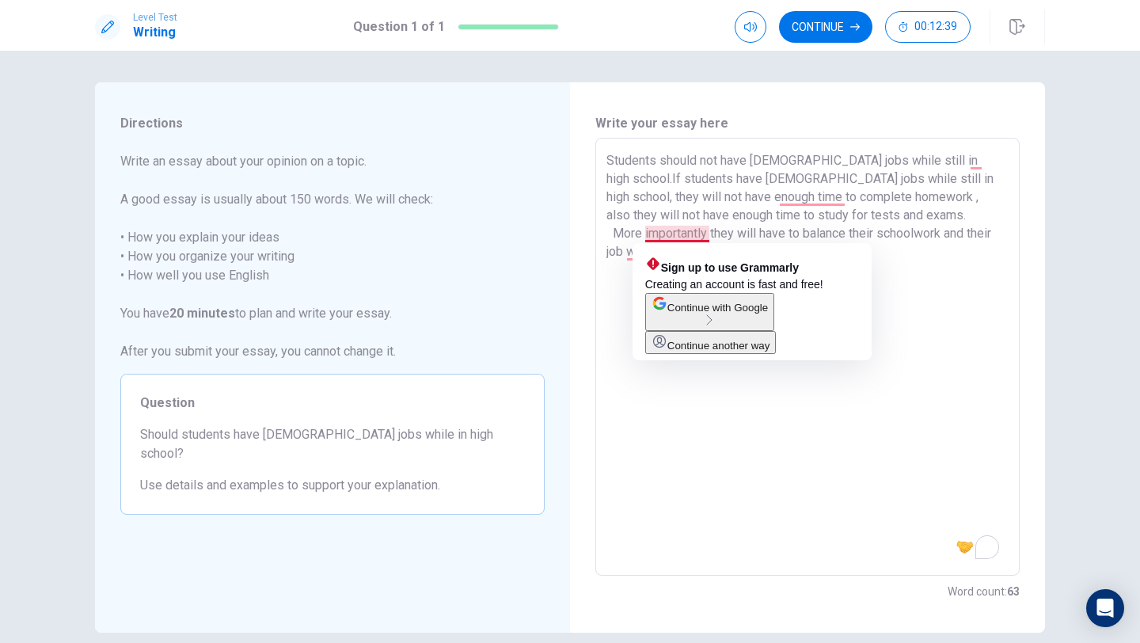
click at [660, 234] on textarea "Students should not have [DEMOGRAPHIC_DATA] jobs while still in high school.If …" at bounding box center [808, 357] width 402 height 412
click at [708, 237] on textarea "Students should not have [DEMOGRAPHIC_DATA] jobs while still in high school.If …" at bounding box center [808, 357] width 402 height 412
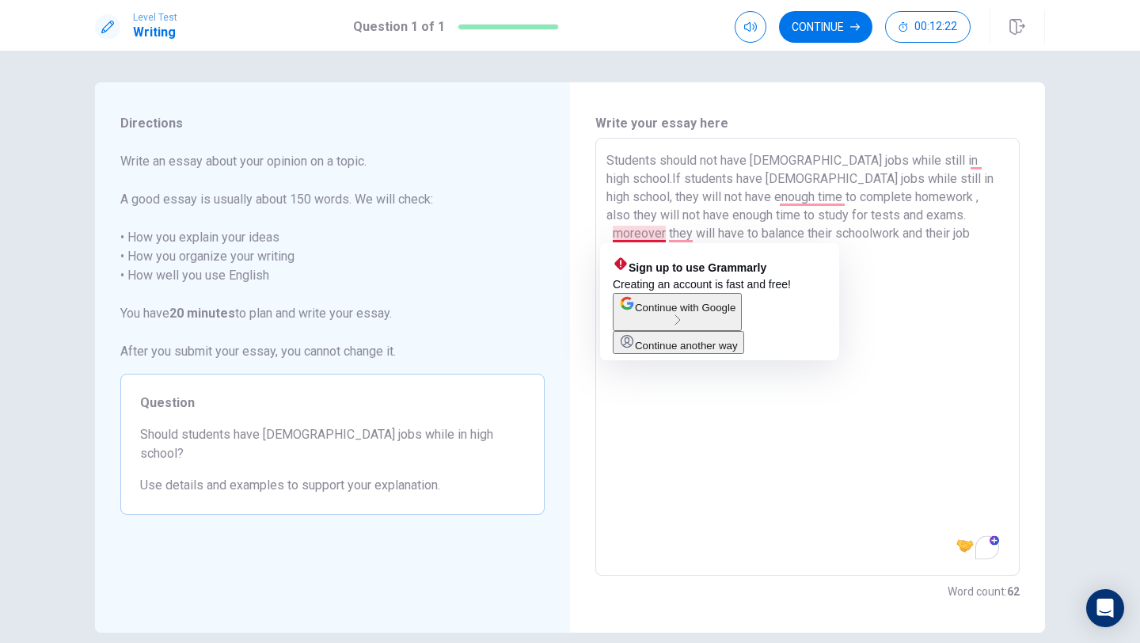
click at [624, 234] on textarea "Students should not have [DEMOGRAPHIC_DATA] jobs while still in high school.If …" at bounding box center [808, 357] width 402 height 412
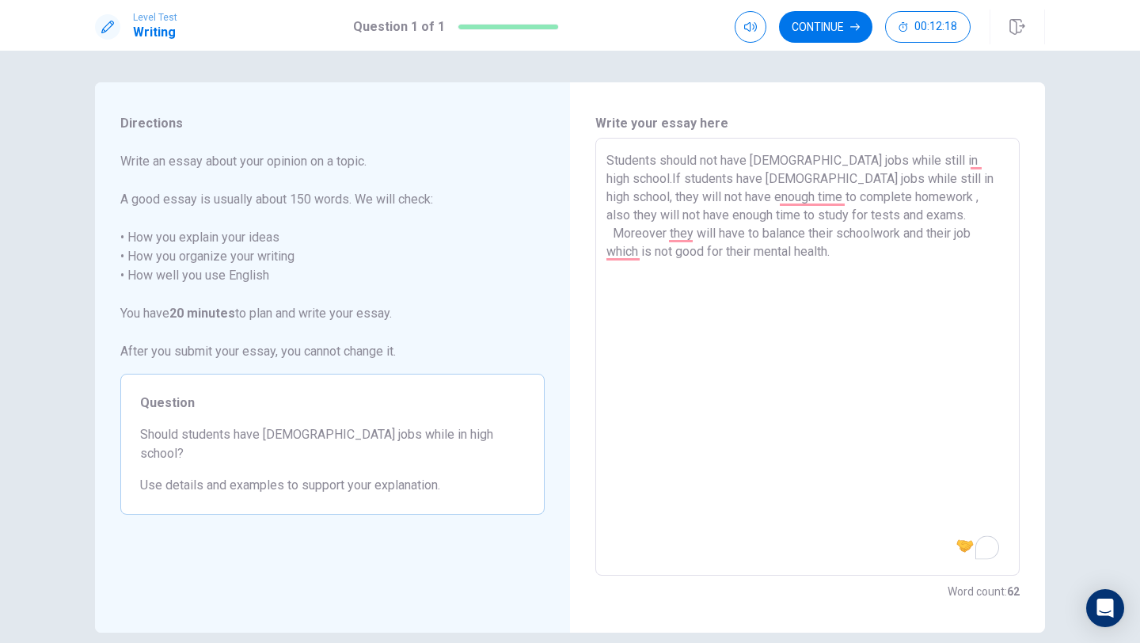
click at [667, 233] on textarea "Students should not have [DEMOGRAPHIC_DATA] jobs while still in high school.If …" at bounding box center [808, 357] width 402 height 412
click at [670, 235] on textarea "Students should not have [DEMOGRAPHIC_DATA] jobs while still in high school.If …" at bounding box center [808, 357] width 402 height 412
click at [838, 254] on textarea "Students should not have [DEMOGRAPHIC_DATA] jobs while still in high school.If …" at bounding box center [808, 357] width 402 height 412
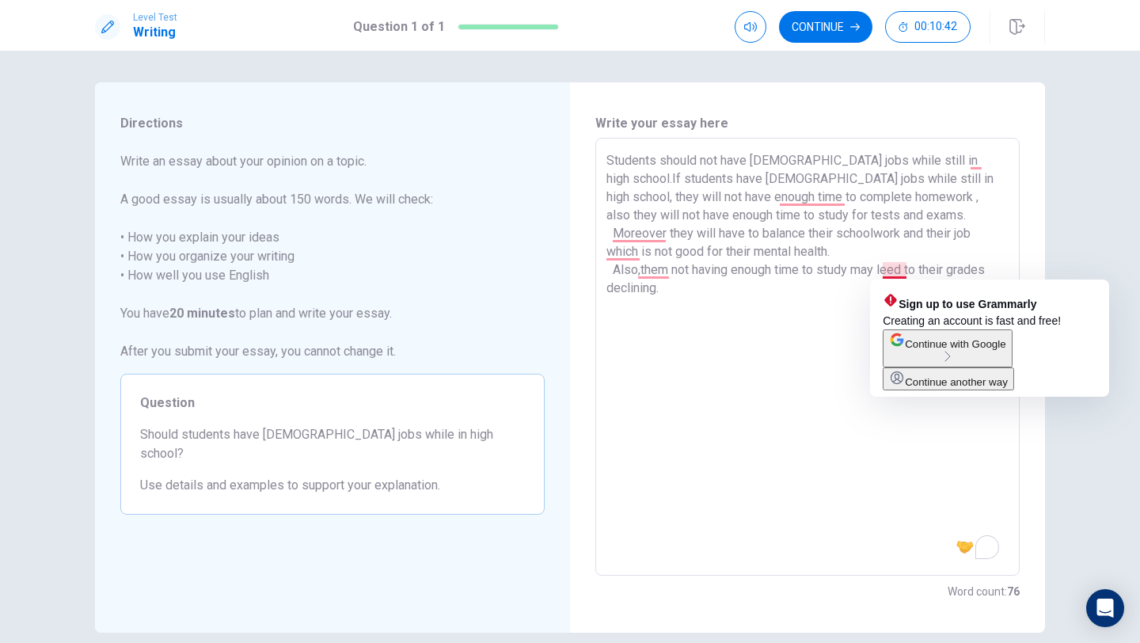
click at [899, 269] on textarea "Students should not have [DEMOGRAPHIC_DATA] jobs while still in high school.If …" at bounding box center [808, 357] width 402 height 412
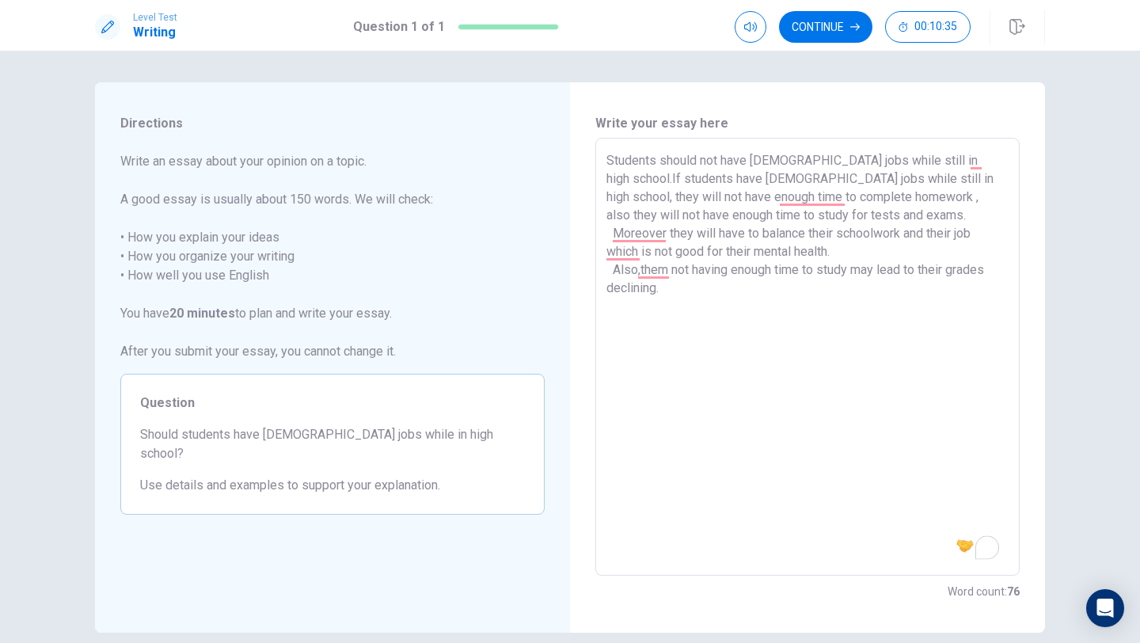
click at [658, 290] on textarea "Students should not have [DEMOGRAPHIC_DATA] jobs while still in high school.If …" at bounding box center [808, 357] width 402 height 412
click at [639, 273] on textarea "Students should not have [DEMOGRAPHIC_DATA] jobs while still in high school.If …" at bounding box center [808, 357] width 402 height 412
click at [664, 294] on textarea "Students should not have [DEMOGRAPHIC_DATA] jobs while still in high school.If …" at bounding box center [808, 357] width 402 height 412
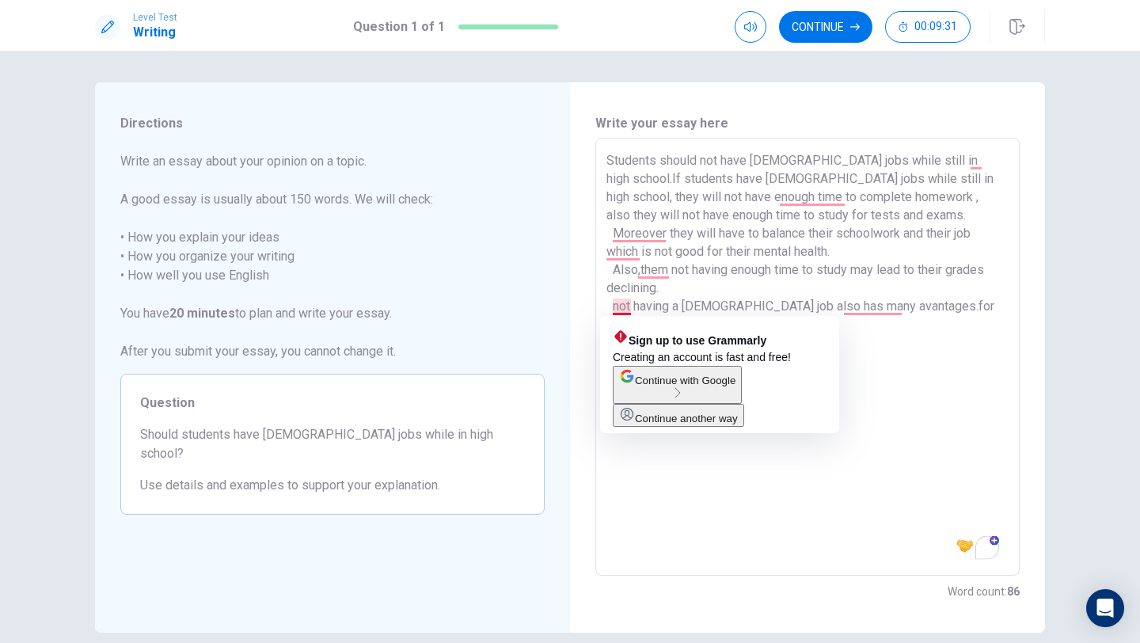
click at [619, 310] on textarea "Students should not have [DEMOGRAPHIC_DATA] jobs while still in high school.If …" at bounding box center [808, 357] width 402 height 412
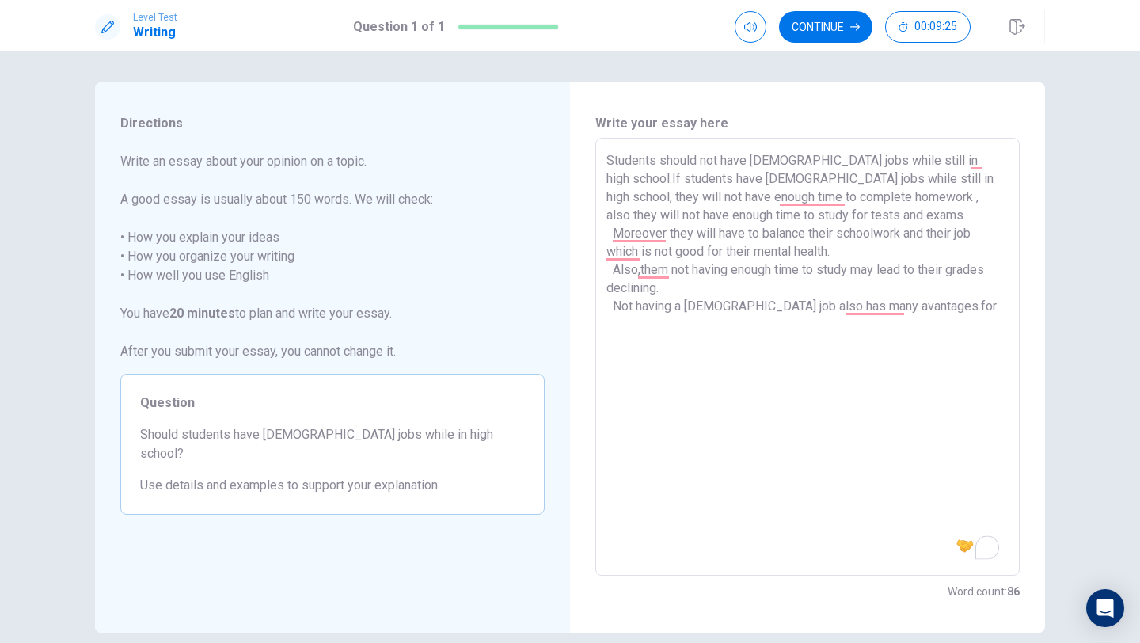
click at [927, 308] on textarea "Students should not have [DEMOGRAPHIC_DATA] jobs while still in high school.If …" at bounding box center [808, 357] width 402 height 412
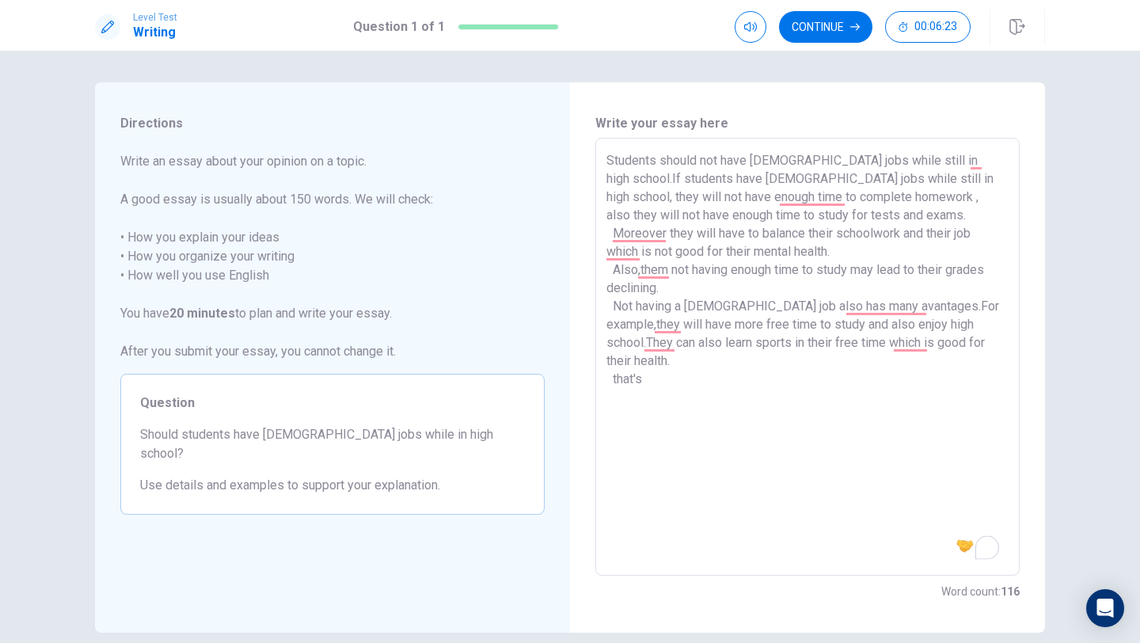
click at [614, 379] on textarea "Students should not have [DEMOGRAPHIC_DATA] jobs while still in high school.If …" at bounding box center [808, 357] width 402 height 412
click at [642, 376] on textarea "Students should not have [DEMOGRAPHIC_DATA] jobs while still in high school.If …" at bounding box center [808, 357] width 402 height 412
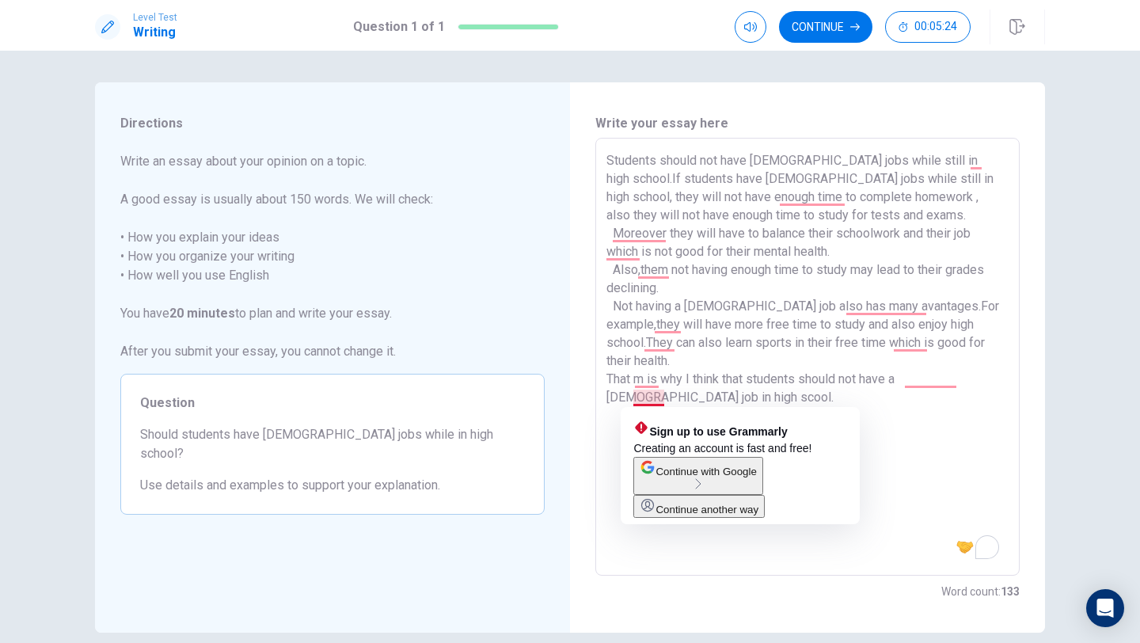
click at [646, 398] on textarea "Students should not have [DEMOGRAPHIC_DATA] jobs while still in high school.If …" at bounding box center [808, 357] width 402 height 412
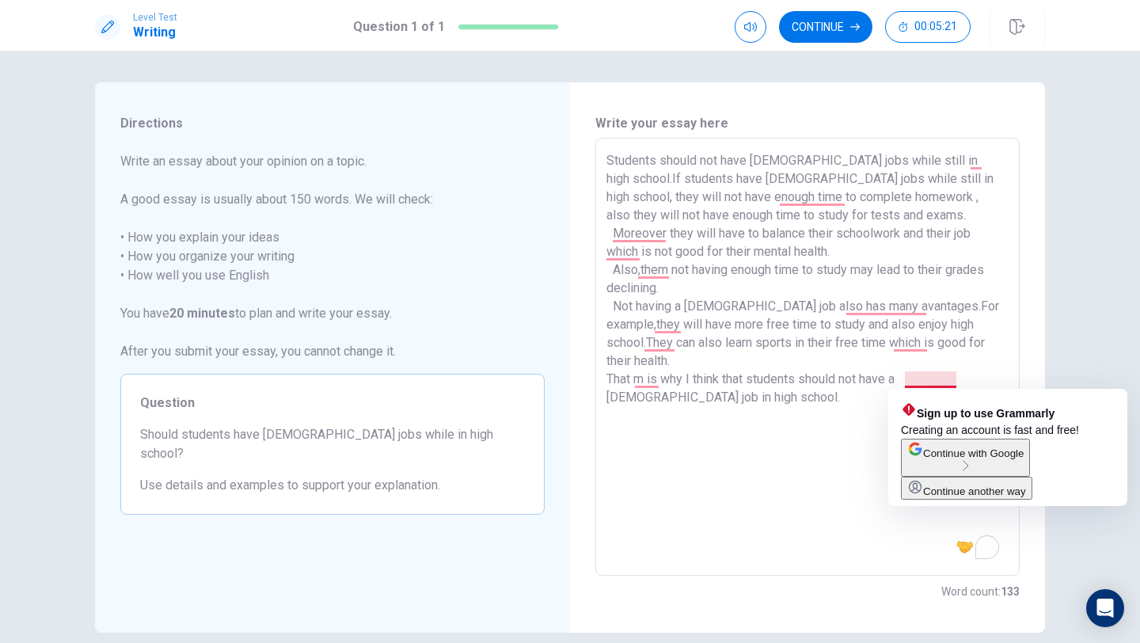
click at [931, 379] on textarea "Students should not have [DEMOGRAPHIC_DATA] jobs while still in high school.If …" at bounding box center [808, 357] width 402 height 412
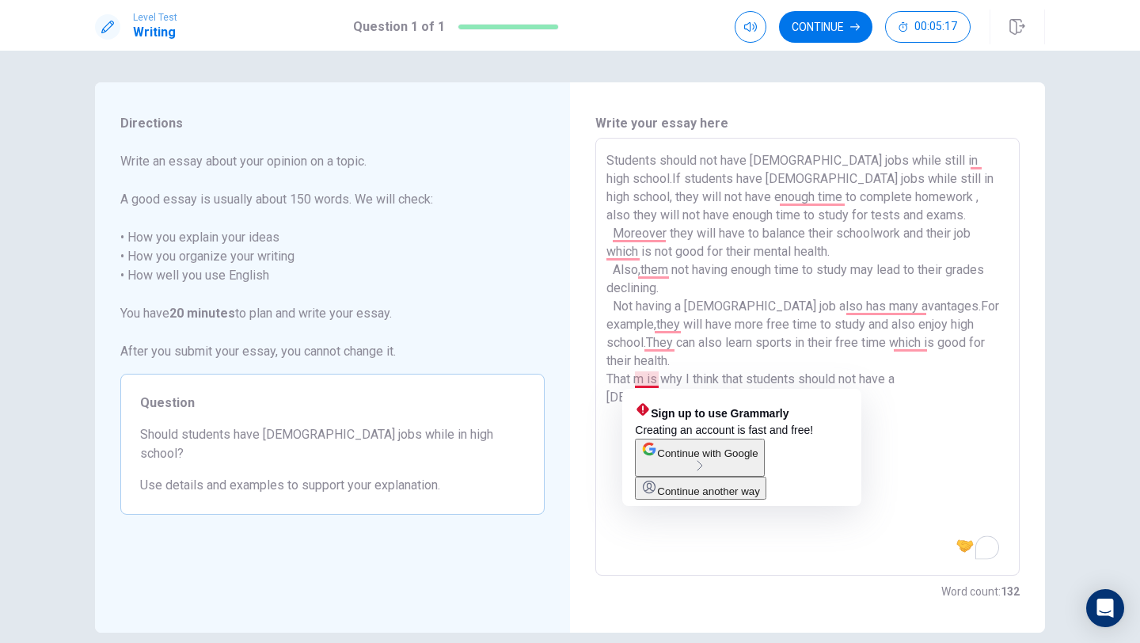
click at [646, 380] on textarea "Students should not have [DEMOGRAPHIC_DATA] jobs while still in high school.If …" at bounding box center [808, 357] width 402 height 412
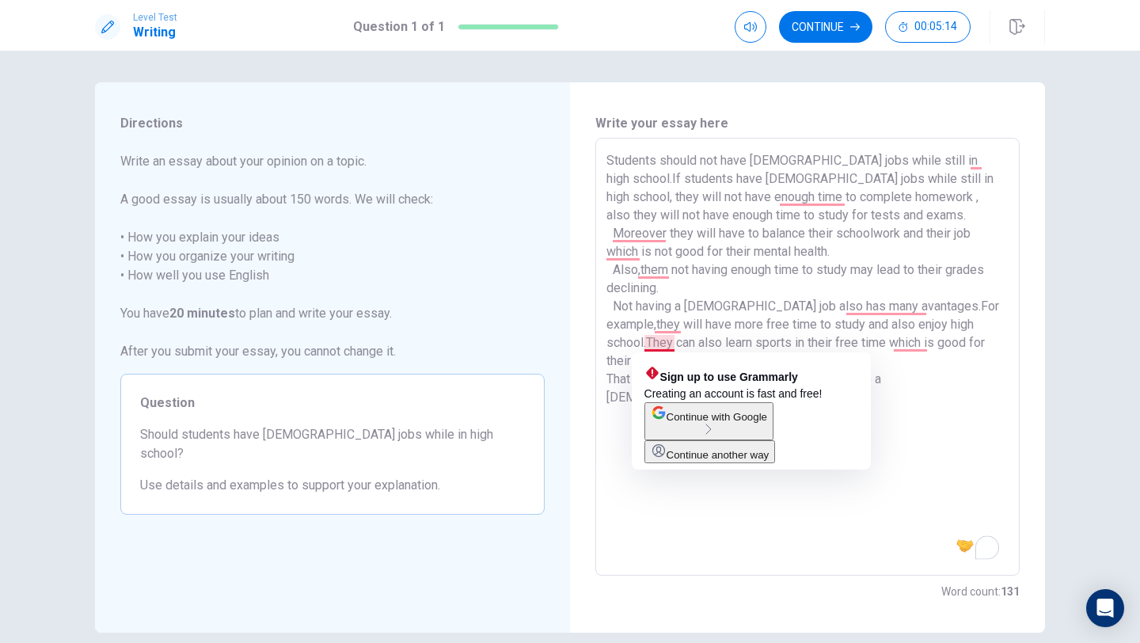
click at [649, 343] on textarea "Students should not have [DEMOGRAPHIC_DATA] jobs while still in high school.If …" at bounding box center [808, 357] width 402 height 412
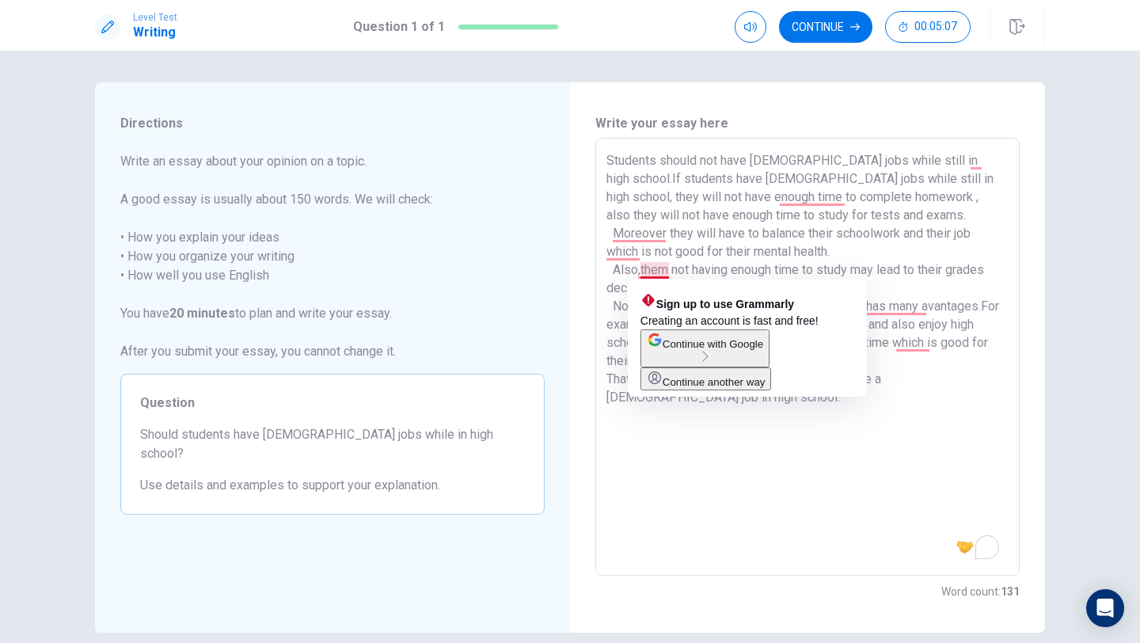
click at [643, 273] on textarea "Students should not have [DEMOGRAPHIC_DATA] jobs while still in high school.If …" at bounding box center [808, 357] width 402 height 412
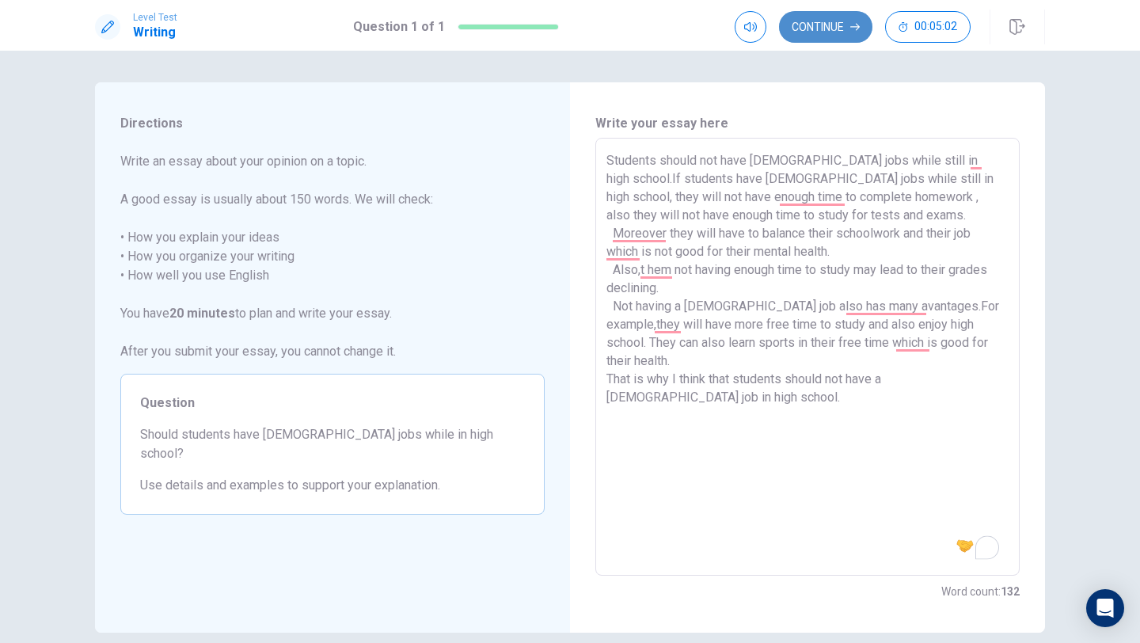
click at [841, 25] on button "Continue" at bounding box center [825, 27] width 93 height 32
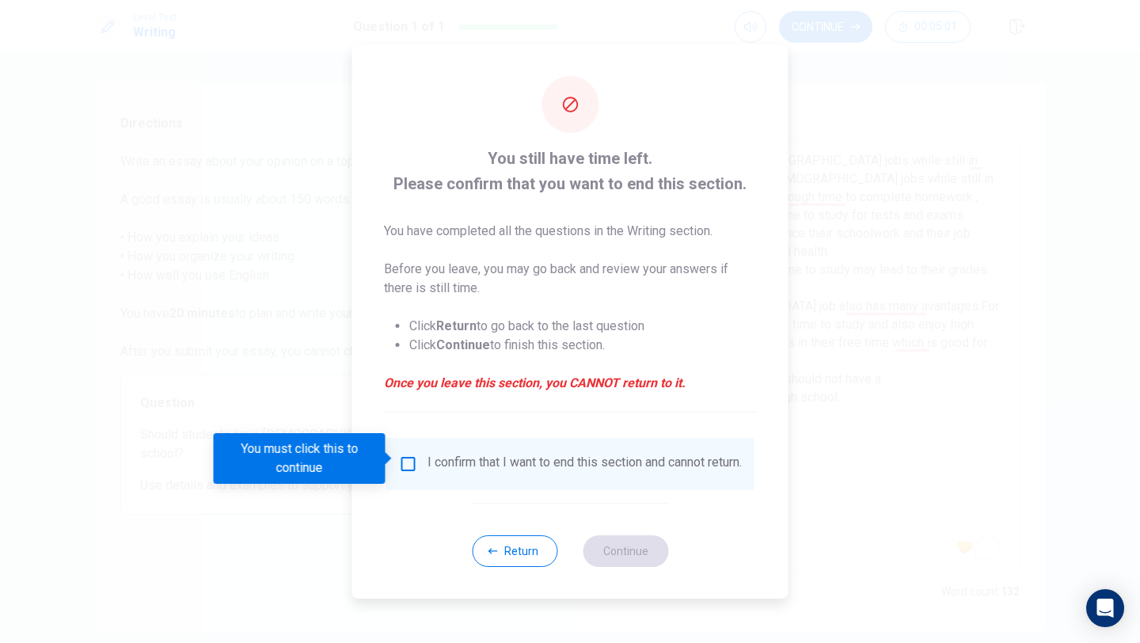
click at [403, 457] on input "You must click this to continue" at bounding box center [408, 464] width 19 height 19
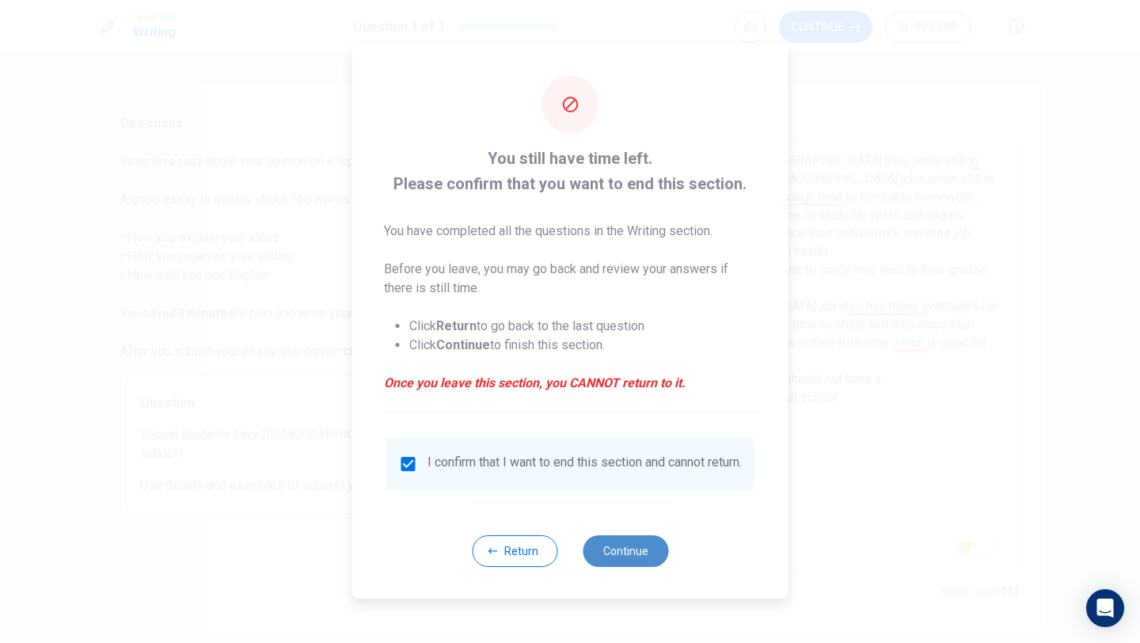
click at [608, 543] on button "Continue" at bounding box center [626, 551] width 86 height 32
